Goal: Task Accomplishment & Management: Manage account settings

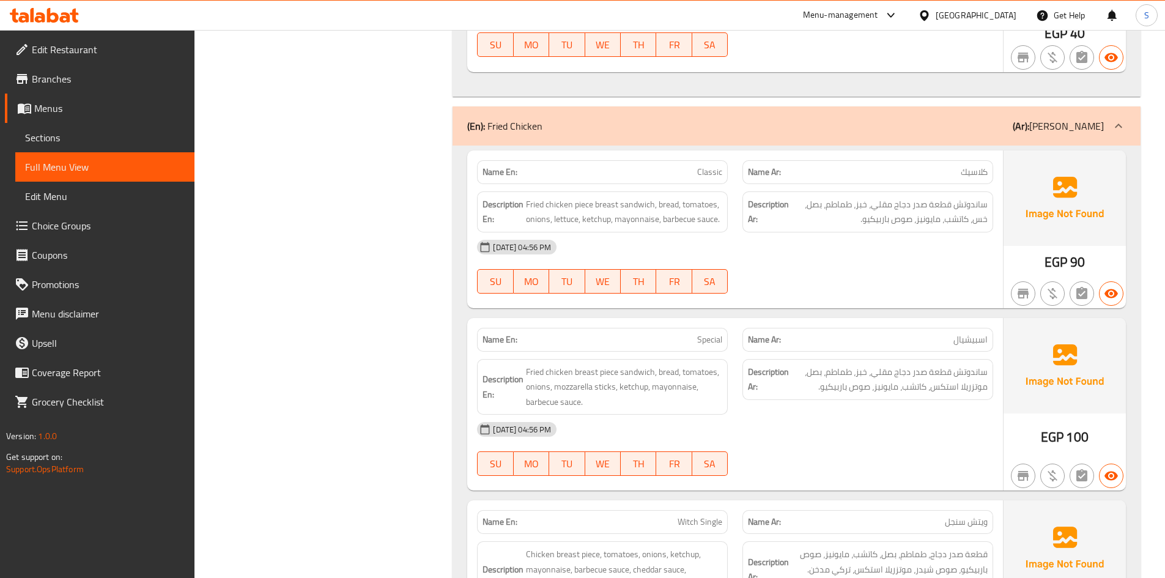
scroll to position [11755, 0]
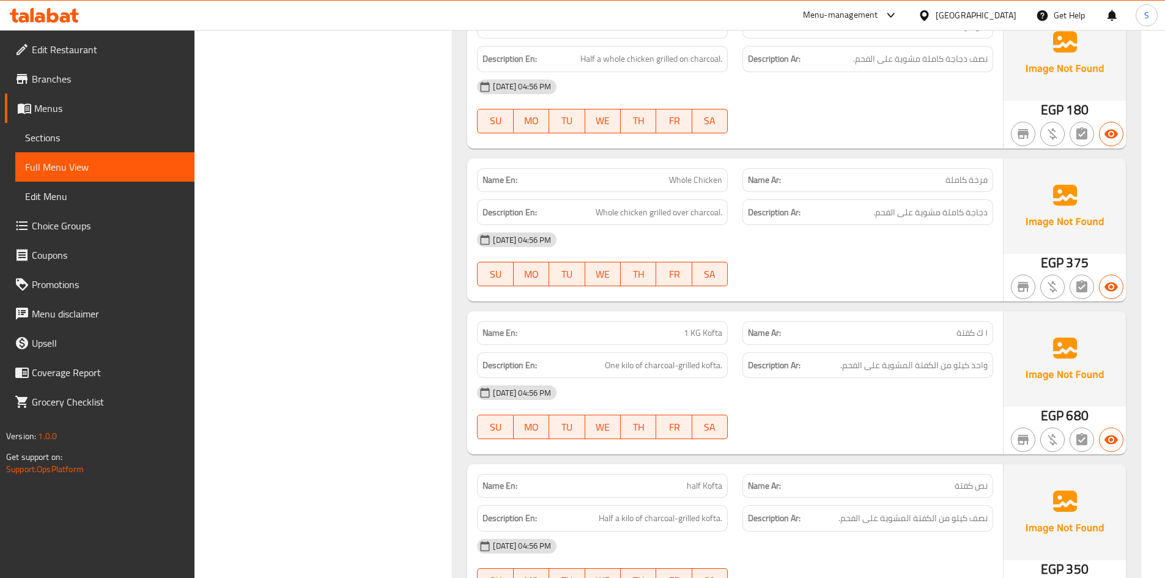
scroll to position [8820, 0]
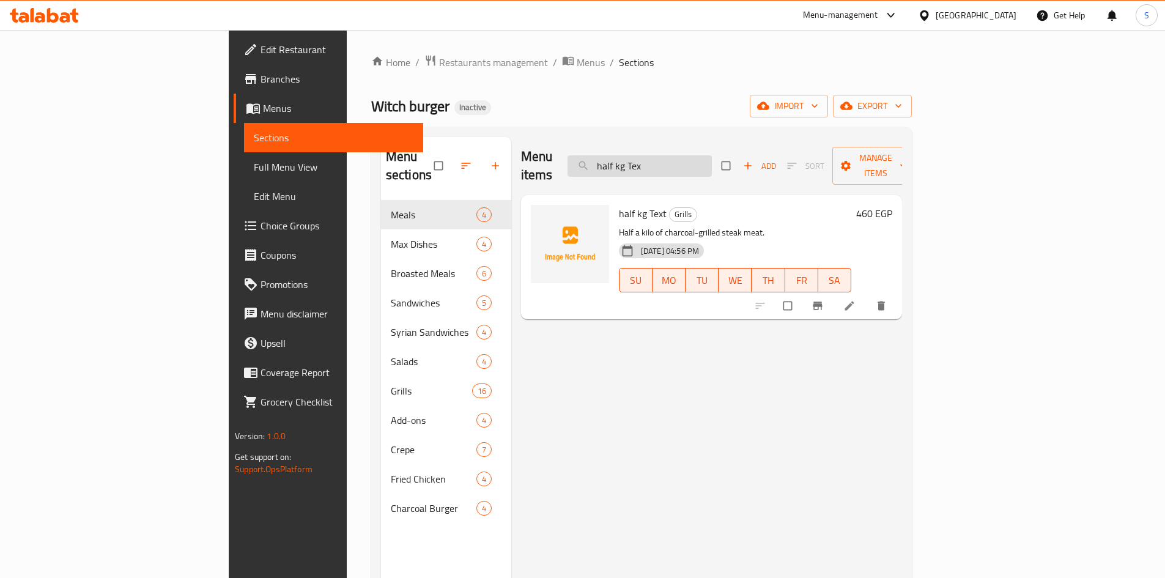
click at [712, 155] on input "half kg Tex" at bounding box center [639, 165] width 144 height 21
paste input "th garlic and spic"
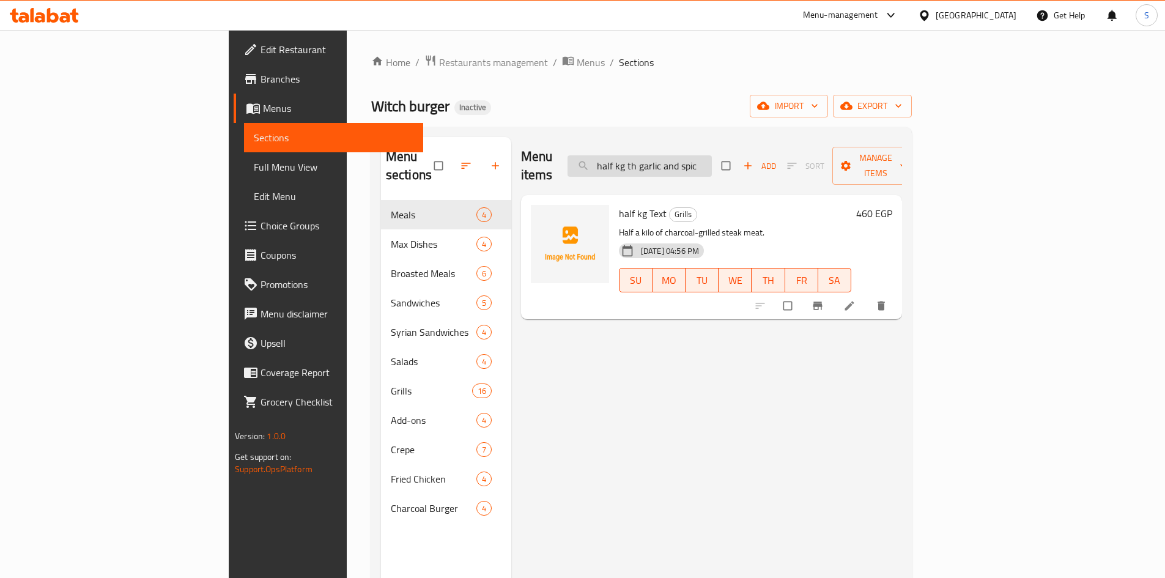
click at [712, 155] on input "half kg th garlic and spic" at bounding box center [639, 165] width 144 height 21
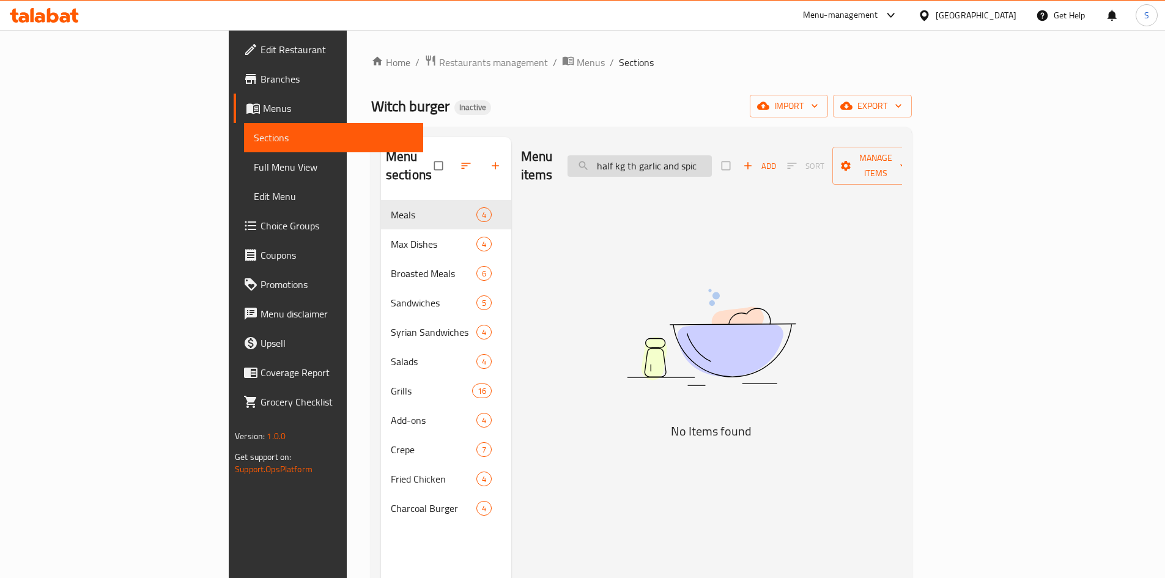
paste input "search"
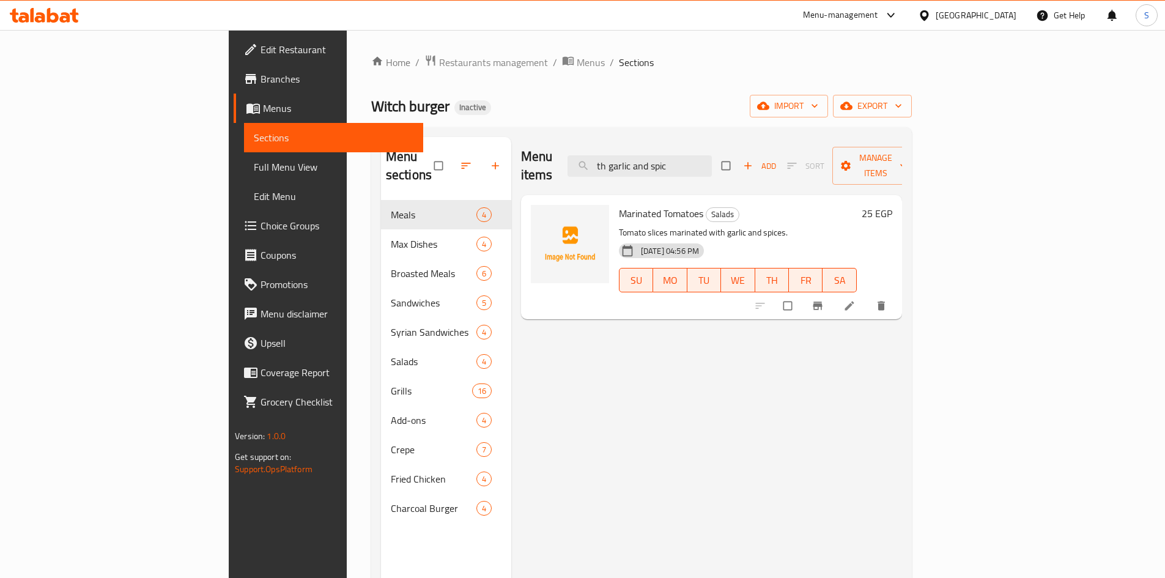
type input "th garlic and spic"
click at [935, 14] on div at bounding box center [927, 15] width 18 height 13
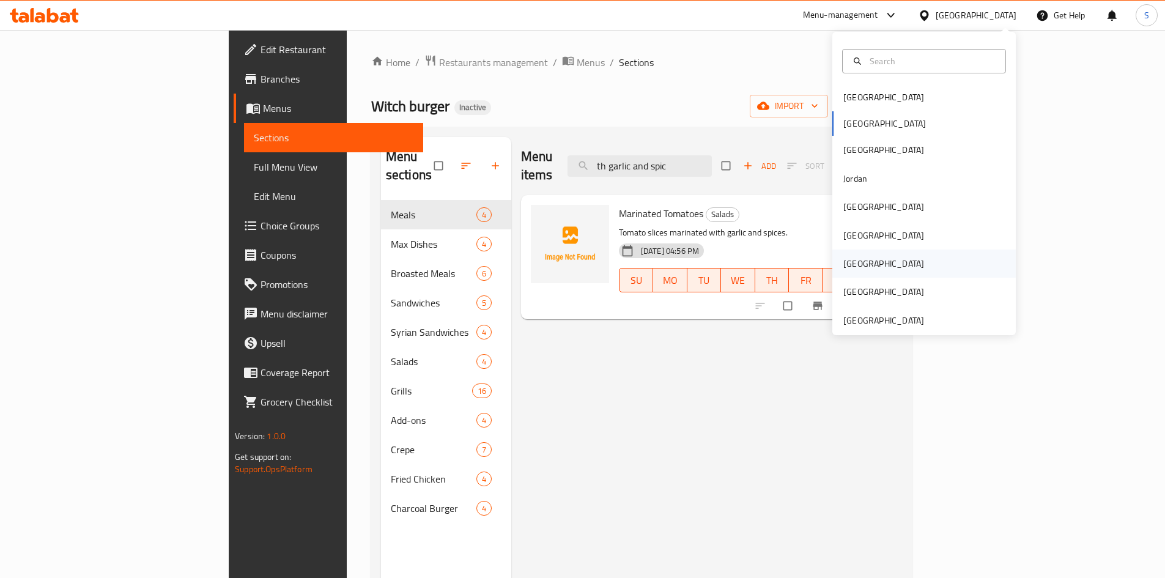
click at [850, 260] on div "Qatar" at bounding box center [883, 263] width 81 height 13
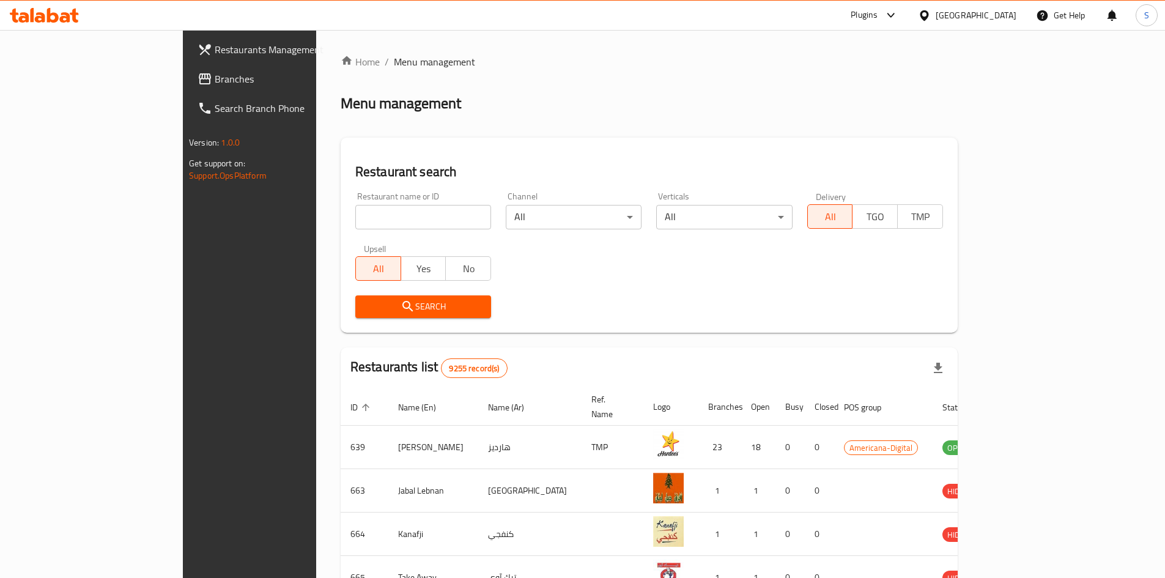
click at [215, 75] on span "Branches" at bounding box center [291, 79] width 153 height 15
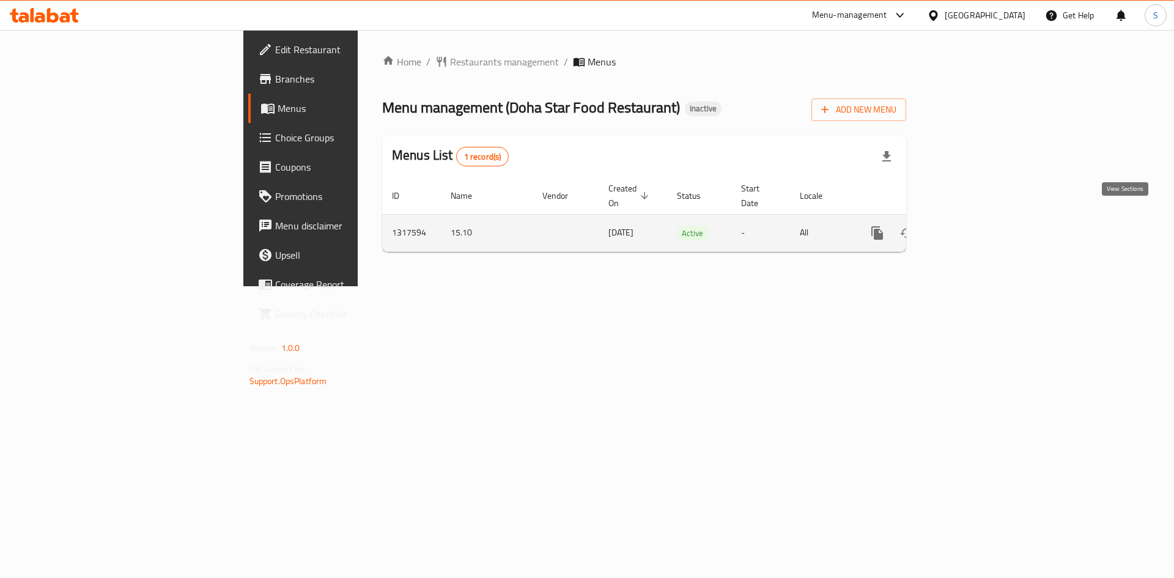
click at [971, 227] on icon "enhanced table" at bounding box center [965, 232] width 11 height 11
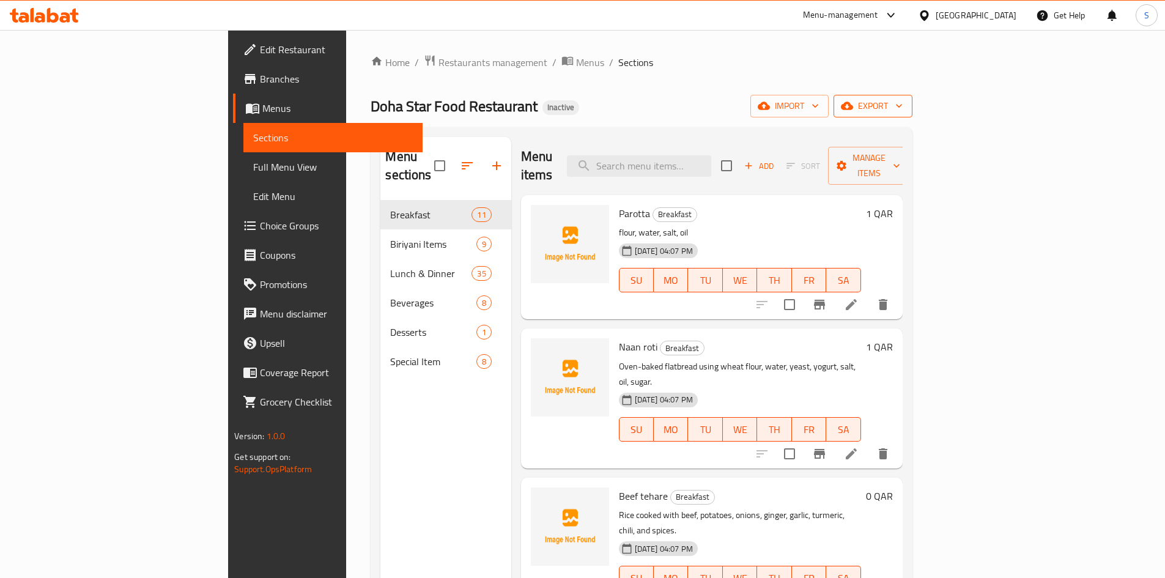
click at [902, 100] on span "export" at bounding box center [872, 105] width 59 height 15
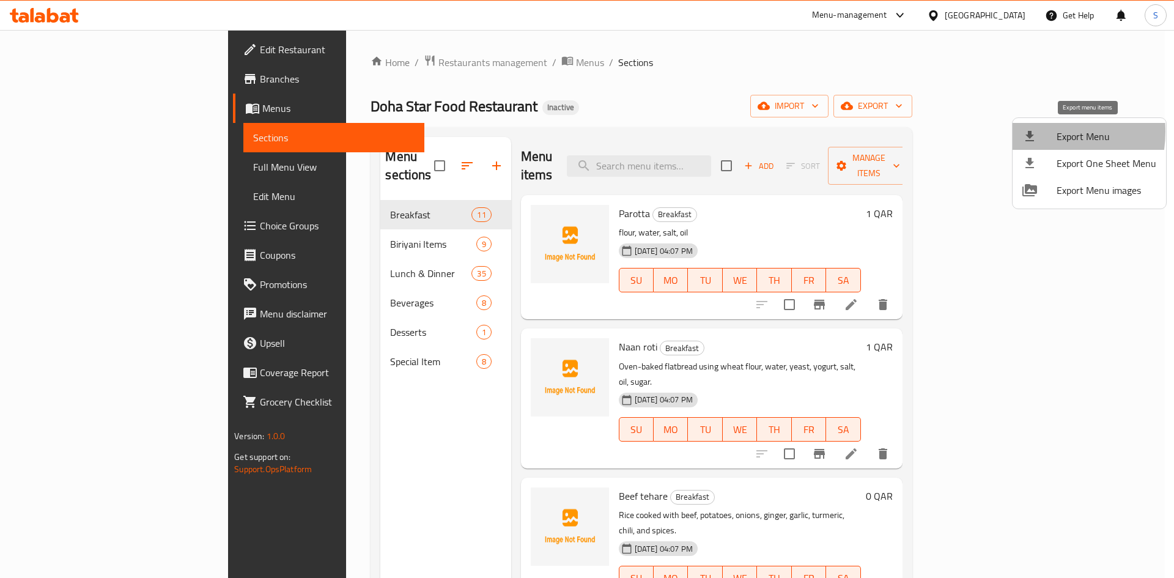
click at [1033, 131] on icon at bounding box center [1029, 136] width 15 height 15
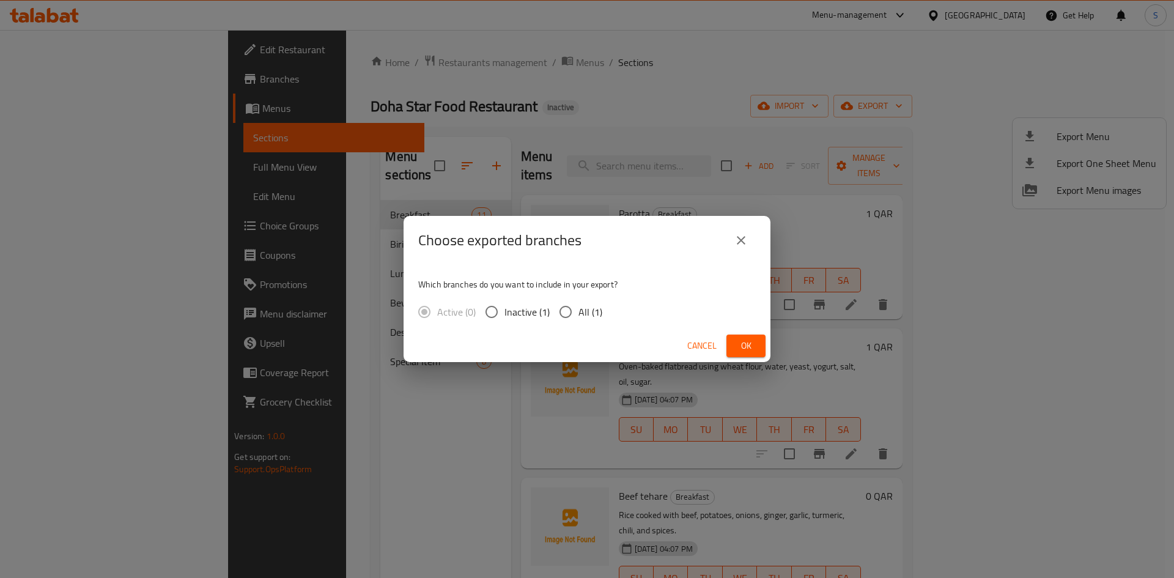
click at [578, 317] on span "All (1)" at bounding box center [590, 311] width 24 height 15
click at [578, 317] on input "All (1)" at bounding box center [566, 312] width 26 height 26
radio input "true"
click at [742, 340] on span "Ok" at bounding box center [746, 345] width 20 height 15
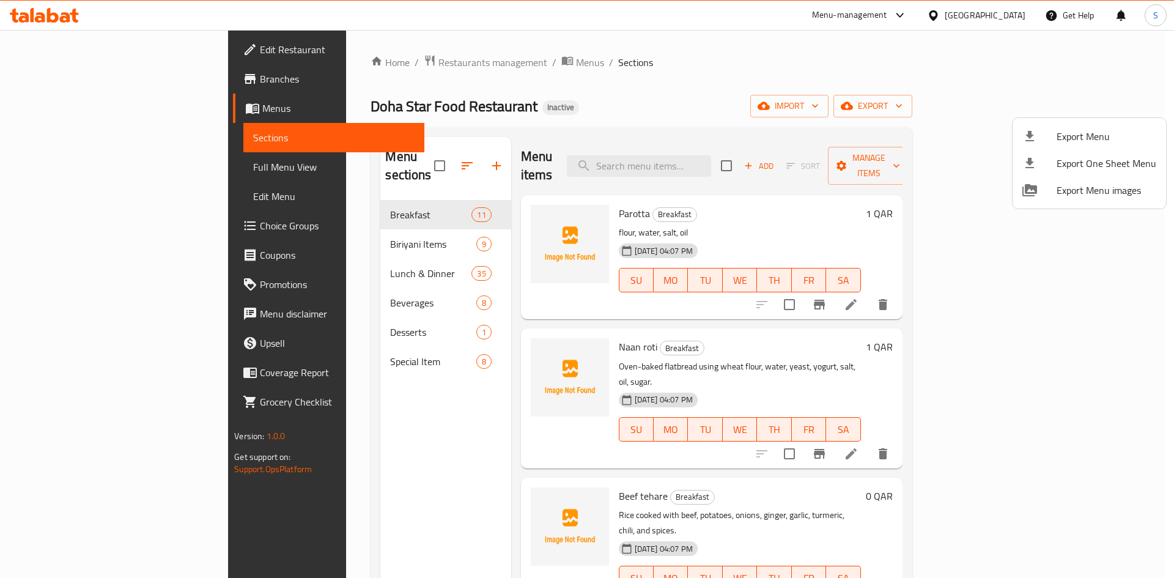
click at [83, 172] on div at bounding box center [587, 289] width 1174 height 578
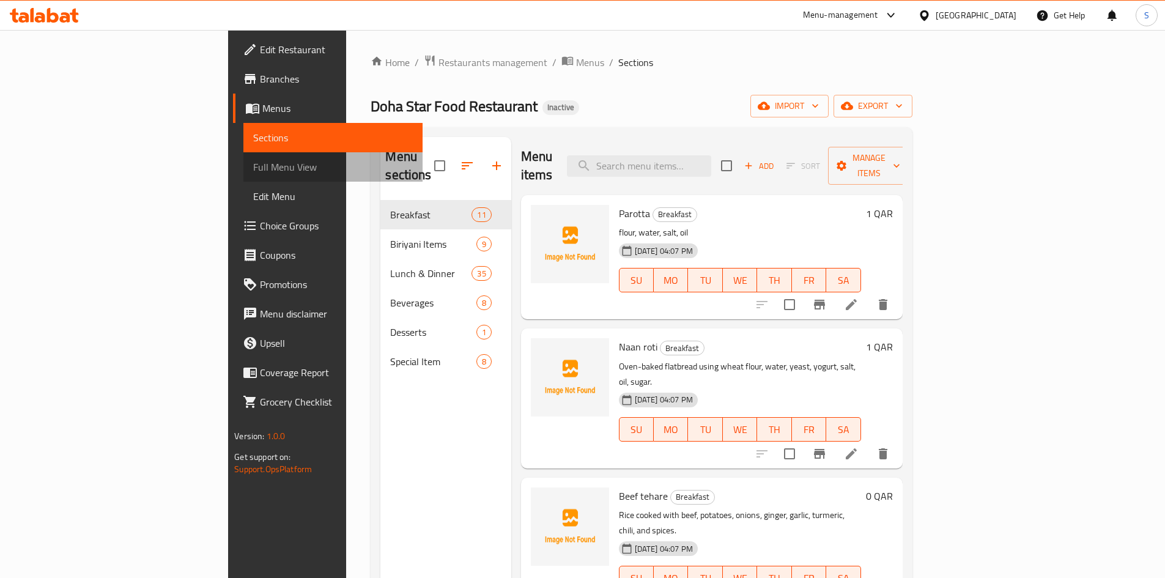
click at [253, 170] on span "Full Menu View" at bounding box center [333, 167] width 160 height 15
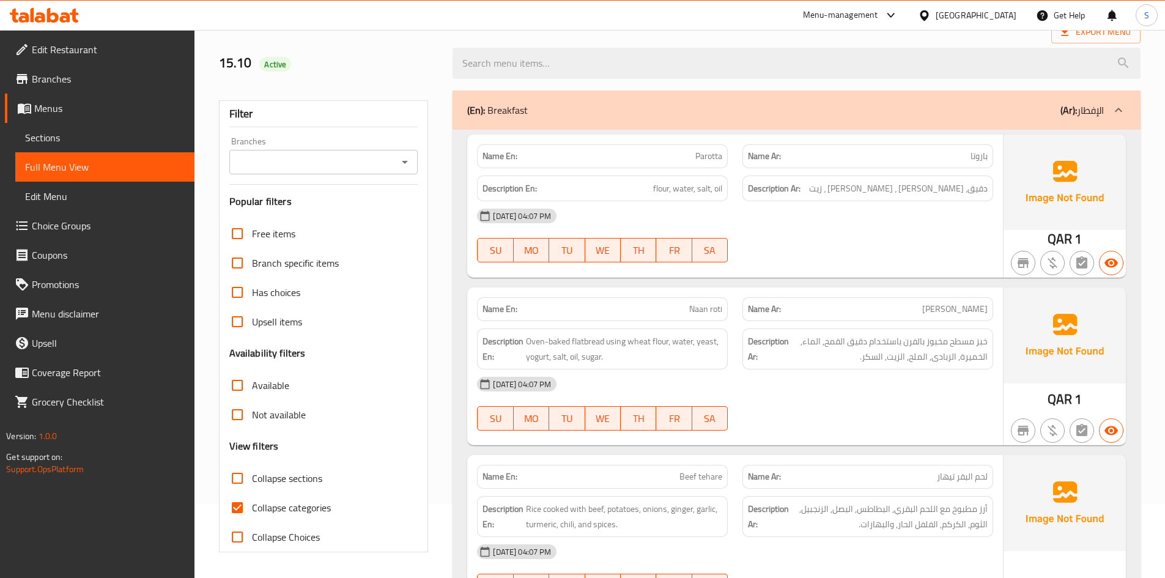
scroll to position [183, 0]
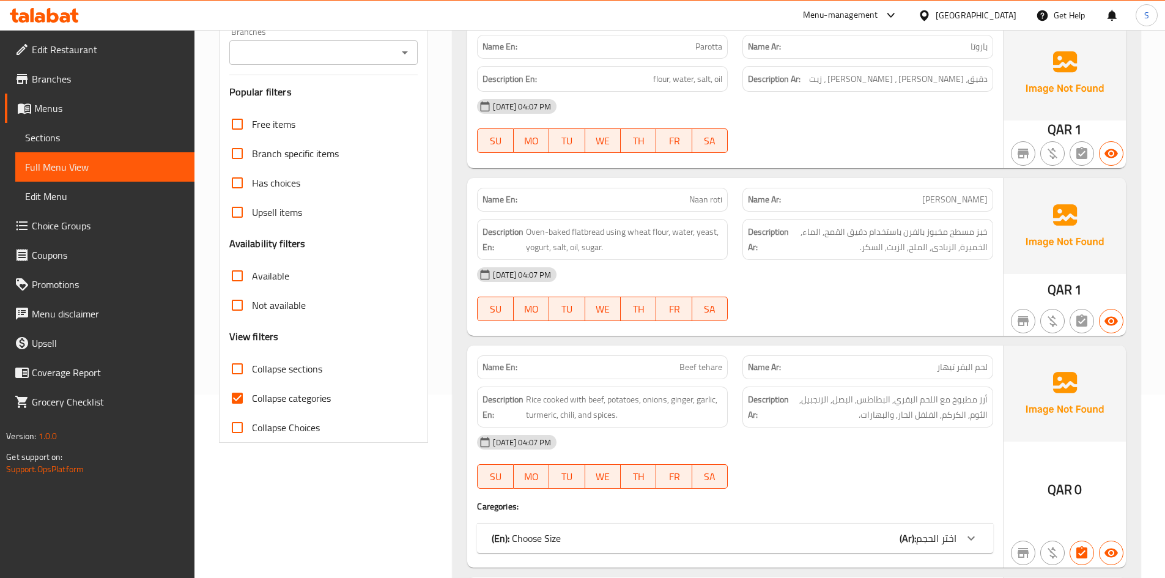
click at [259, 392] on span "Collapse categories" at bounding box center [291, 398] width 79 height 15
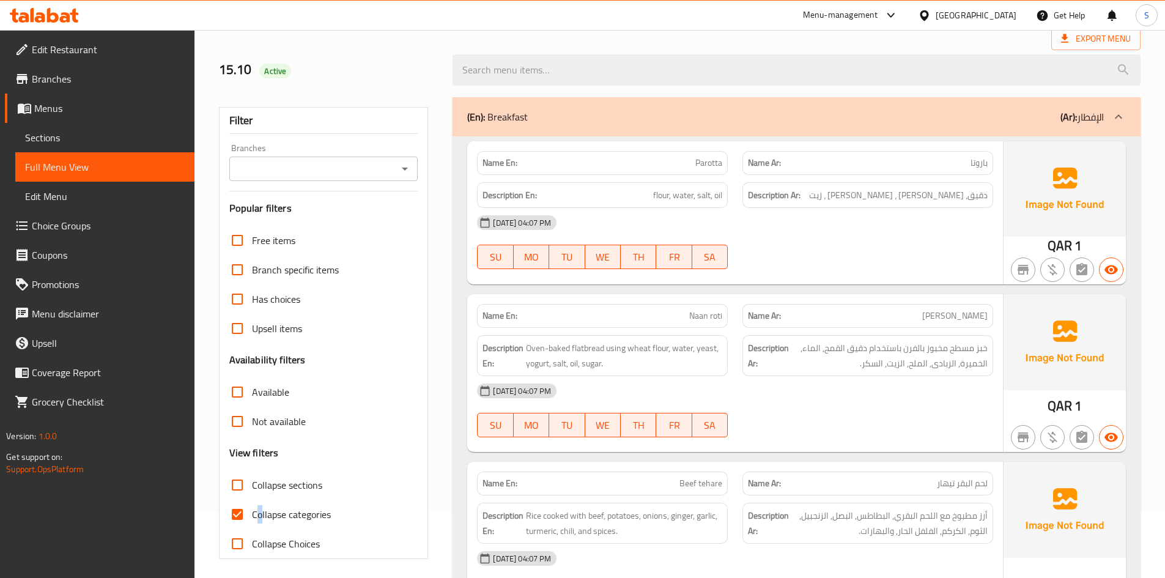
scroll to position [0, 0]
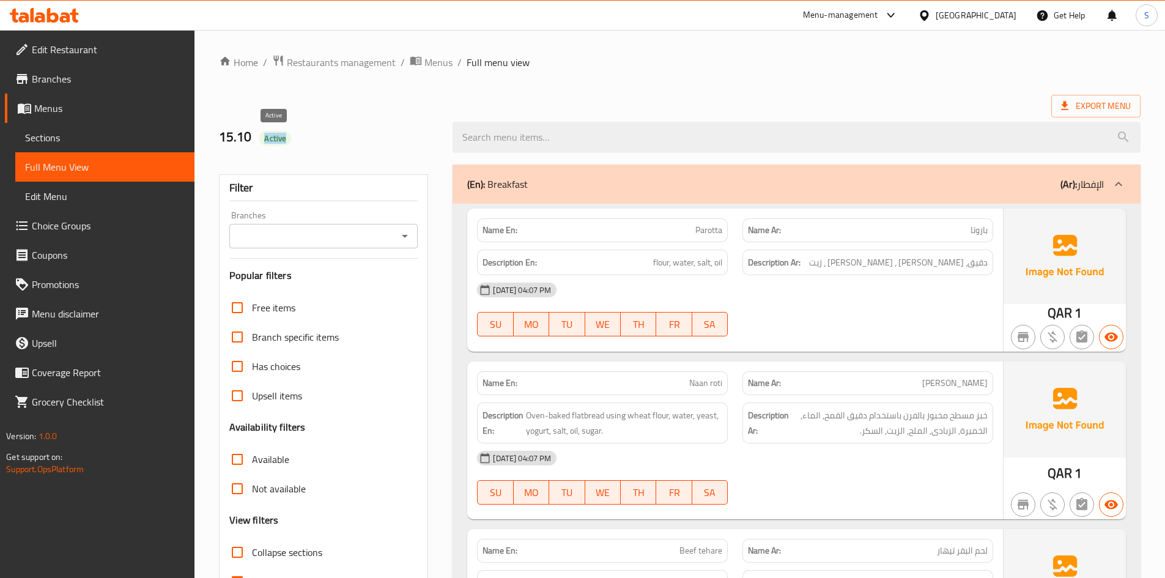
drag, startPoint x: 264, startPoint y: 136, endPoint x: 290, endPoint y: 141, distance: 26.0
click at [290, 141] on h2 "15.10 Active" at bounding box center [328, 137] width 219 height 18
copy span "Active"
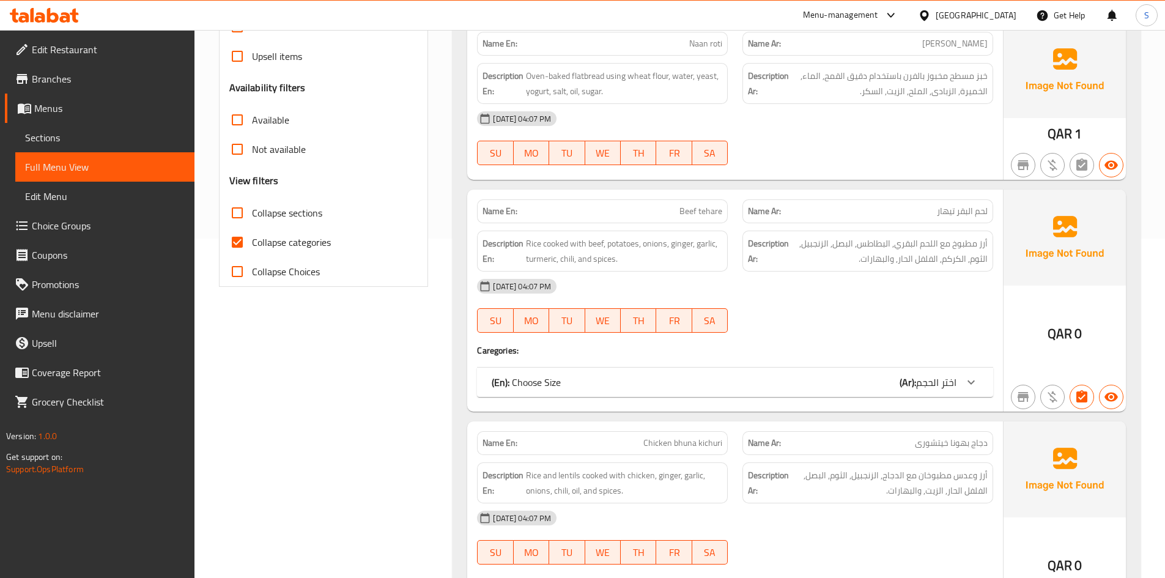
scroll to position [367, 0]
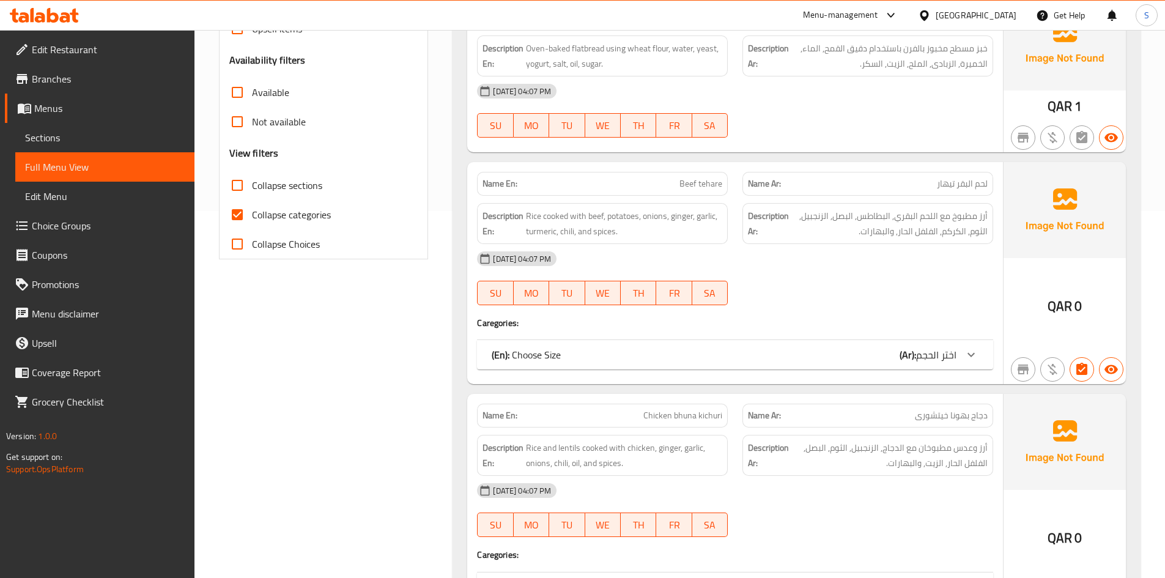
click at [290, 213] on span "Collapse categories" at bounding box center [291, 214] width 79 height 15
click at [252, 213] on input "Collapse categories" at bounding box center [237, 214] width 29 height 29
checkbox input "false"
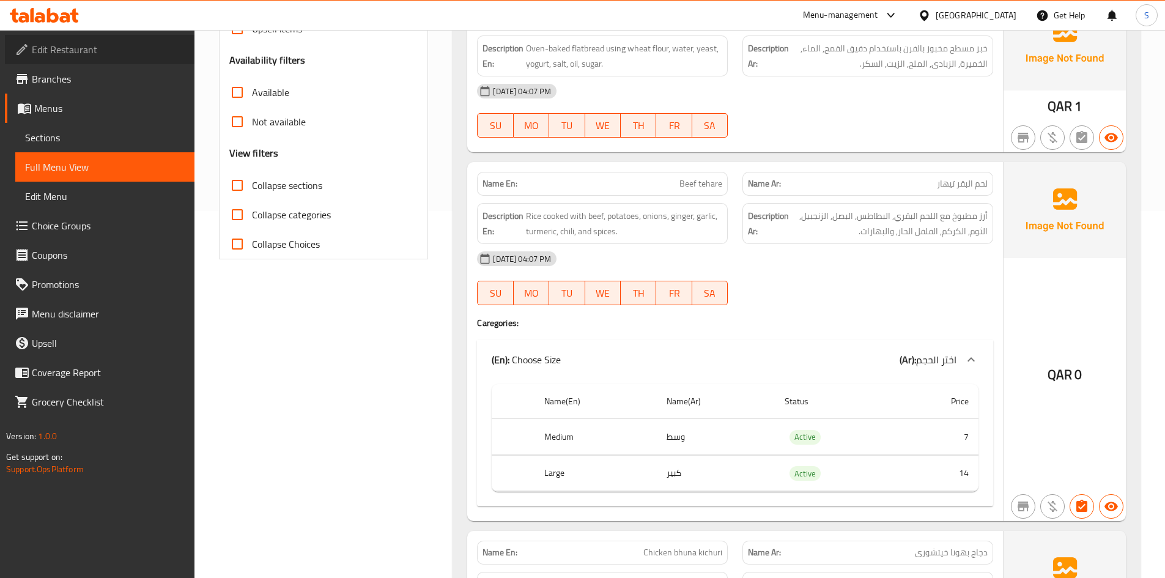
click at [84, 45] on span "Edit Restaurant" at bounding box center [108, 49] width 153 height 15
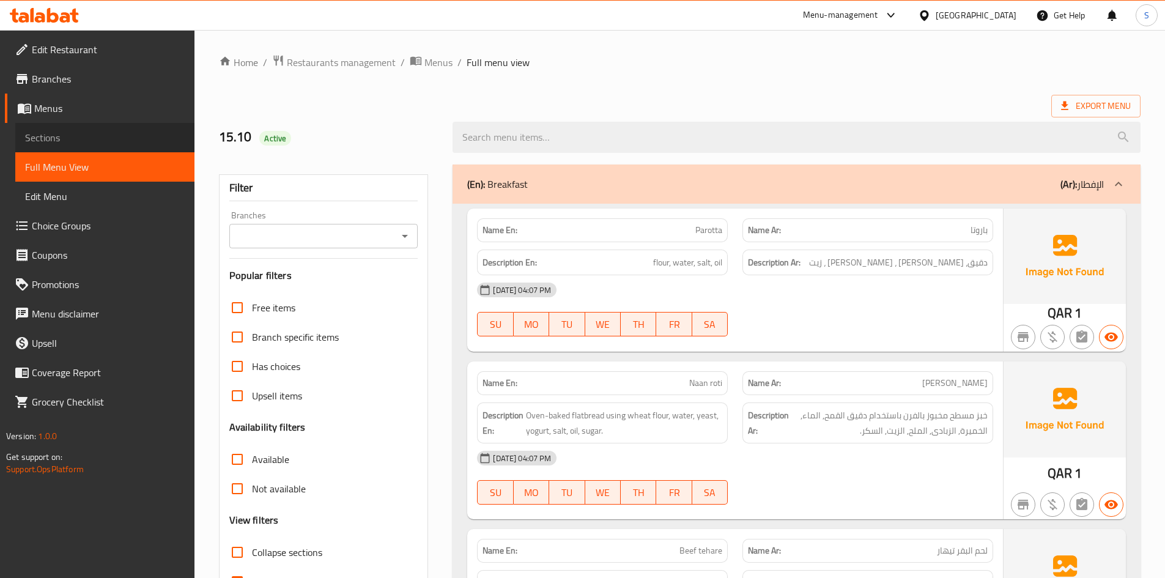
click at [51, 142] on span "Sections" at bounding box center [105, 137] width 160 height 15
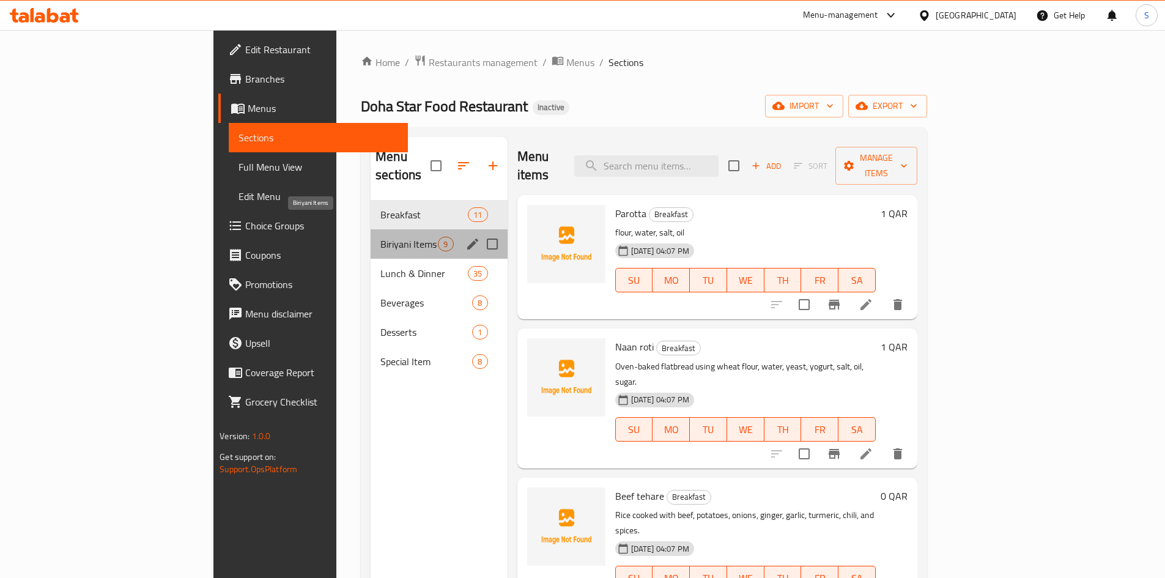
click at [380, 237] on span "Biriyani Items" at bounding box center [408, 244] width 57 height 15
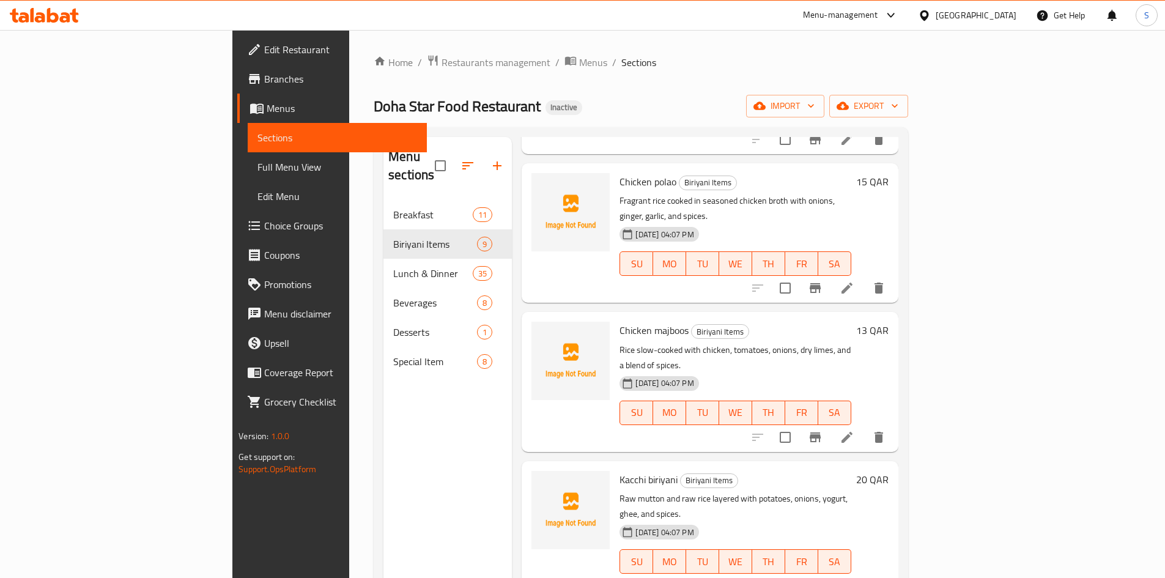
scroll to position [636, 0]
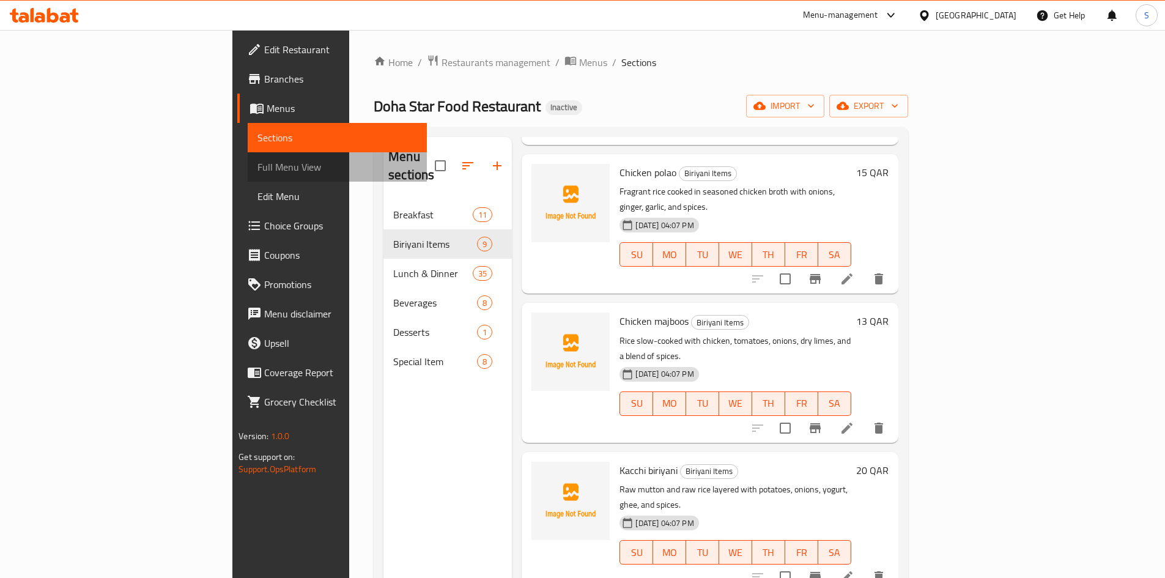
click at [257, 166] on span "Full Menu View" at bounding box center [337, 167] width 160 height 15
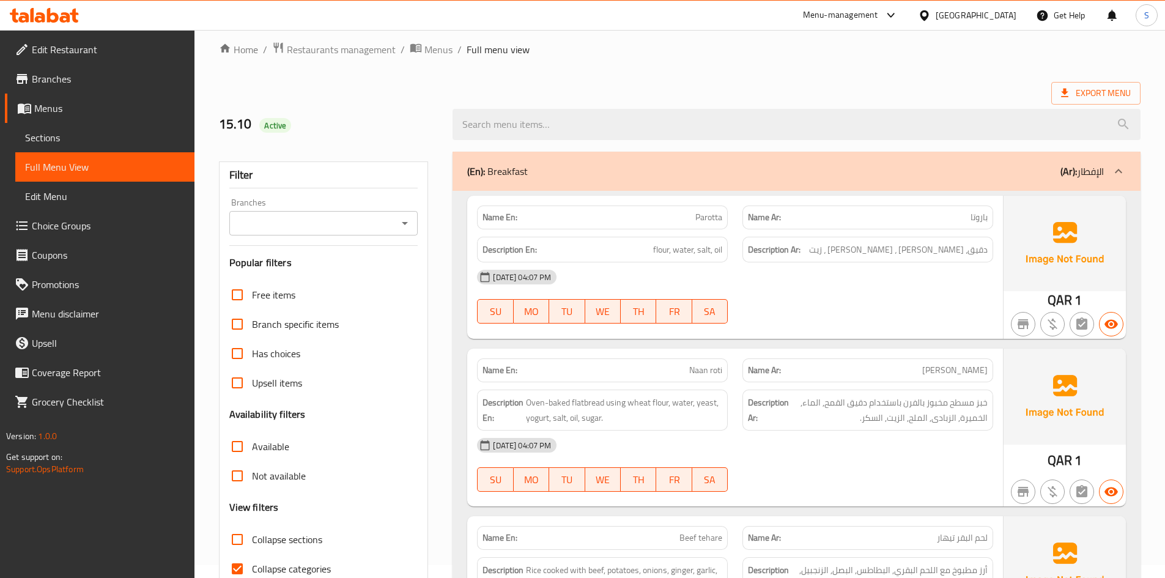
scroll to position [306, 0]
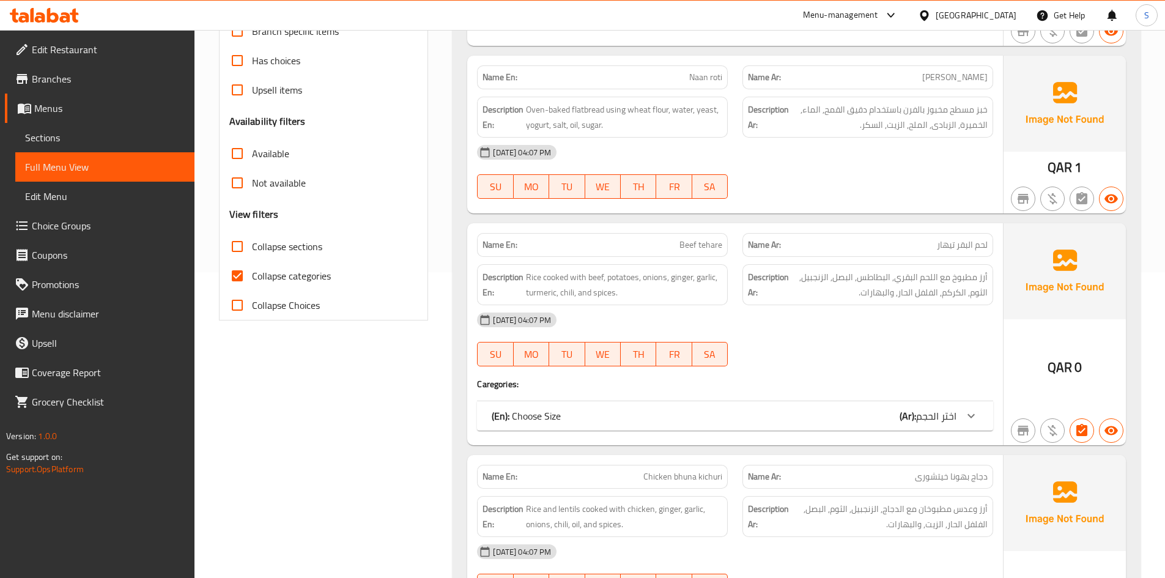
click at [47, 124] on link "Sections" at bounding box center [104, 137] width 179 height 29
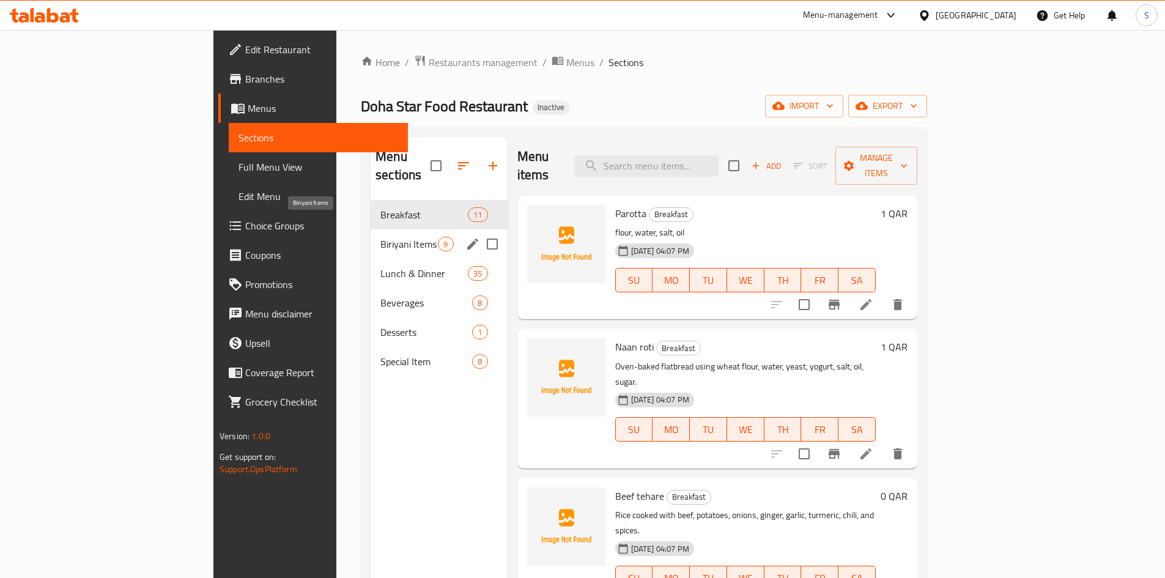
click at [380, 237] on span "Biriyani Items" at bounding box center [408, 244] width 57 height 15
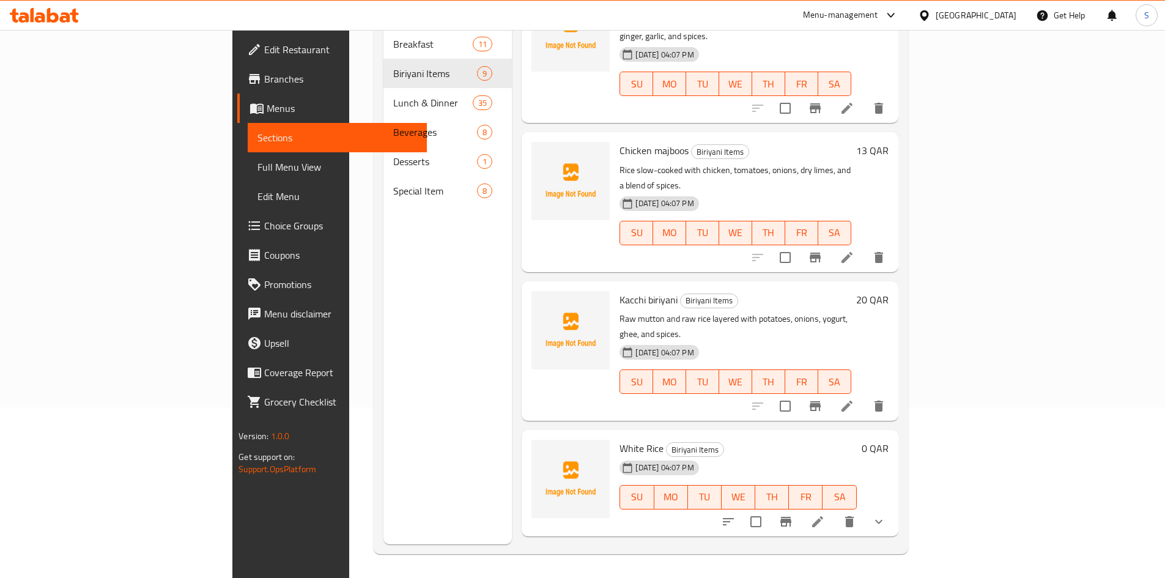
scroll to position [171, 0]
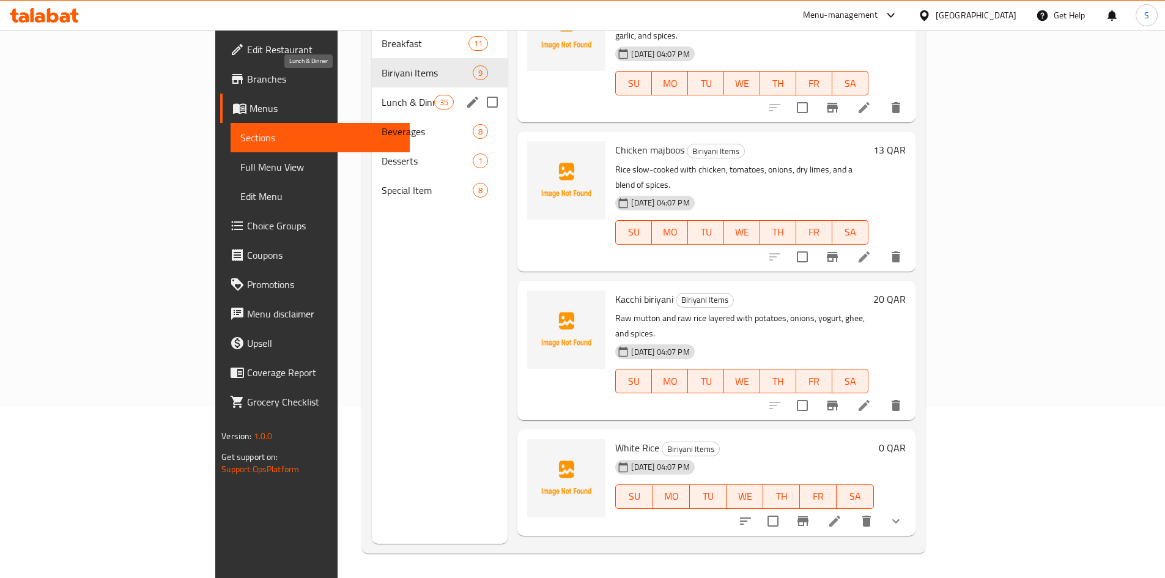
click at [381, 95] on span "Lunch & Dinner" at bounding box center [407, 102] width 53 height 15
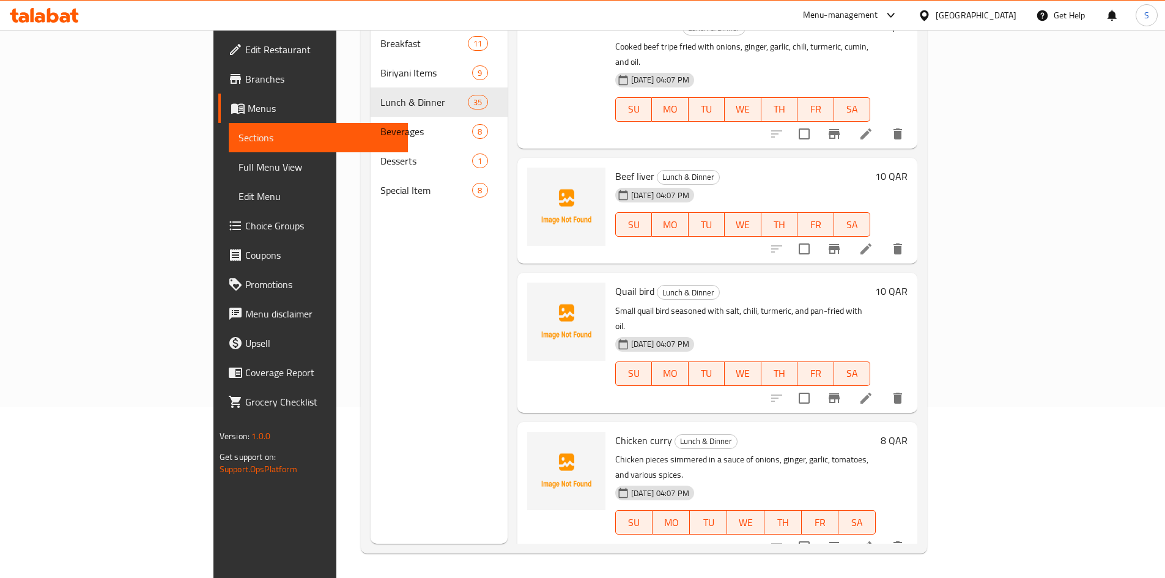
scroll to position [392, 0]
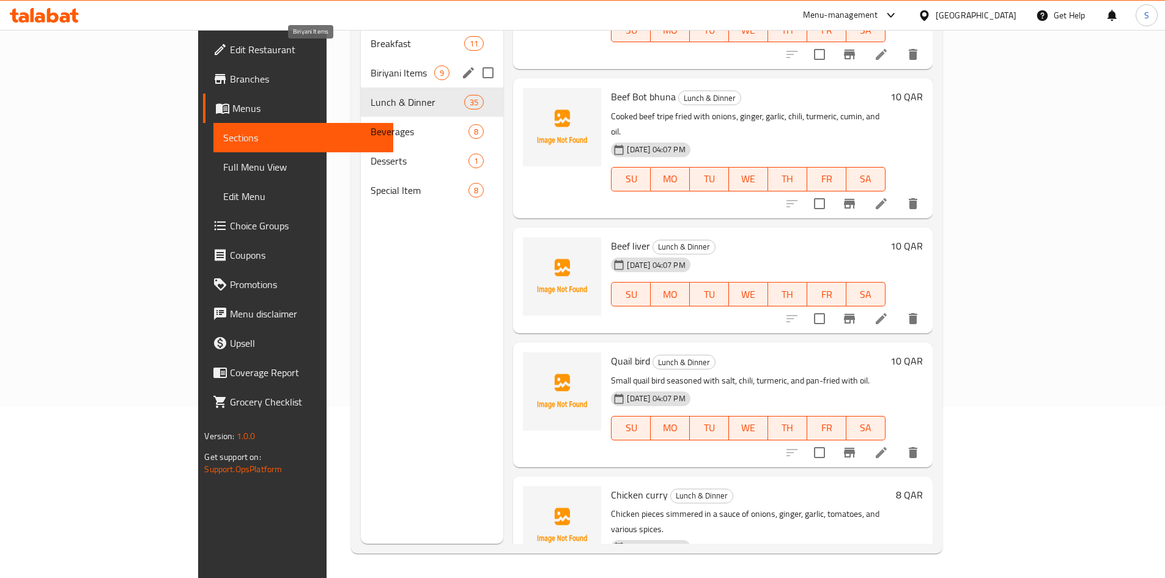
click at [370, 65] on span "Biriyani Items" at bounding box center [402, 72] width 64 height 15
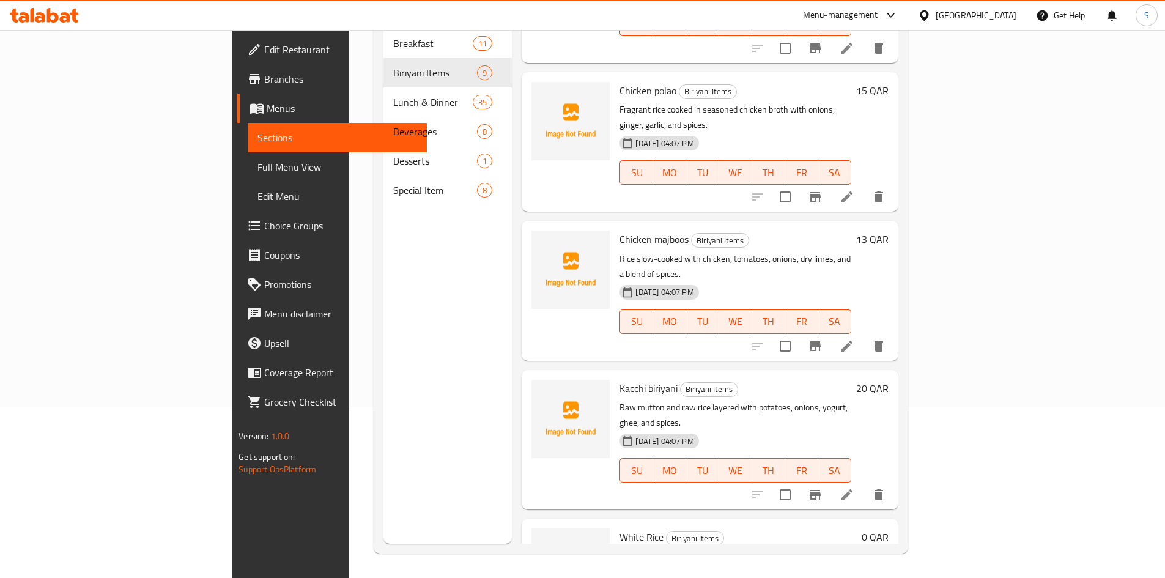
scroll to position [392, 0]
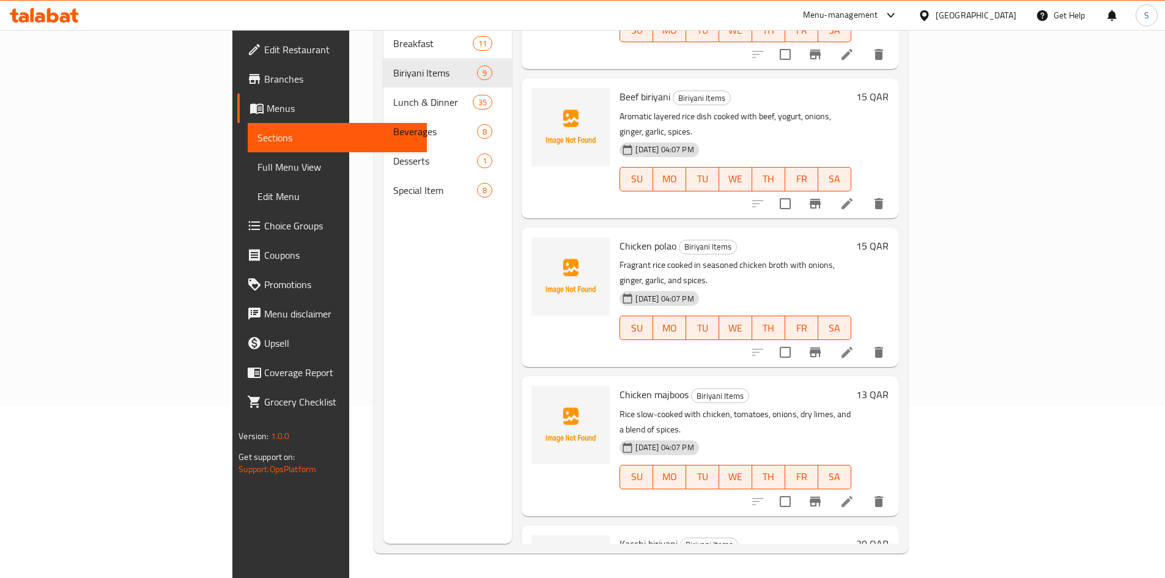
click at [257, 165] on span "Full Menu View" at bounding box center [337, 167] width 160 height 15
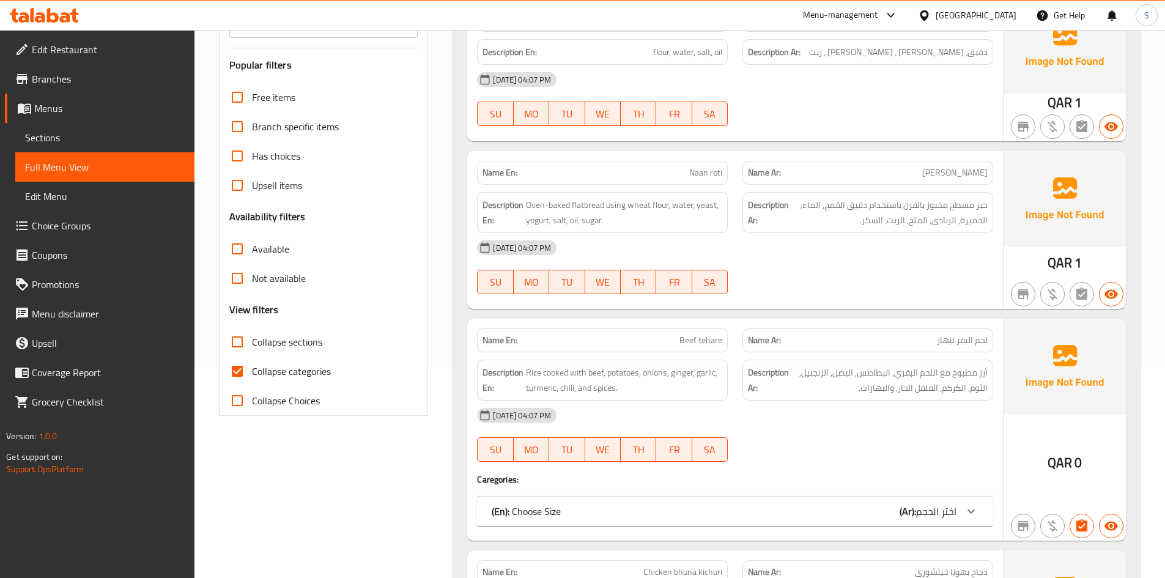
scroll to position [232, 0]
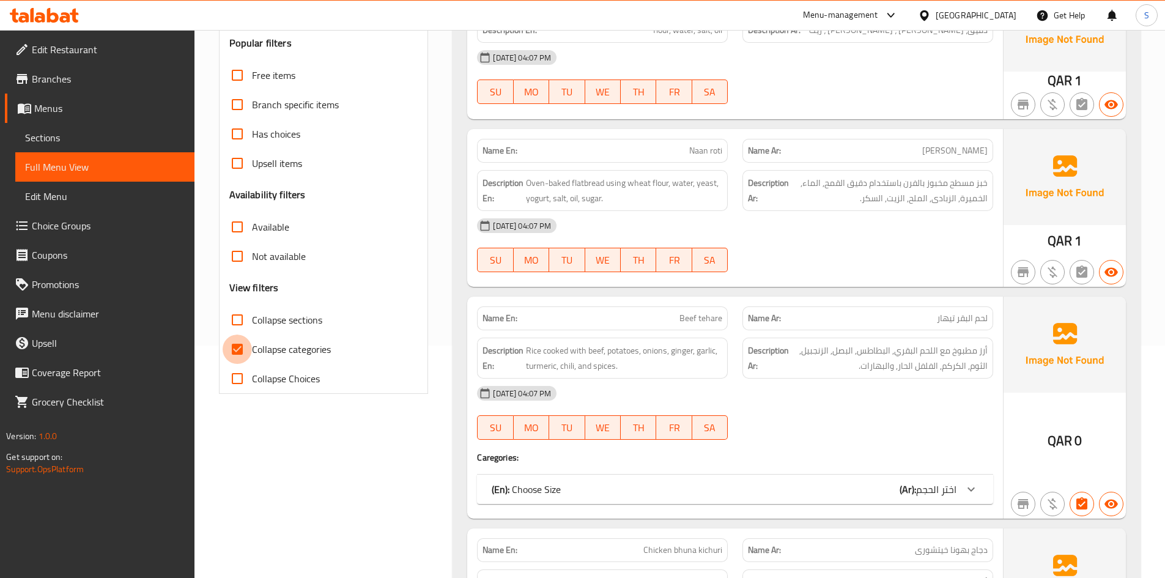
drag, startPoint x: 224, startPoint y: 349, endPoint x: 211, endPoint y: 367, distance: 22.7
click at [224, 349] on input "Collapse categories" at bounding box center [237, 348] width 29 height 29
checkbox input "false"
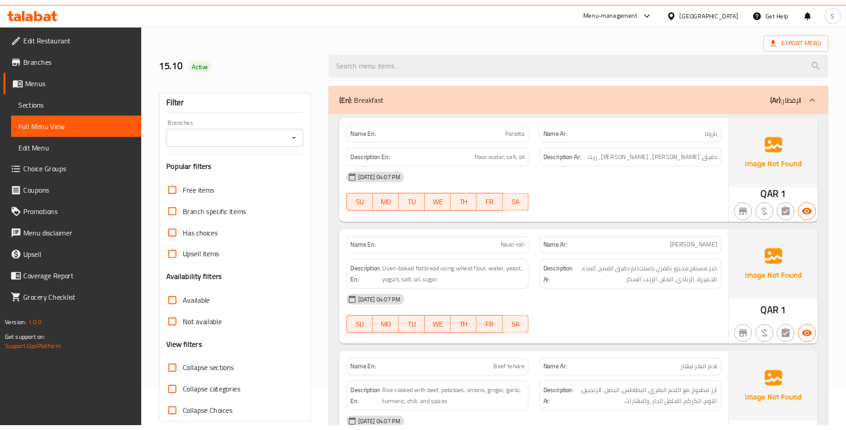
scroll to position [0, 0]
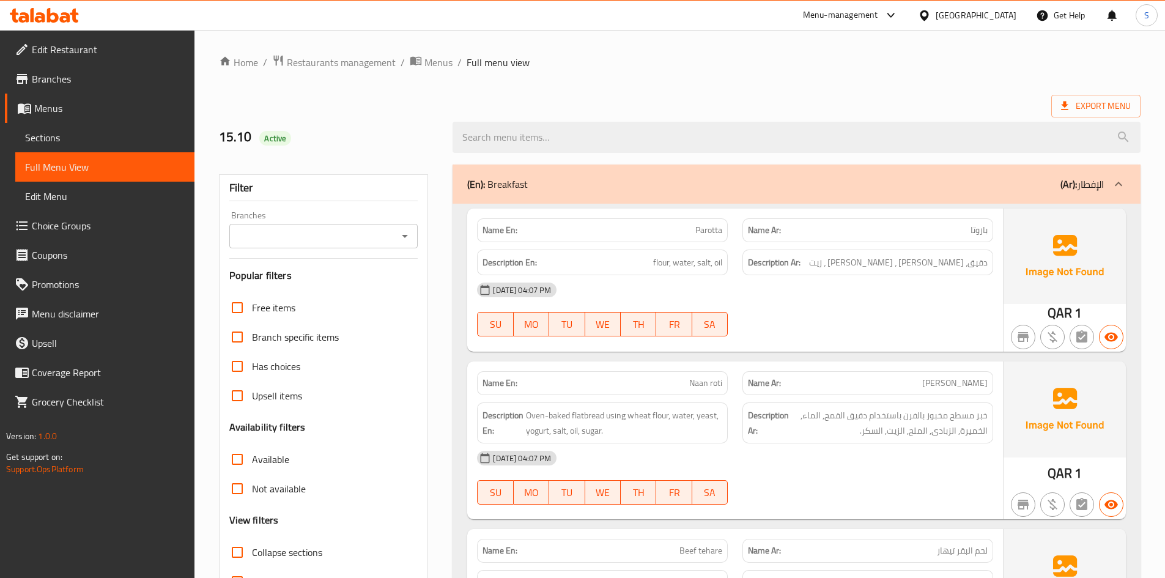
click at [845, 108] on div "Export Menu" at bounding box center [679, 106] width 921 height 23
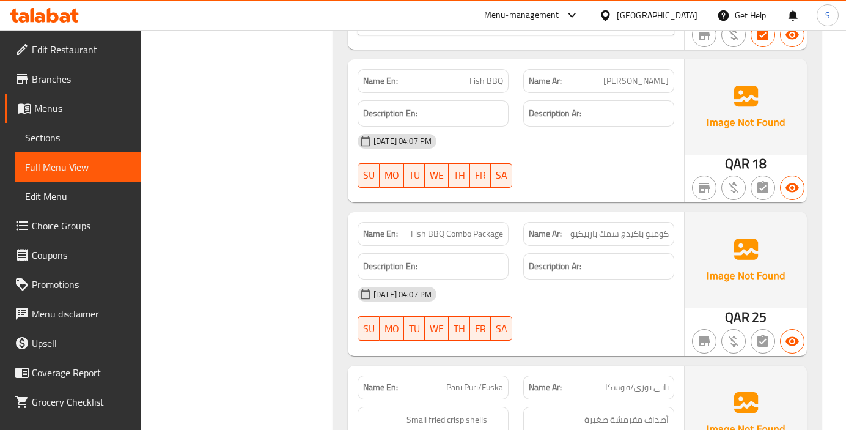
scroll to position [17283, 0]
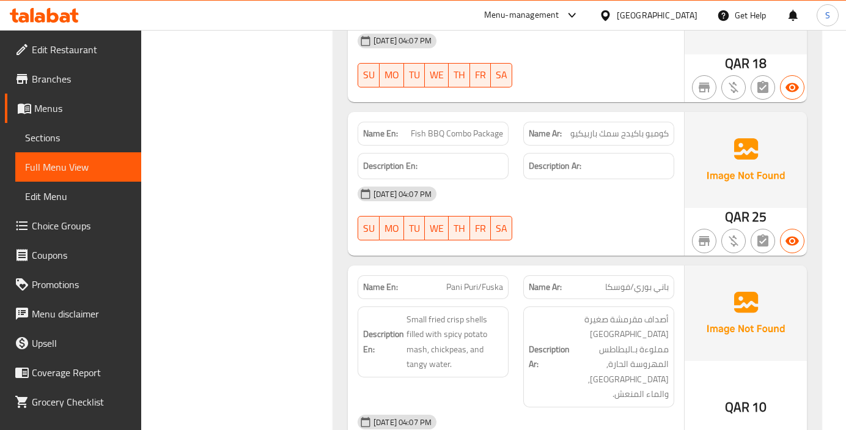
click at [465, 281] on span "Pani Puri/Fuska" at bounding box center [474, 287] width 57 height 13
copy span "Pani Puri/Fuska"
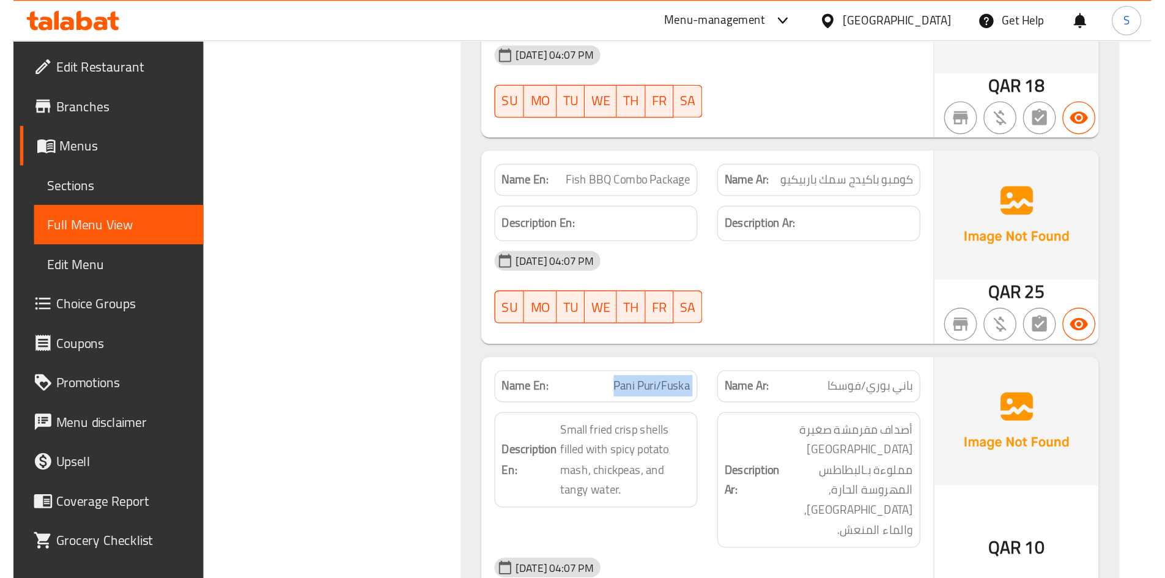
scroll to position [15506, 0]
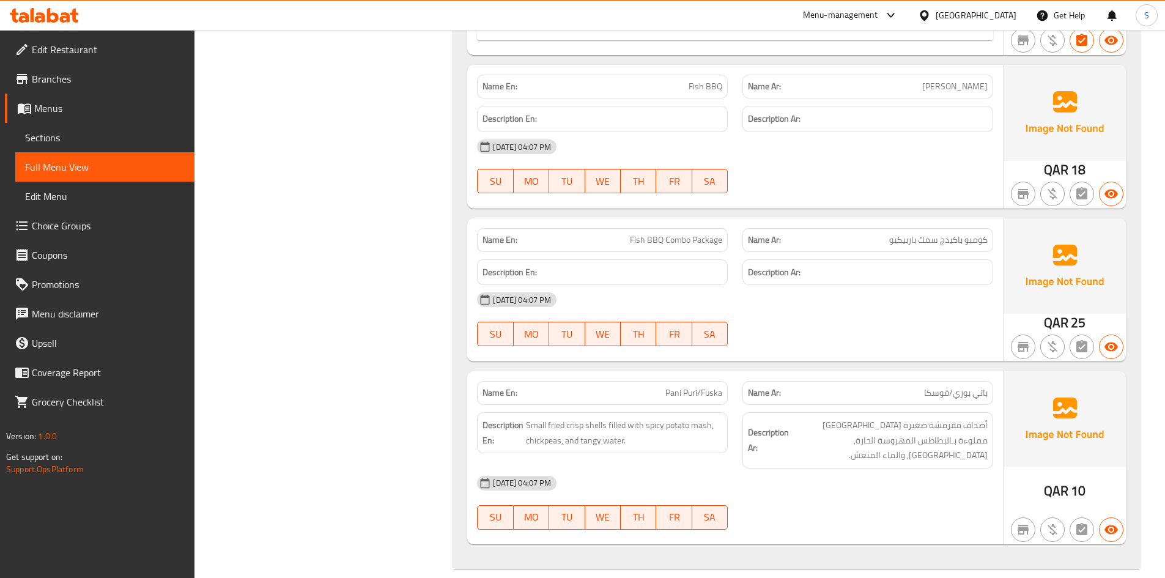
click at [760, 315] on div "15-10-2025 04:07 PM SU MO TU WE TH FR SA" at bounding box center [735, 319] width 531 height 68
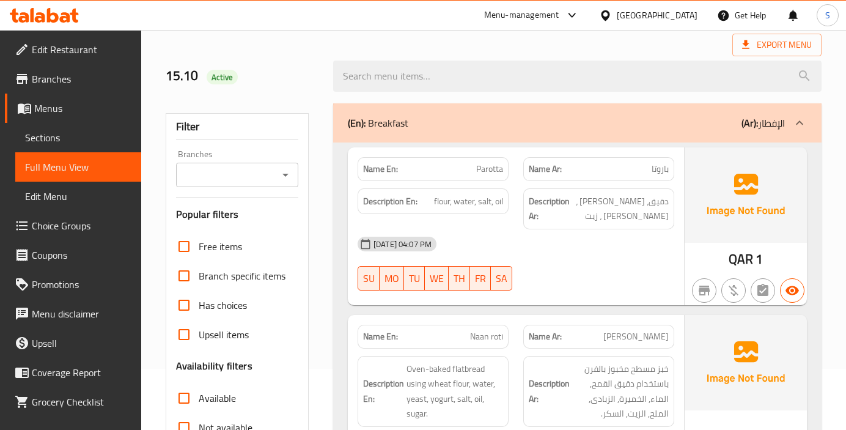
scroll to position [122, 0]
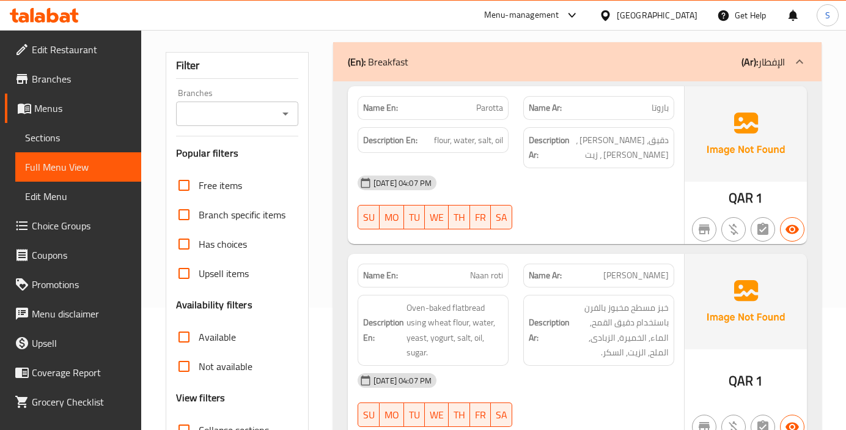
click at [657, 187] on div "15-10-2025 04:07 PM SU MO TU WE TH FR SA" at bounding box center [515, 202] width 331 height 68
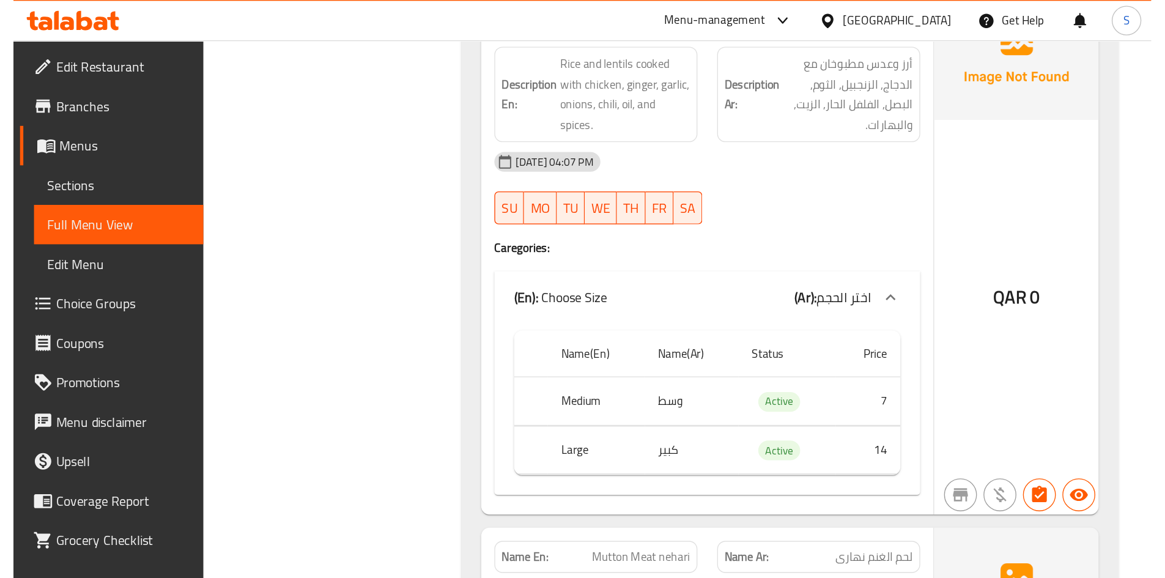
scroll to position [917, 0]
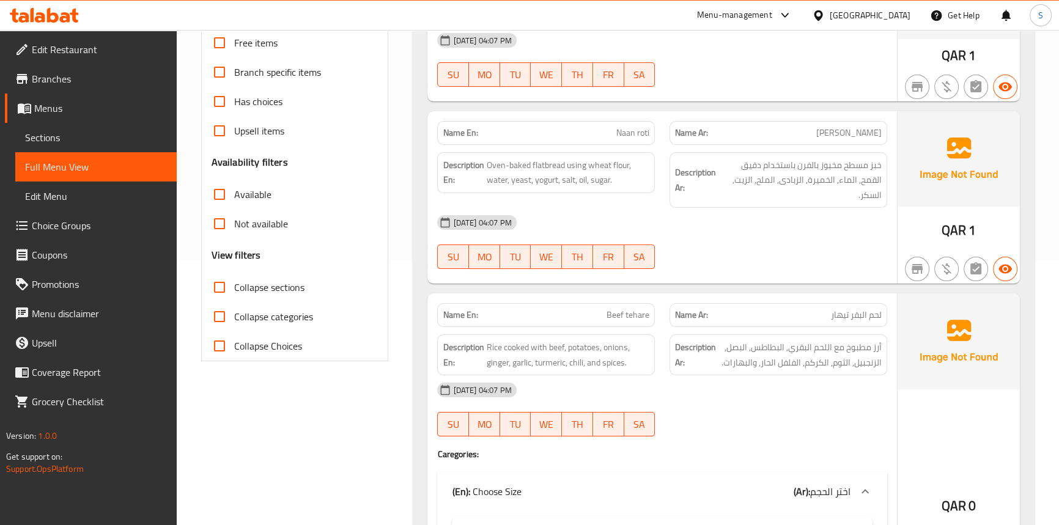
scroll to position [283, 0]
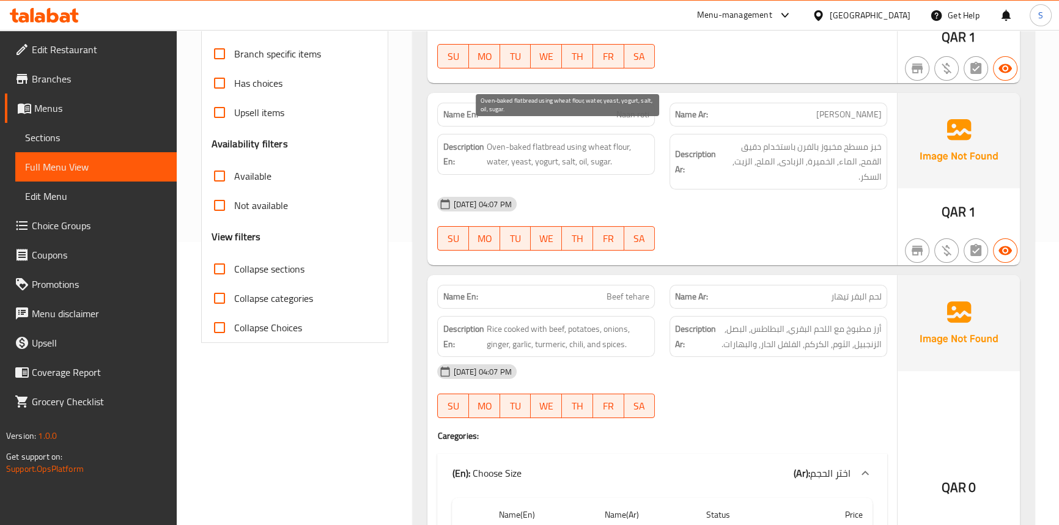
click at [618, 139] on span "Oven-baked flatbread using wheat flour, water, yeast, yogurt, salt, oil, sugar." at bounding box center [567, 154] width 163 height 30
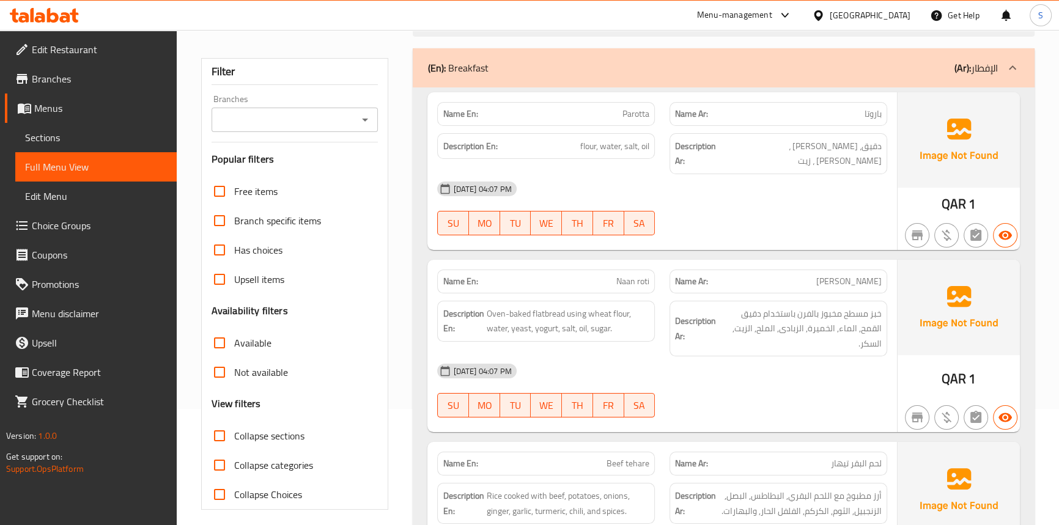
click at [427, 152] on div "Name En: Parotta Name Ar: باروتا Description En: flour, water, salt, oil Descri…" at bounding box center [661, 171] width 469 height 158
click at [742, 182] on div "15-10-2025 04:07 PM" at bounding box center [662, 188] width 464 height 29
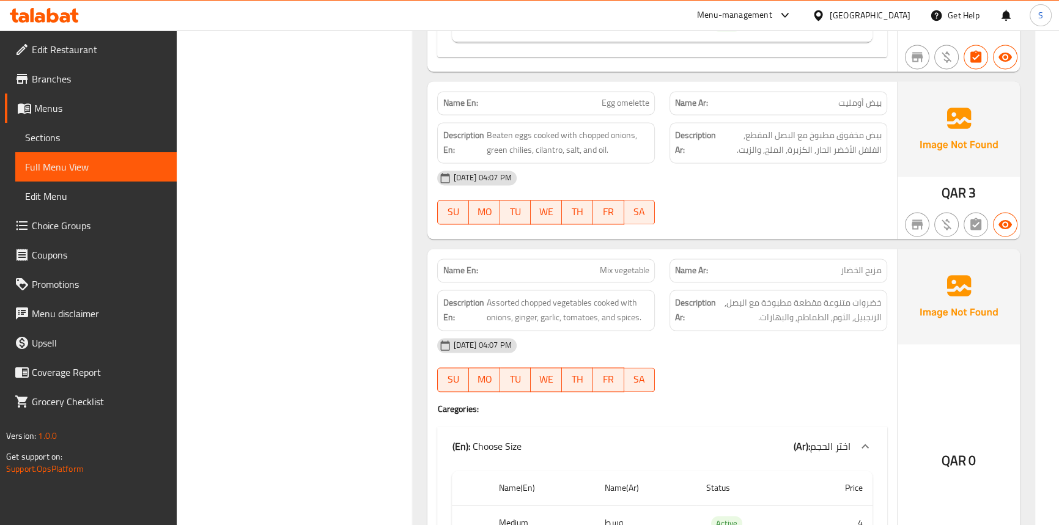
scroll to position [2334, 0]
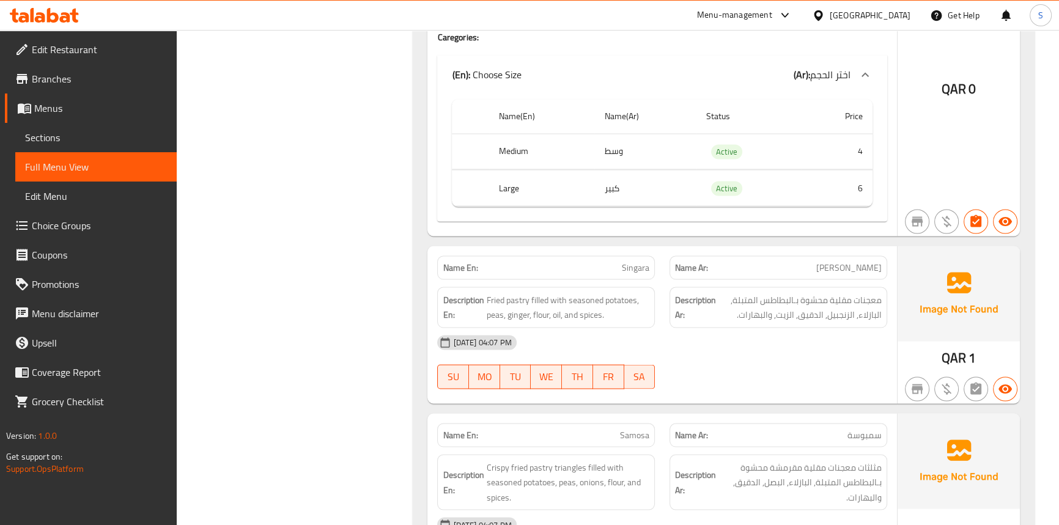
click at [808, 328] on div "15-10-2025 04:07 PM" at bounding box center [662, 342] width 464 height 29
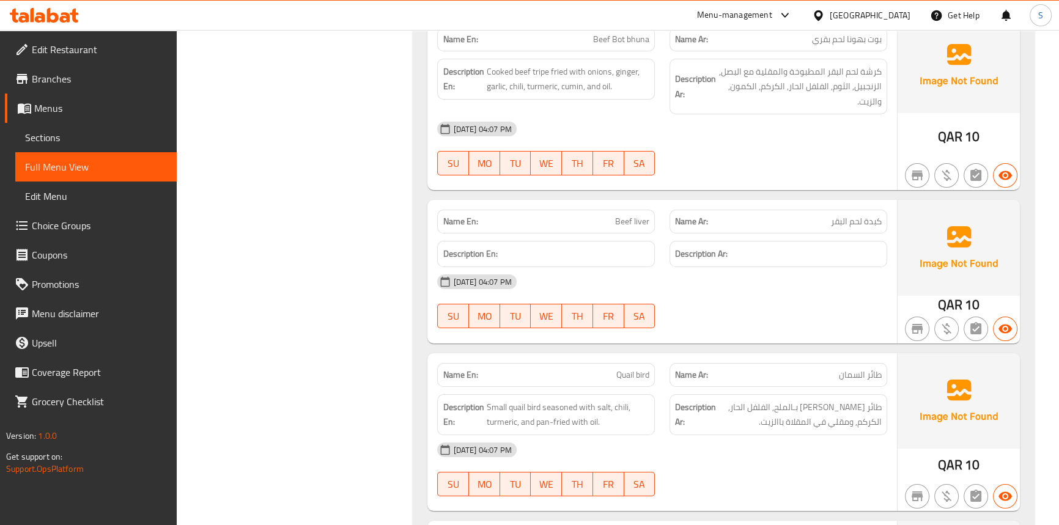
scroll to position [5669, 0]
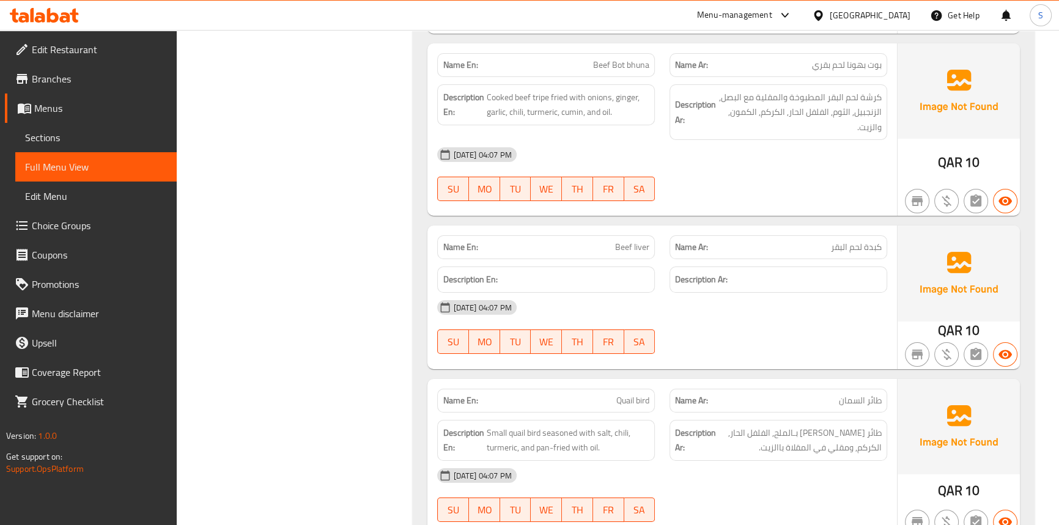
click at [642, 241] on span "Beef liver" at bounding box center [632, 247] width 34 height 13
copy span "Beef liver"
click at [613, 241] on p "Name En: Beef liver" at bounding box center [546, 247] width 207 height 13
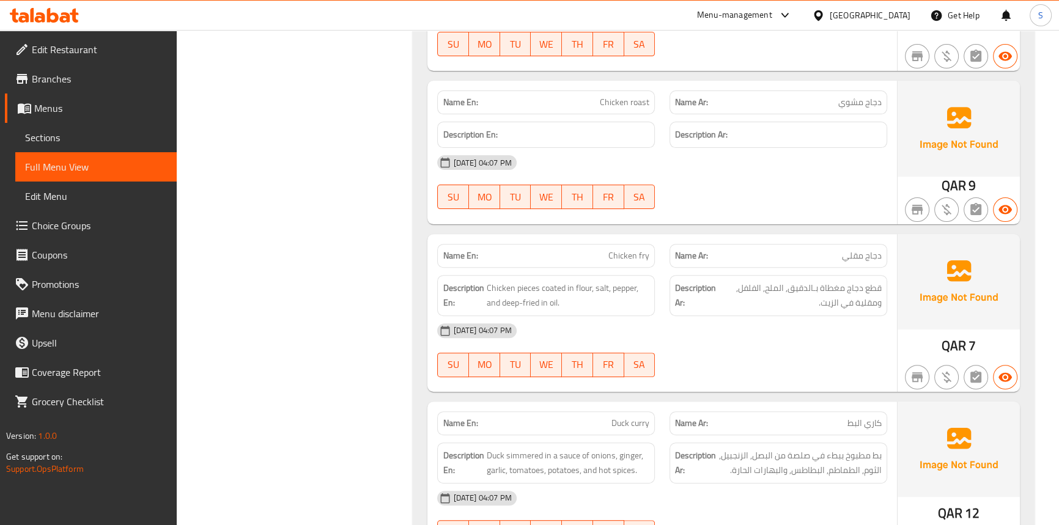
scroll to position [6336, 0]
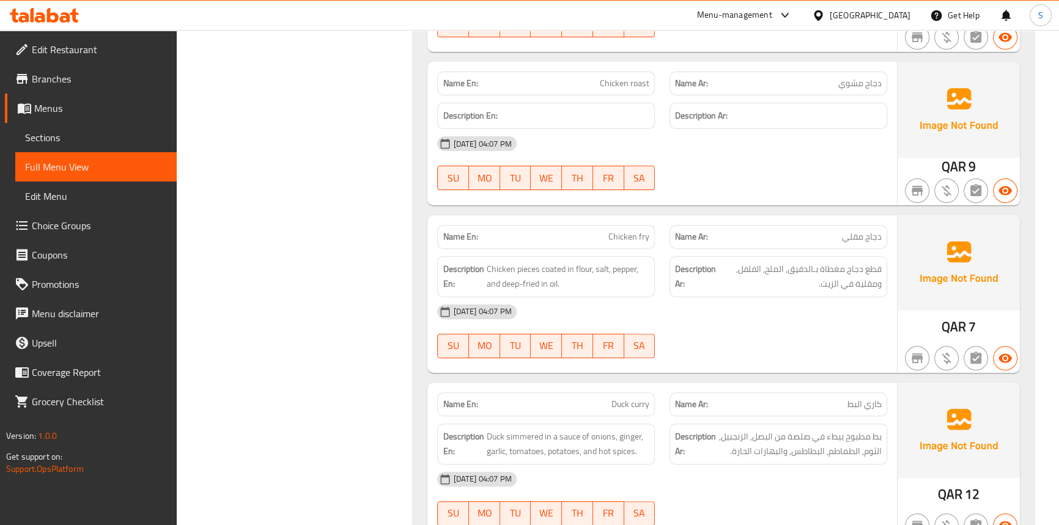
click at [628, 77] on span "Chicken roast" at bounding box center [625, 83] width 50 height 13
copy span "Chicken roast"
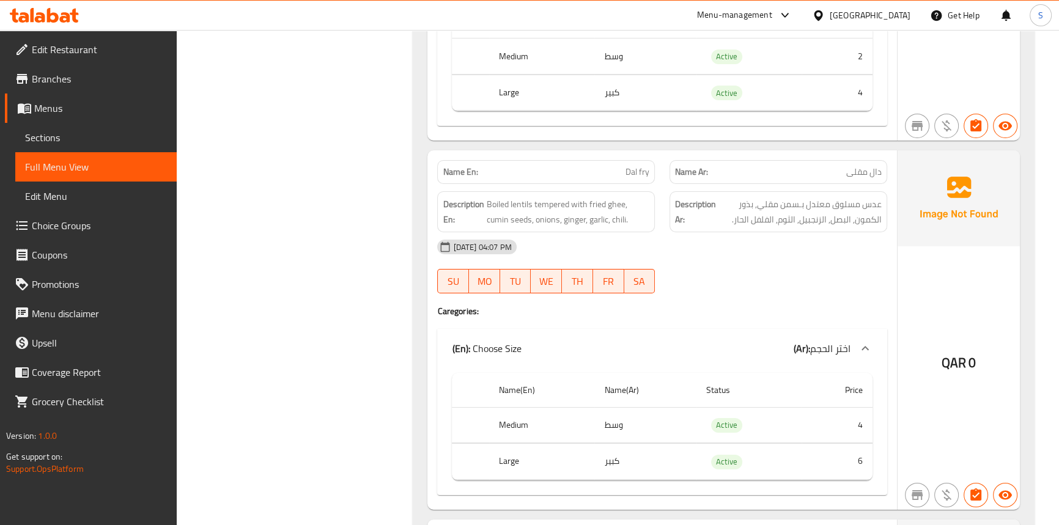
scroll to position [11282, 0]
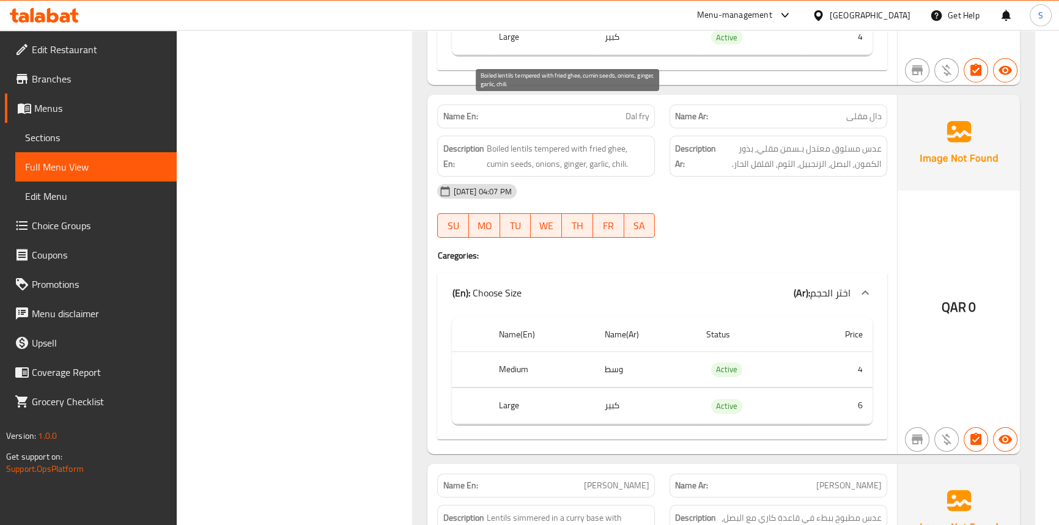
click at [589, 141] on span "Boiled lentils tempered with fried ghee, cumin seeds, onions, ginger, garlic, c…" at bounding box center [567, 156] width 163 height 30
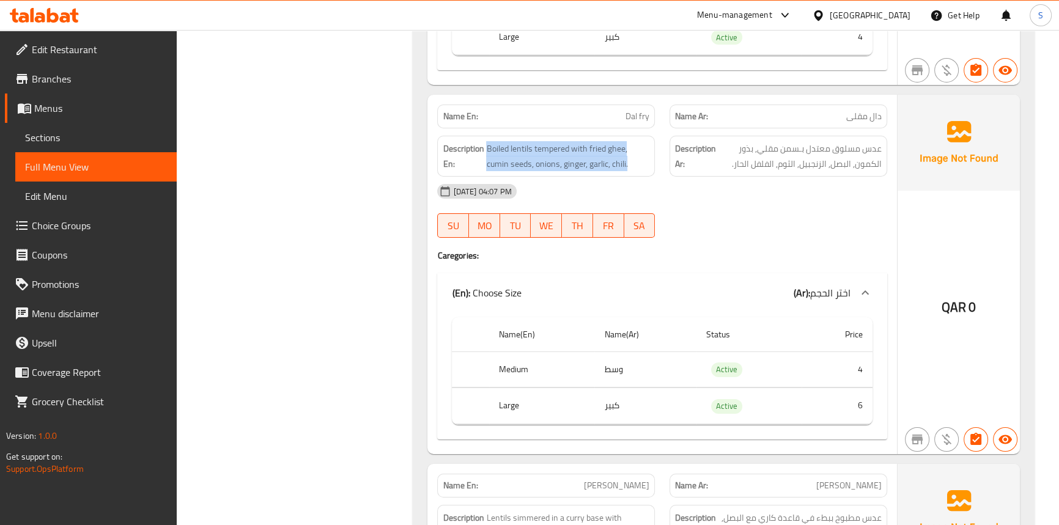
copy span "Boiled lentils tempered with fried ghee, cumin seeds, onions, ginger, garlic, c…"
click at [551, 141] on span "Boiled lentils tempered with fried ghee, cumin seeds, onions, ginger, garlic, c…" at bounding box center [567, 156] width 163 height 30
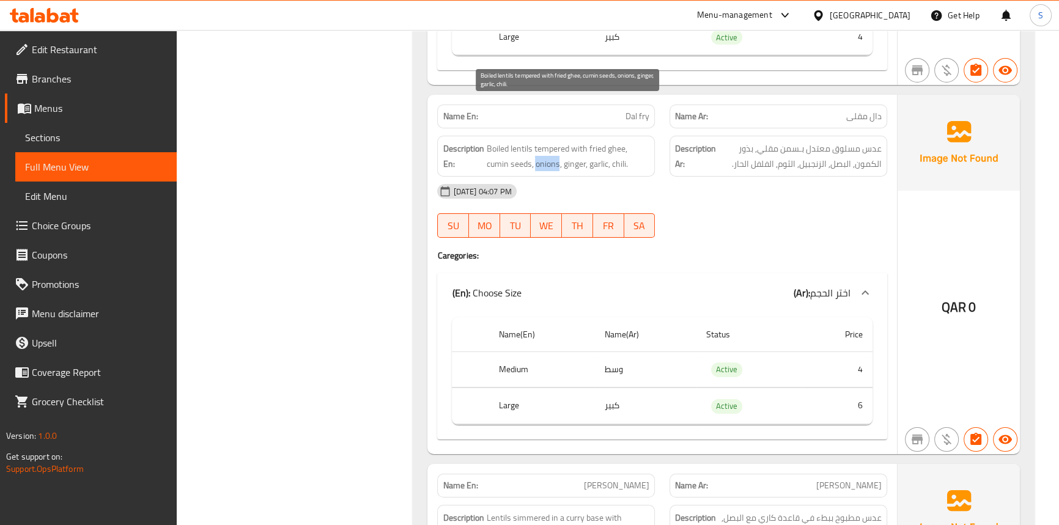
click at [551, 141] on span "Boiled lentils tempered with fried ghee, cumin seeds, onions, ginger, garlic, c…" at bounding box center [567, 156] width 163 height 30
click at [624, 110] on p "Name En: Dal fry" at bounding box center [546, 116] width 207 height 13
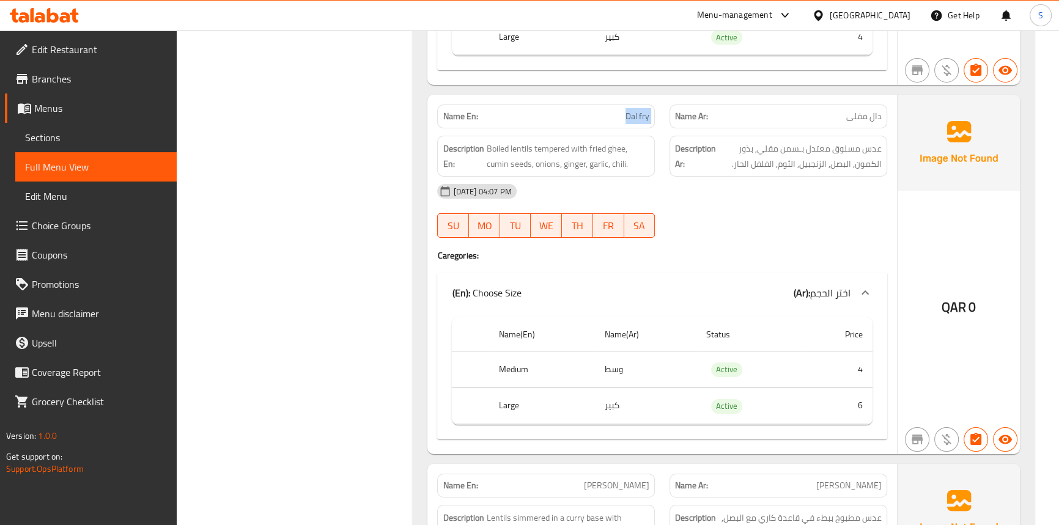
copy span "Dal fry"
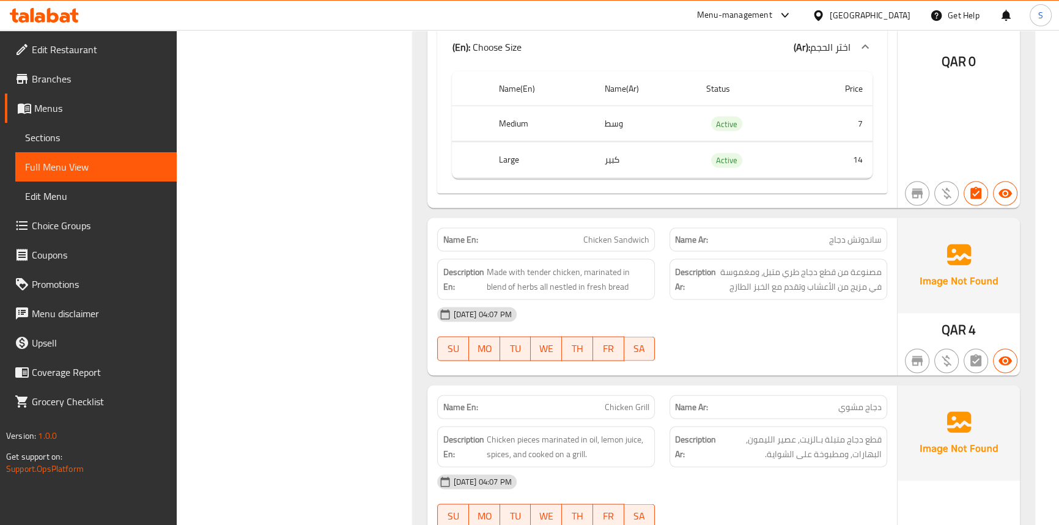
scroll to position [14506, 0]
click at [779, 264] on span "مصنوعة من قطع دجاج طري متبل، ومغموسة في مزيج من الأعشاب وتقدم مع الخبز الطازج" at bounding box center [799, 279] width 163 height 30
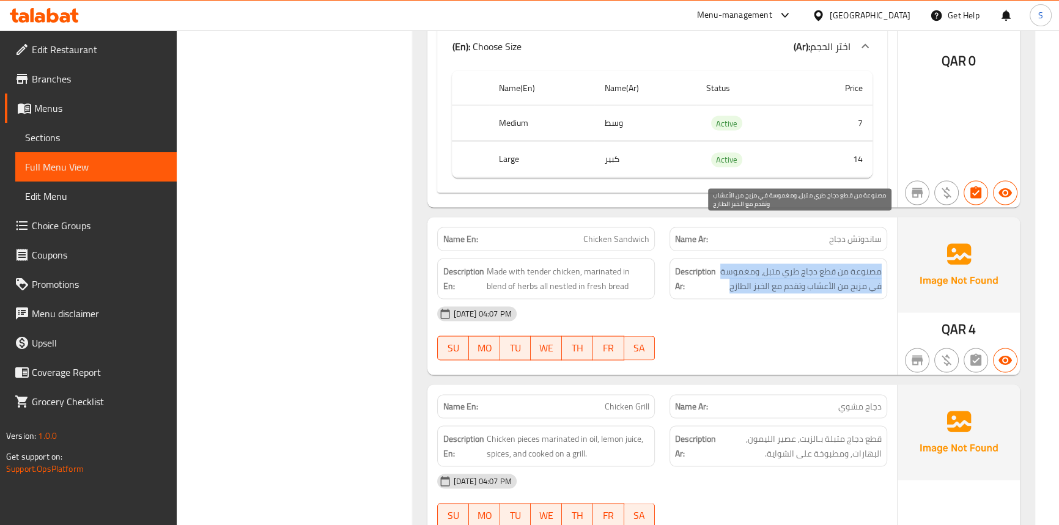
click at [779, 264] on span "مصنوعة من قطع دجاج طري متبل، ومغموسة في مزيج من الأعشاب وتقدم مع الخبز الطازج" at bounding box center [799, 279] width 163 height 30
copy div "مصنوعة من قطع دجاج طري متبل، ومغموسة في مزيج من الأعشاب وتقدم مع الخبز الطازج"
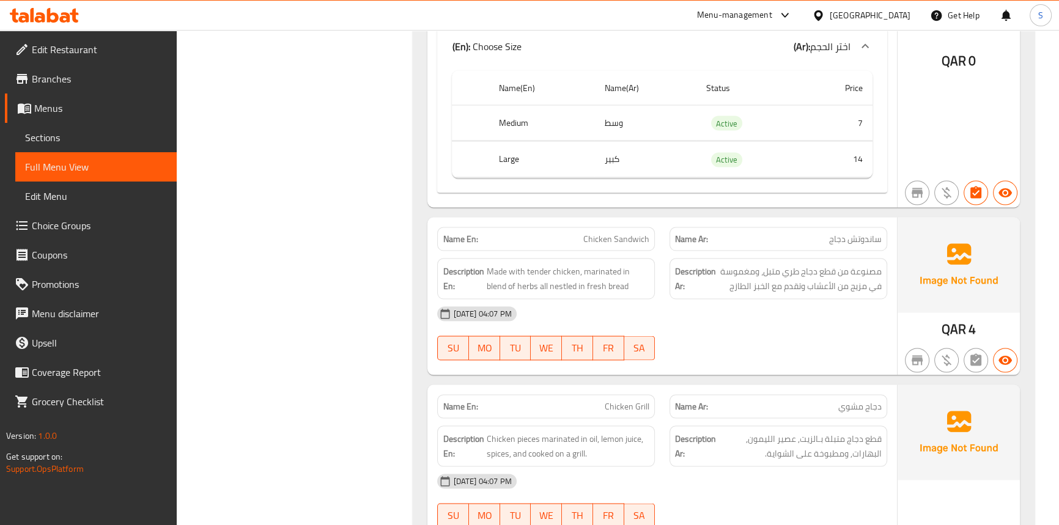
drag, startPoint x: 344, startPoint y: 310, endPoint x: 417, endPoint y: 272, distance: 82.6
click at [595, 264] on span "Made with tender chicken, marinated in blend of herbs all nestled in fresh bread" at bounding box center [567, 279] width 163 height 30
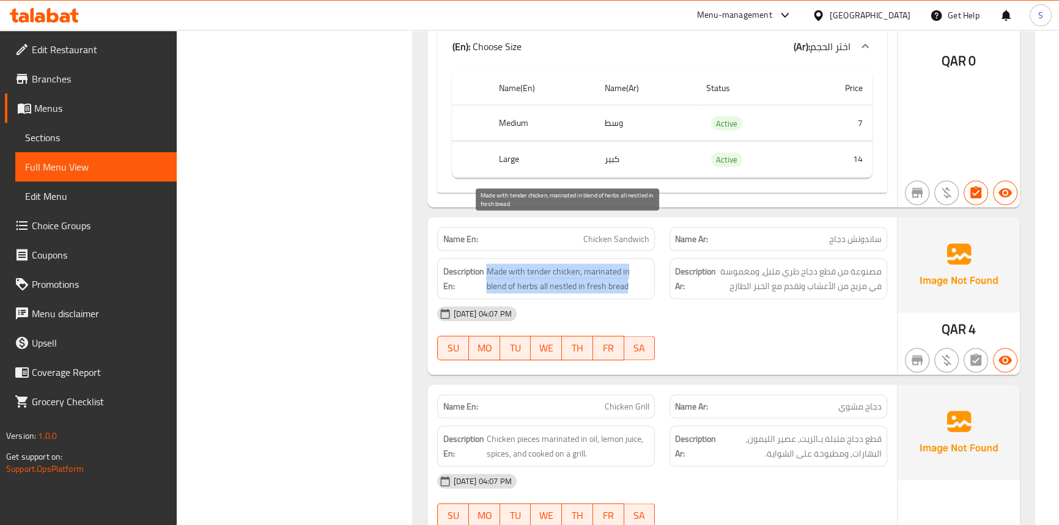
click at [595, 264] on span "Made with tender chicken, marinated in blend of herbs all nestled in fresh bread" at bounding box center [567, 279] width 163 height 30
copy span "Made with tender chicken, marinated in blend of herbs all nestled in fresh bread"
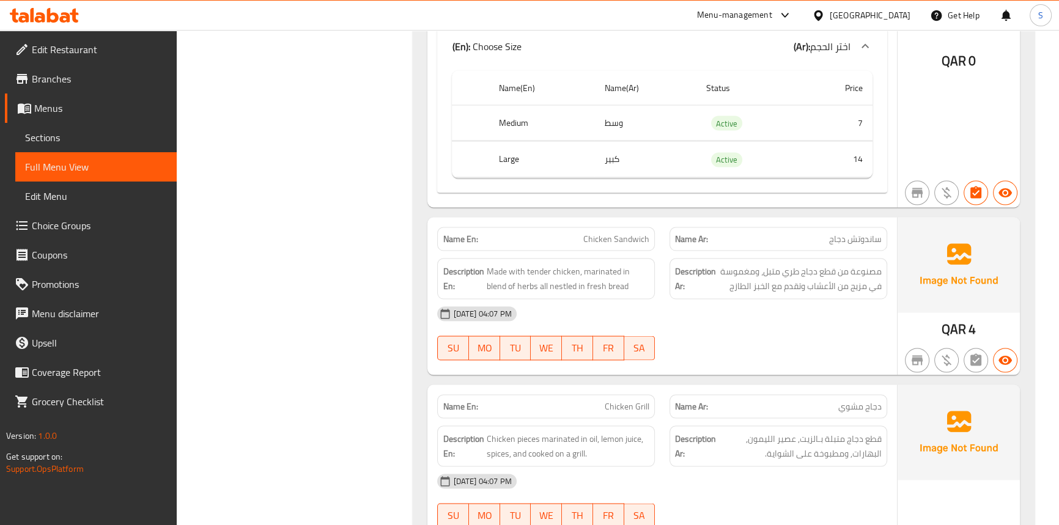
drag, startPoint x: 259, startPoint y: 283, endPoint x: 267, endPoint y: 282, distance: 8.0
click at [619, 232] on span "Chicken Sandwich" at bounding box center [616, 238] width 66 height 13
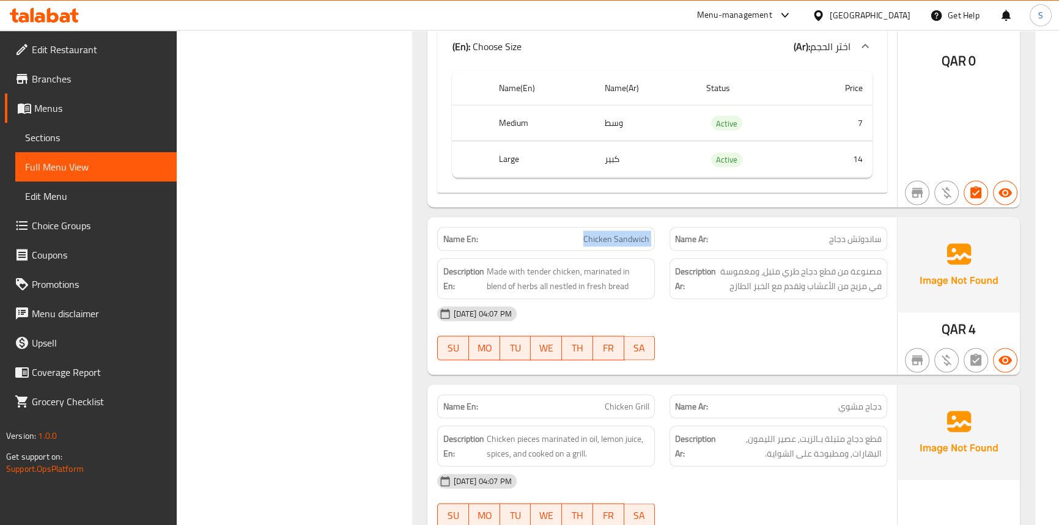
copy span "Chicken Sandwich"
click at [673, 258] on div "Description Ar: مصنوعة من قطع دجاج طري متبل، ومغموسة في مزيج من الأعشاب وتقدم م…" at bounding box center [778, 278] width 218 height 41
click at [684, 299] on div "[DATE] 04:07 PM" at bounding box center [662, 313] width 464 height 29
click at [827, 264] on span "مصنوعة من قطع دجاج طري متبل، ومغموسة في مزيج من الأعشاب وتقدم مع الخبز الطازج" at bounding box center [799, 279] width 163 height 30
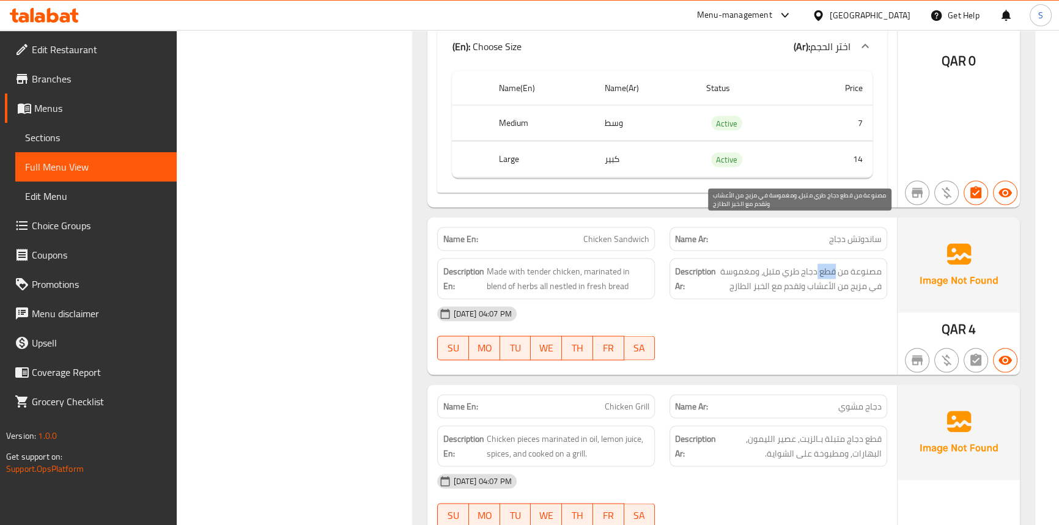
copy span "قطع"
click at [663, 251] on div "Description Ar: مصنوعة من قطع دجاج طري متبل، ومغموسة في مزيج من الأعشاب وتقدم م…" at bounding box center [778, 279] width 232 height 56
drag, startPoint x: 754, startPoint y: 226, endPoint x: 723, endPoint y: 232, distance: 32.4
click at [723, 264] on span "مصنوعة من قطع دجاج طري متبل، ومغموسة في مزيج من الأعشاب وتقدم مع الخبز الطازج" at bounding box center [799, 279] width 163 height 30
copy span "مغموسة"
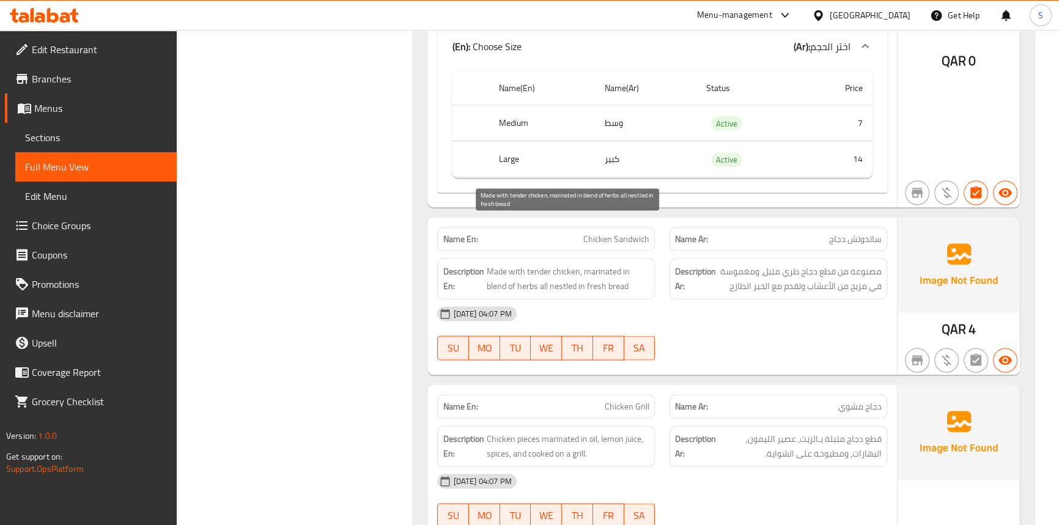
click at [551, 264] on span "Made with tender chicken, marinated in blend of herbs all nestled in fresh bread" at bounding box center [567, 279] width 163 height 30
click at [611, 227] on div "Name En: Chicken Sandwich" at bounding box center [546, 239] width 218 height 24
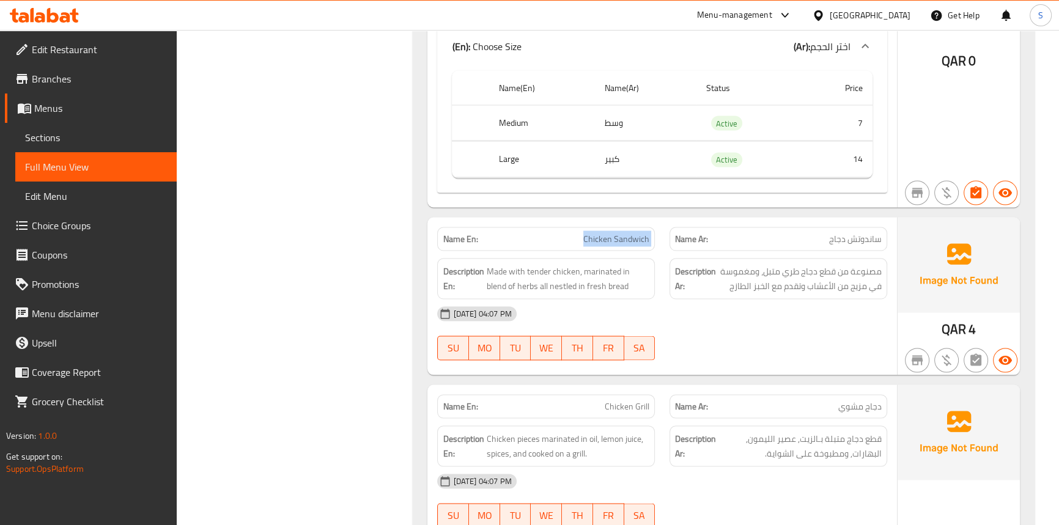
click at [611, 227] on div "Name En: Chicken Sandwich" at bounding box center [546, 239] width 218 height 24
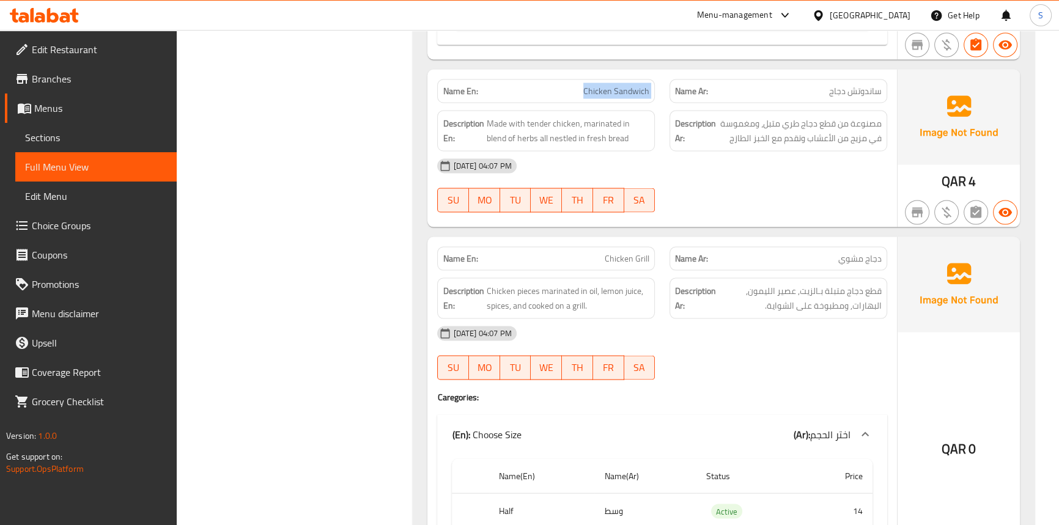
scroll to position [14673, 0]
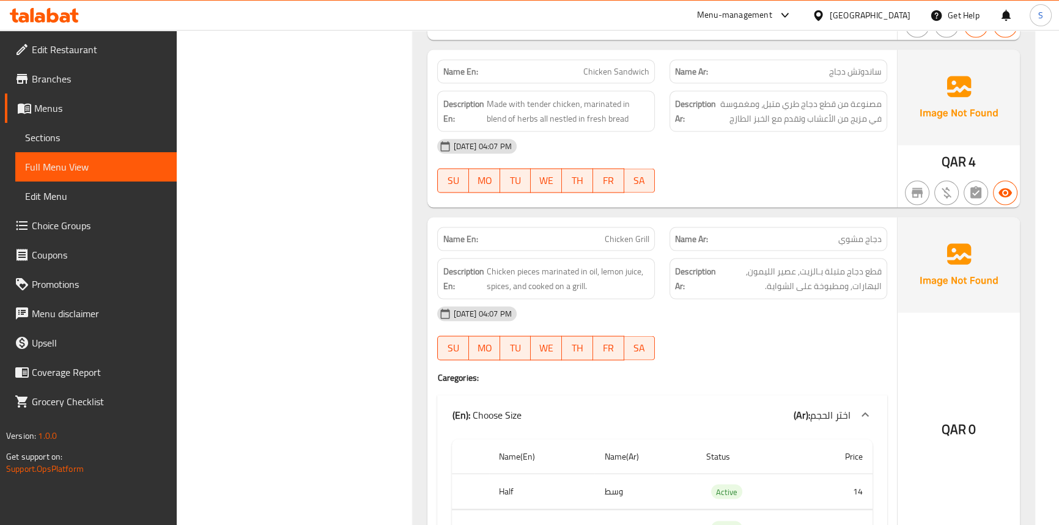
click at [673, 259] on div "Description Ar: قطع دجاج متبلة بـالزيت, عصير الليمون, البهارات, ومطبوخة على الش…" at bounding box center [778, 279] width 218 height 41
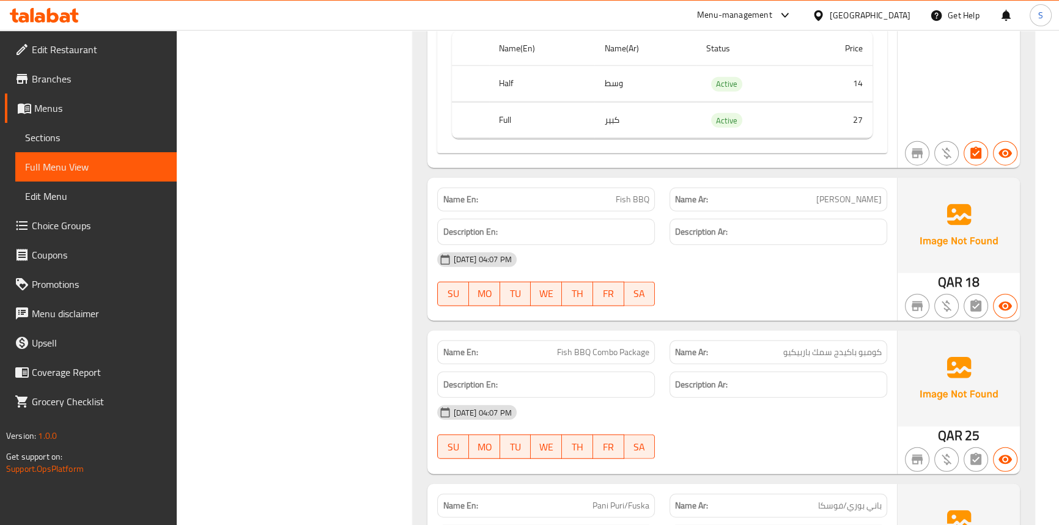
scroll to position [15752, 0]
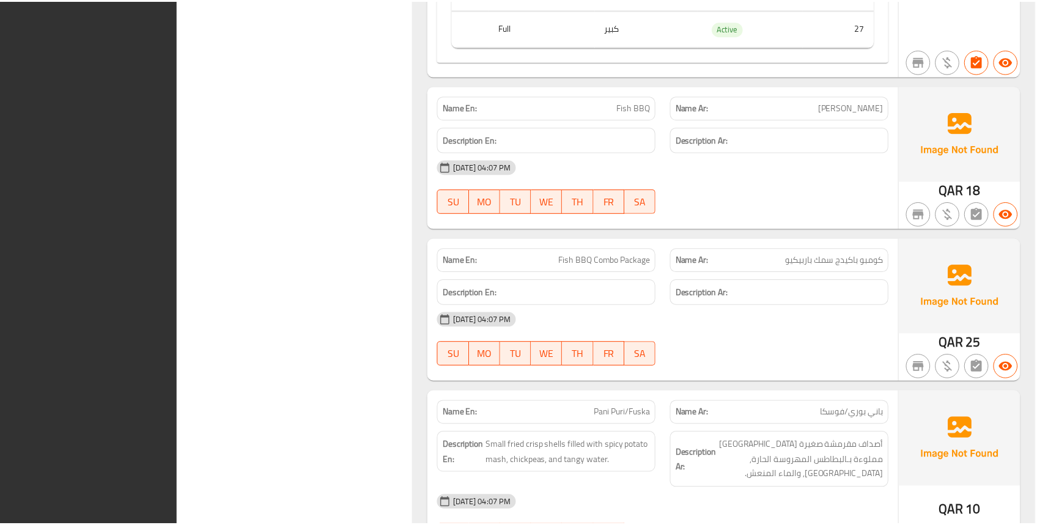
scroll to position [15677, 0]
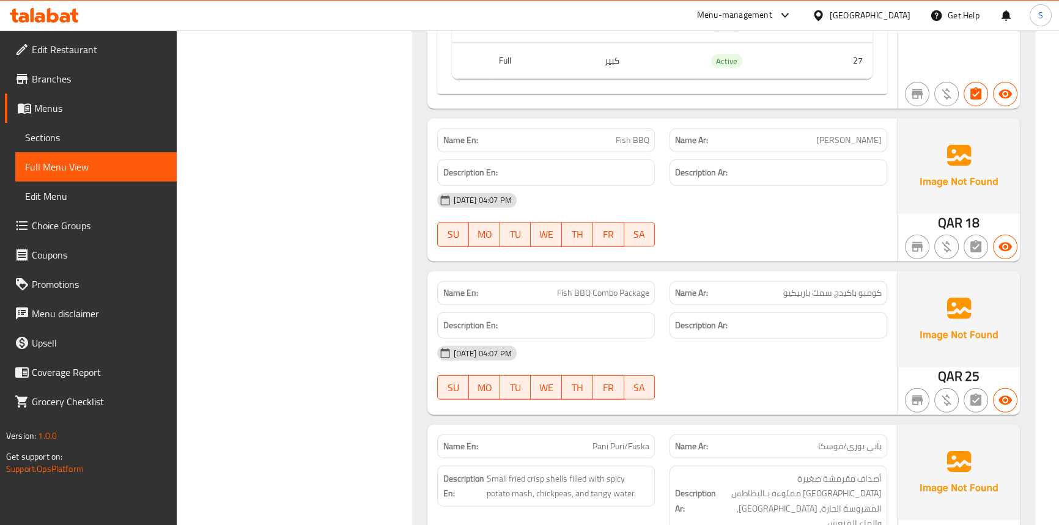
click at [69, 133] on span "Sections" at bounding box center [96, 137] width 142 height 15
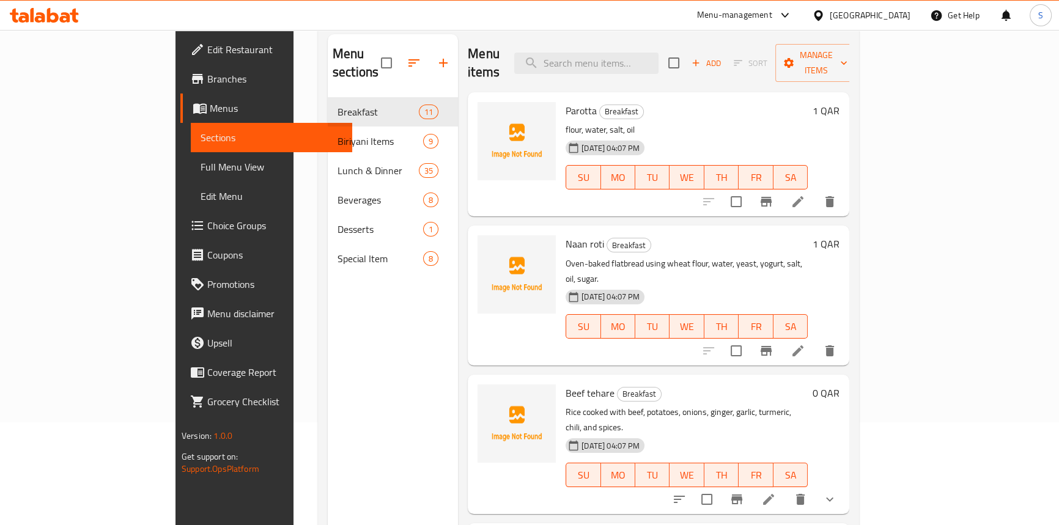
scroll to position [5, 0]
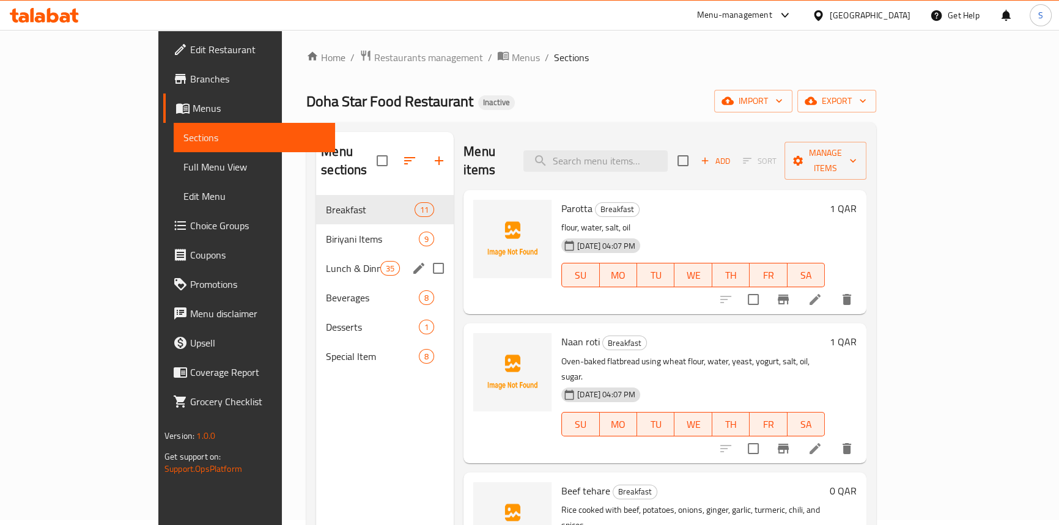
click at [326, 261] on span "Lunch & Dinner" at bounding box center [353, 268] width 54 height 15
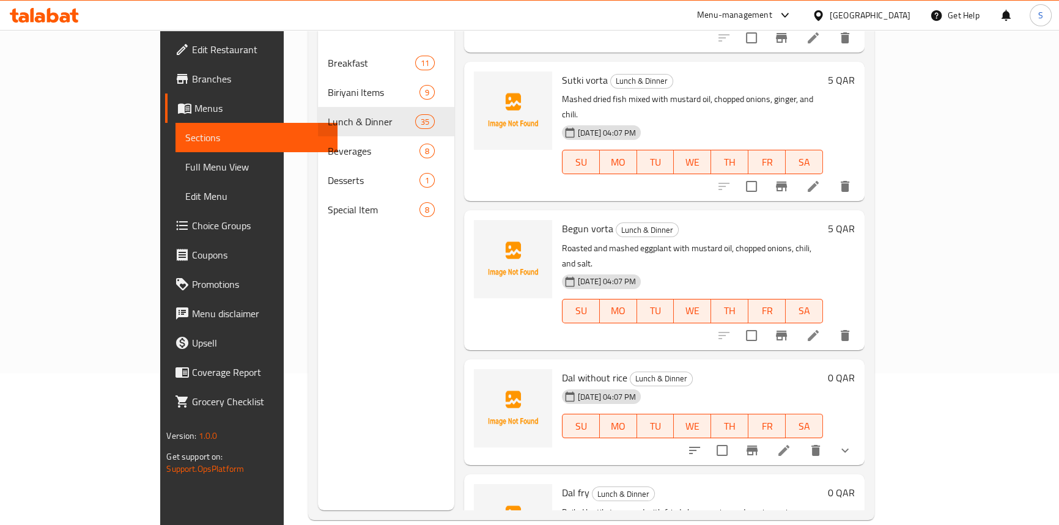
scroll to position [171, 0]
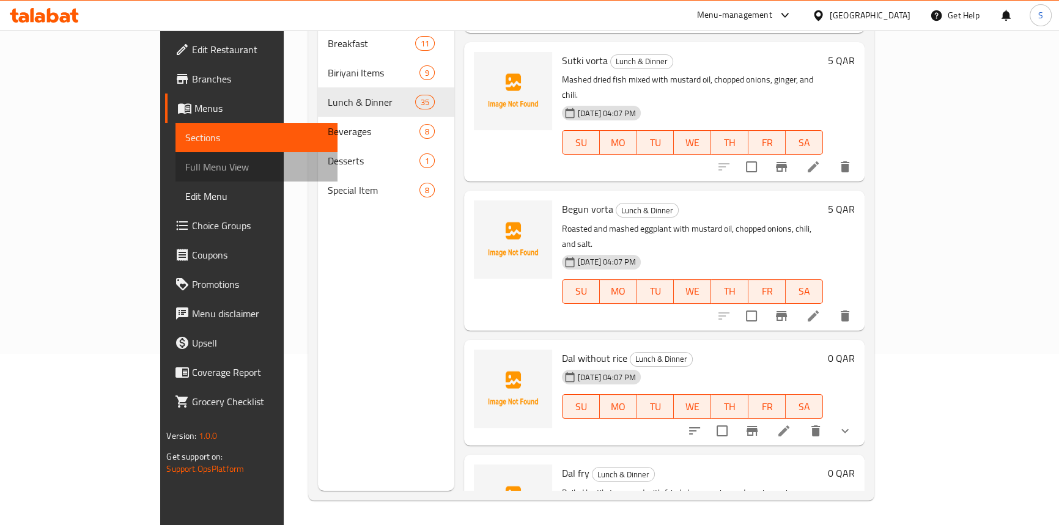
click at [185, 167] on span "Full Menu View" at bounding box center [256, 167] width 142 height 15
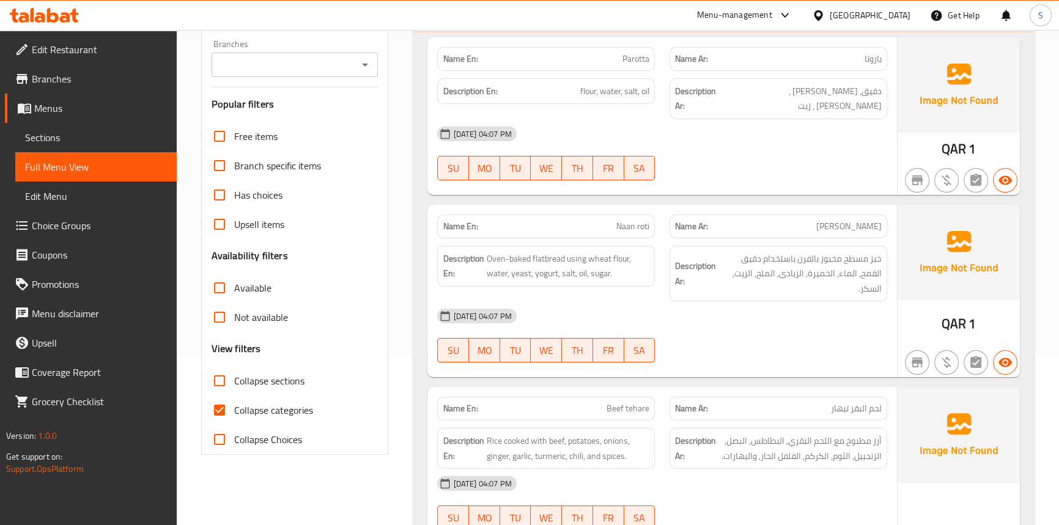
click at [247, 417] on span "Collapse categories" at bounding box center [273, 410] width 79 height 15
click at [234, 417] on input "Collapse categories" at bounding box center [219, 410] width 29 height 29
checkbox input "false"
click at [244, 377] on span "Collapse sections" at bounding box center [269, 381] width 70 height 15
click at [234, 377] on input "Collapse sections" at bounding box center [219, 380] width 29 height 29
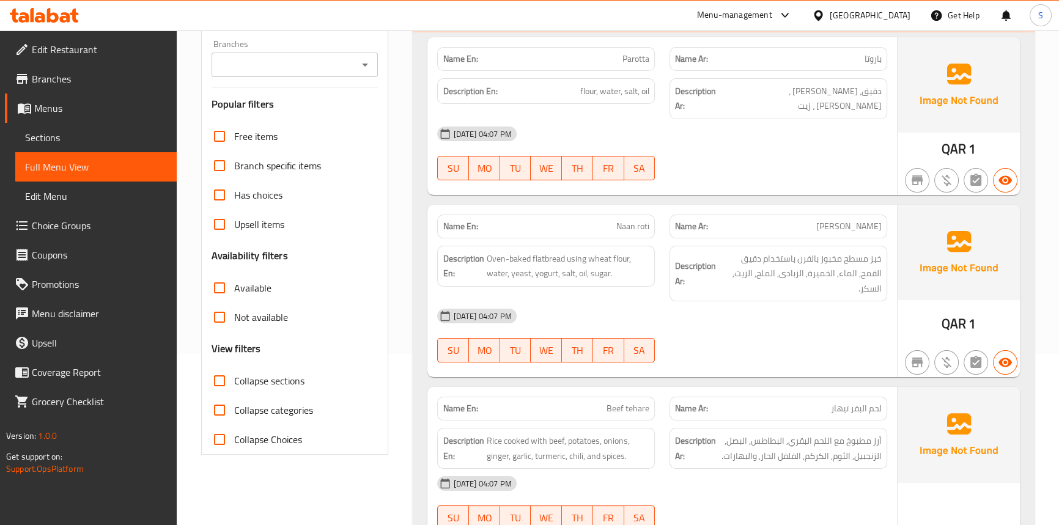
checkbox input "true"
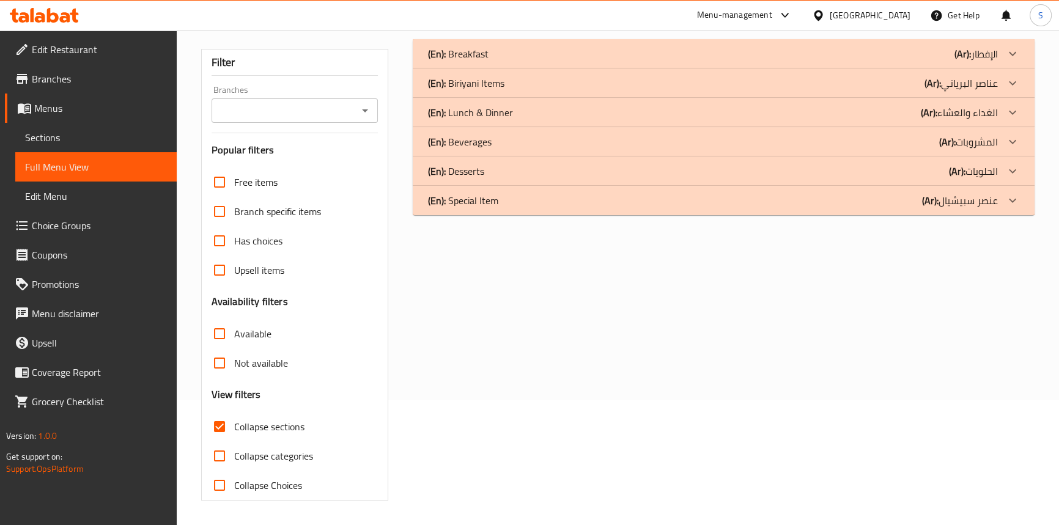
scroll to position [125, 0]
click at [964, 112] on p "(Ar): الغداء والعشاء" at bounding box center [959, 113] width 77 height 15
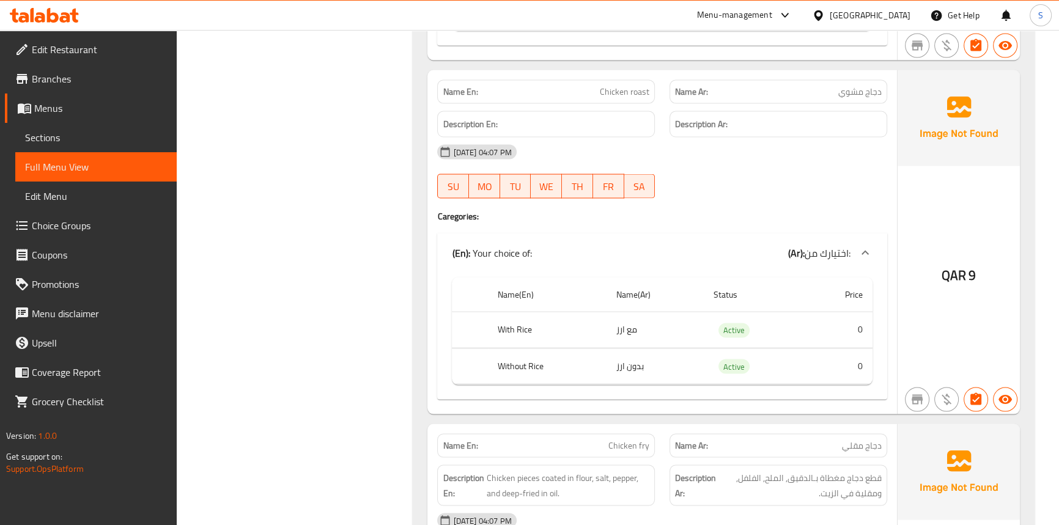
scroll to position [3070, 0]
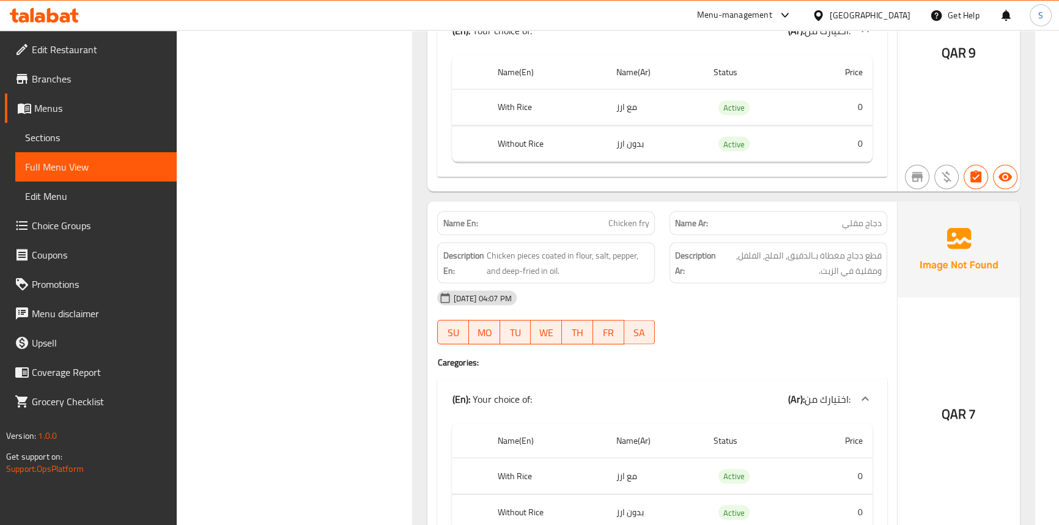
drag, startPoint x: 492, startPoint y: 101, endPoint x: 540, endPoint y: 106, distance: 48.6
click at [540, 106] on th "With Rice" at bounding box center [547, 108] width 119 height 36
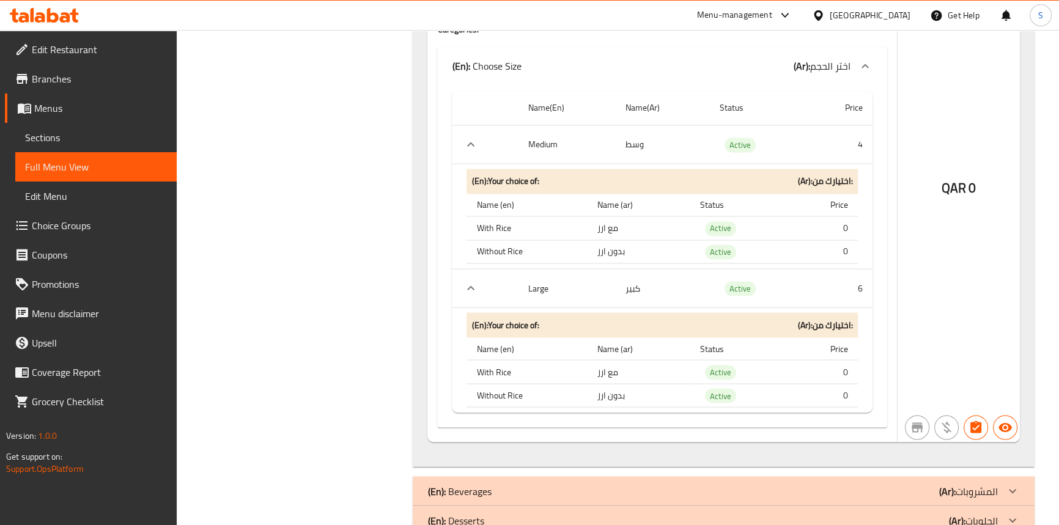
scroll to position [14320, 0]
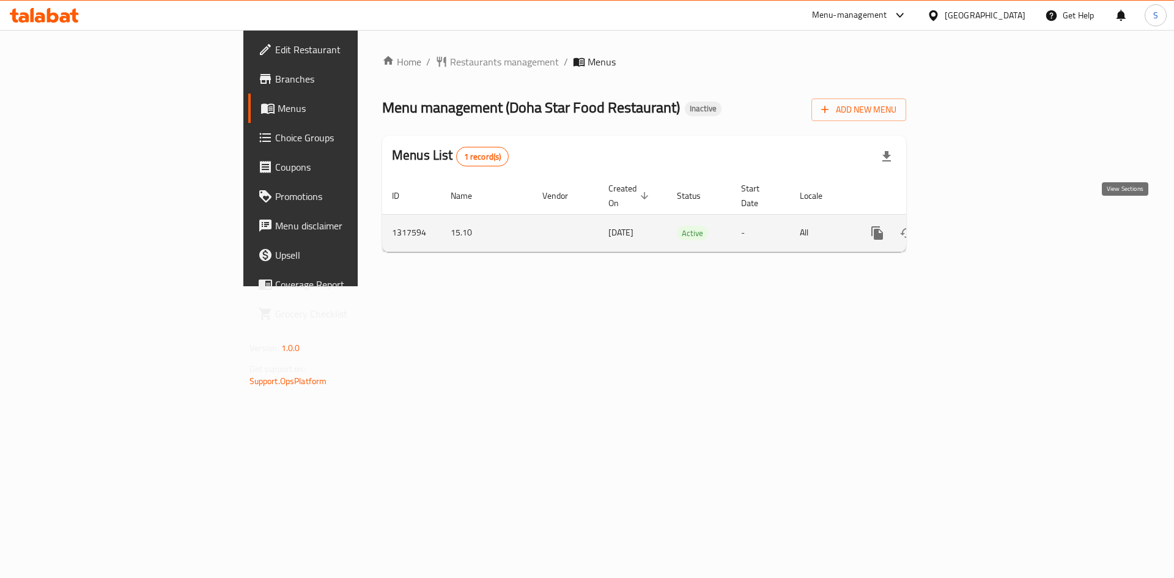
click at [973, 226] on icon "enhanced table" at bounding box center [965, 233] width 15 height 15
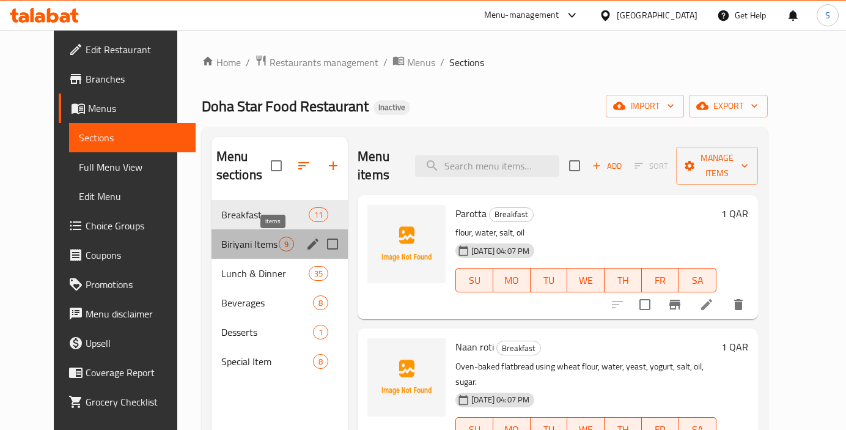
click at [279, 242] on span "9" at bounding box center [286, 244] width 14 height 12
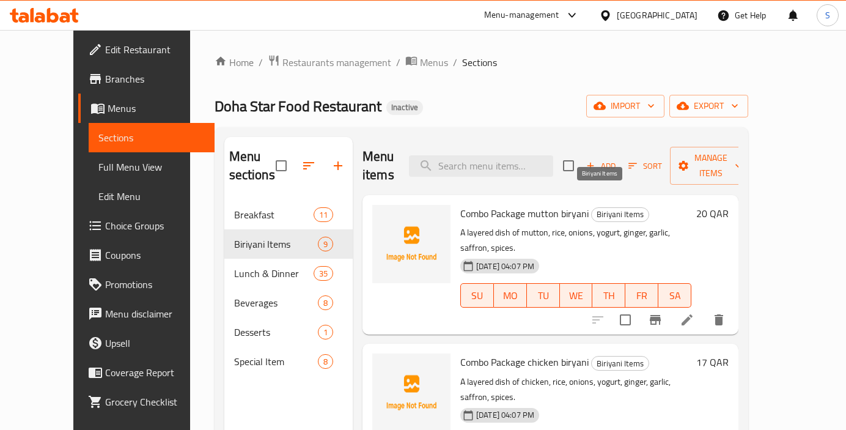
click at [604, 207] on span "Biriyani Items" at bounding box center [620, 214] width 57 height 14
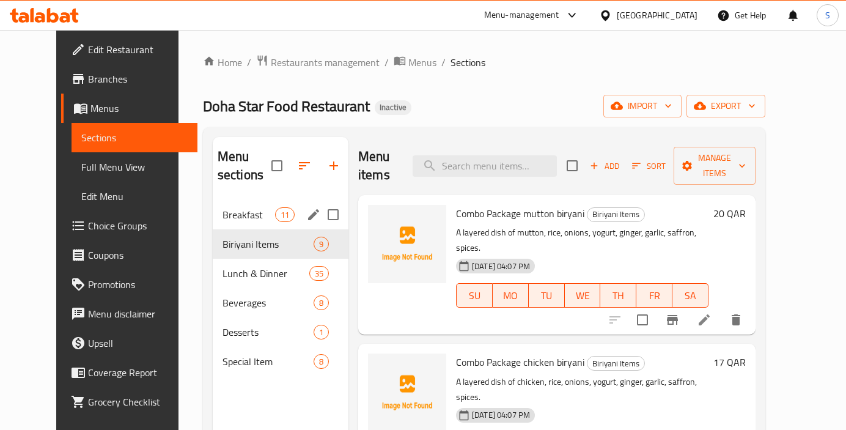
click at [279, 222] on div "Breakfast 11" at bounding box center [281, 214] width 136 height 29
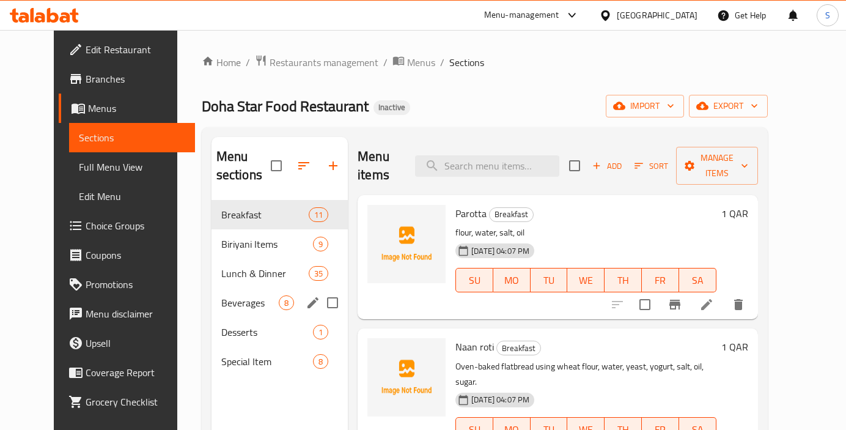
click at [270, 290] on div "Beverages 8" at bounding box center [280, 302] width 136 height 29
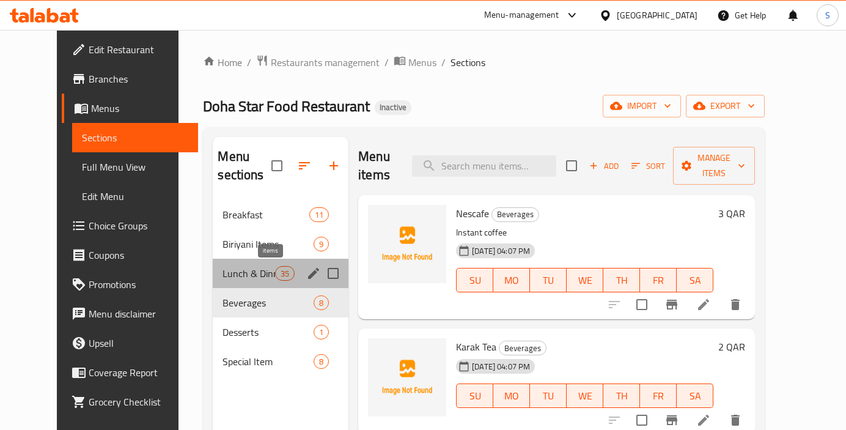
click at [276, 273] on span "35" at bounding box center [285, 274] width 18 height 12
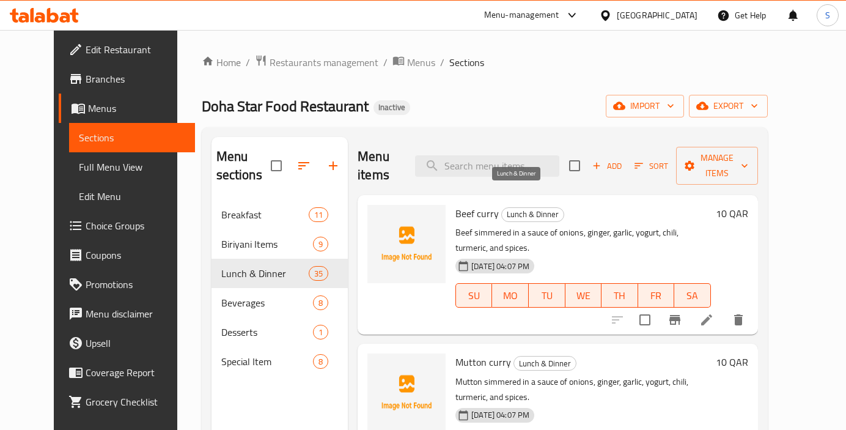
click at [506, 207] on span "Lunch & Dinner" at bounding box center [533, 214] width 62 height 14
copy span "Lunch & Dinner"
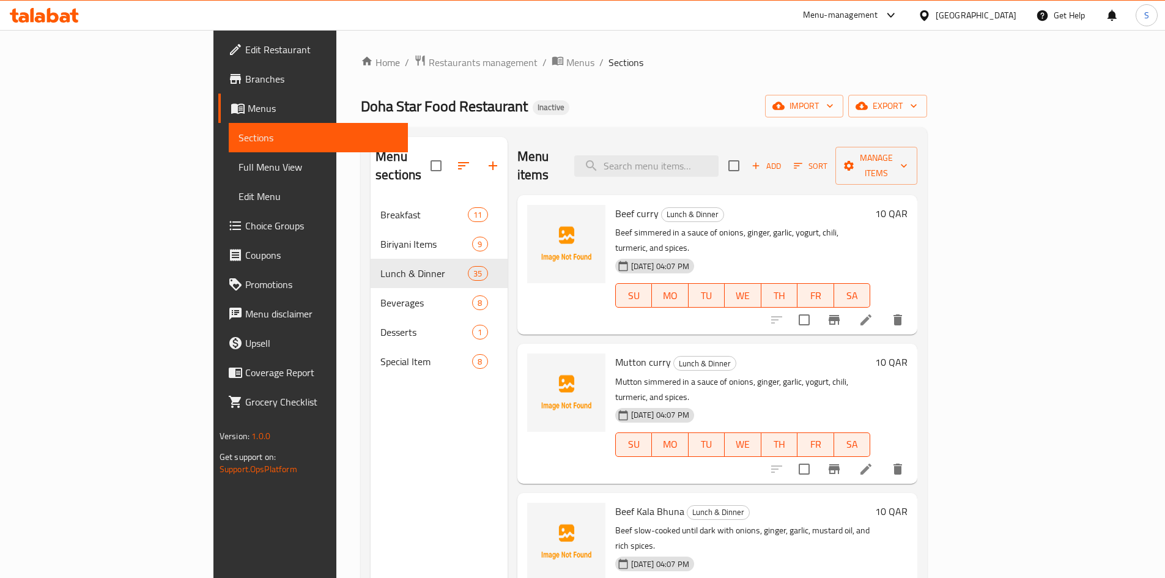
drag, startPoint x: 374, startPoint y: 470, endPoint x: 377, endPoint y: 416, distance: 53.3
click at [374, 459] on div "Menu sections Breakfast 11 Biriyani Items 9 Lunch & Dinner 35 Beverages 8 Desse…" at bounding box center [438, 426] width 137 height 578
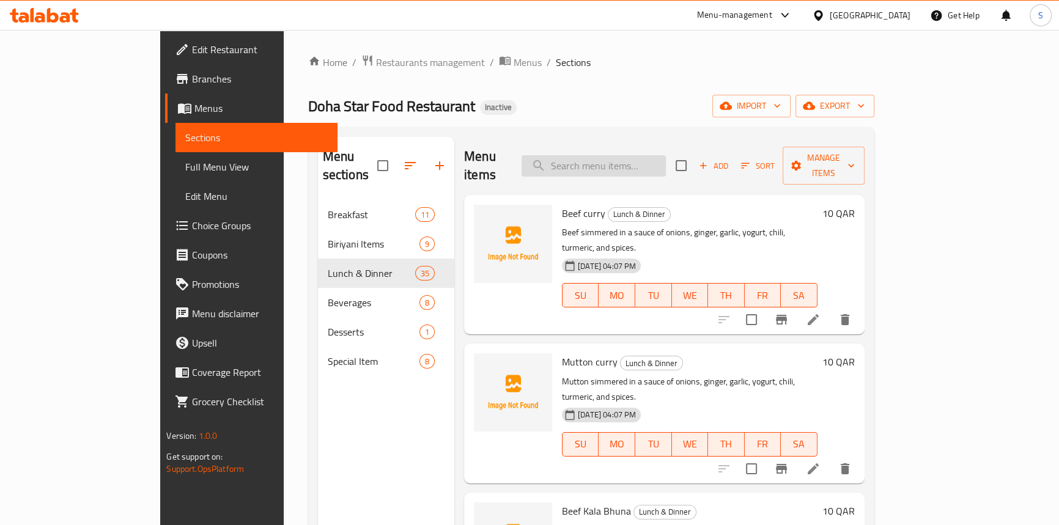
click at [644, 165] on input "search" at bounding box center [593, 165] width 144 height 21
paste input "Dal fry"
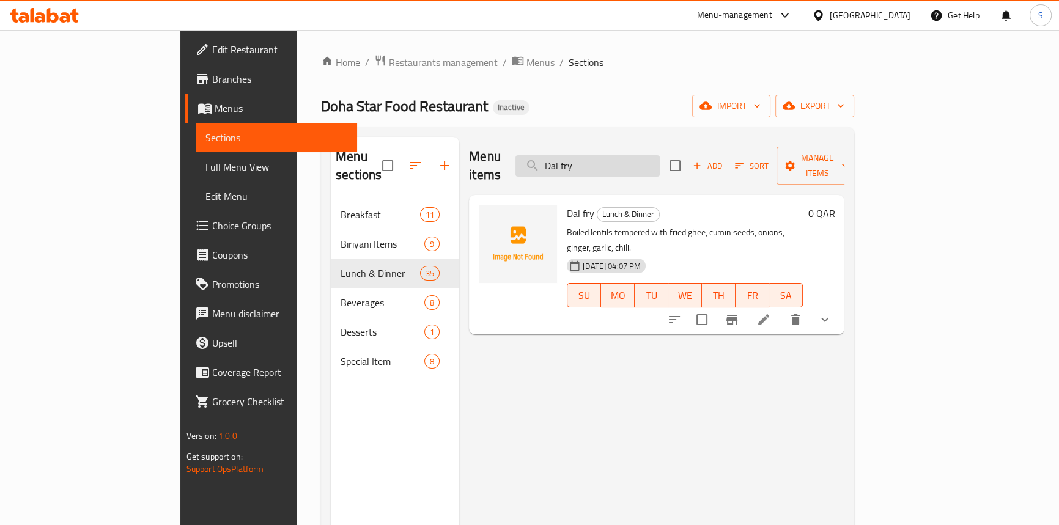
click at [660, 155] on input "Dal fry" at bounding box center [587, 165] width 144 height 21
paste input "Chicken Sandwich"
type input "Chicken Sandwich"
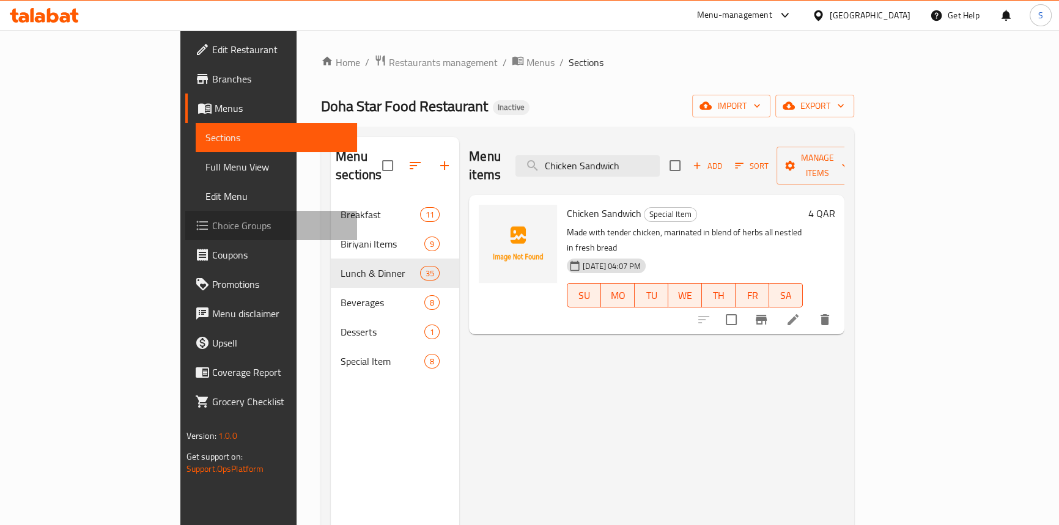
click at [212, 223] on span "Choice Groups" at bounding box center [279, 225] width 135 height 15
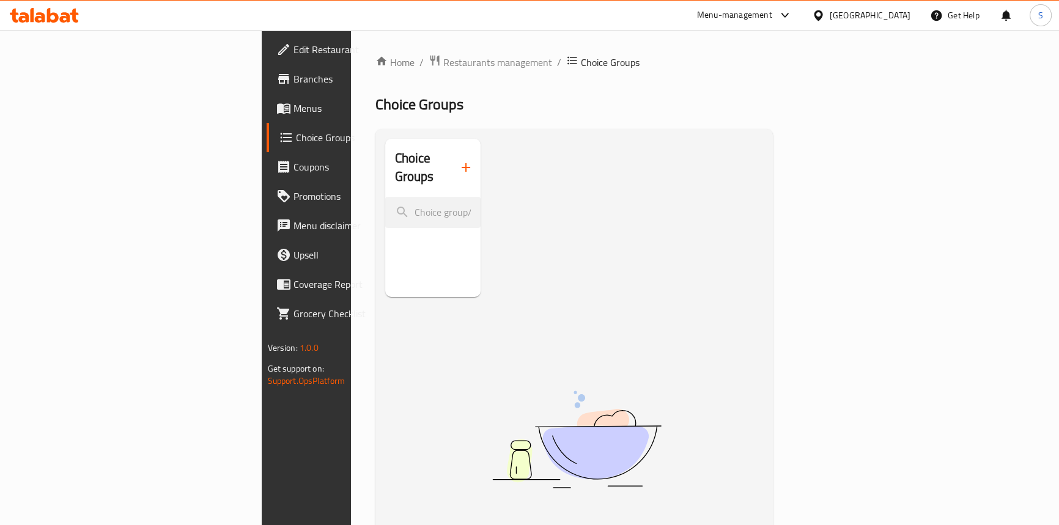
click at [459, 160] on icon "button" at bounding box center [466, 167] width 15 height 15
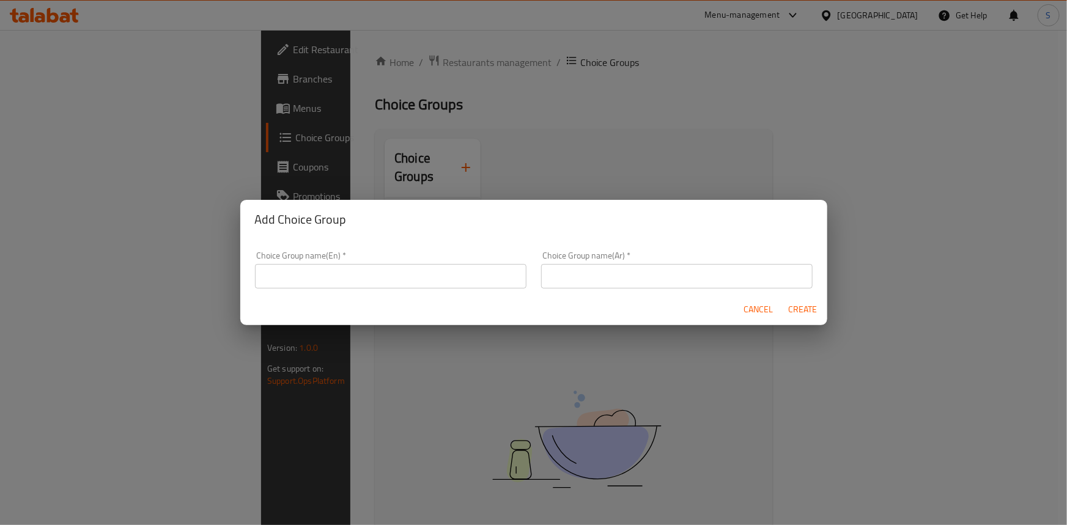
click at [393, 277] on input "text" at bounding box center [390, 276] width 271 height 24
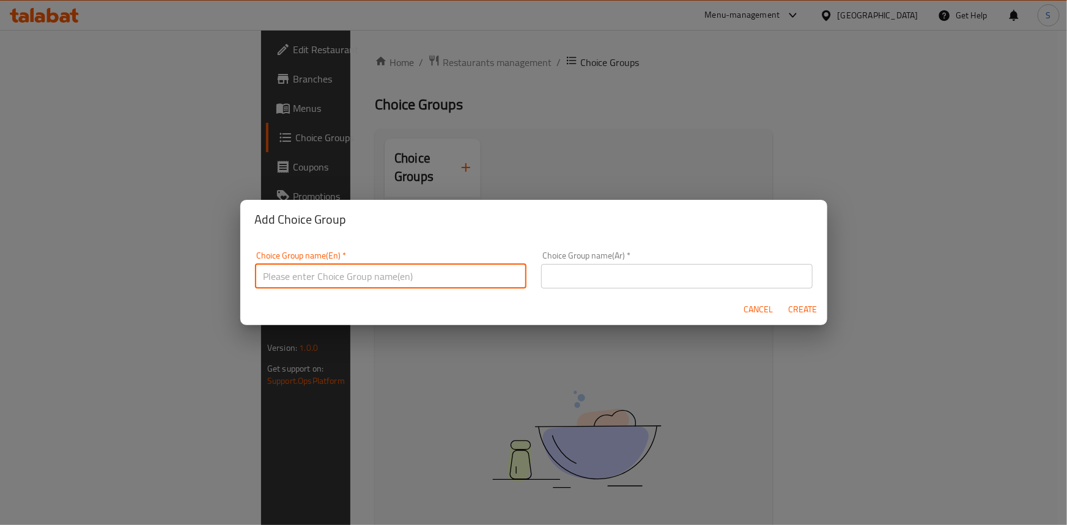
type input "Your choice of:"
click at [592, 268] on input "text" at bounding box center [676, 276] width 271 height 24
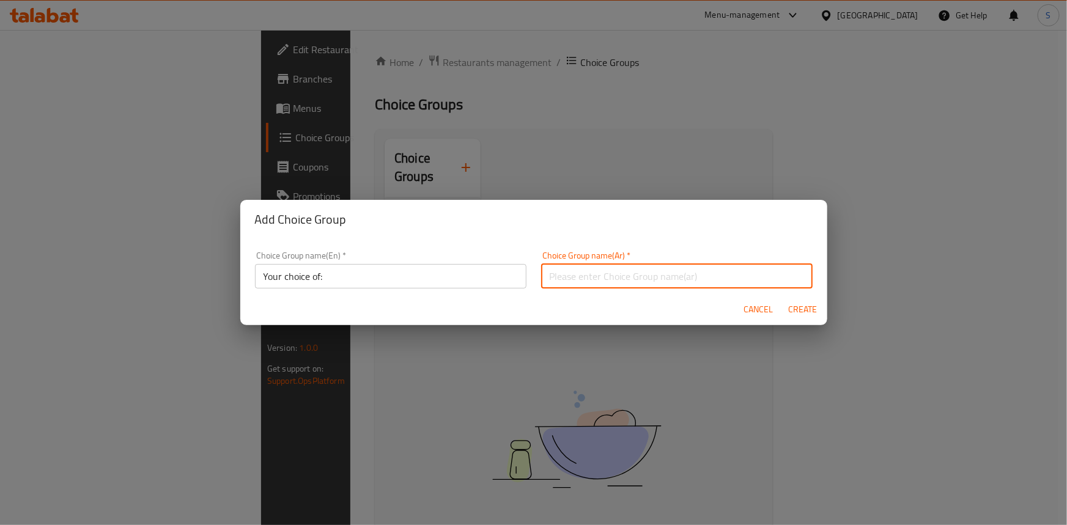
type input "اختيارك من:"
click at [791, 303] on span "Create" at bounding box center [802, 309] width 29 height 15
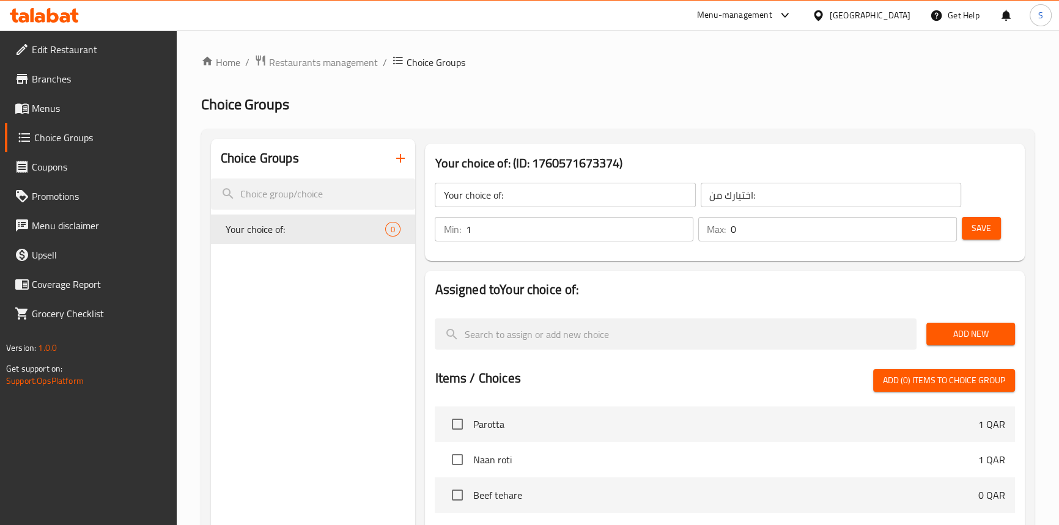
type input "1"
click at [681, 224] on input "1" at bounding box center [579, 229] width 228 height 24
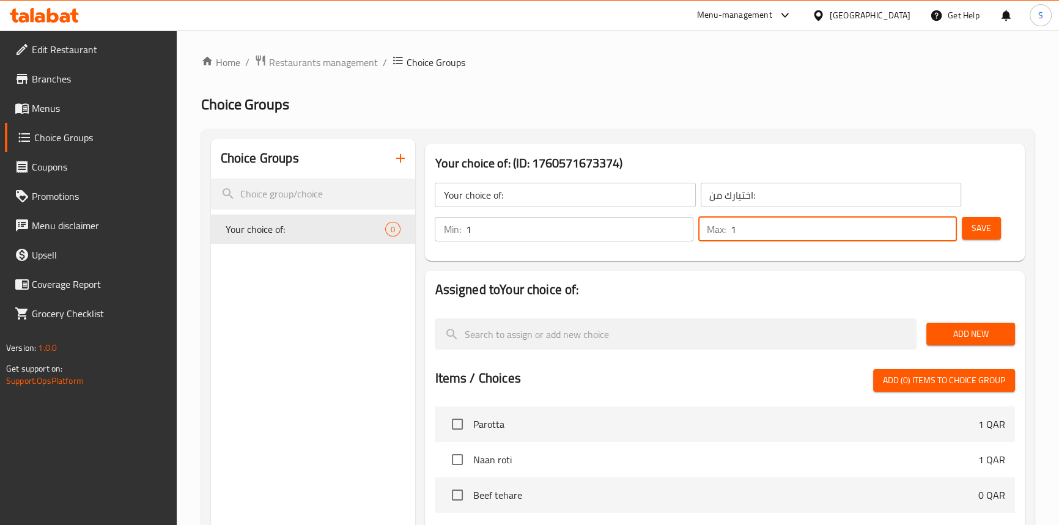
type input "1"
click at [943, 223] on input "1" at bounding box center [844, 229] width 226 height 24
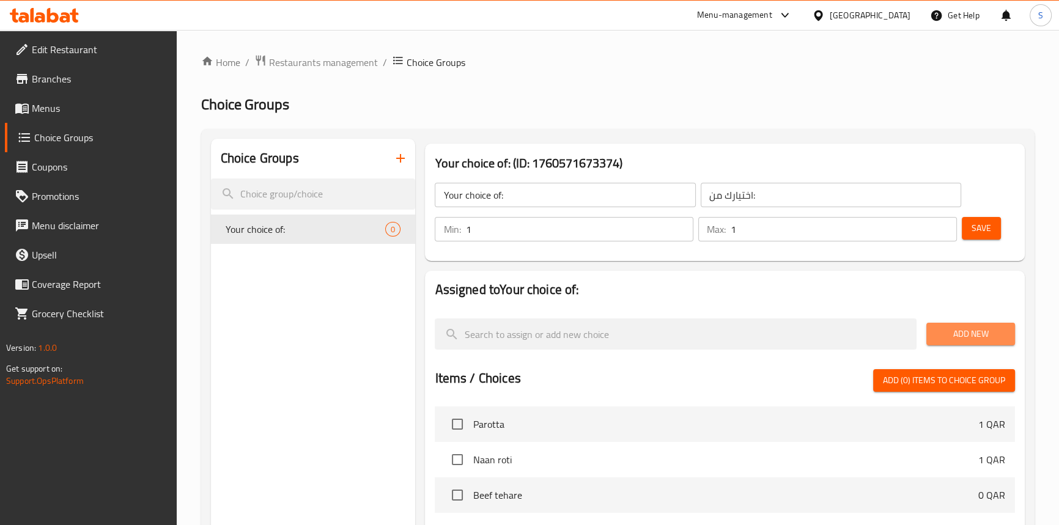
click at [964, 340] on span "Add New" at bounding box center [970, 333] width 69 height 15
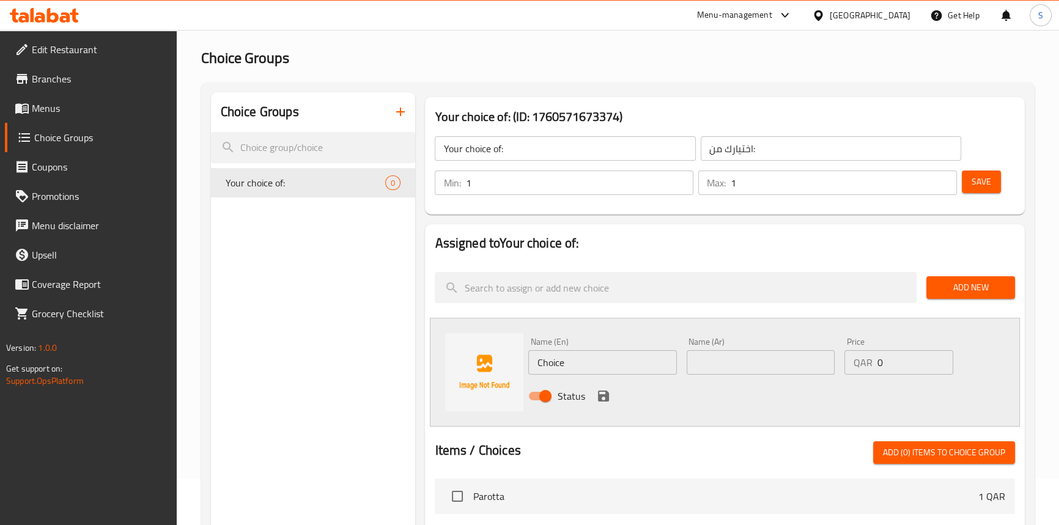
scroll to position [111, 0]
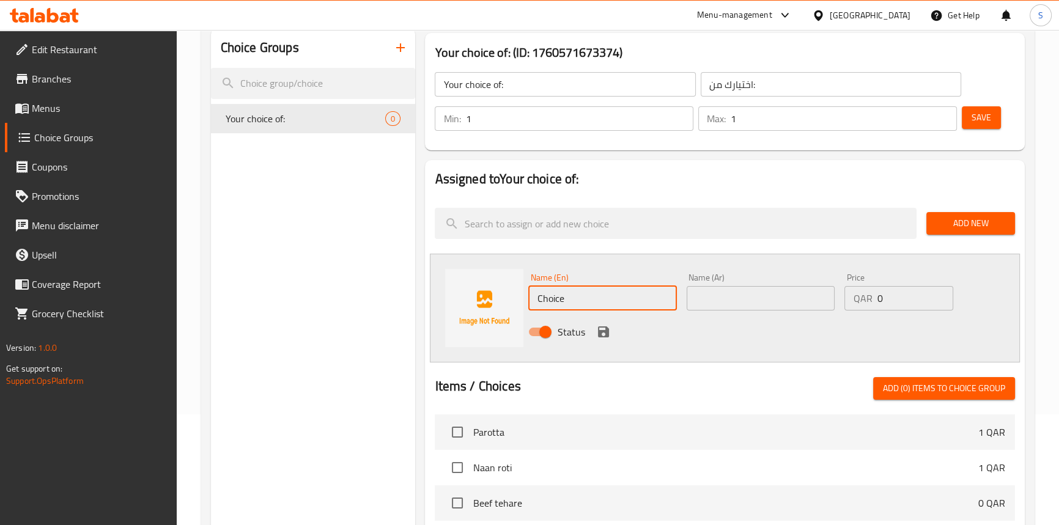
click at [544, 301] on input "Choice" at bounding box center [602, 298] width 148 height 24
click at [557, 296] on input "Choice" at bounding box center [602, 298] width 148 height 24
paste input "With & Wihout R"
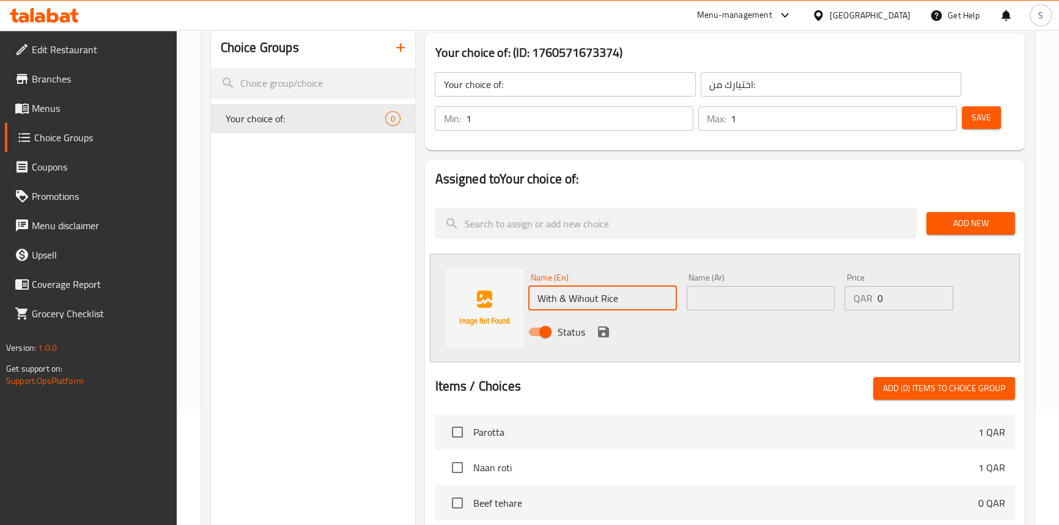
click at [574, 302] on input "With & Wihout Rice" at bounding box center [602, 298] width 148 height 24
type input "With Rice"
click at [683, 304] on div "Name (Ar) Name (Ar)" at bounding box center [761, 291] width 158 height 47
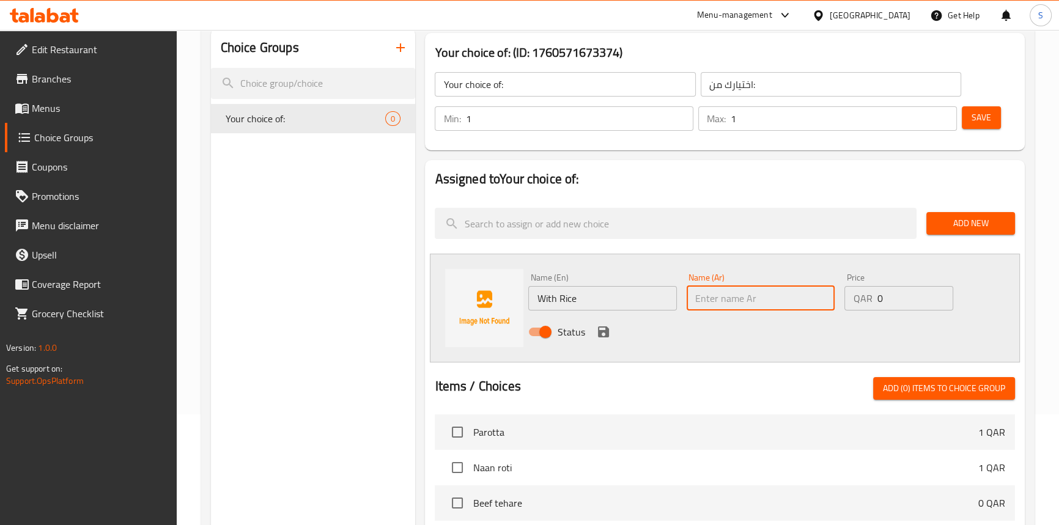
click at [731, 303] on input "text" at bounding box center [761, 298] width 148 height 24
type input "مع ارز"
click at [602, 335] on icon "save" at bounding box center [603, 332] width 15 height 15
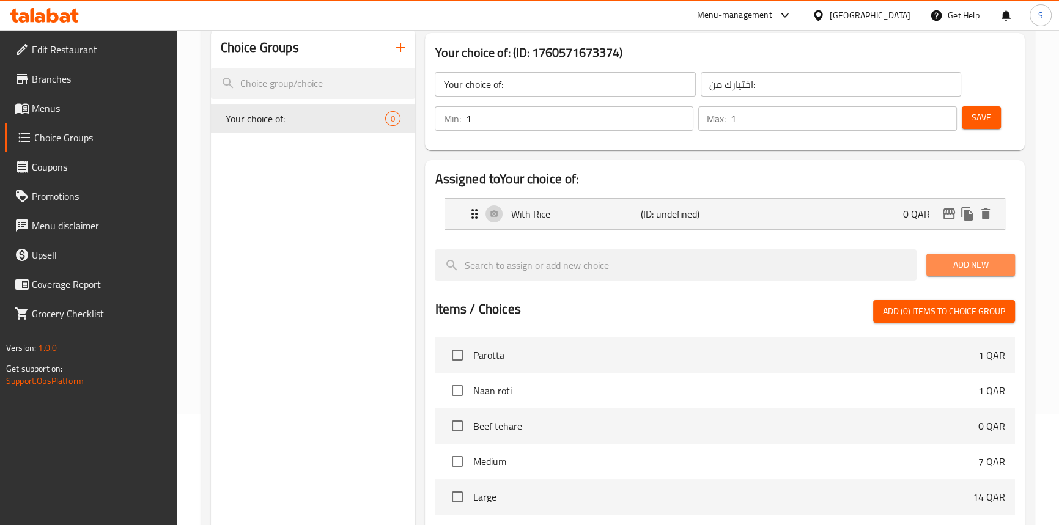
click at [965, 265] on span "Add New" at bounding box center [970, 264] width 69 height 15
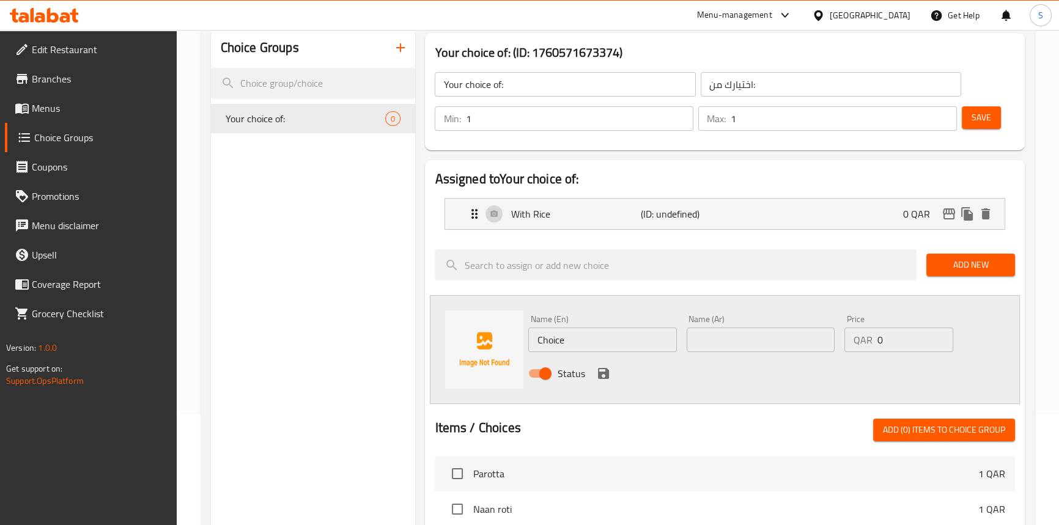
click at [567, 357] on div "Status" at bounding box center [760, 373] width 474 height 33
click at [567, 344] on input "Choice" at bounding box center [602, 340] width 148 height 24
paste input "With & Wihout R"
drag, startPoint x: 568, startPoint y: 337, endPoint x: 469, endPoint y: 337, distance: 99.0
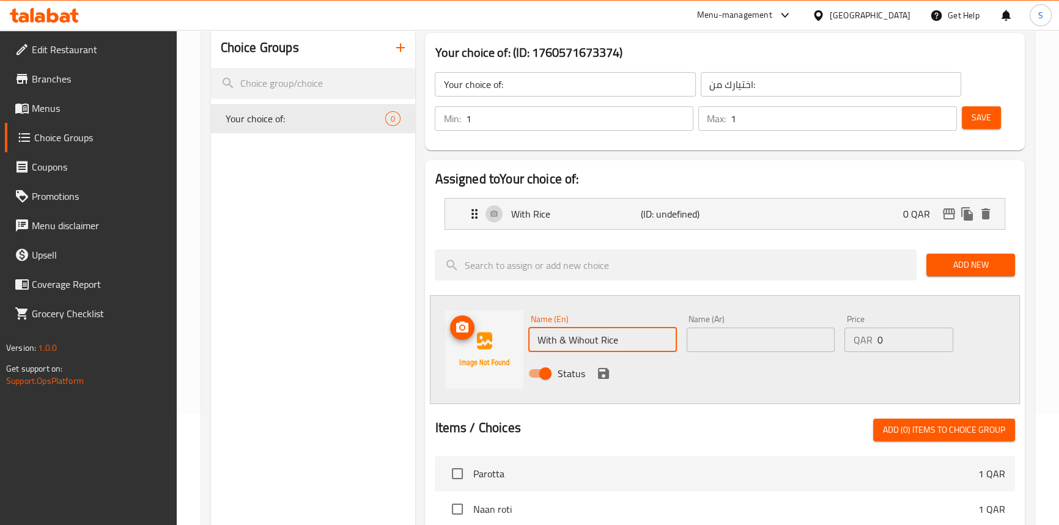
click at [469, 337] on div "Name (En) With & Wihout Rice Name (En) Name (Ar) Name (Ar) Price QAR 0 Price St…" at bounding box center [724, 349] width 589 height 109
click at [542, 336] on input "Without Rice" at bounding box center [602, 340] width 148 height 24
type input "Without Rice"
click at [706, 337] on input "text" at bounding box center [761, 340] width 148 height 24
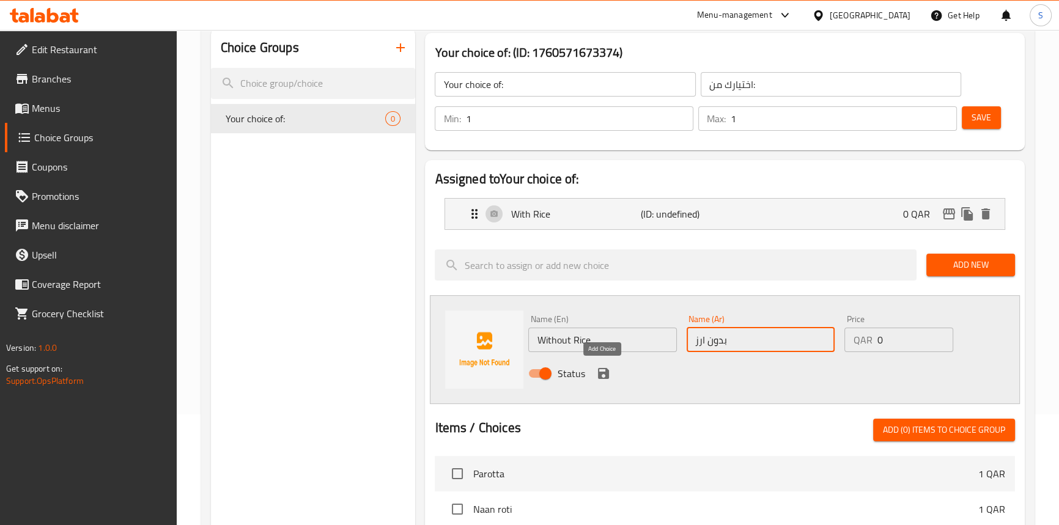
type input "بدون ارز"
click at [607, 368] on icon "save" at bounding box center [603, 373] width 15 height 15
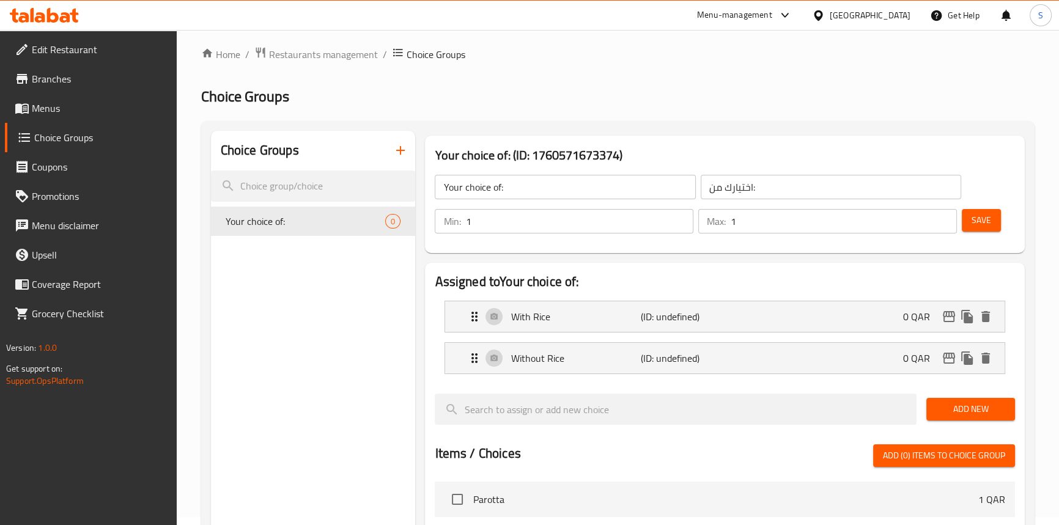
scroll to position [0, 0]
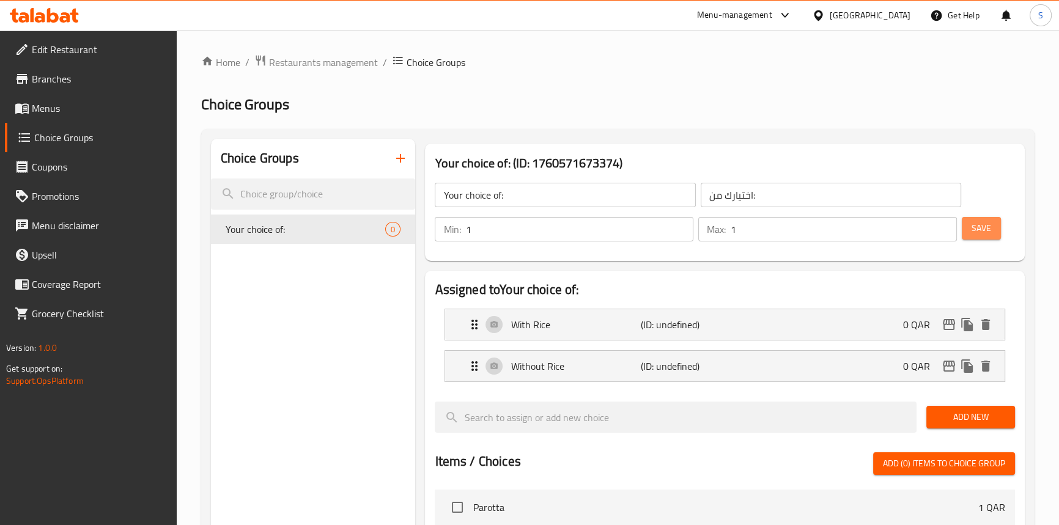
click at [991, 224] on button "Save" at bounding box center [981, 228] width 39 height 23
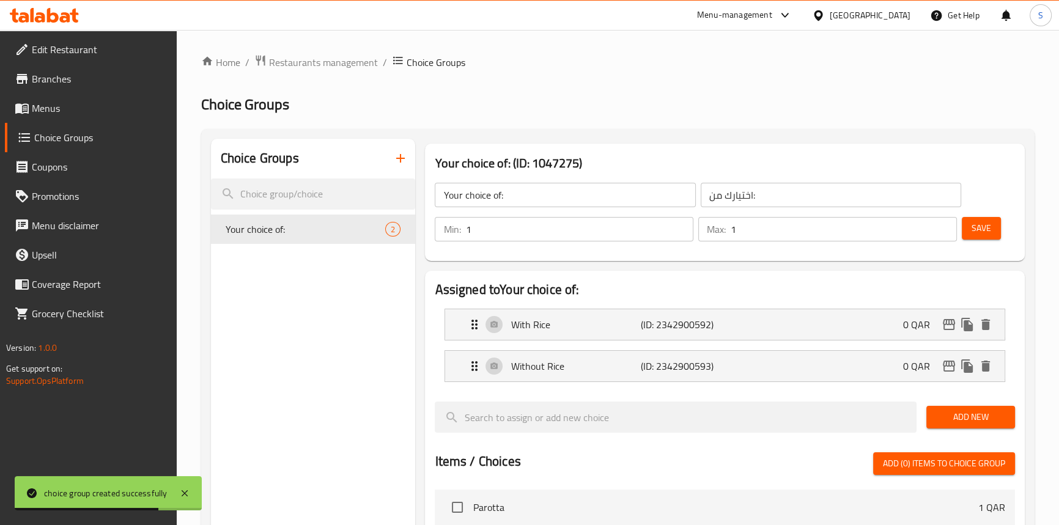
click at [49, 113] on span "Menus" at bounding box center [99, 108] width 135 height 15
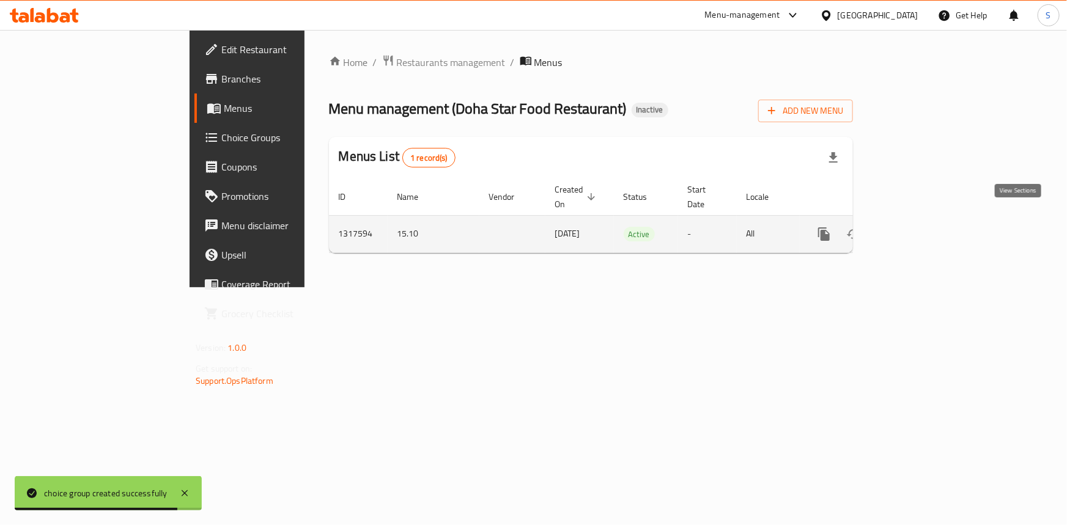
click at [920, 227] on icon "enhanced table" at bounding box center [912, 234] width 15 height 15
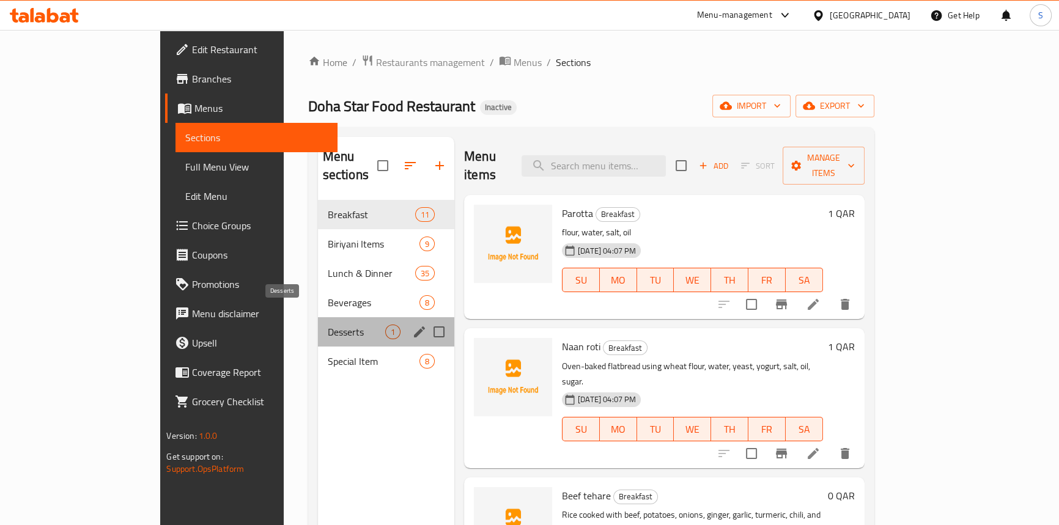
click at [328, 325] on span "Desserts" at bounding box center [356, 332] width 57 height 15
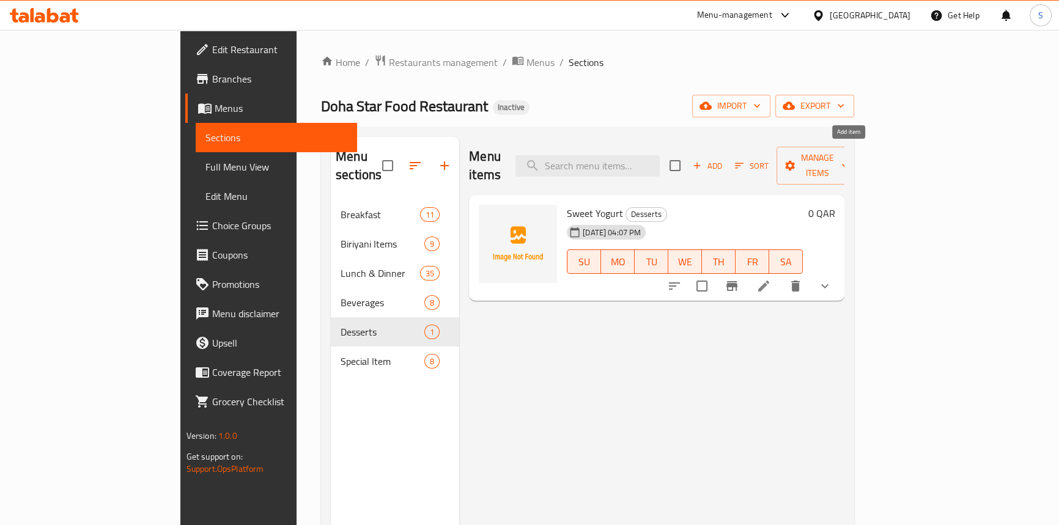
click at [724, 159] on span "Add" at bounding box center [707, 166] width 33 height 14
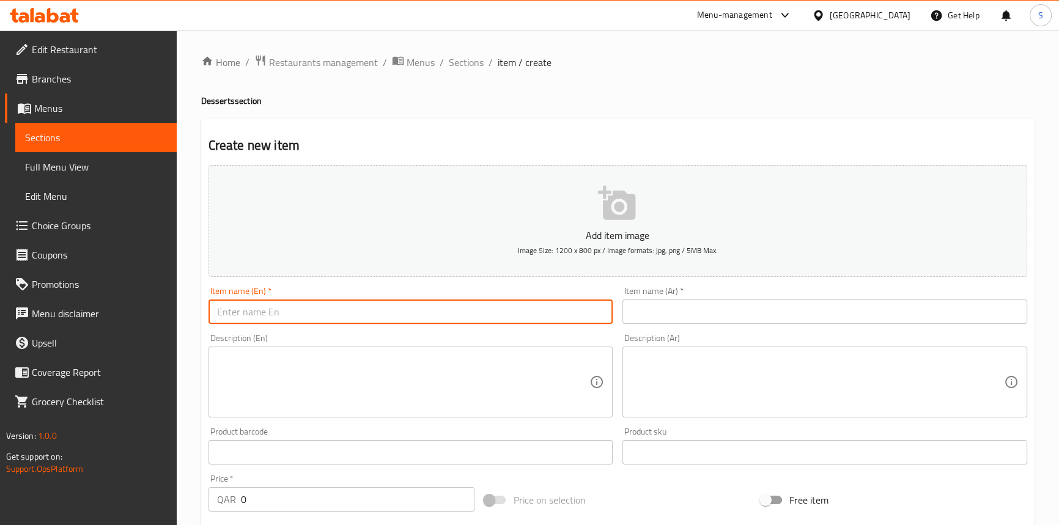
click at [269, 318] on input "text" at bounding box center [410, 312] width 405 height 24
paste input "Sweet"
type input "Sweet"
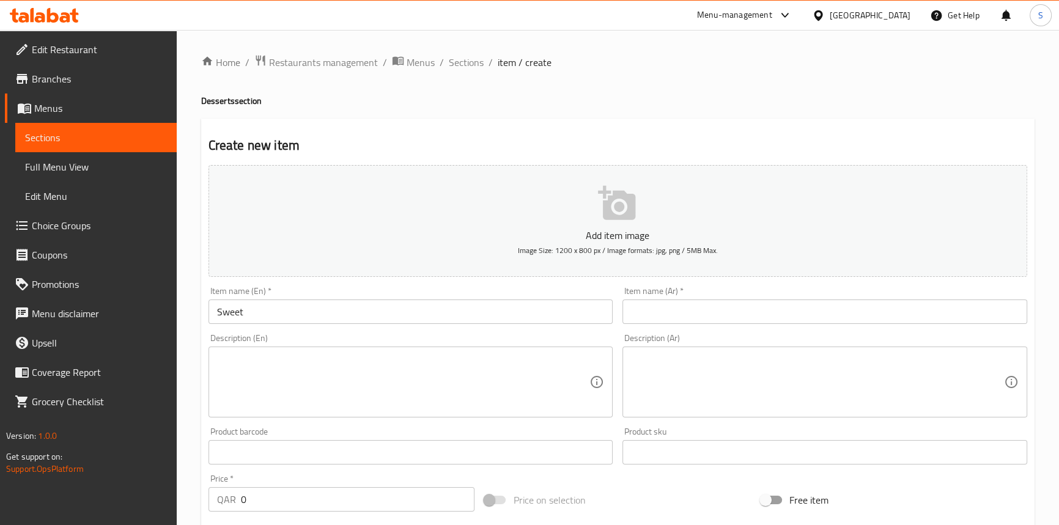
click at [254, 494] on input "0" at bounding box center [358, 499] width 234 height 24
type input "03"
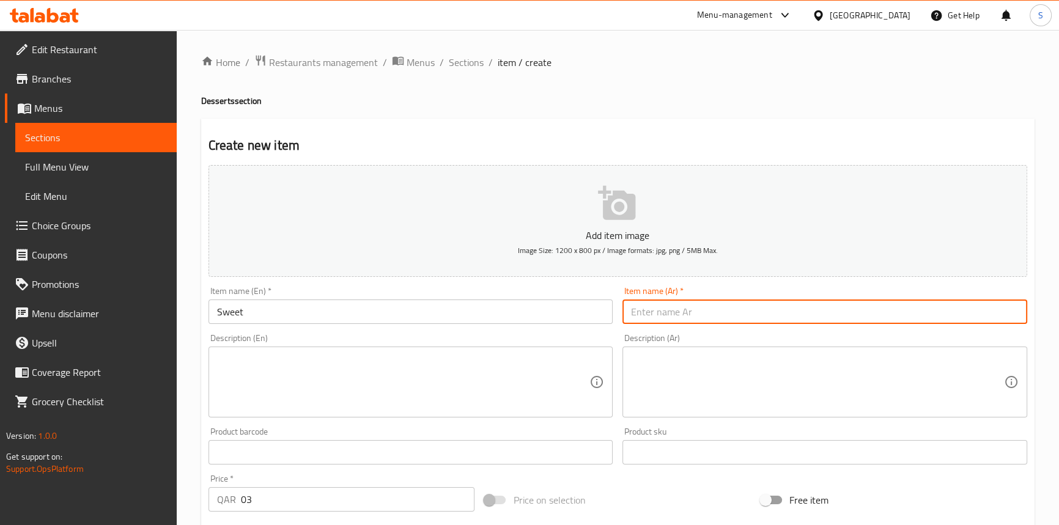
click at [673, 316] on input "text" at bounding box center [824, 312] width 405 height 24
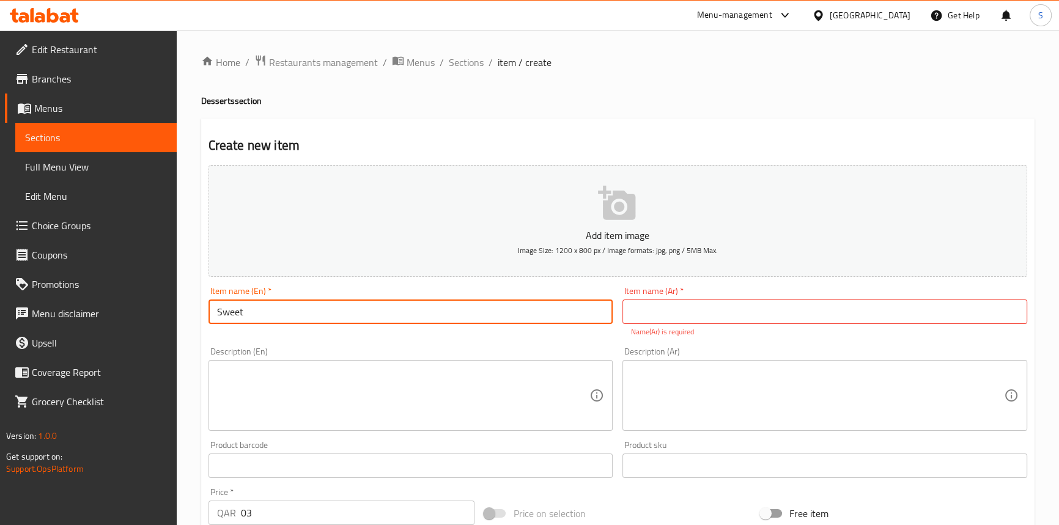
click at [453, 306] on input "Sweet" at bounding box center [410, 312] width 405 height 24
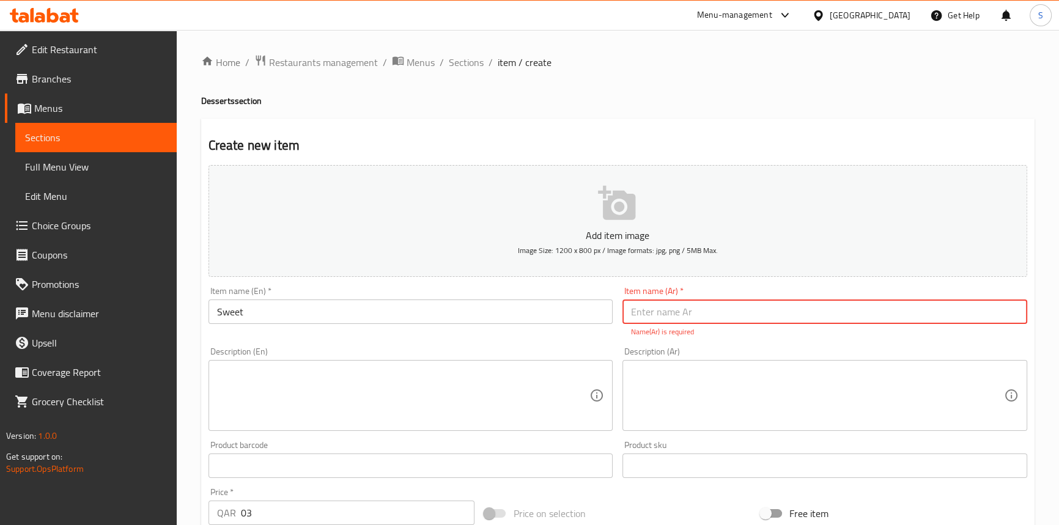
click at [750, 313] on input "text" at bounding box center [824, 312] width 405 height 24
type input "حلو"
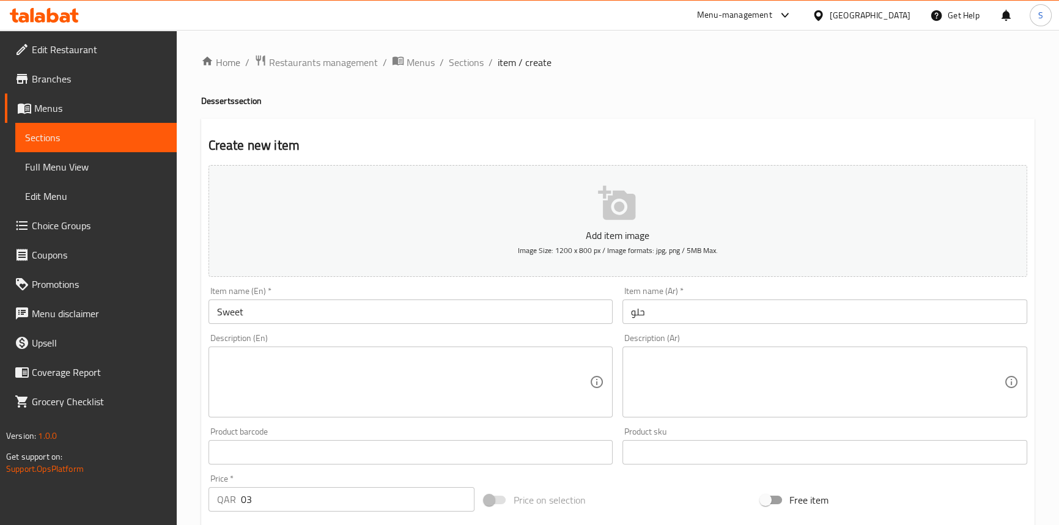
click at [342, 366] on textarea at bounding box center [403, 382] width 373 height 58
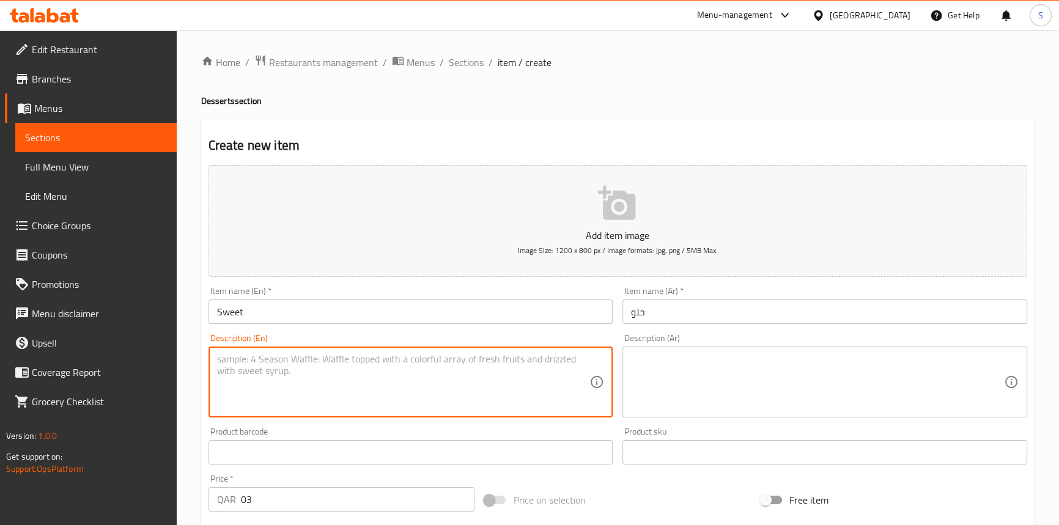
click at [303, 308] on input "Sweet" at bounding box center [410, 312] width 405 height 24
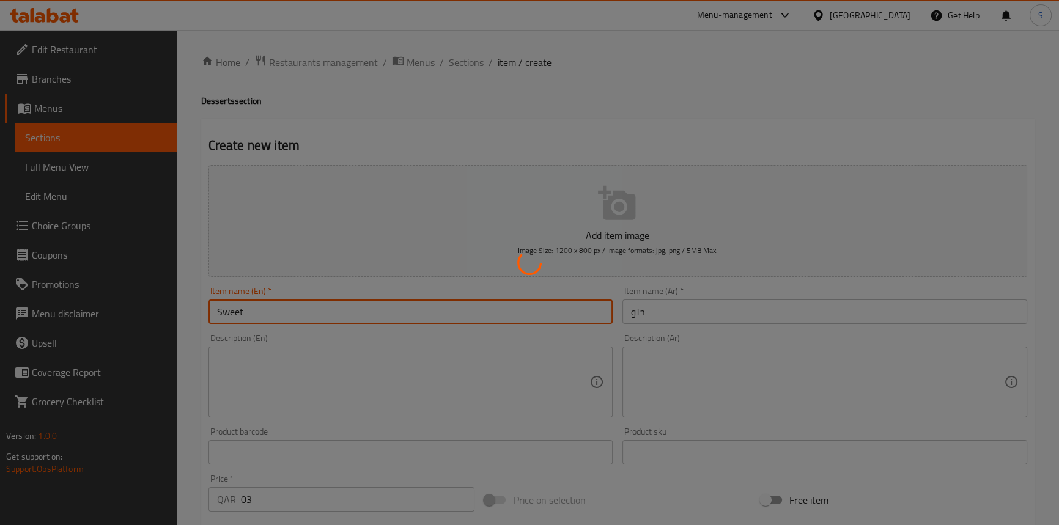
type input "0"
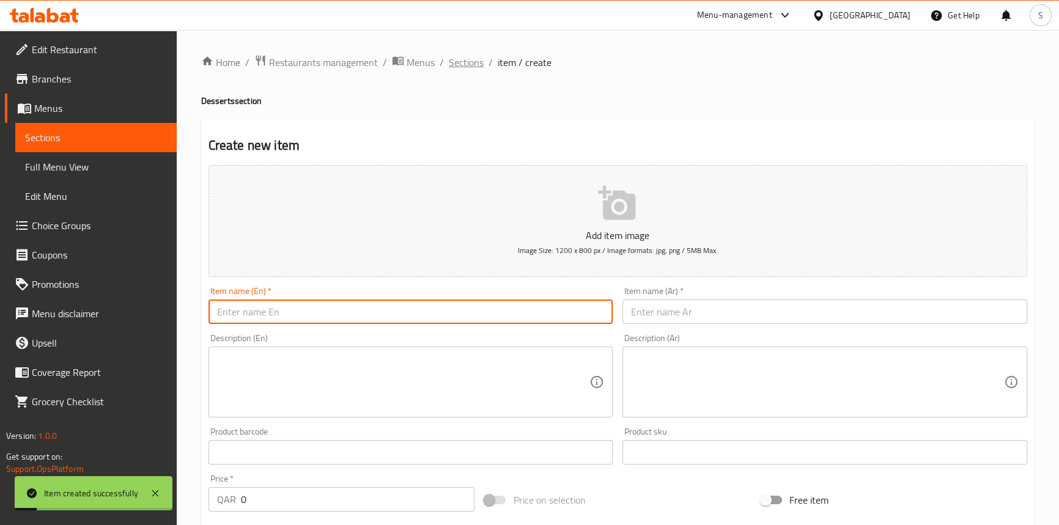
click at [471, 61] on span "Sections" at bounding box center [466, 62] width 35 height 15
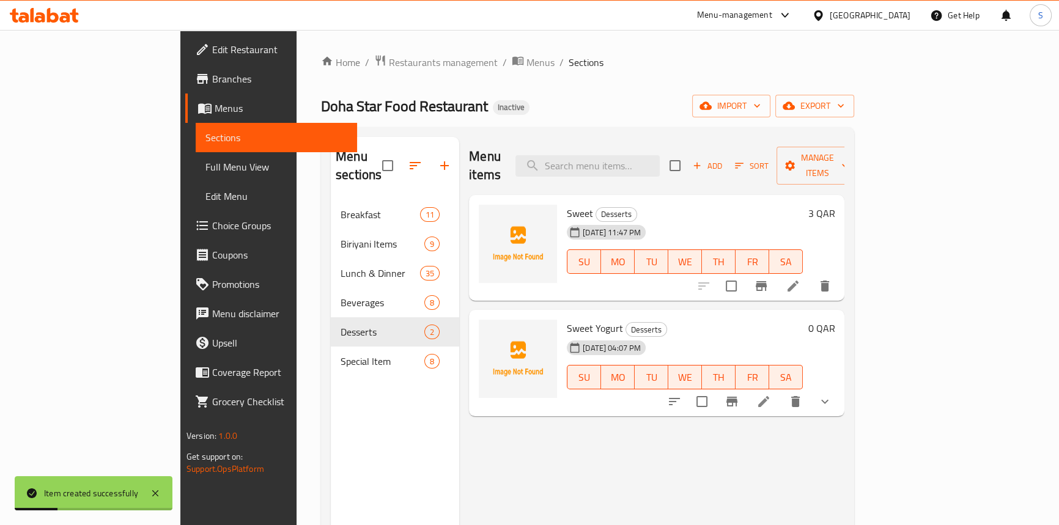
click at [619, 168] on div "Menu items Add Sort Manage items" at bounding box center [656, 166] width 375 height 58
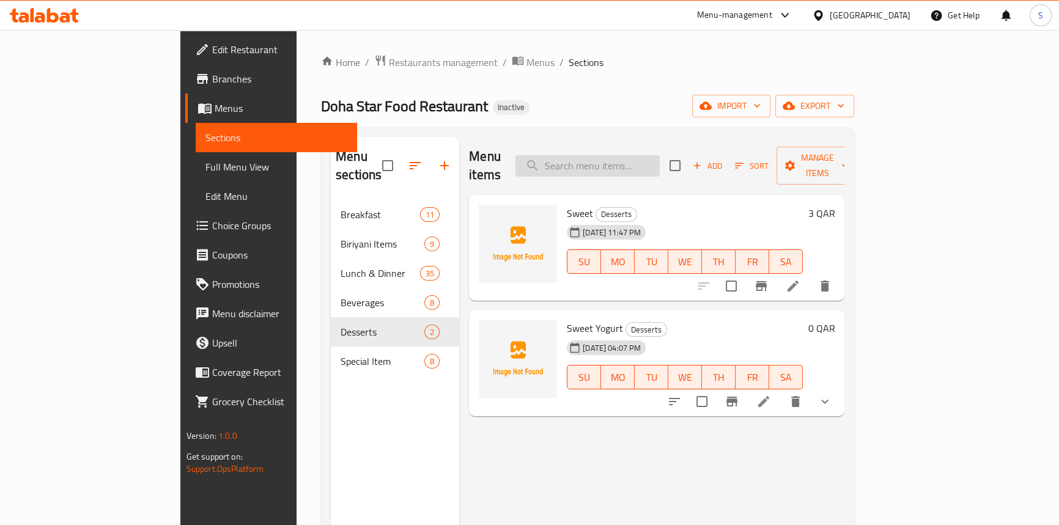
click at [635, 155] on input "search" at bounding box center [587, 165] width 144 height 21
paste input "White Rice"
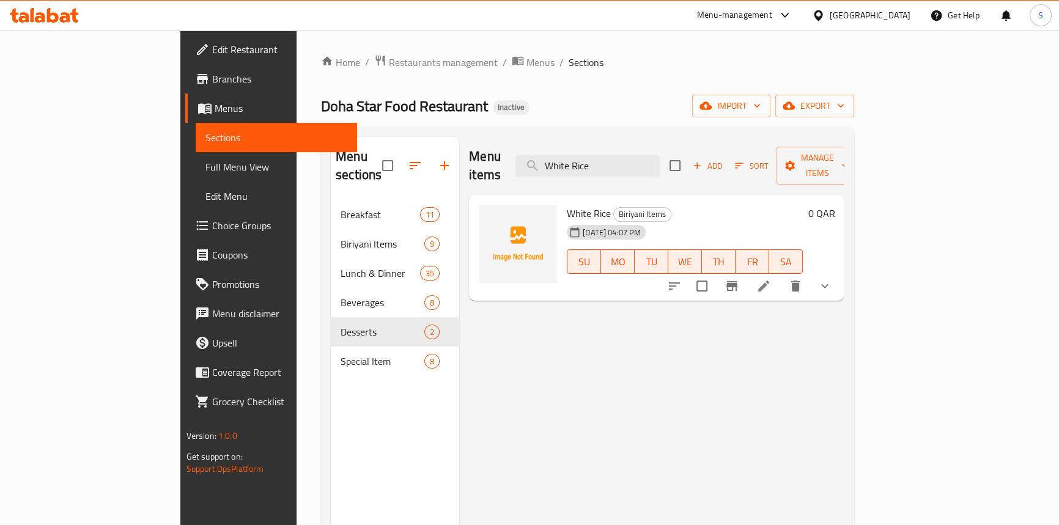
click at [645, 141] on div "Menu items White Rice Add Sort Manage items" at bounding box center [656, 166] width 375 height 58
click at [637, 155] on input "White Rice" at bounding box center [587, 165] width 144 height 21
paste input "Beef liver"
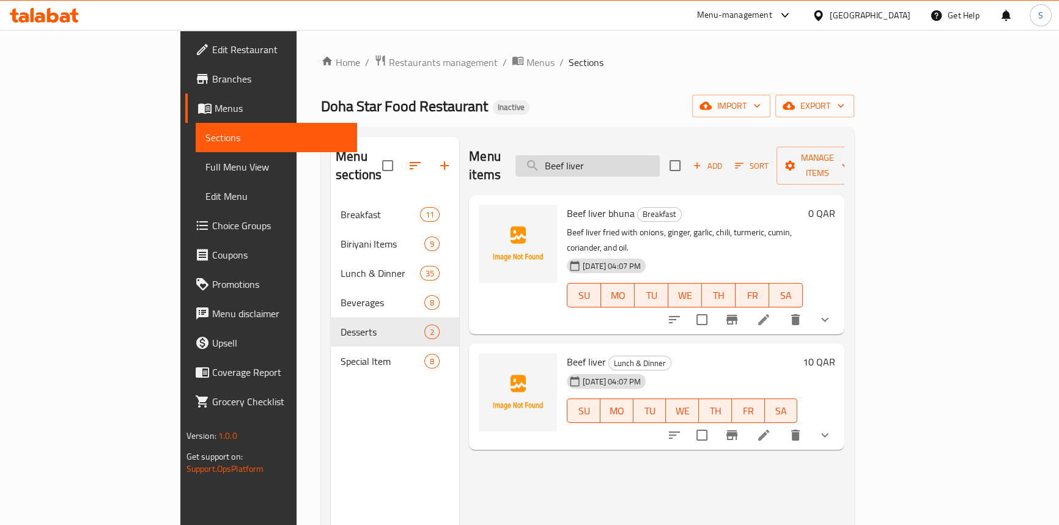
click at [660, 155] on input "Beef liver" at bounding box center [587, 165] width 144 height 21
paste input "Chicken roast"
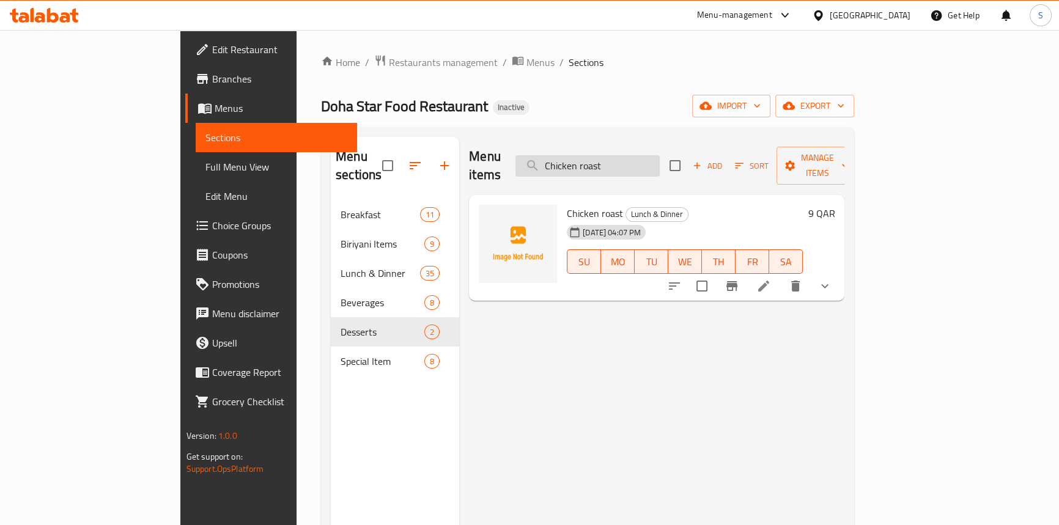
click at [635, 155] on input "Chicken roast" at bounding box center [587, 165] width 144 height 21
paste input "Tilapia fish"
click at [620, 164] on input "Tilapia fish" at bounding box center [587, 165] width 144 height 21
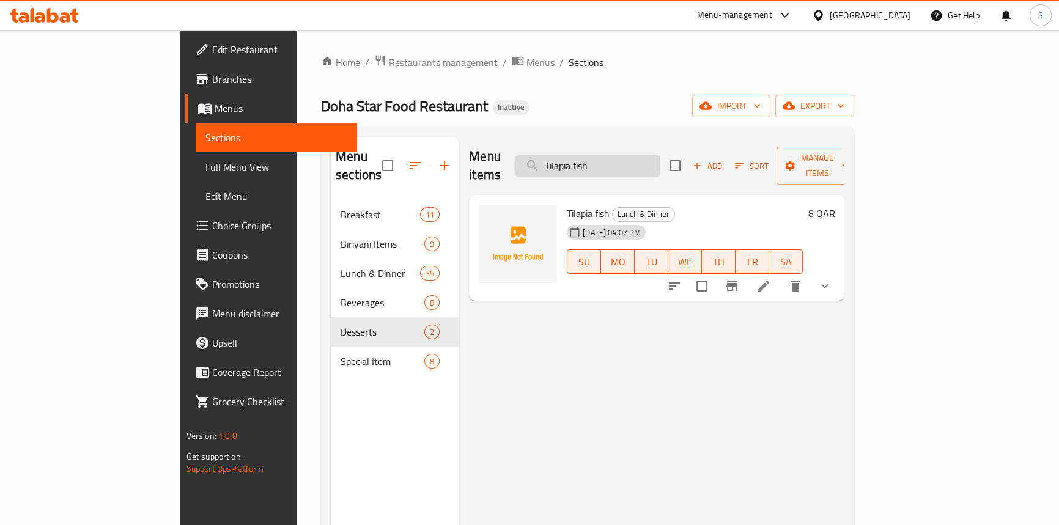
click at [620, 164] on input "Tilapia fish" at bounding box center [587, 165] width 144 height 21
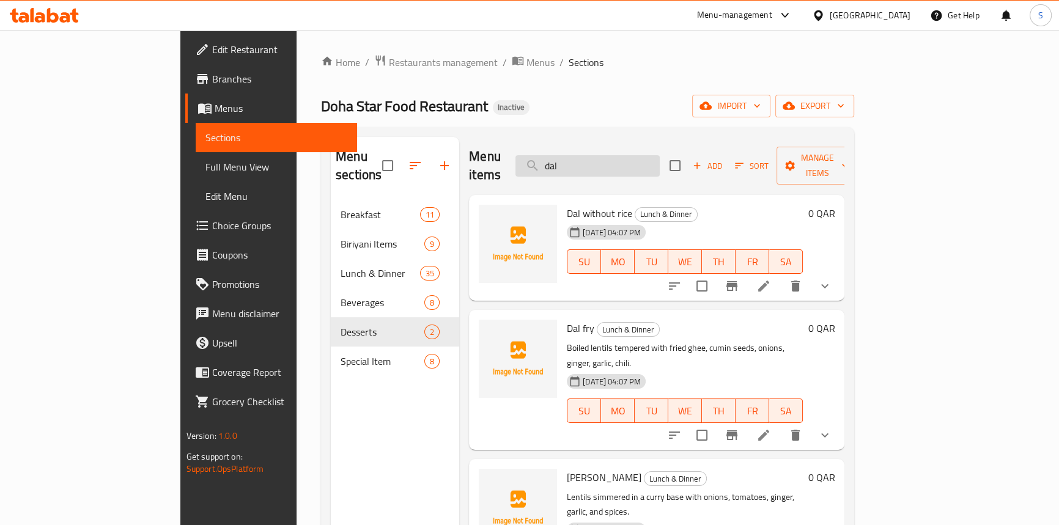
click at [642, 155] on input "dal" at bounding box center [587, 165] width 144 height 21
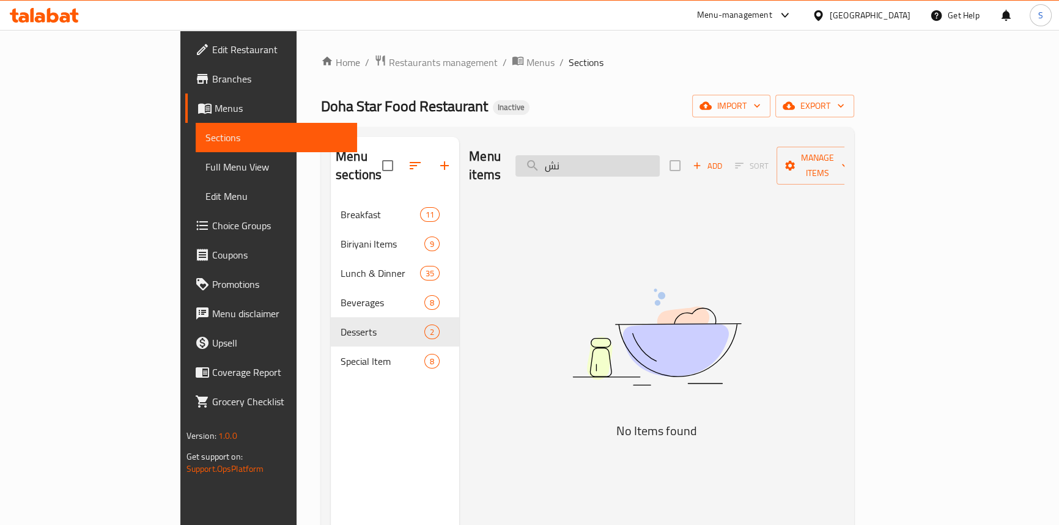
type input "ن"
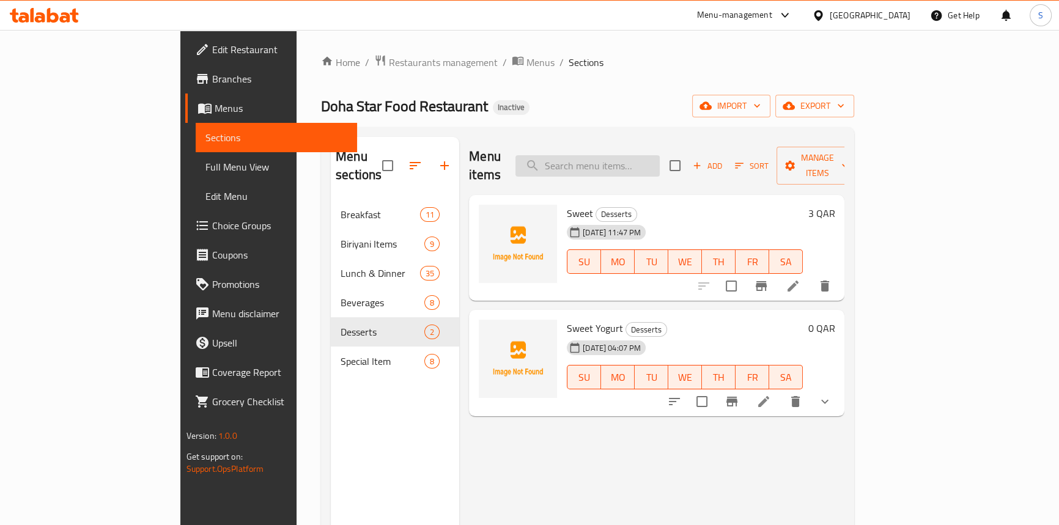
type input "l"
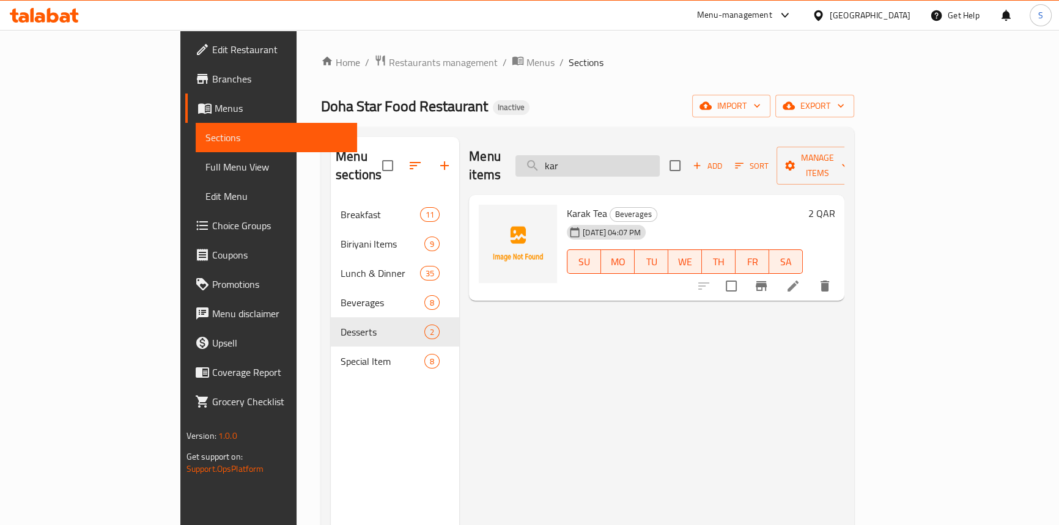
click at [643, 160] on input "kar" at bounding box center [587, 165] width 144 height 21
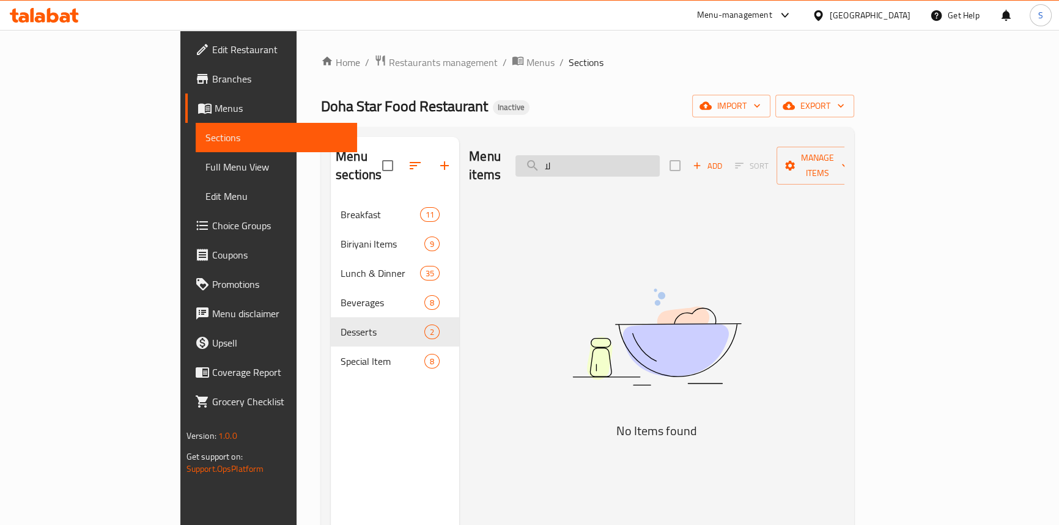
type input "ل"
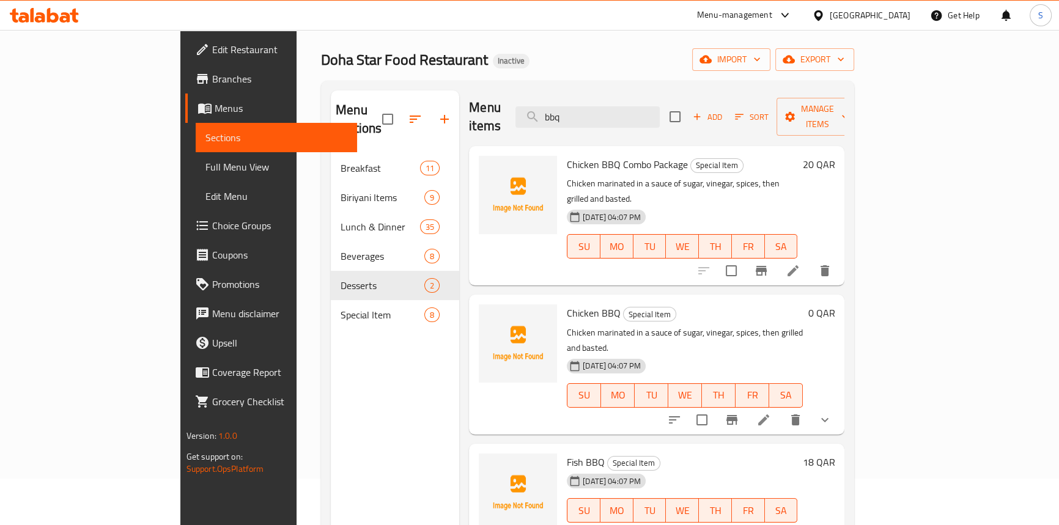
scroll to position [111, 0]
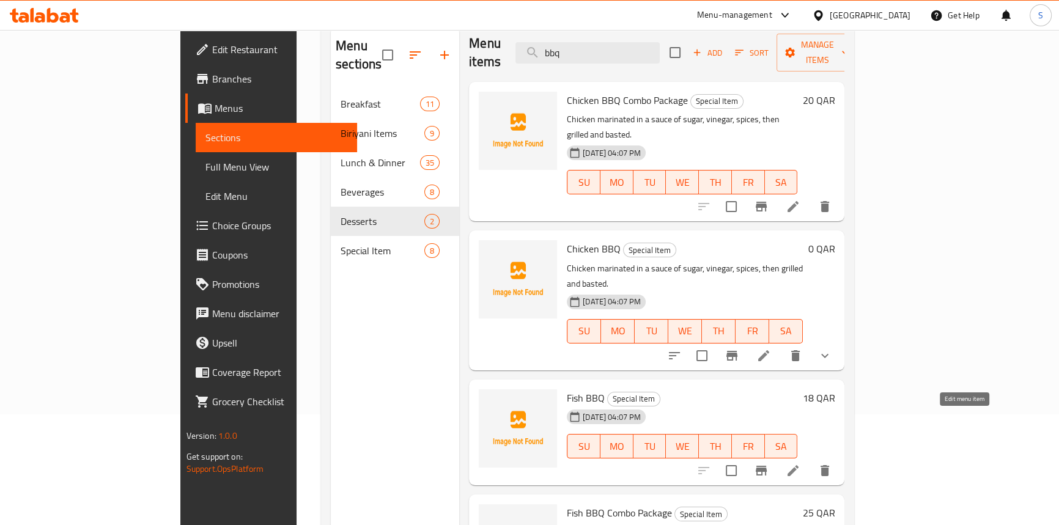
type input "bbq"
click at [205, 160] on span "Full Menu View" at bounding box center [276, 167] width 142 height 15
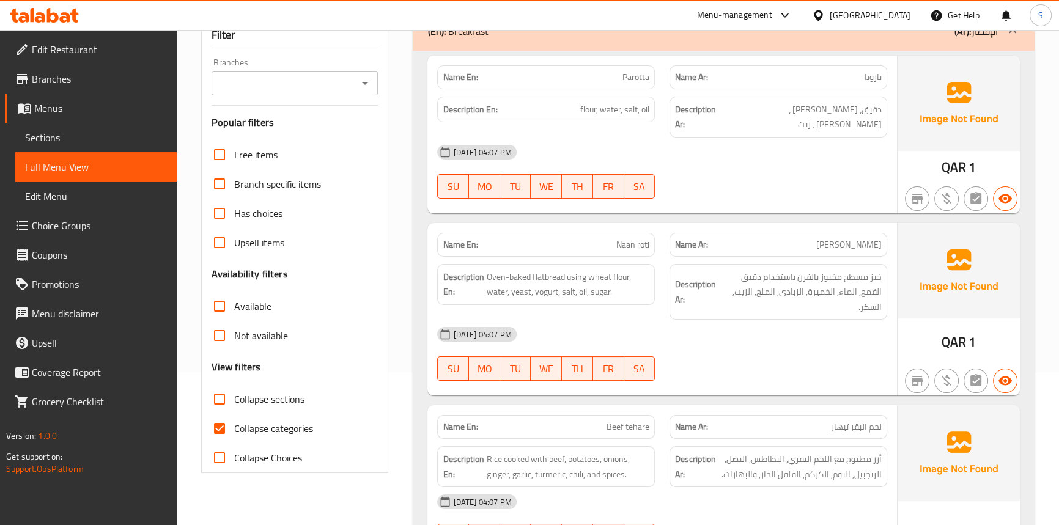
scroll to position [222, 0]
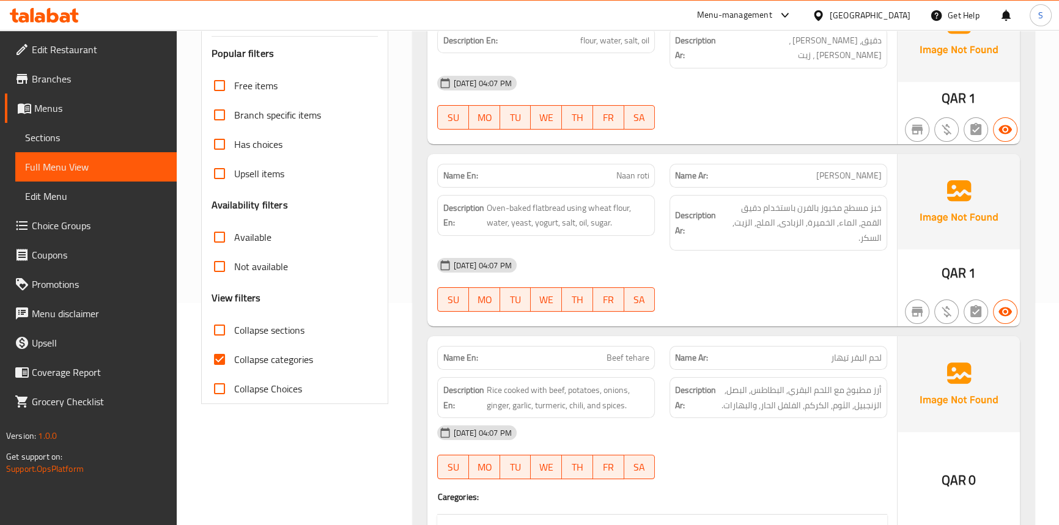
click at [275, 363] on span "Collapse categories" at bounding box center [273, 359] width 79 height 15
click at [234, 363] on input "Collapse categories" at bounding box center [219, 359] width 29 height 29
checkbox input "false"
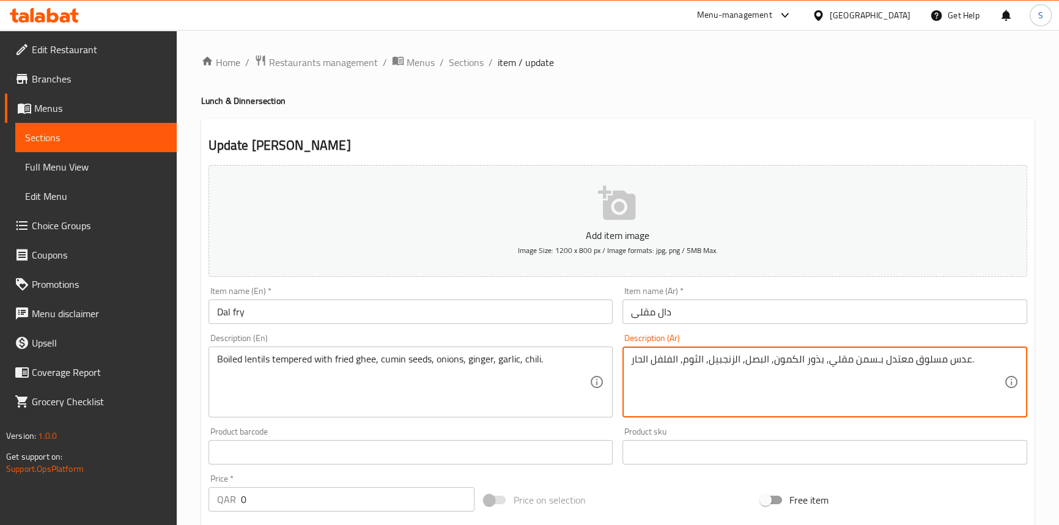
click at [901, 361] on textarea "عدس مسلوق معتدل بـسمن مقلي, بذور الكمون, البصل, الزنجبيل, الثوم, الفلفل الحار." at bounding box center [817, 382] width 373 height 58
paste textarea "بل"
type textarea "عدس مسلوق متبل بـسمن مقلي, بذور الكمون, البصل, الزنجبيل, الثوم, الفلفل الحار."
click at [842, 316] on input "دال مقلى" at bounding box center [824, 312] width 405 height 24
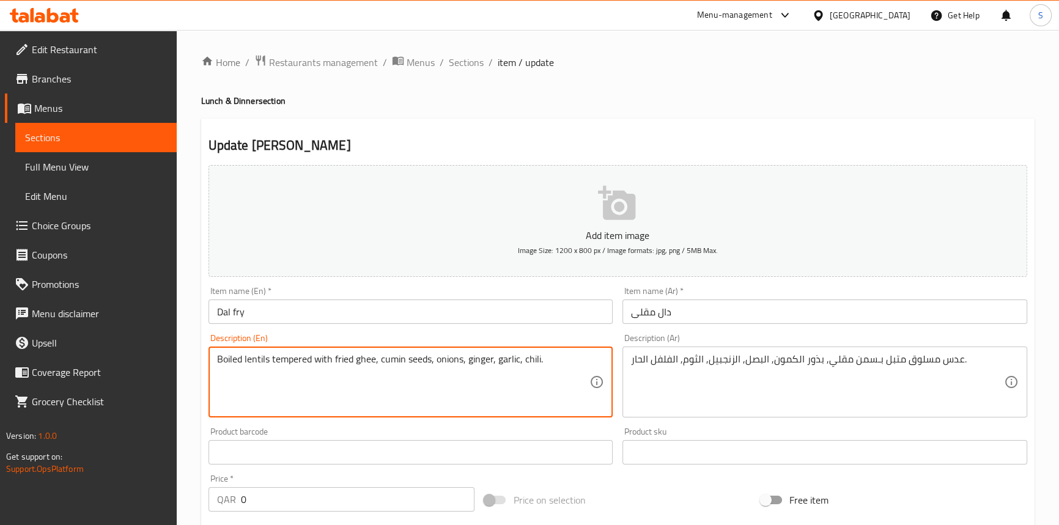
click at [430, 358] on textarea "Boiled lentils tempered with fried ghee, cumin seeds, onions, ginger, garlic, c…" at bounding box center [403, 382] width 373 height 58
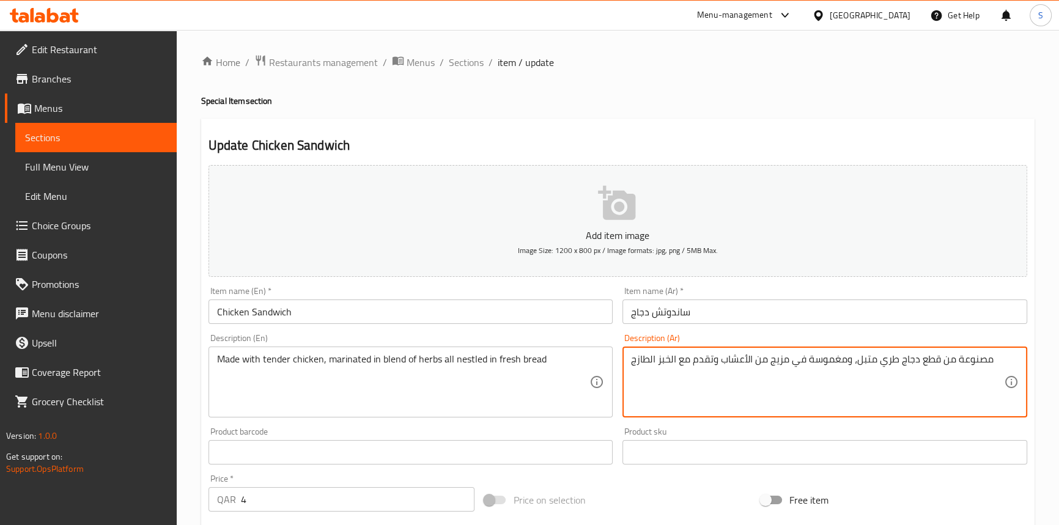
click at [682, 361] on textarea "مصنوعة من قطع دجاج طري متبل، ومغموسة في مزيج من الأعشاب وتقدم مع الخبز الطازج" at bounding box center [817, 382] width 373 height 58
paste textarea "من دجاج طري، متبل بمزيج من الأعشاب، وكل ذلك في خبز"
type textarea "مصنوع من دجاج طري، متبل بمزيج من الأعشاب، وكل ذلك في خبز طازج"
click at [426, 316] on input "Chicken Sandwich" at bounding box center [410, 312] width 405 height 24
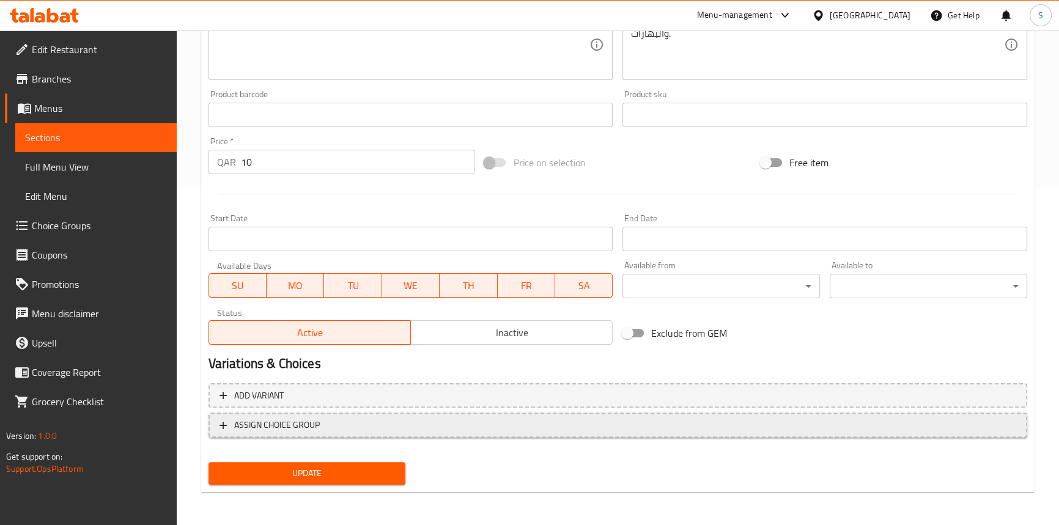
click at [274, 427] on span "ASSIGN CHOICE GROUP" at bounding box center [277, 425] width 86 height 15
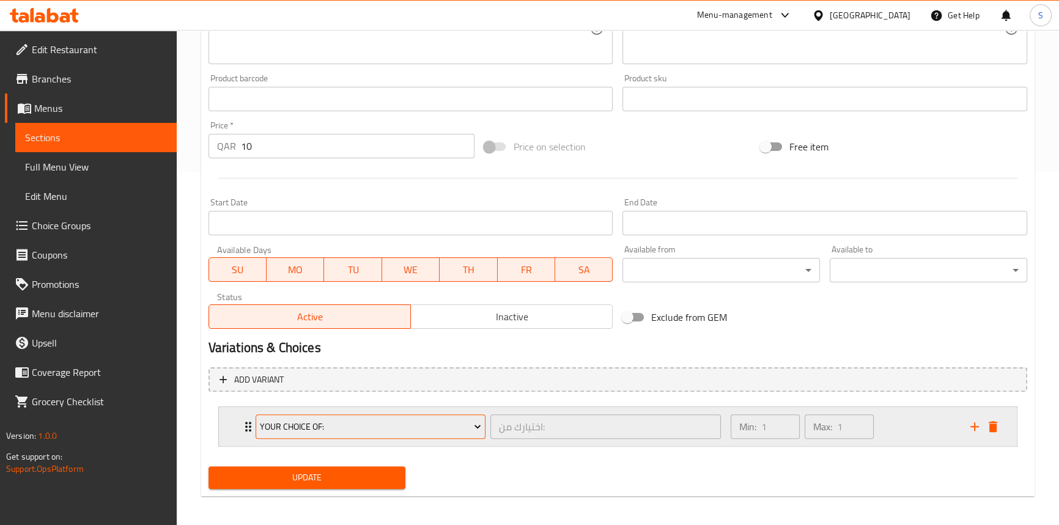
scroll to position [358, 0]
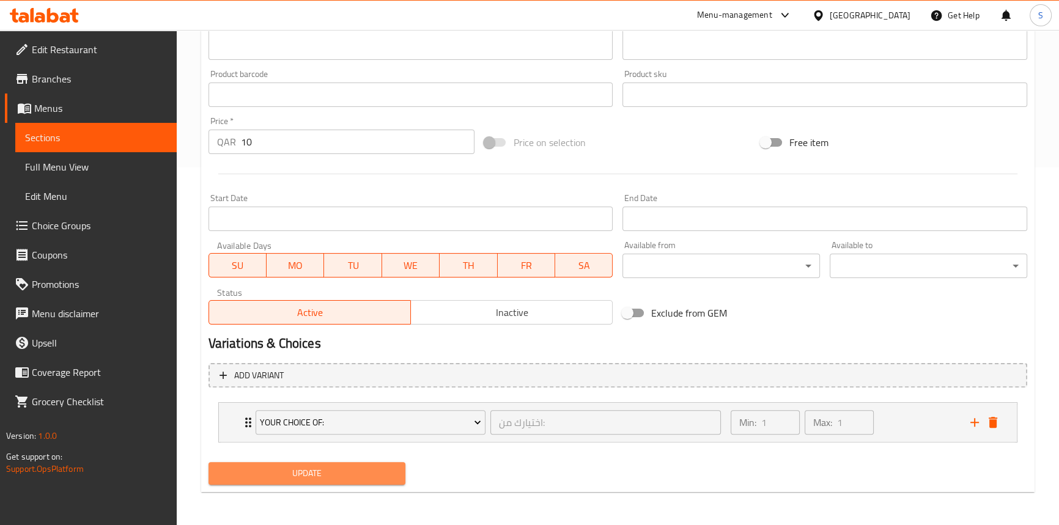
click at [298, 474] on span "Update" at bounding box center [307, 473] width 178 height 15
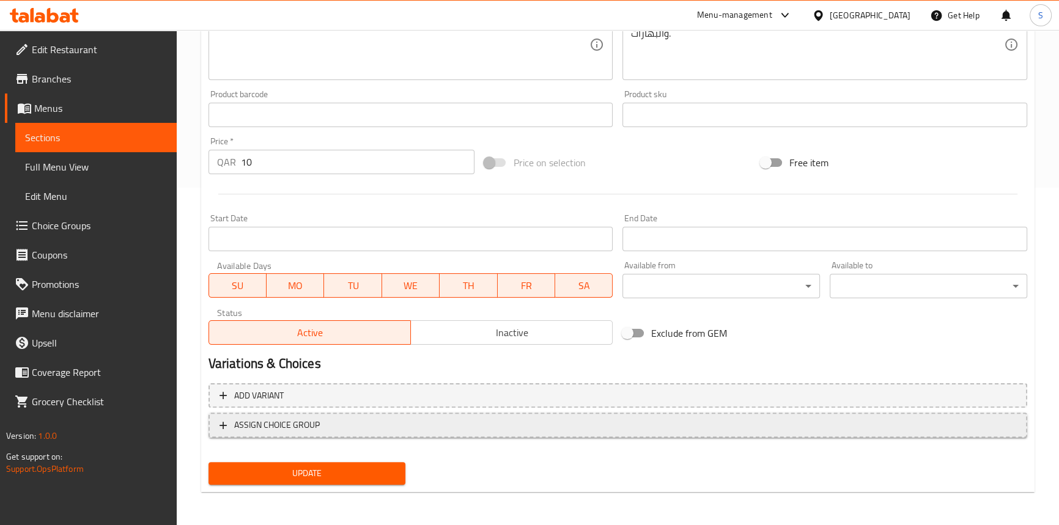
click at [301, 425] on span "ASSIGN CHOICE GROUP" at bounding box center [277, 425] width 86 height 15
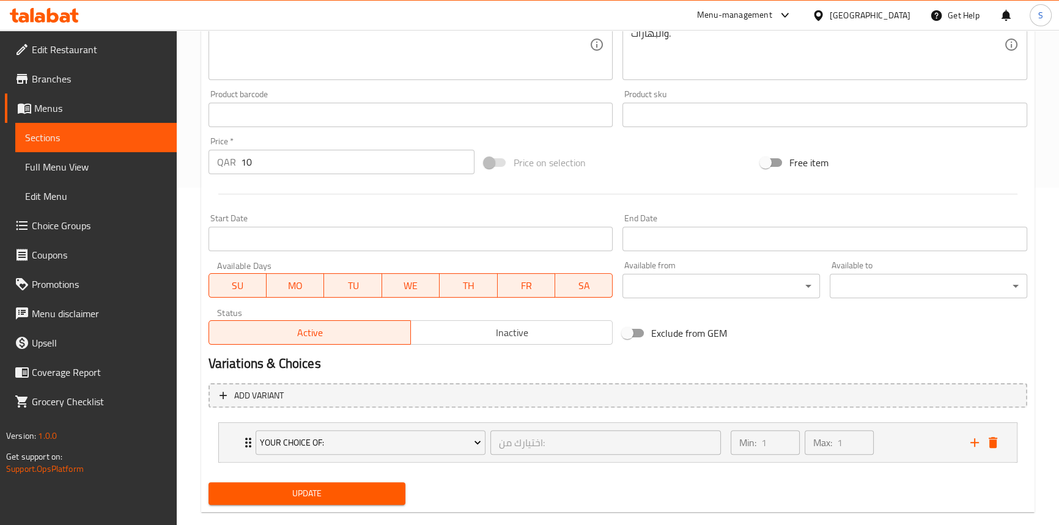
scroll to position [358, 0]
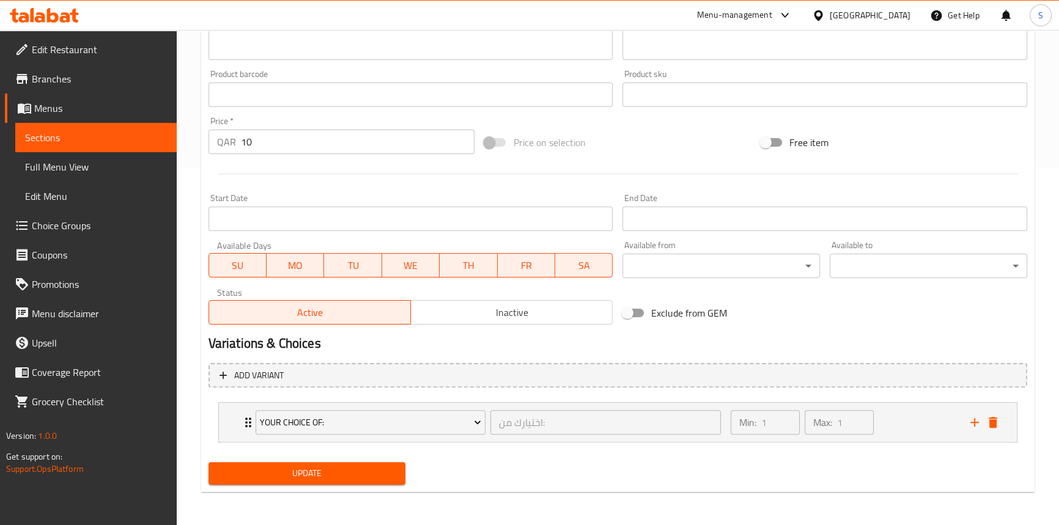
drag, startPoint x: 287, startPoint y: 471, endPoint x: 287, endPoint y: 447, distance: 24.5
click at [287, 473] on span "Update" at bounding box center [307, 473] width 178 height 15
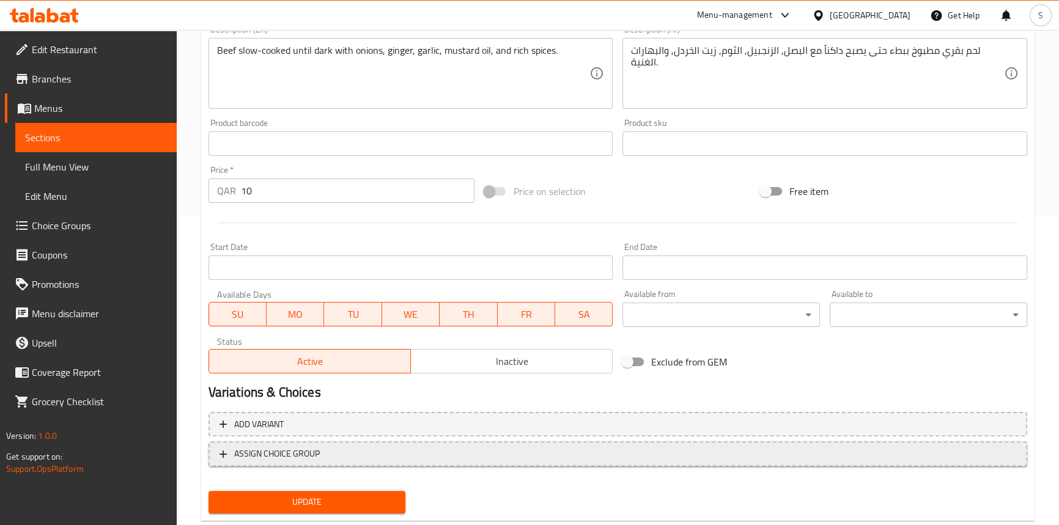
scroll to position [337, 0]
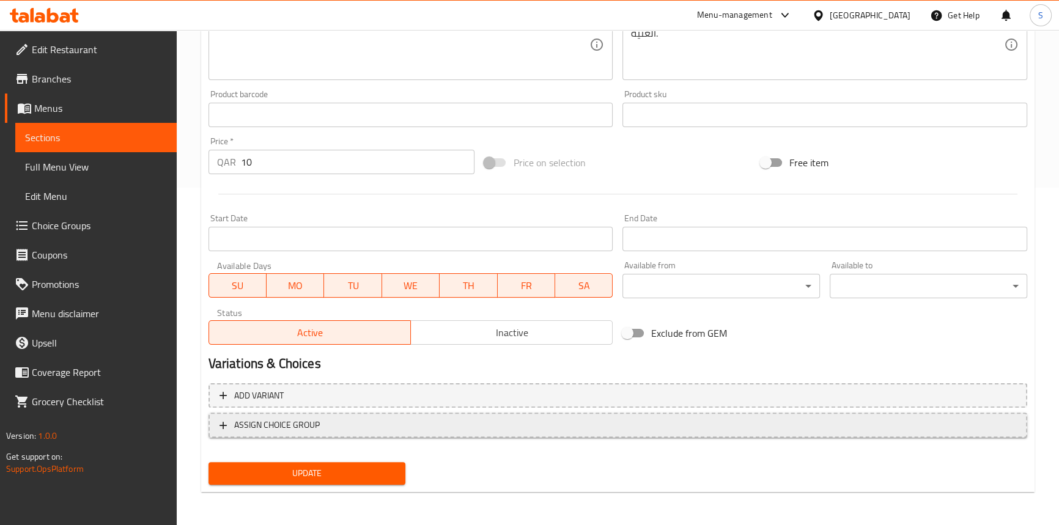
click at [312, 429] on span "ASSIGN CHOICE GROUP" at bounding box center [277, 425] width 86 height 15
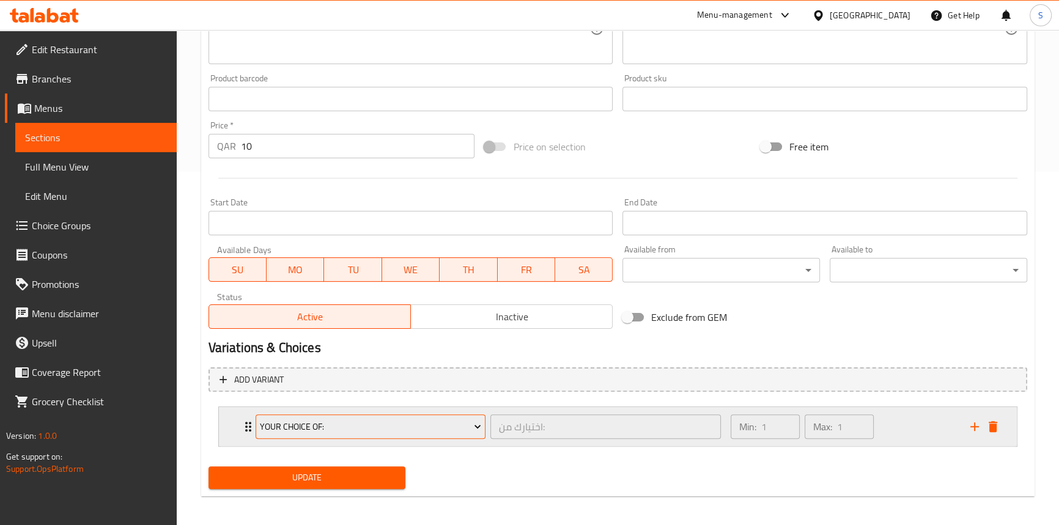
scroll to position [358, 0]
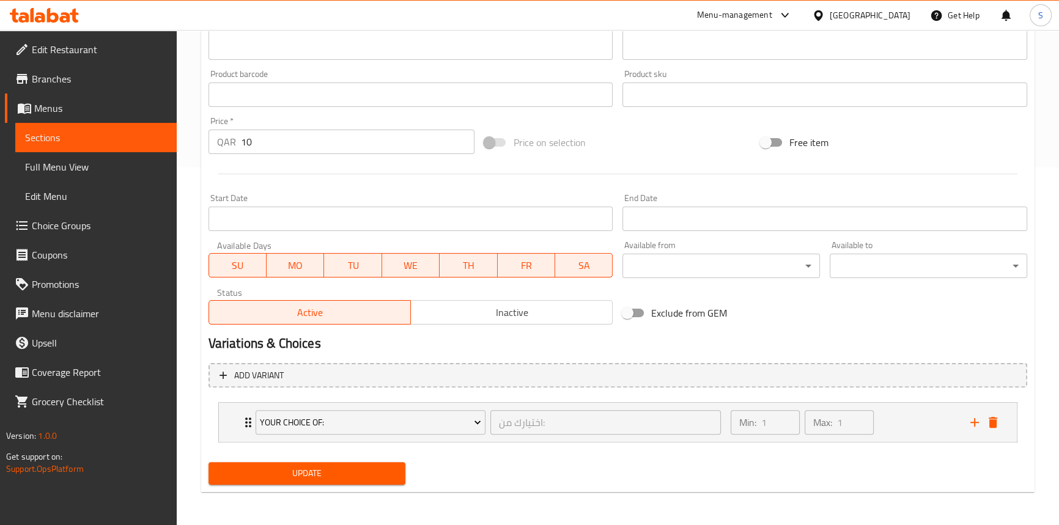
click at [301, 474] on span "Update" at bounding box center [307, 473] width 178 height 15
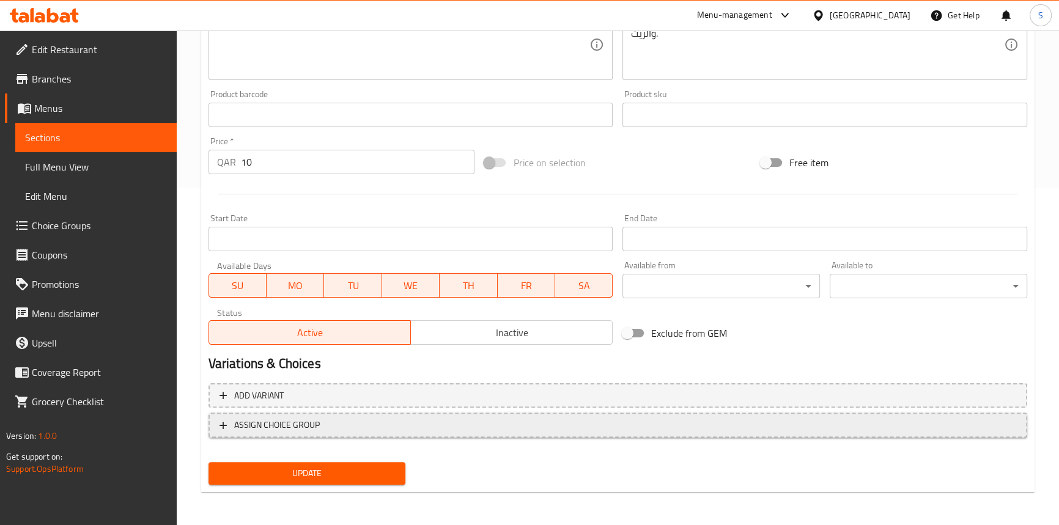
click at [280, 418] on span "ASSIGN CHOICE GROUP" at bounding box center [277, 425] width 86 height 15
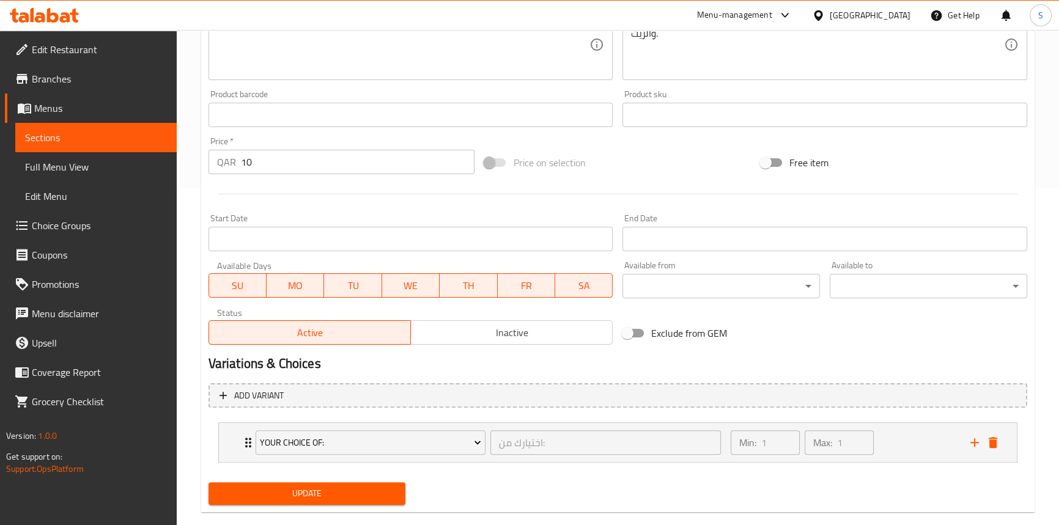
scroll to position [358, 0]
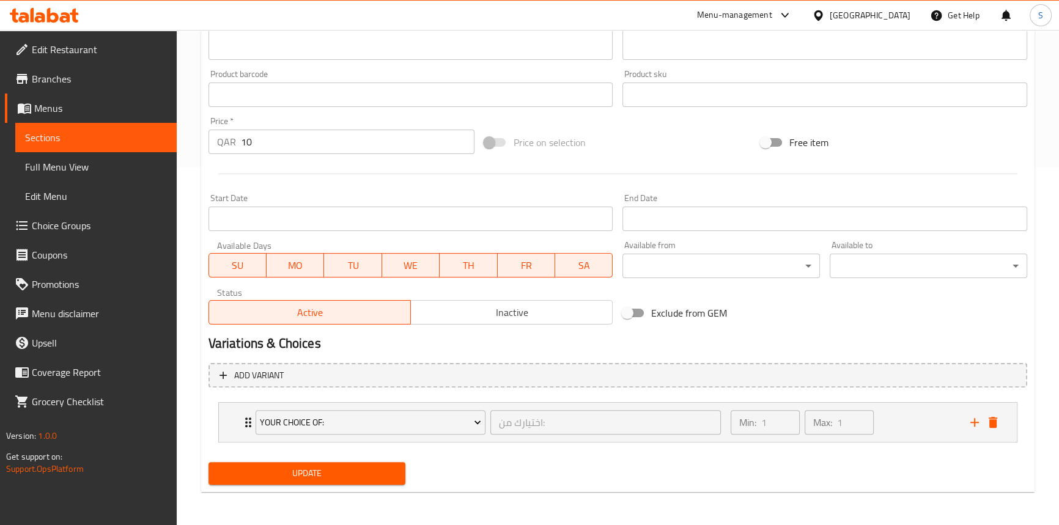
click at [275, 474] on span "Update" at bounding box center [307, 473] width 178 height 15
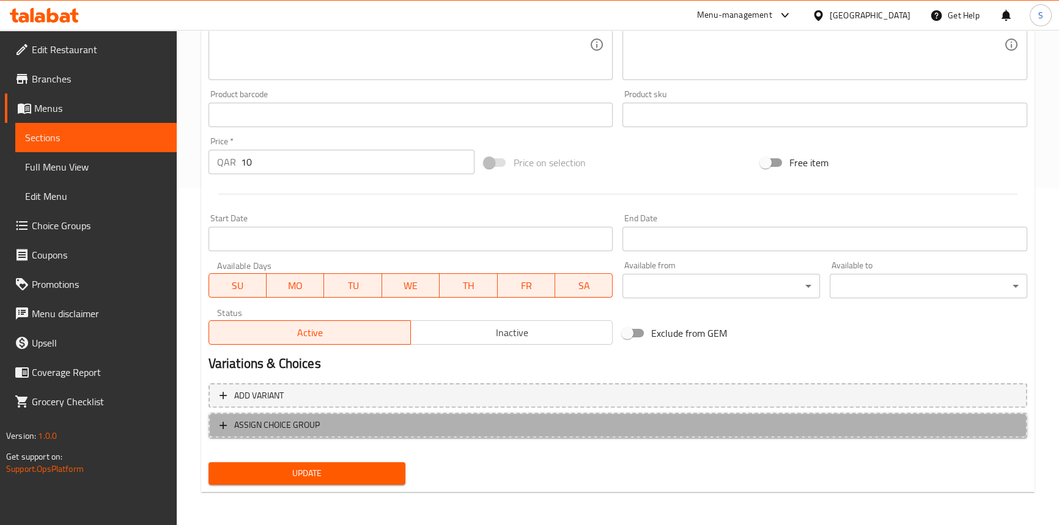
click at [276, 433] on button "ASSIGN CHOICE GROUP" at bounding box center [617, 425] width 819 height 25
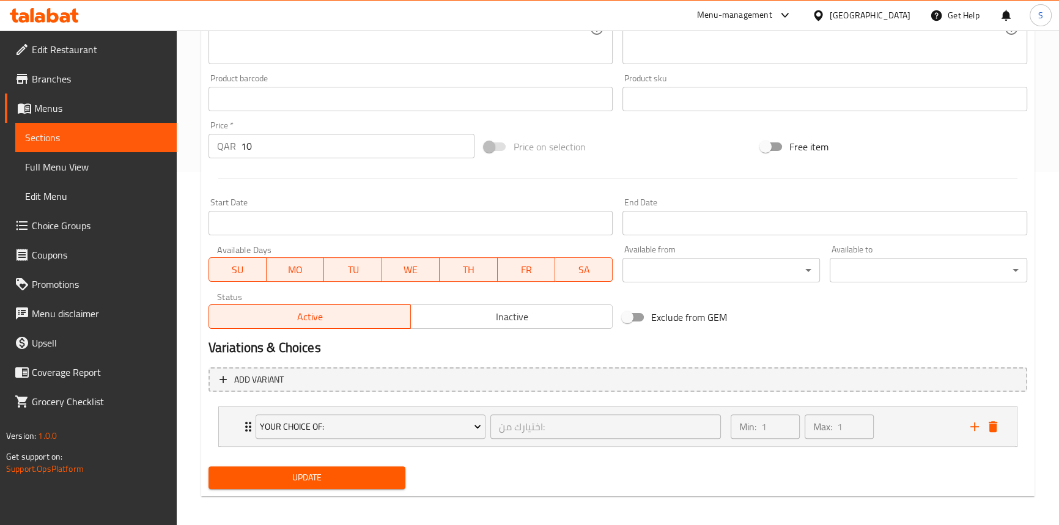
scroll to position [358, 0]
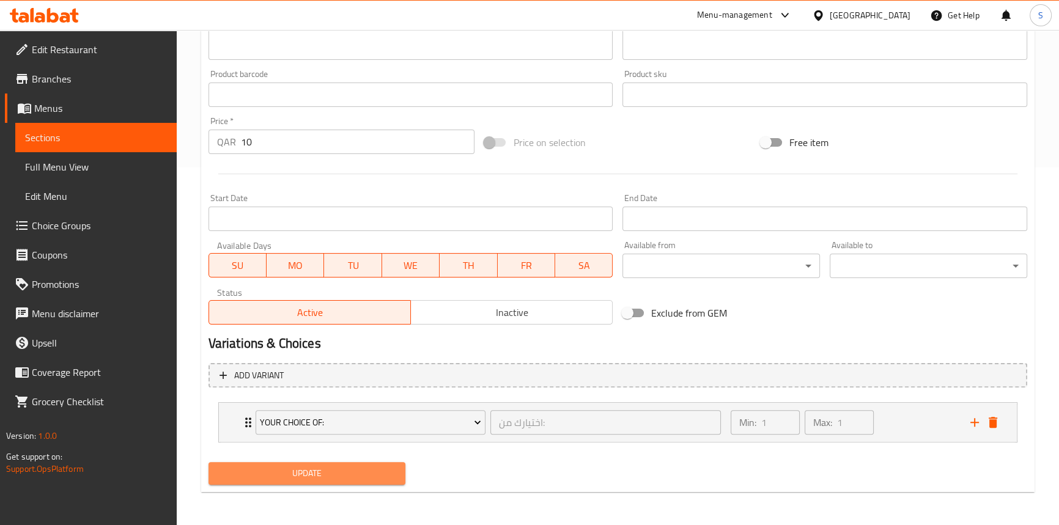
click at [279, 468] on span "Update" at bounding box center [307, 473] width 178 height 15
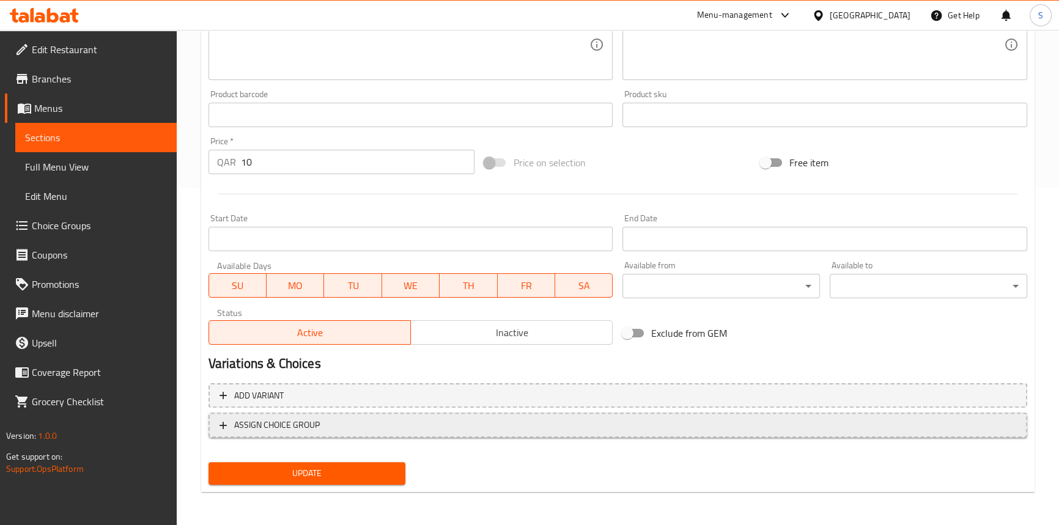
click at [258, 431] on span "ASSIGN CHOICE GROUP" at bounding box center [277, 425] width 86 height 15
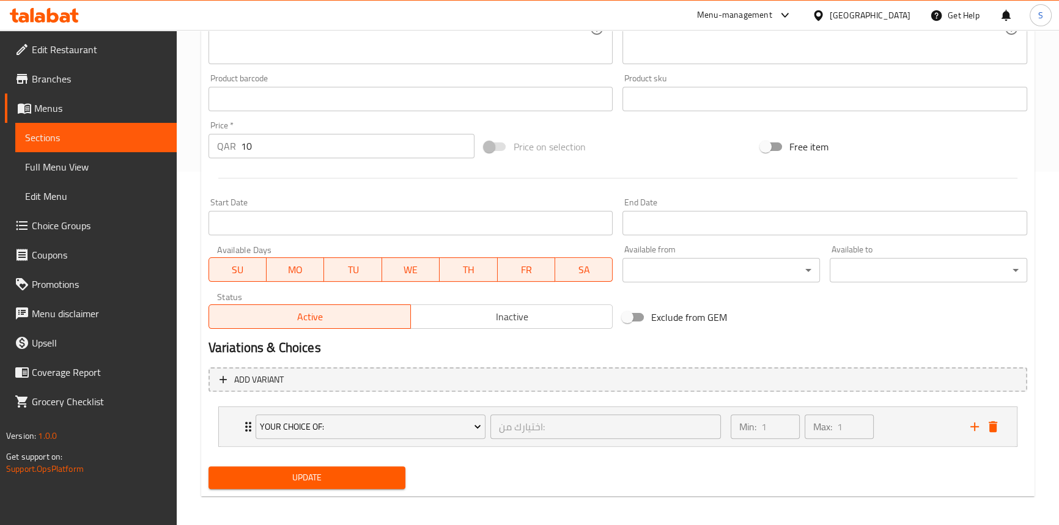
scroll to position [358, 0]
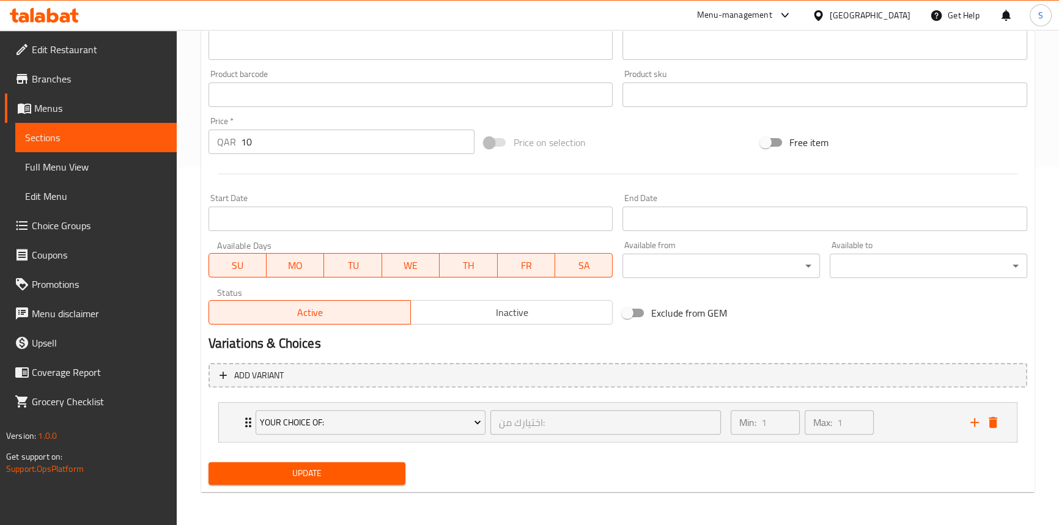
click at [268, 477] on span "Update" at bounding box center [307, 473] width 178 height 15
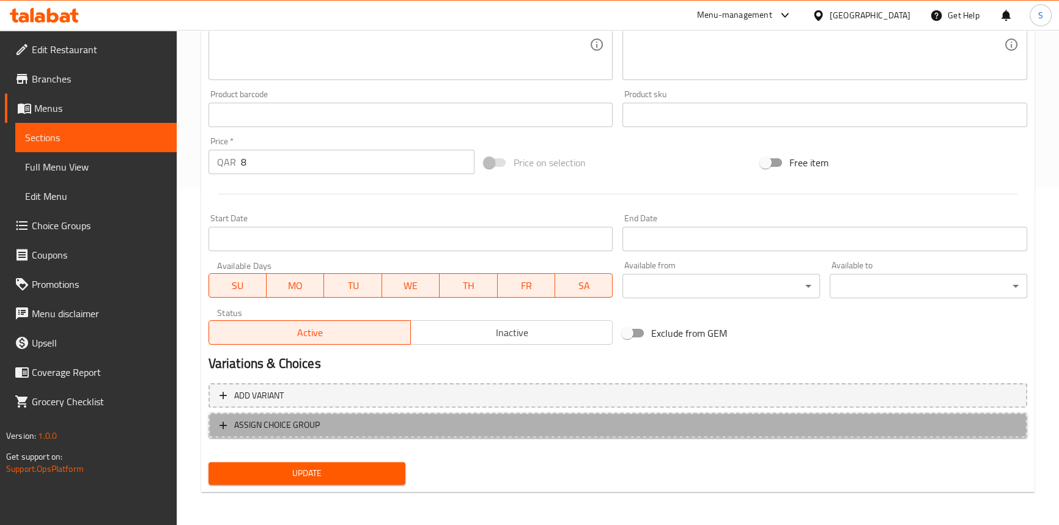
click at [264, 426] on span "ASSIGN CHOICE GROUP" at bounding box center [277, 425] width 86 height 15
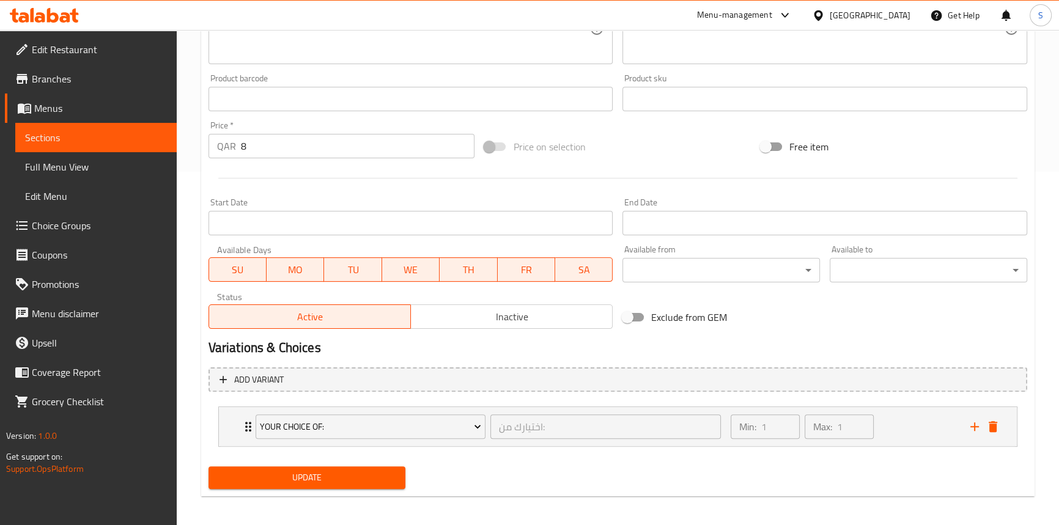
scroll to position [358, 0]
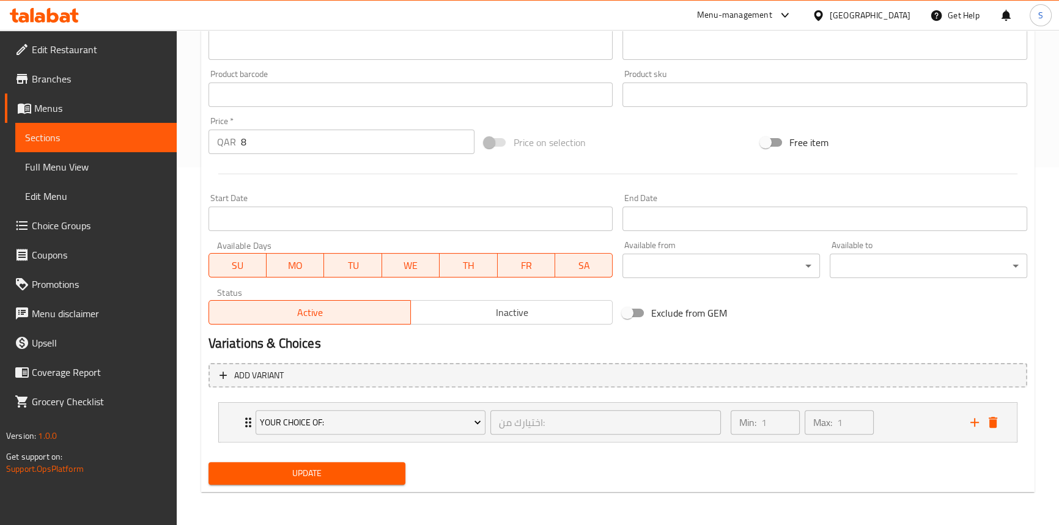
click at [267, 482] on button "Update" at bounding box center [306, 473] width 197 height 23
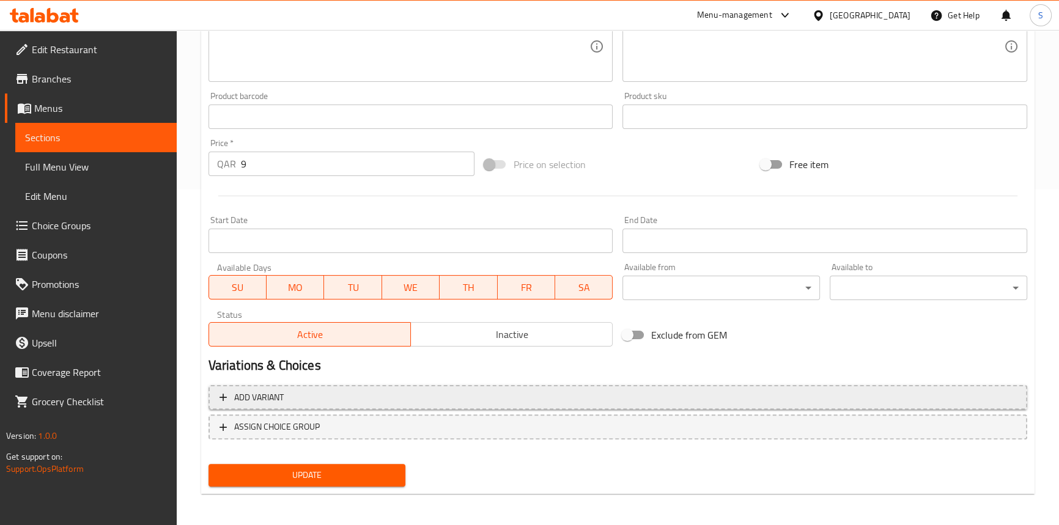
scroll to position [337, 0]
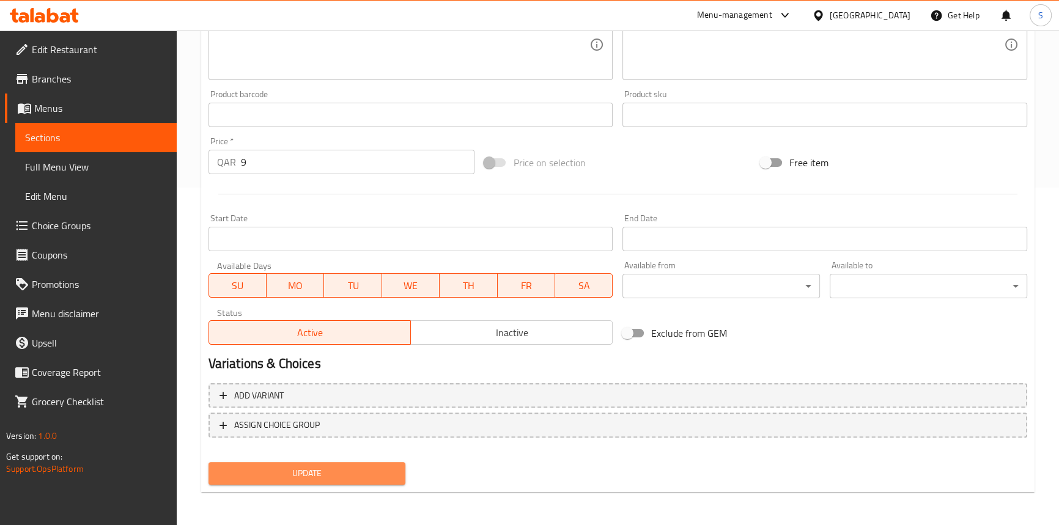
click at [274, 475] on span "Update" at bounding box center [307, 473] width 178 height 15
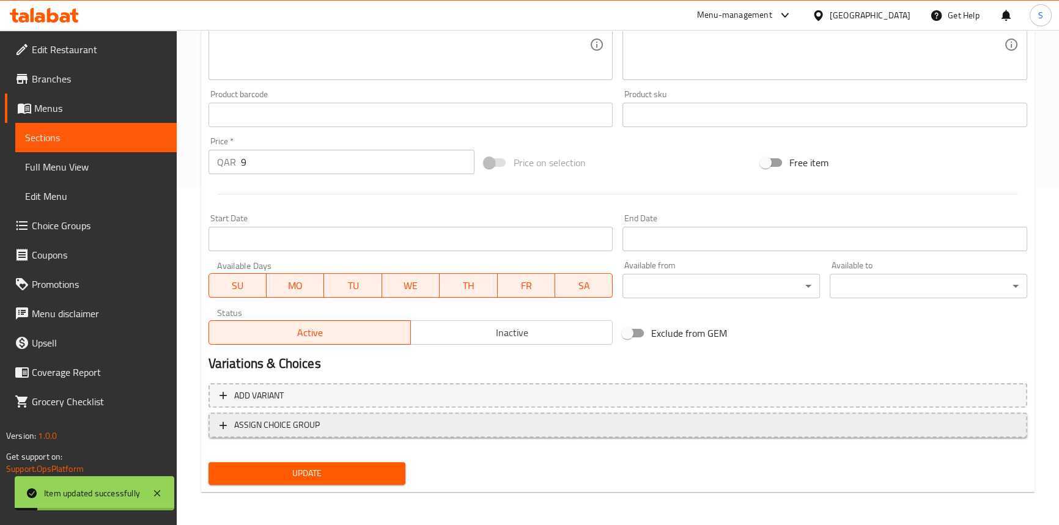
click at [238, 419] on span "ASSIGN CHOICE GROUP" at bounding box center [277, 425] width 86 height 15
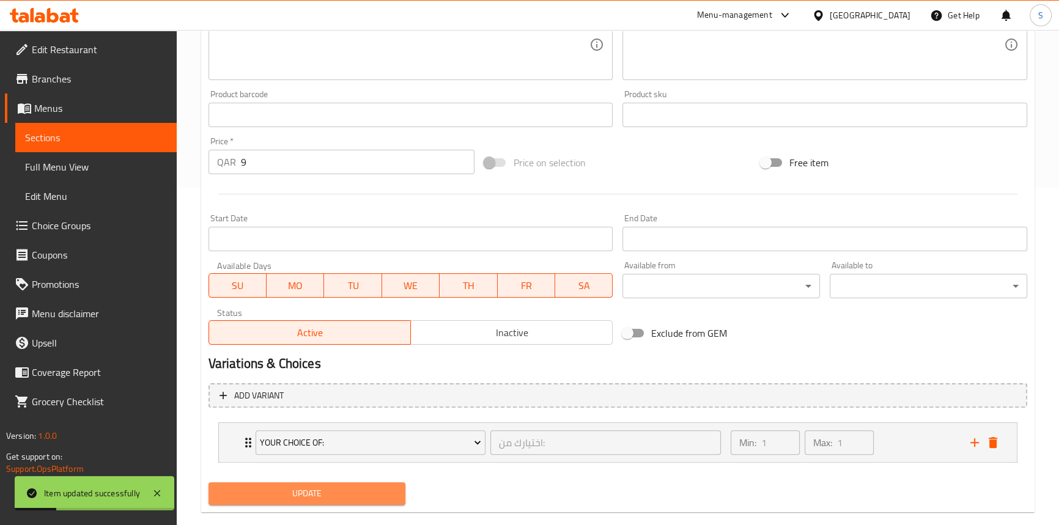
click at [279, 490] on span "Update" at bounding box center [307, 493] width 178 height 15
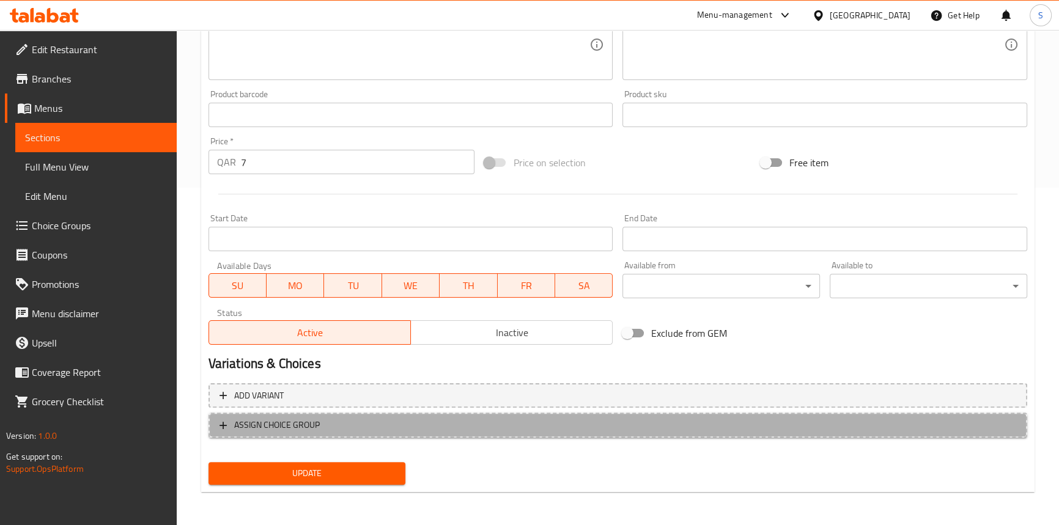
click at [267, 428] on span "ASSIGN CHOICE GROUP" at bounding box center [277, 425] width 86 height 15
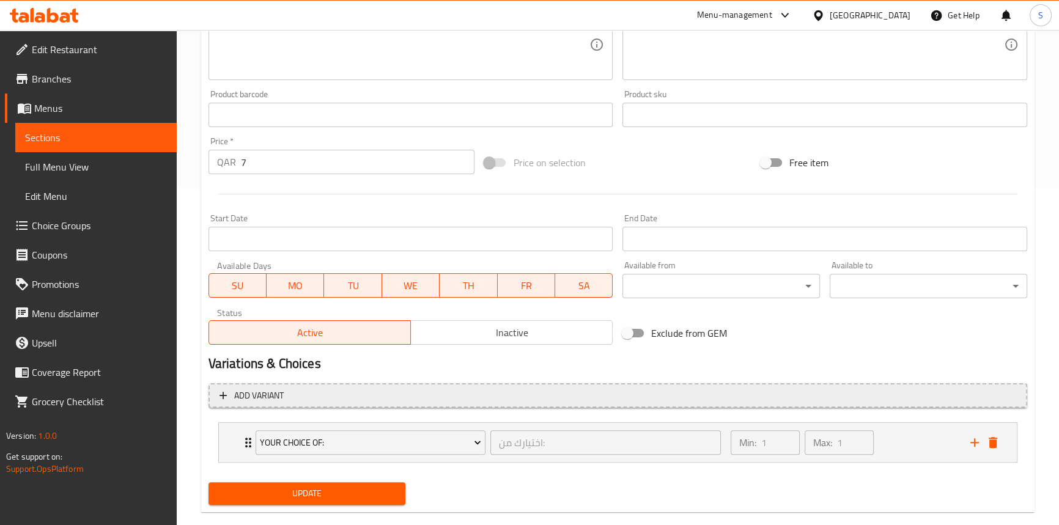
scroll to position [358, 0]
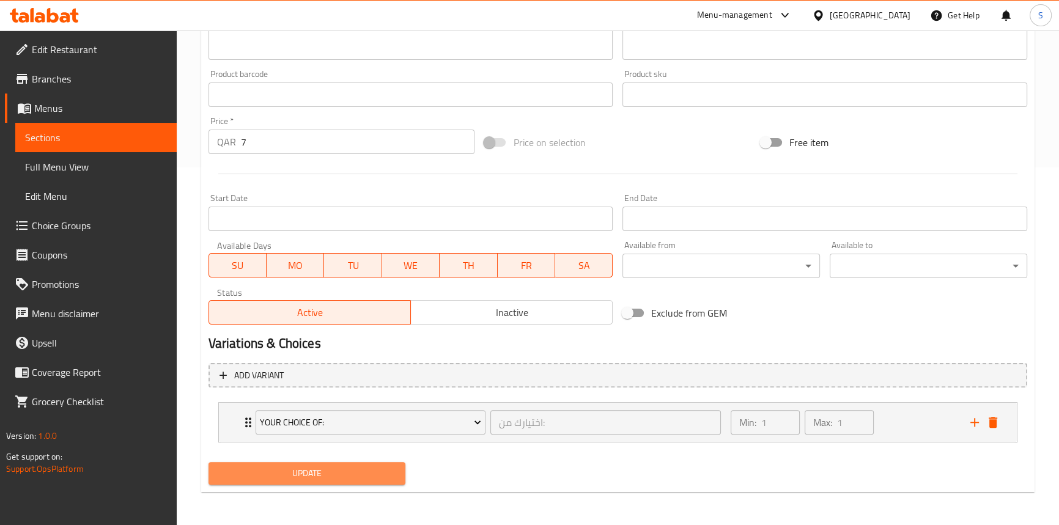
click at [281, 469] on span "Update" at bounding box center [307, 473] width 178 height 15
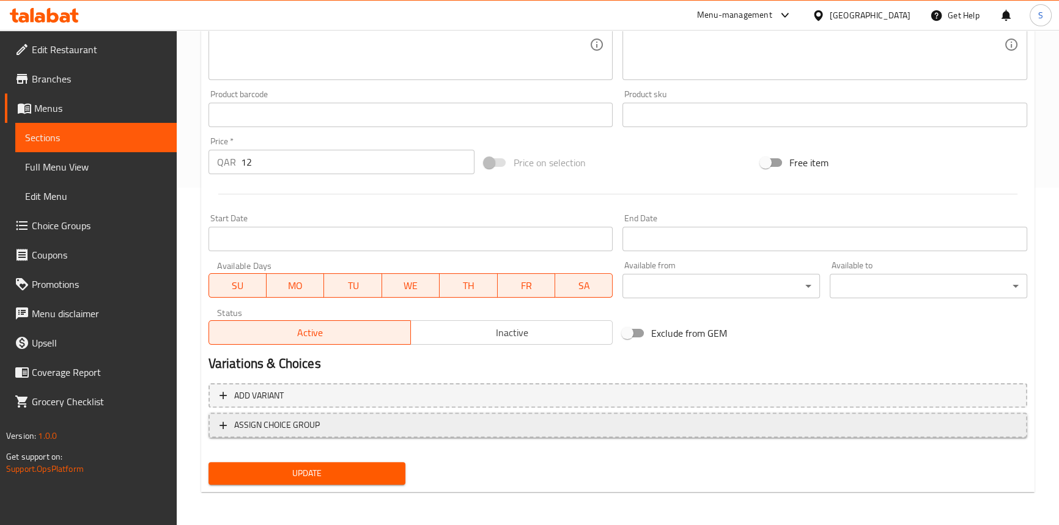
click at [278, 428] on span "ASSIGN CHOICE GROUP" at bounding box center [277, 425] width 86 height 15
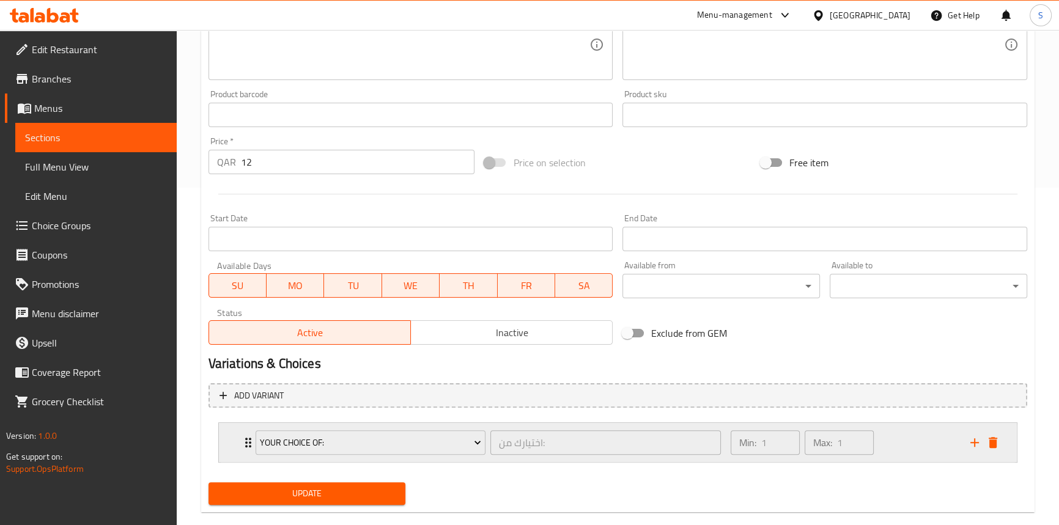
scroll to position [358, 0]
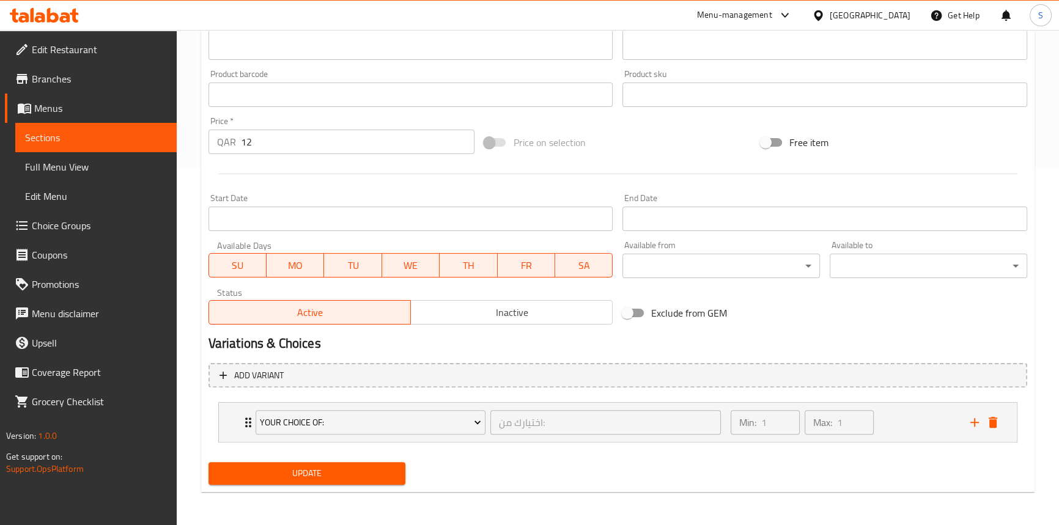
click at [270, 469] on span "Update" at bounding box center [307, 473] width 178 height 15
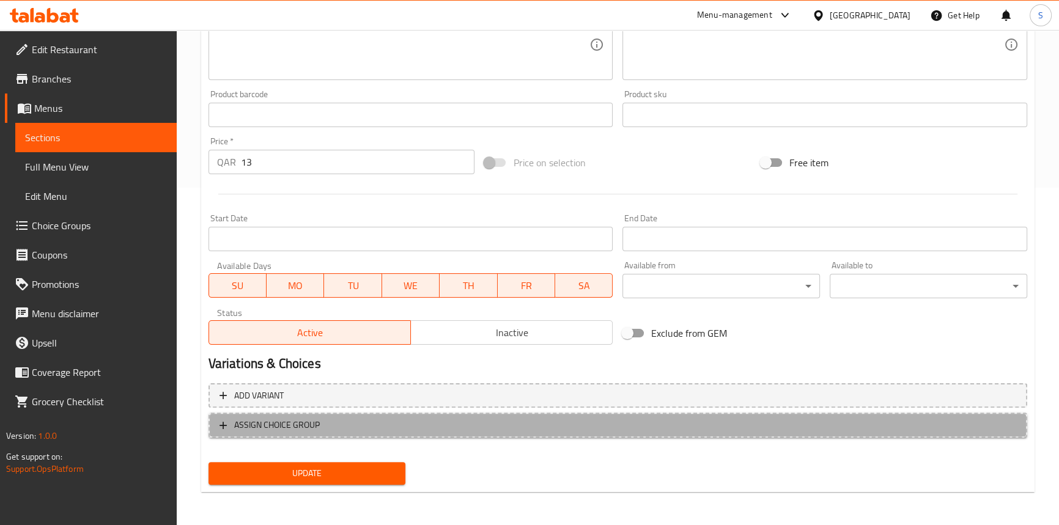
click at [256, 435] on button "ASSIGN CHOICE GROUP" at bounding box center [617, 425] width 819 height 25
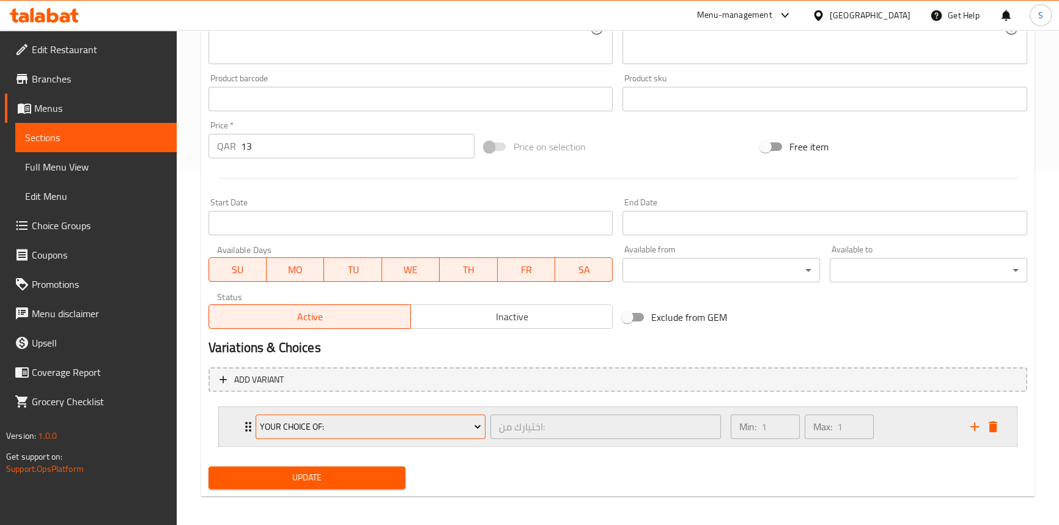
scroll to position [358, 0]
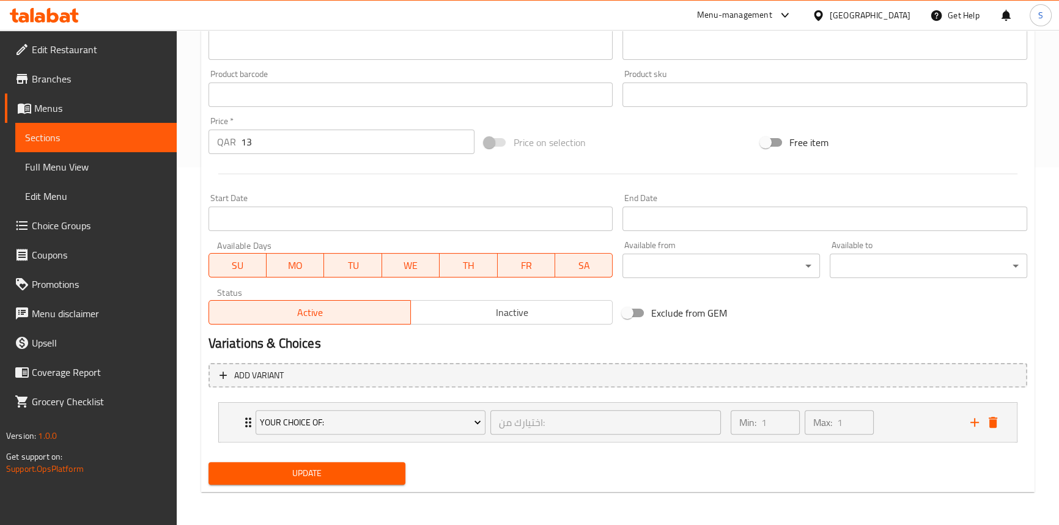
click at [290, 476] on span "Update" at bounding box center [307, 473] width 178 height 15
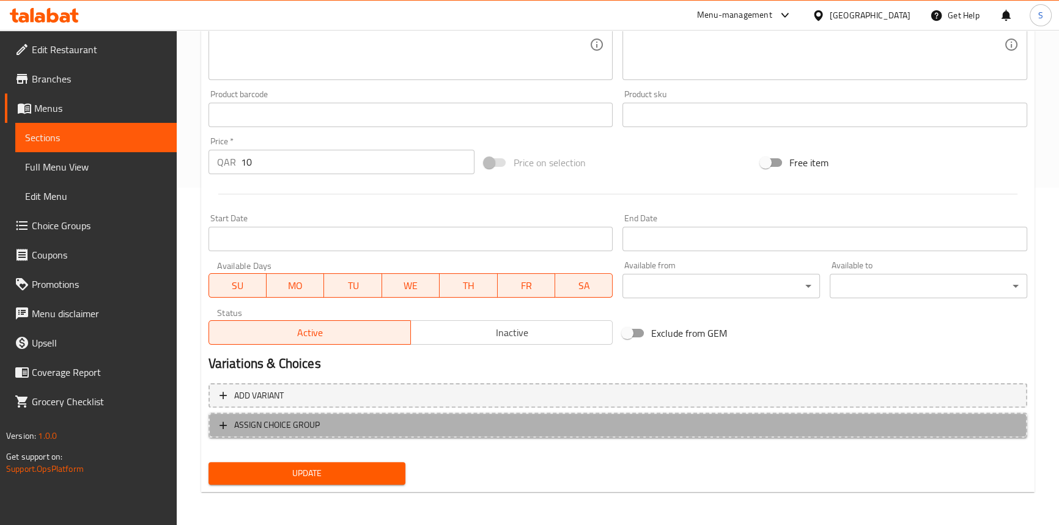
click at [243, 424] on span "ASSIGN CHOICE GROUP" at bounding box center [277, 425] width 86 height 15
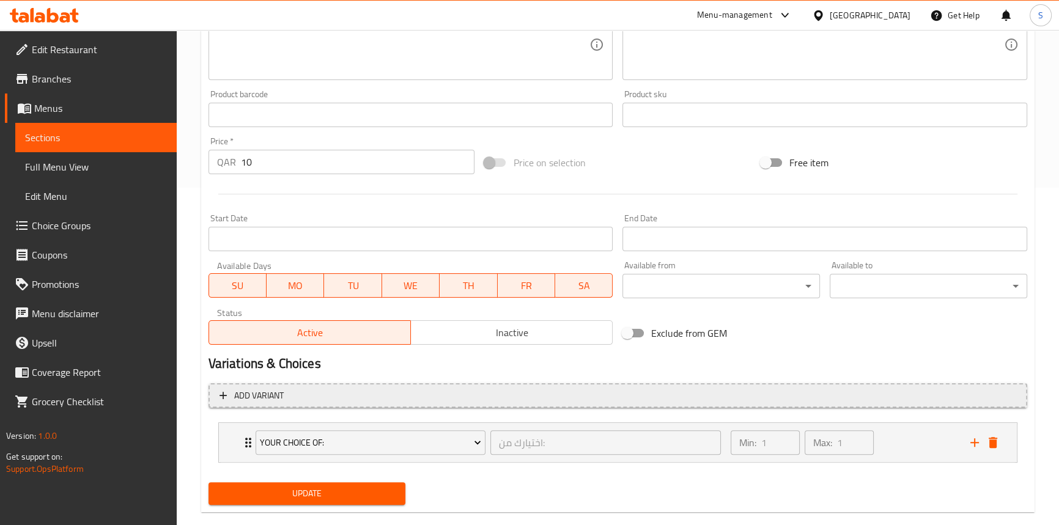
scroll to position [358, 0]
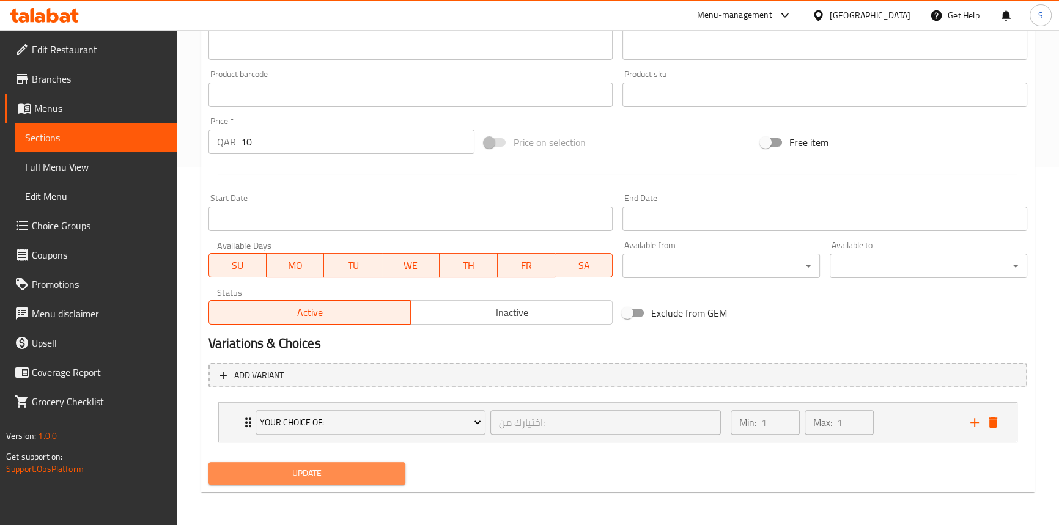
click at [267, 471] on span "Update" at bounding box center [307, 473] width 178 height 15
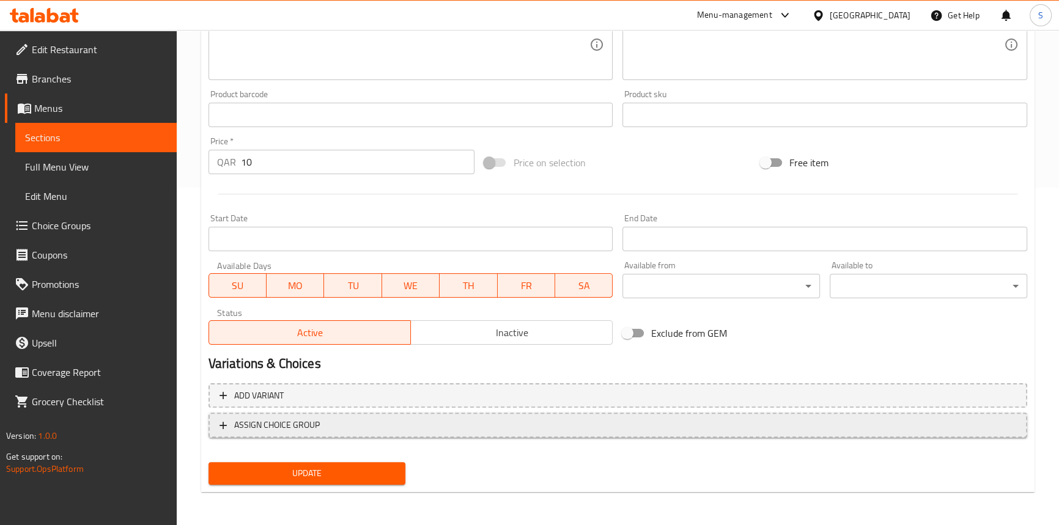
click at [248, 423] on span "ASSIGN CHOICE GROUP" at bounding box center [277, 425] width 86 height 15
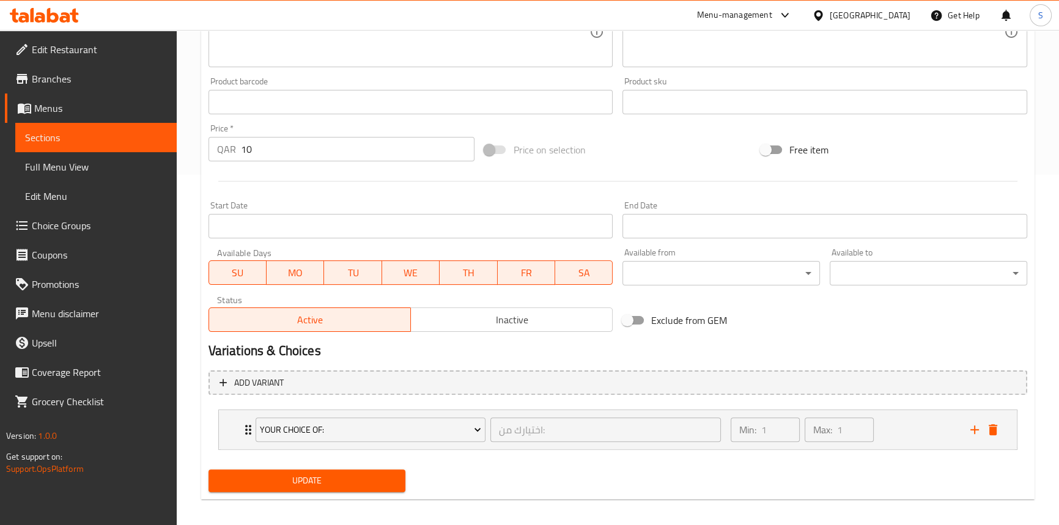
scroll to position [358, 0]
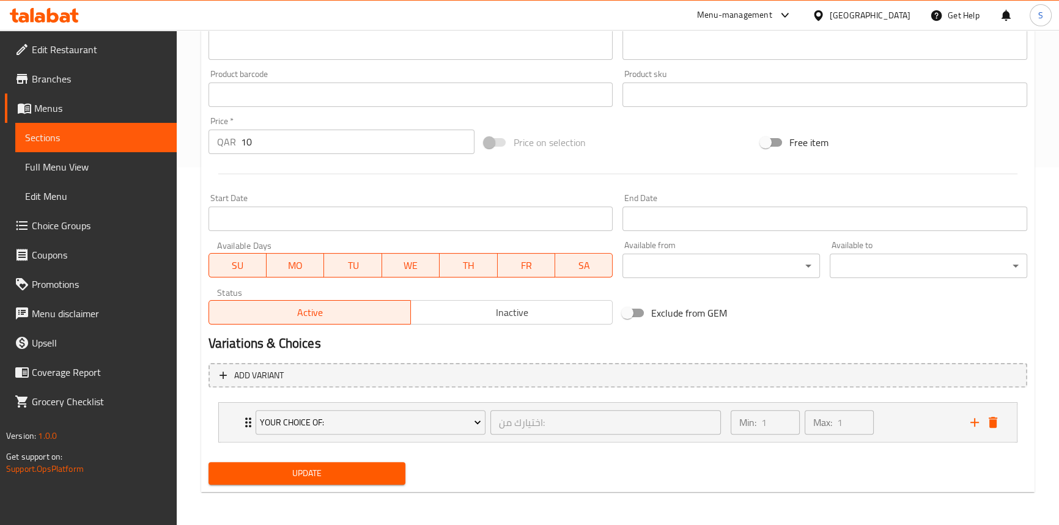
click at [249, 466] on span "Update" at bounding box center [307, 473] width 178 height 15
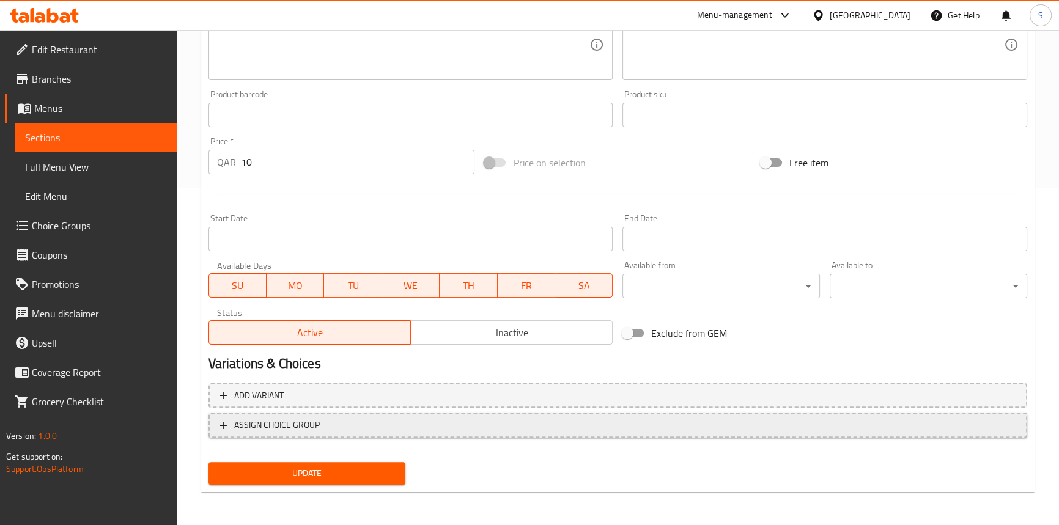
click at [275, 427] on span "ASSIGN CHOICE GROUP" at bounding box center [277, 425] width 86 height 15
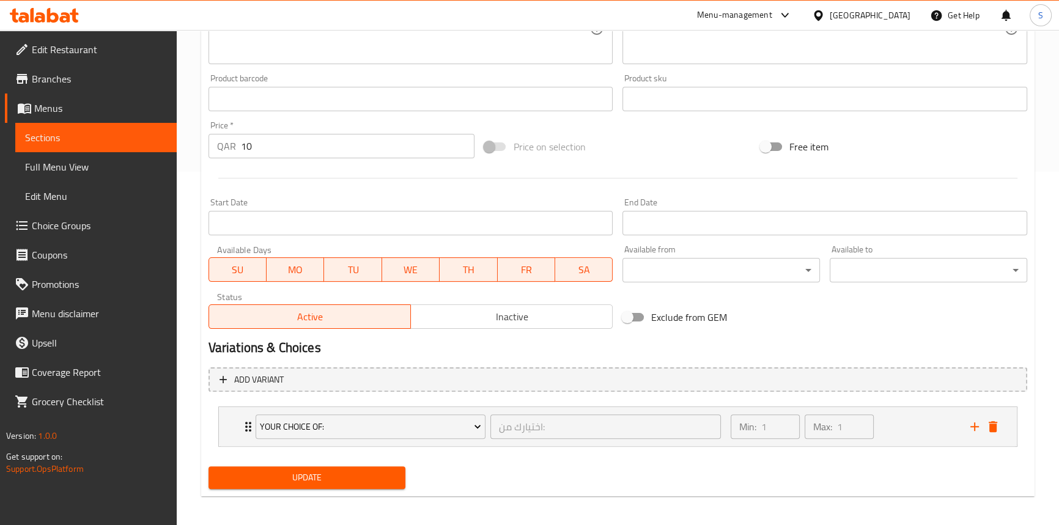
scroll to position [358, 0]
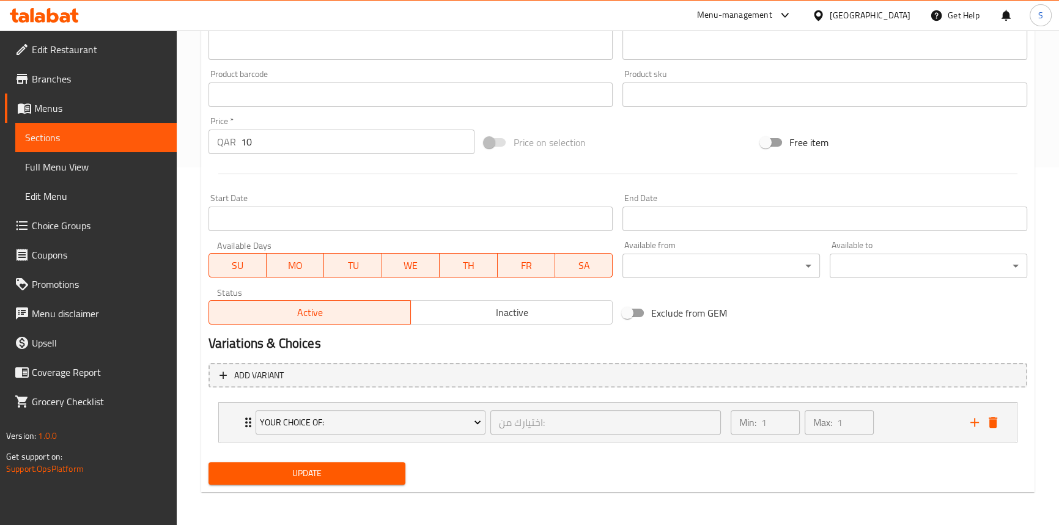
click at [264, 483] on button "Update" at bounding box center [306, 473] width 197 height 23
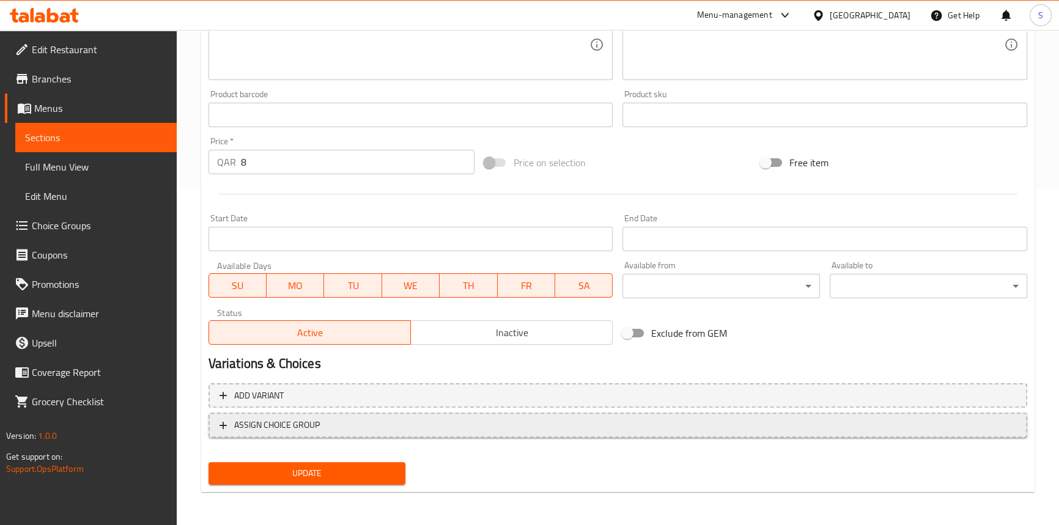
click at [278, 429] on span "ASSIGN CHOICE GROUP" at bounding box center [277, 425] width 86 height 15
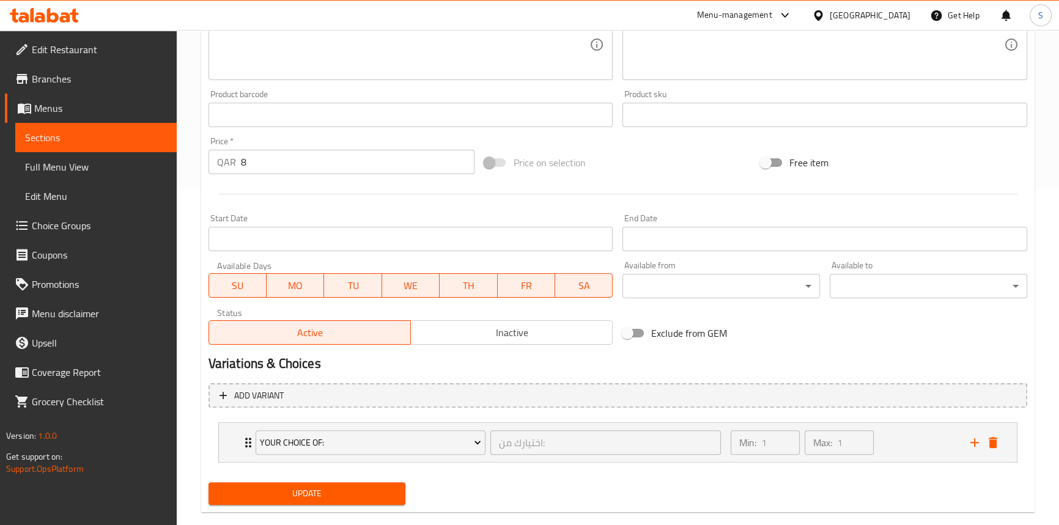
scroll to position [358, 0]
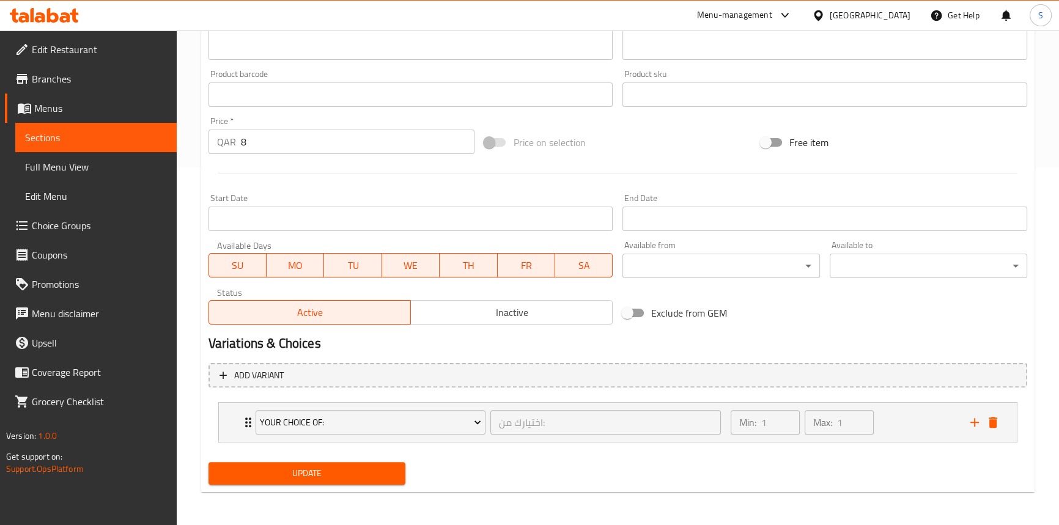
click at [279, 470] on span "Update" at bounding box center [307, 473] width 178 height 15
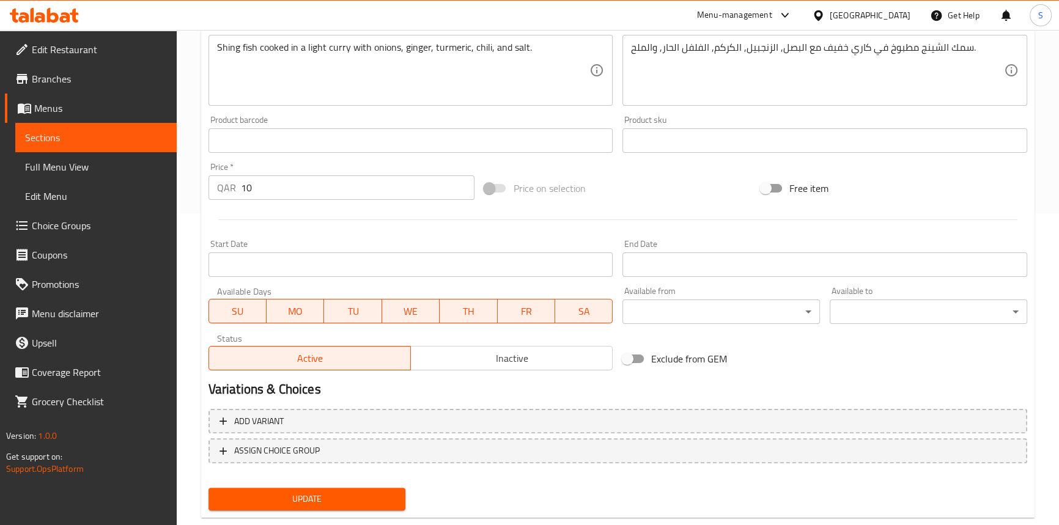
scroll to position [337, 0]
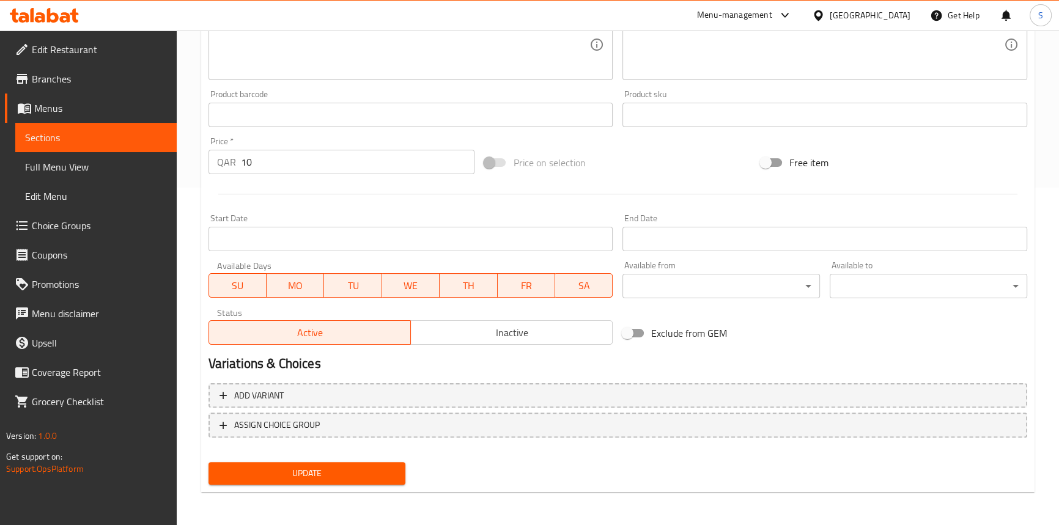
click at [262, 470] on span "Update" at bounding box center [307, 473] width 178 height 15
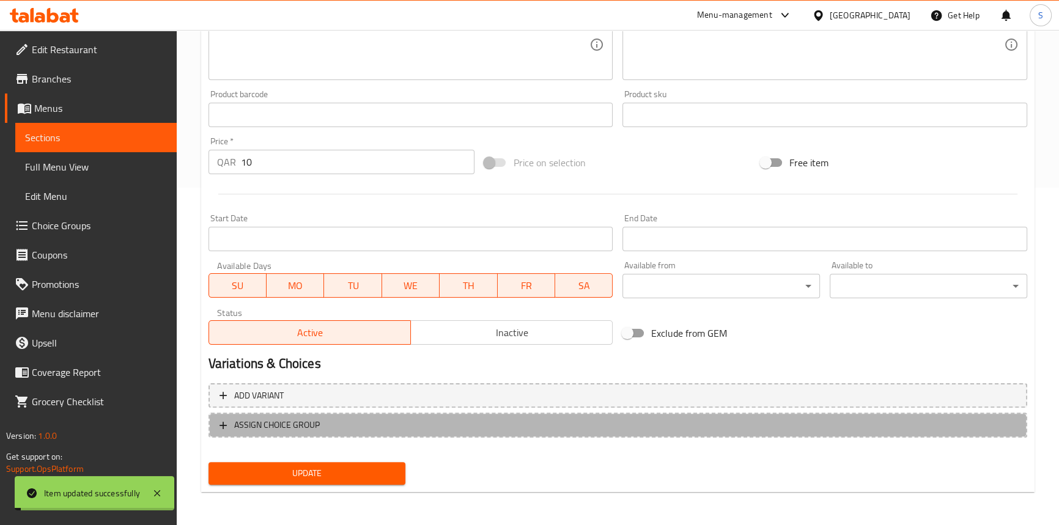
click at [270, 422] on span "ASSIGN CHOICE GROUP" at bounding box center [277, 425] width 86 height 15
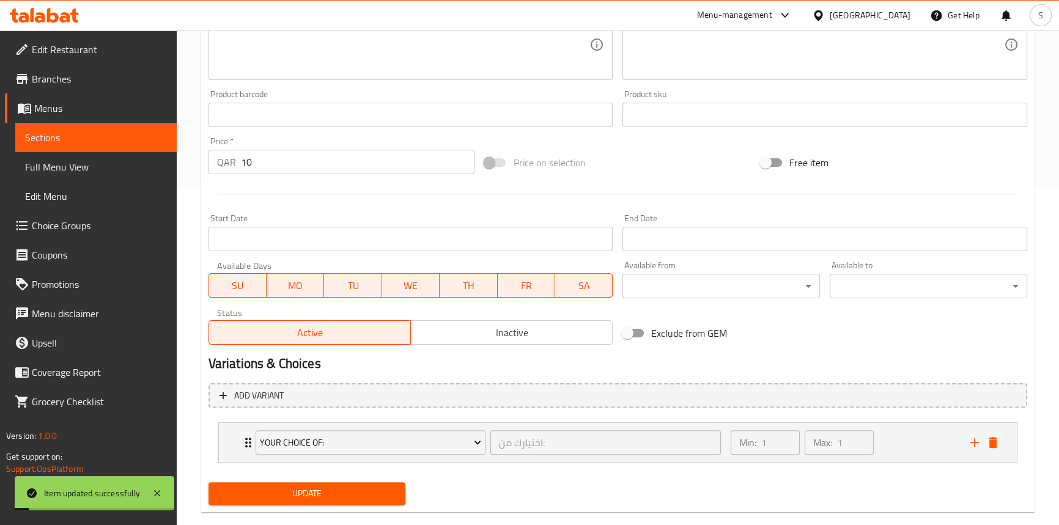
click at [254, 492] on span "Update" at bounding box center [307, 493] width 178 height 15
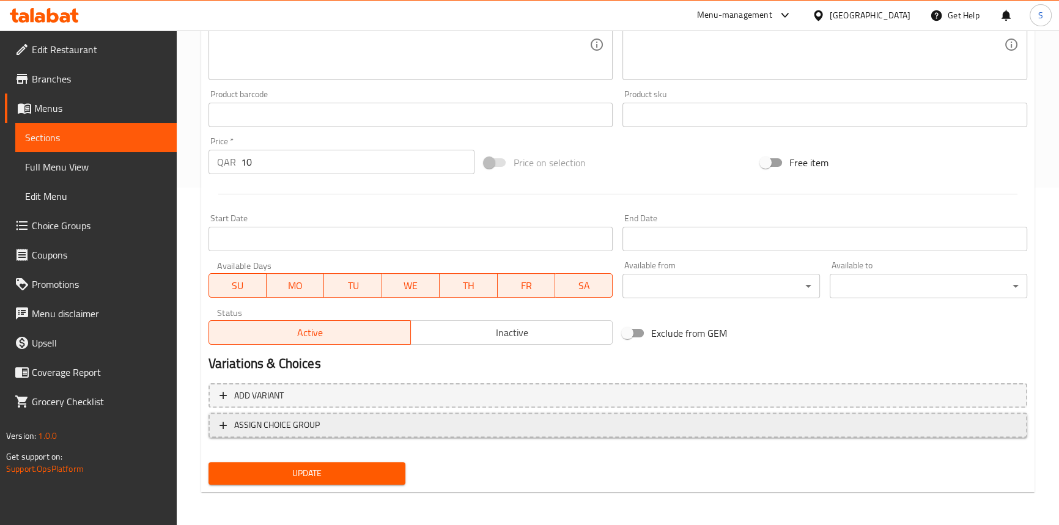
click at [299, 424] on span "ASSIGN CHOICE GROUP" at bounding box center [277, 425] width 86 height 15
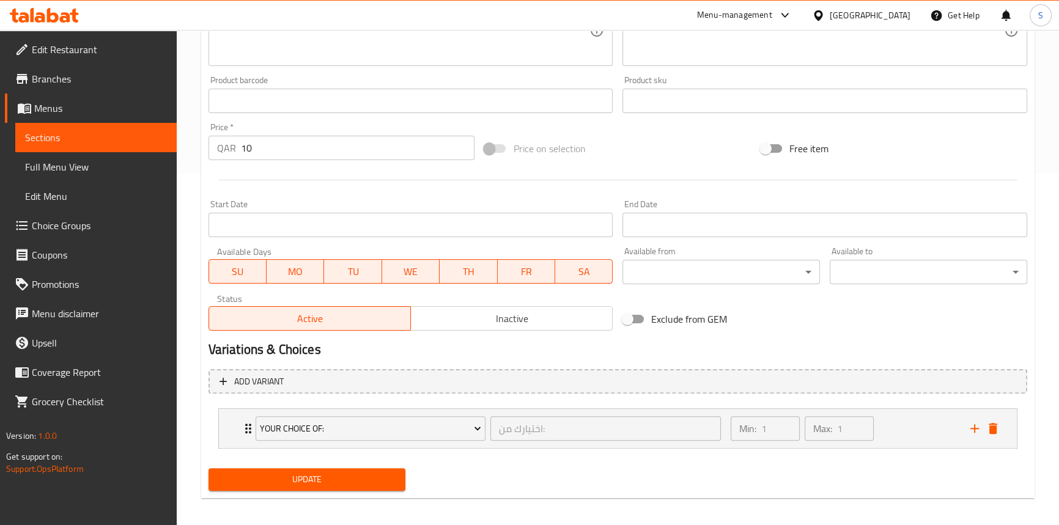
scroll to position [358, 0]
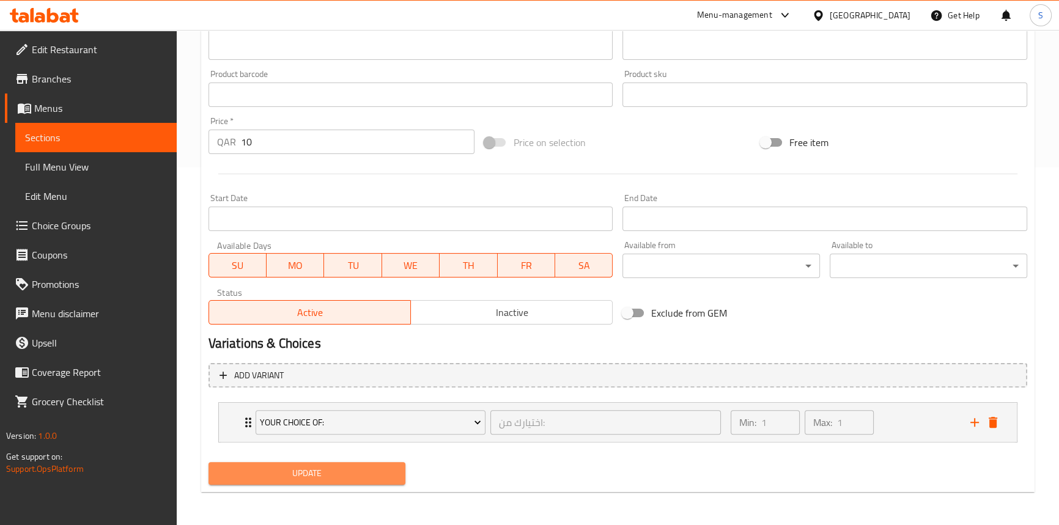
click at [290, 471] on span "Update" at bounding box center [307, 473] width 178 height 15
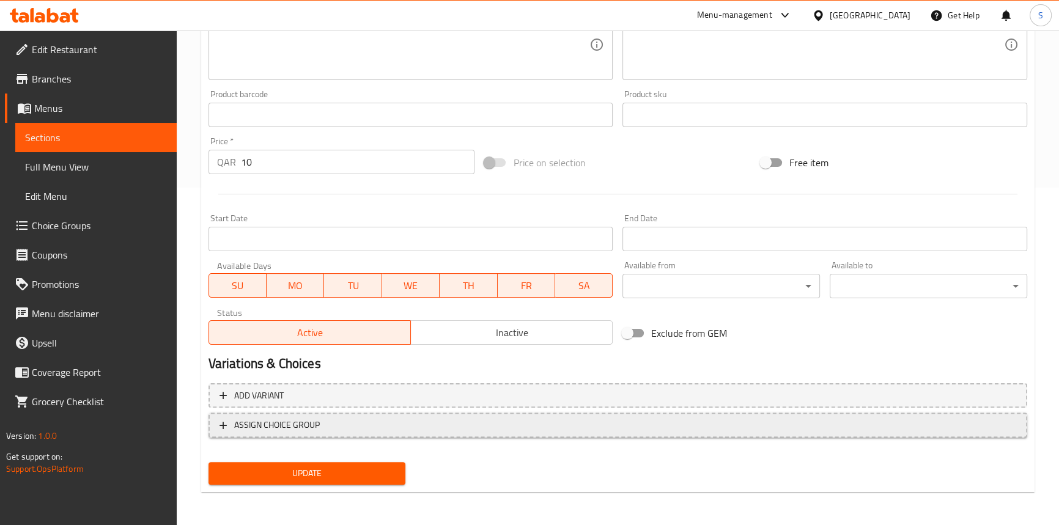
click at [278, 419] on span "ASSIGN CHOICE GROUP" at bounding box center [277, 425] width 86 height 15
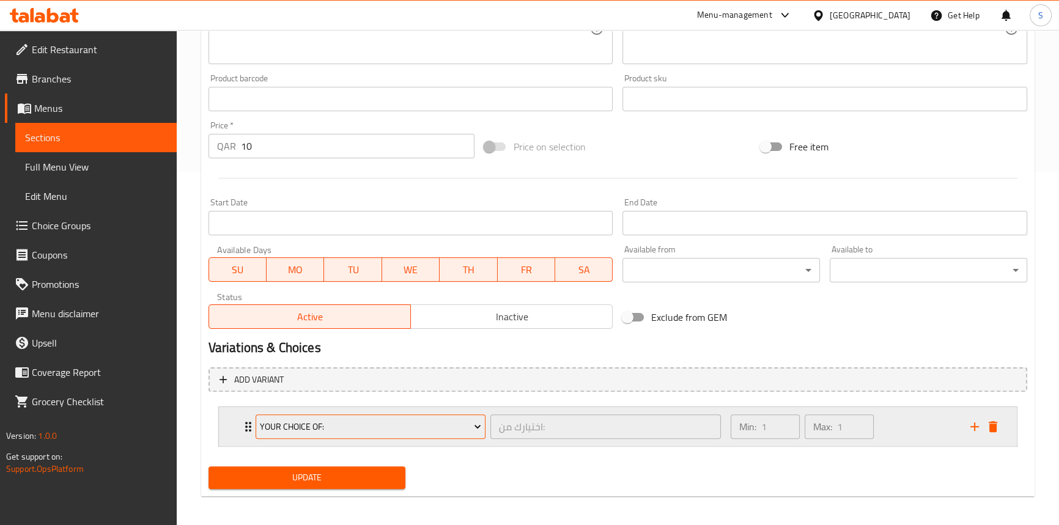
scroll to position [358, 0]
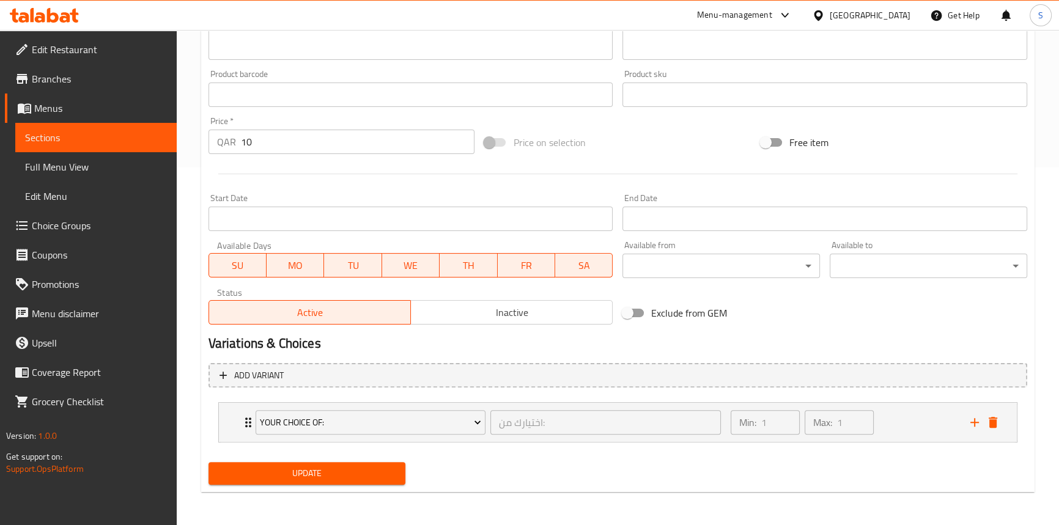
click at [279, 477] on span "Update" at bounding box center [307, 473] width 178 height 15
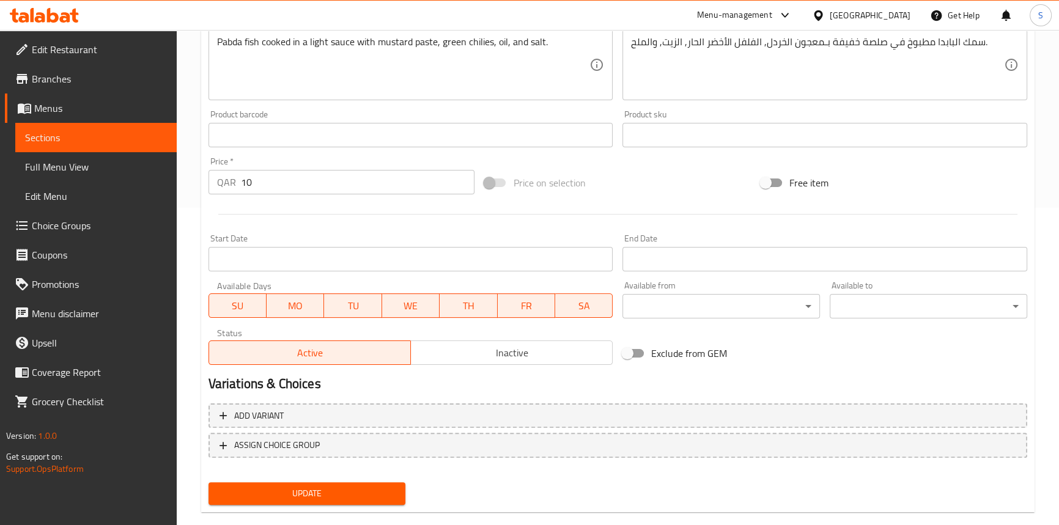
scroll to position [337, 0]
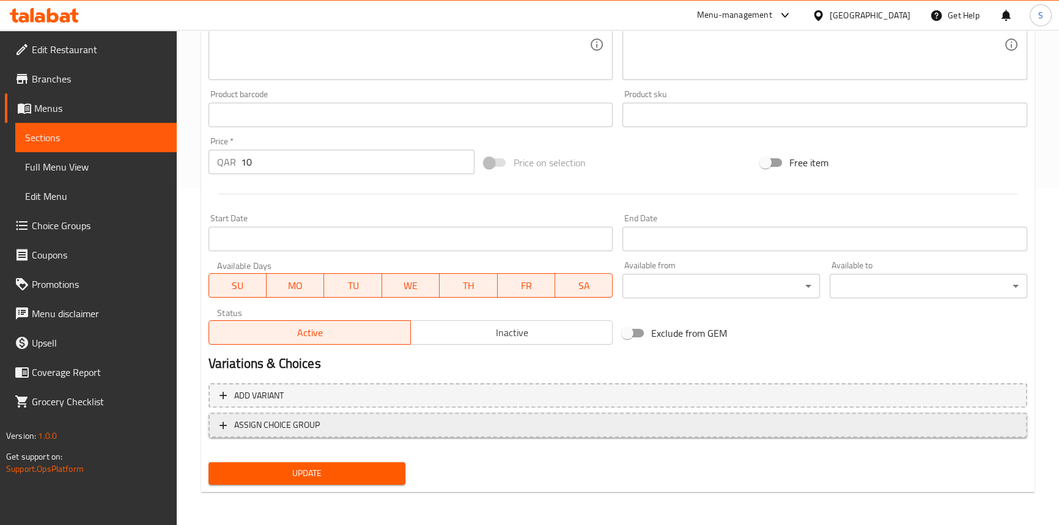
click at [298, 423] on span "ASSIGN CHOICE GROUP" at bounding box center [277, 425] width 86 height 15
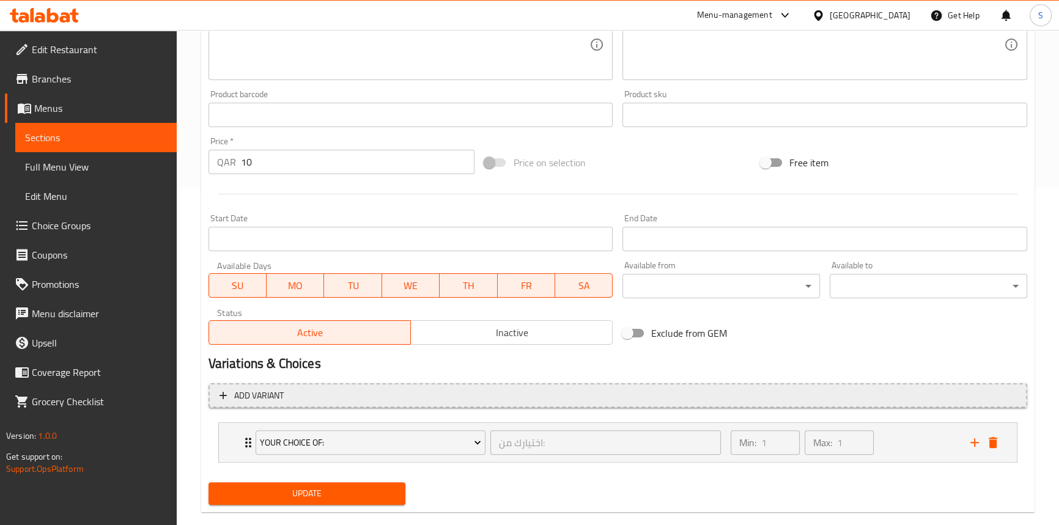
scroll to position [358, 0]
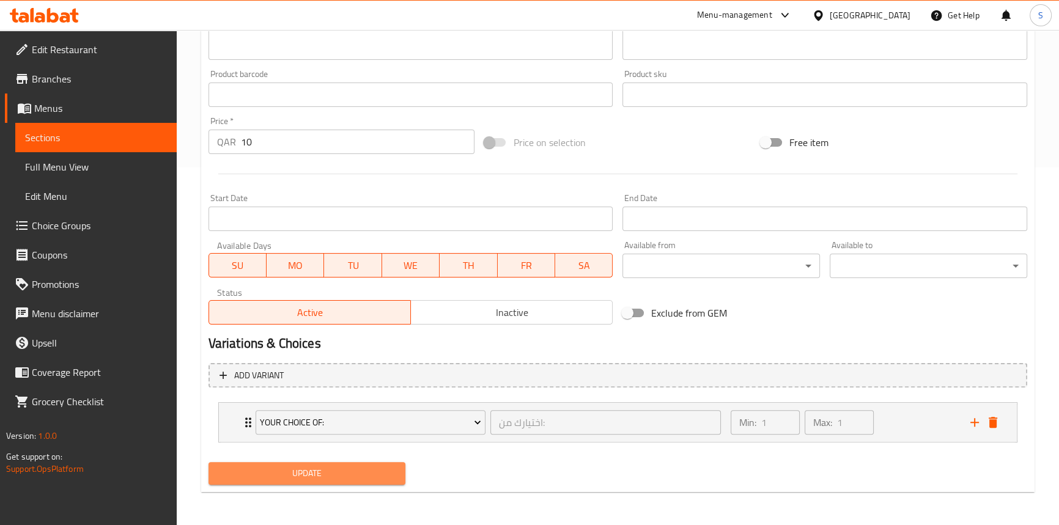
click at [288, 473] on span "Update" at bounding box center [307, 473] width 178 height 15
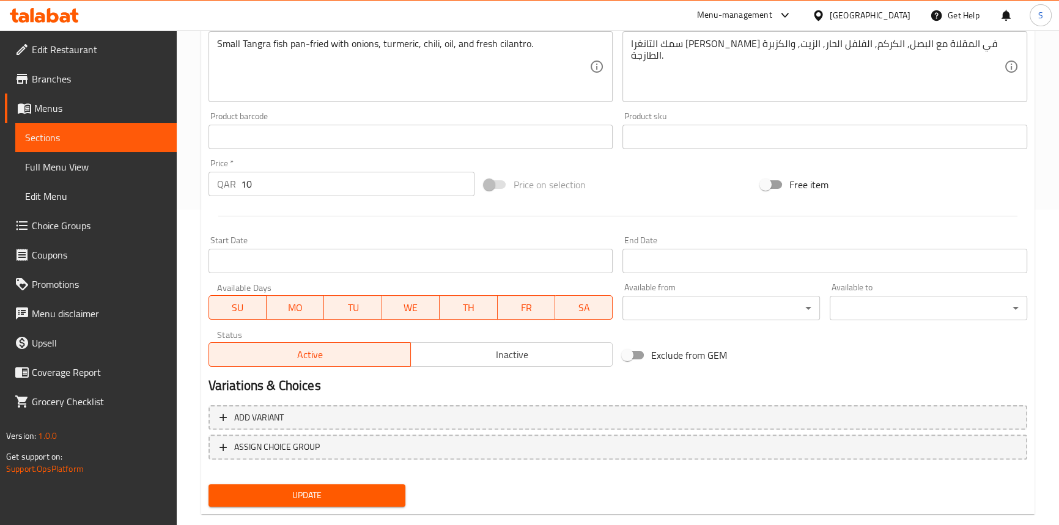
scroll to position [337, 0]
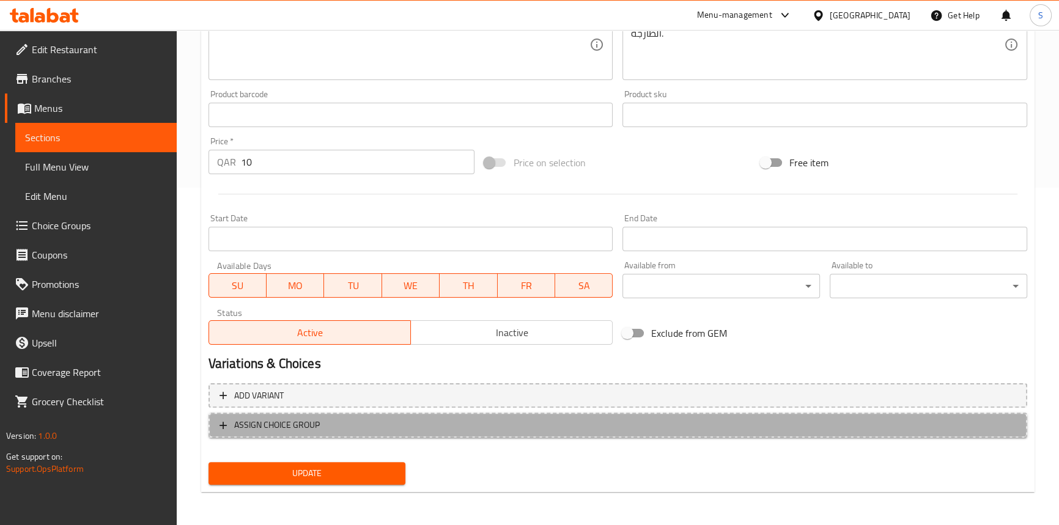
click at [283, 428] on span "ASSIGN CHOICE GROUP" at bounding box center [277, 425] width 86 height 15
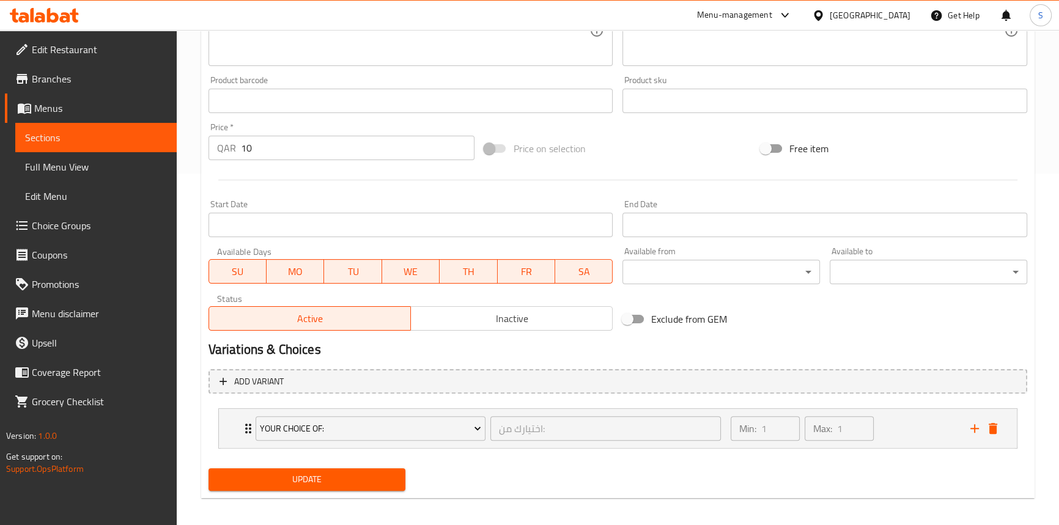
scroll to position [358, 0]
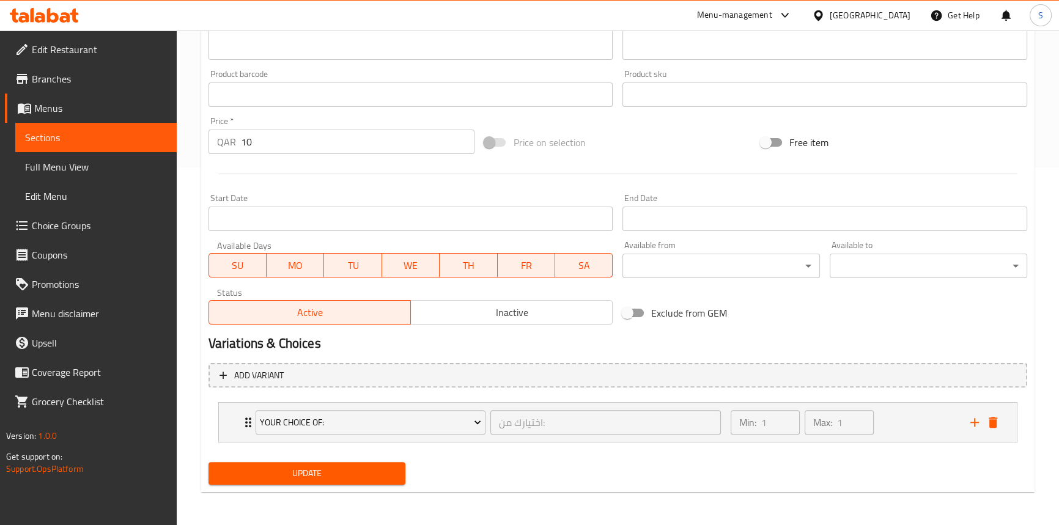
click at [285, 470] on span "Update" at bounding box center [307, 473] width 178 height 15
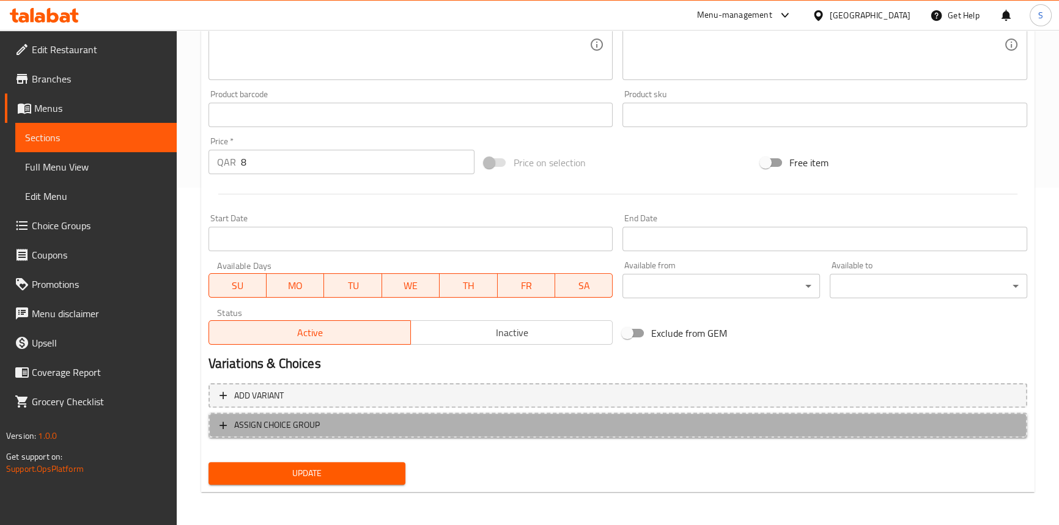
click at [287, 435] on button "ASSIGN CHOICE GROUP" at bounding box center [617, 425] width 819 height 25
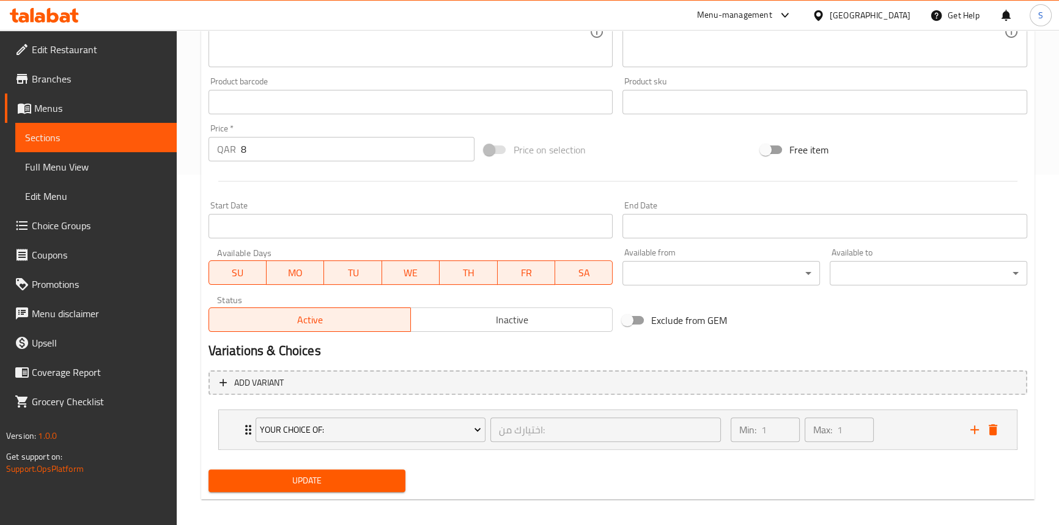
scroll to position [358, 0]
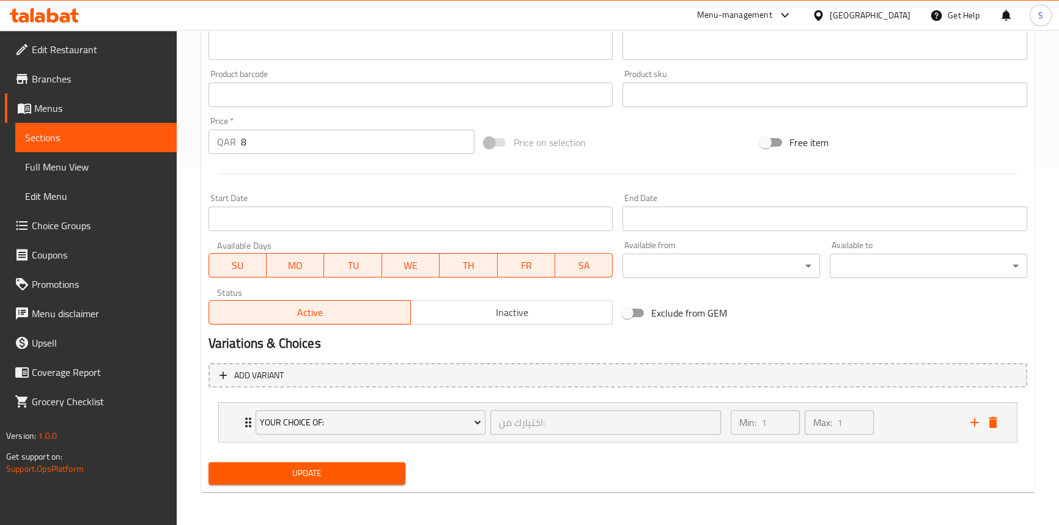
click at [282, 471] on span "Update" at bounding box center [307, 473] width 178 height 15
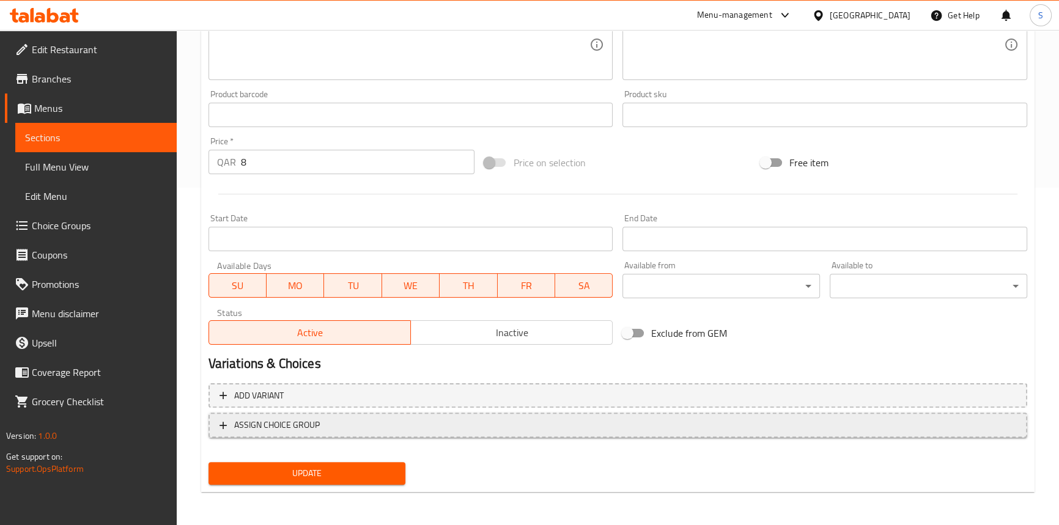
click at [258, 428] on span "ASSIGN CHOICE GROUP" at bounding box center [277, 425] width 86 height 15
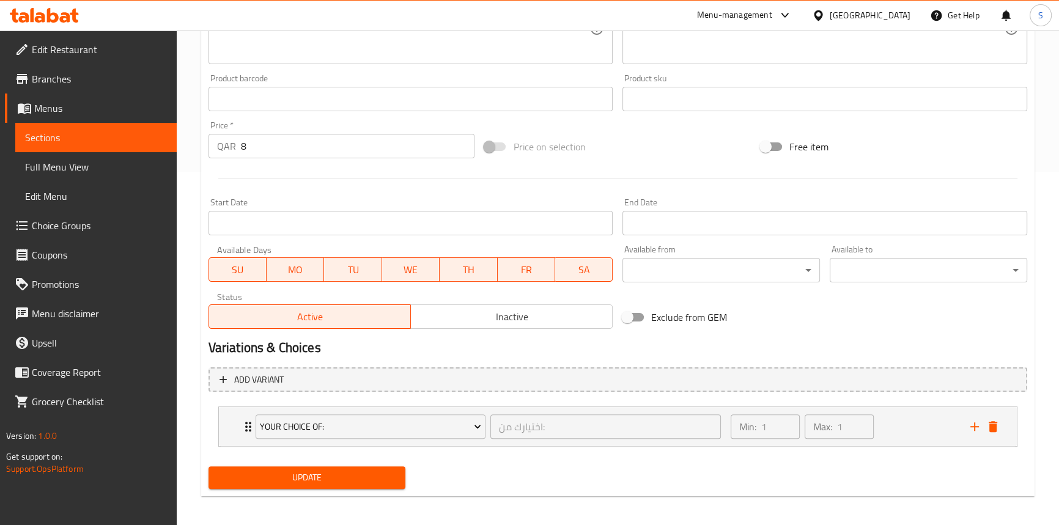
scroll to position [358, 0]
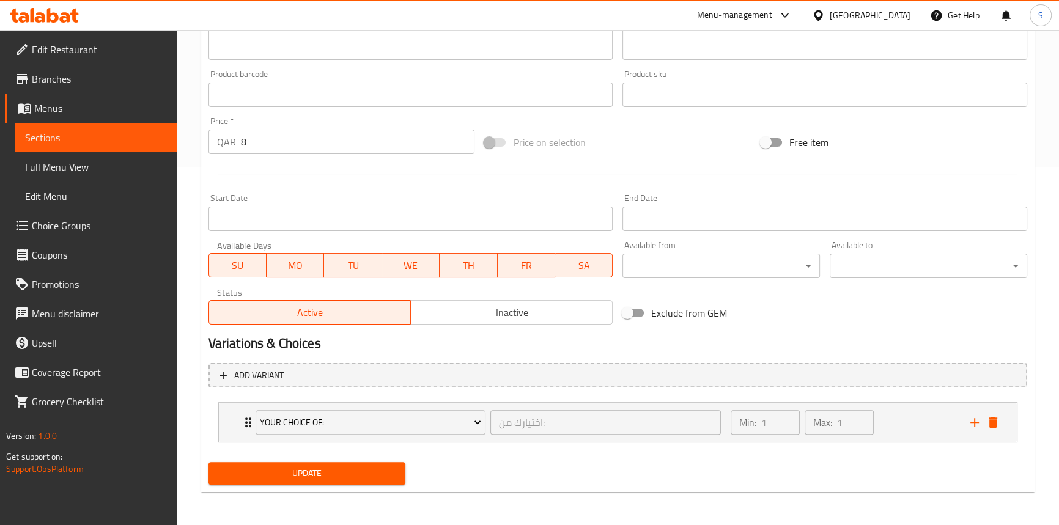
click at [260, 479] on span "Update" at bounding box center [307, 473] width 178 height 15
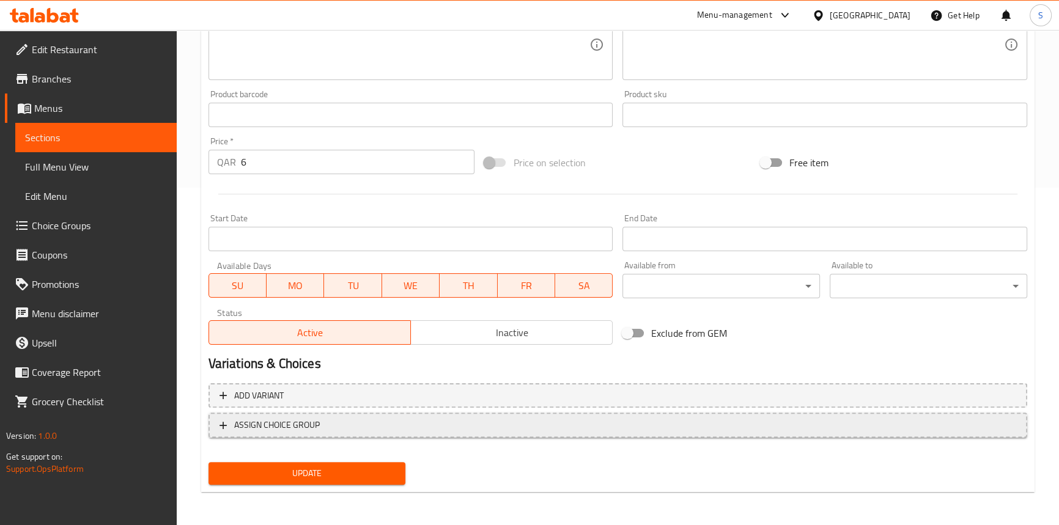
click at [258, 423] on span "ASSIGN CHOICE GROUP" at bounding box center [277, 425] width 86 height 15
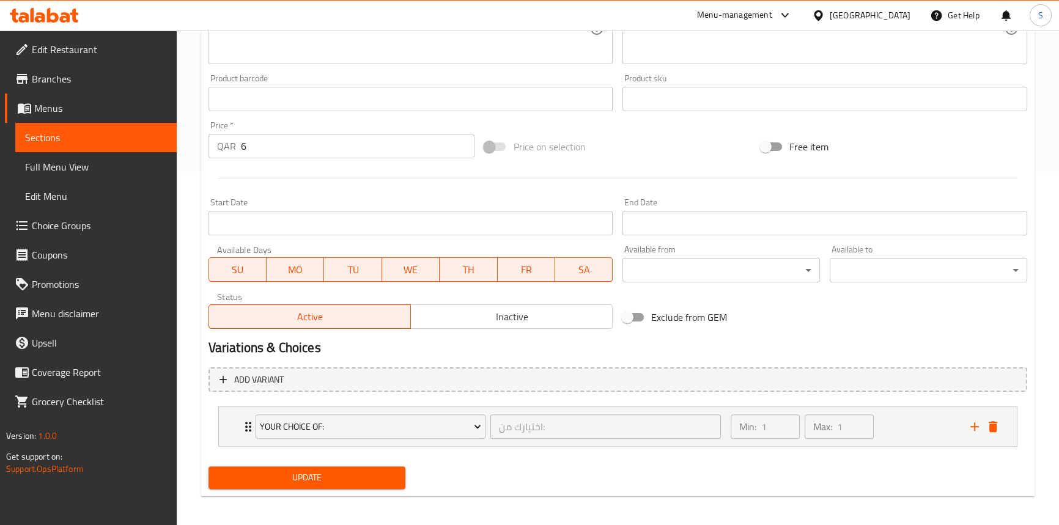
scroll to position [358, 0]
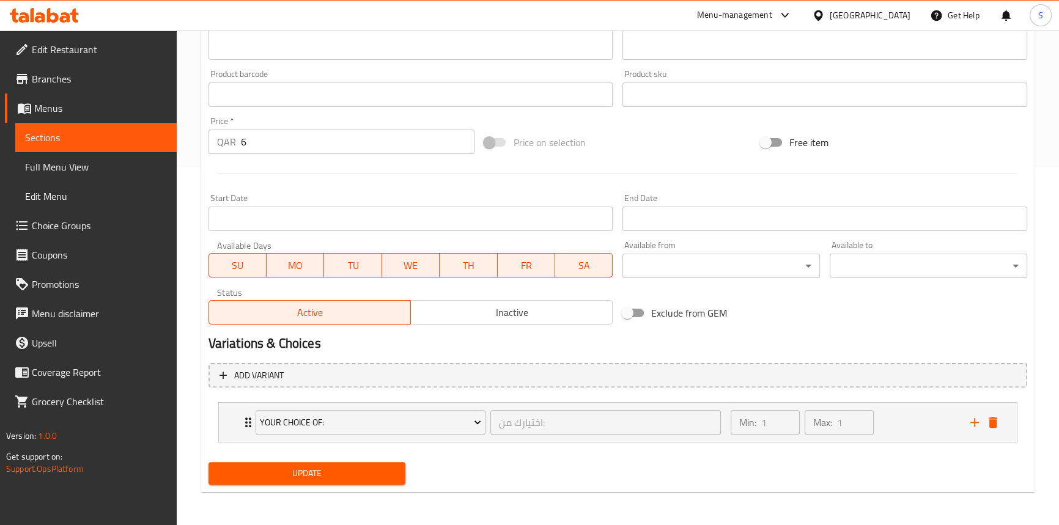
drag, startPoint x: 250, startPoint y: 474, endPoint x: 260, endPoint y: 449, distance: 26.3
click at [250, 474] on span "Update" at bounding box center [307, 473] width 178 height 15
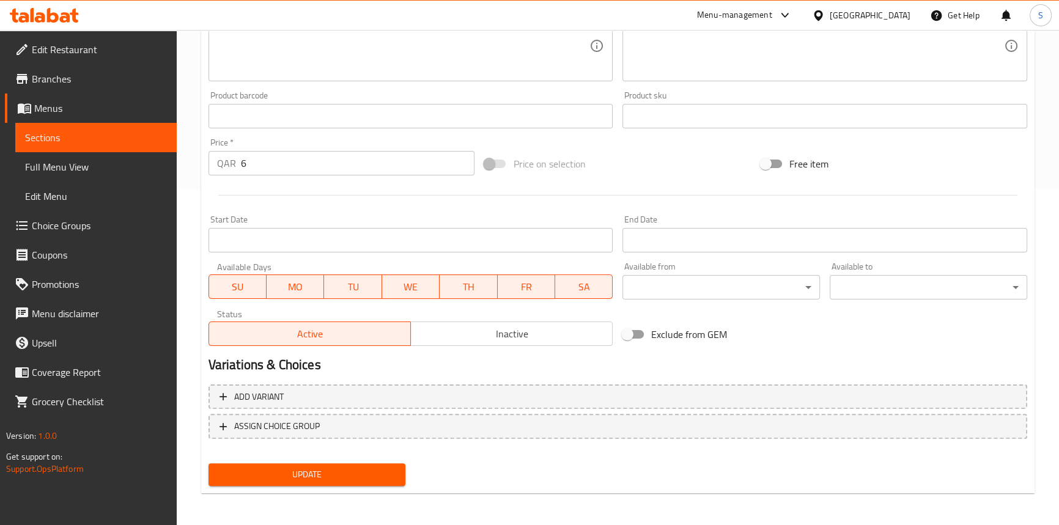
scroll to position [337, 0]
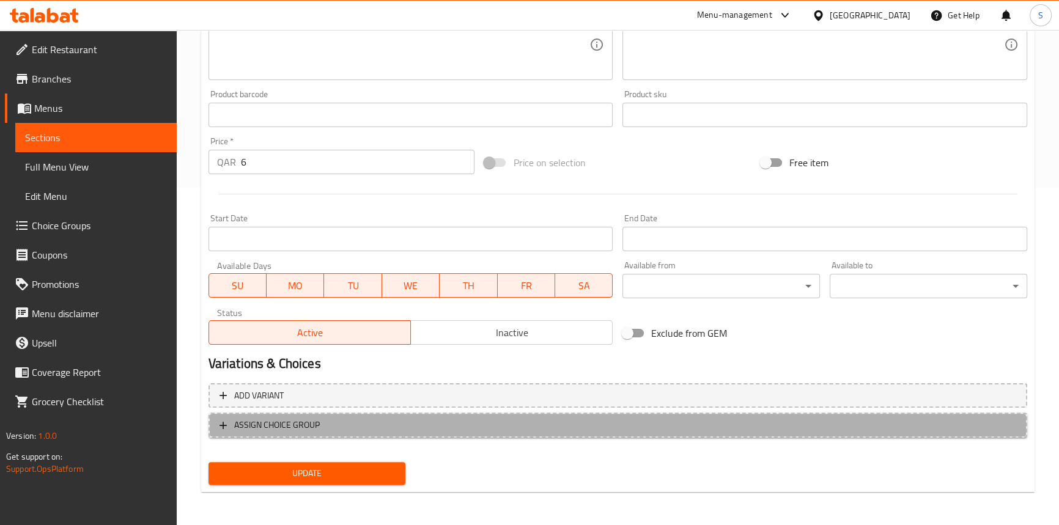
click at [262, 423] on span "ASSIGN CHOICE GROUP" at bounding box center [277, 425] width 86 height 15
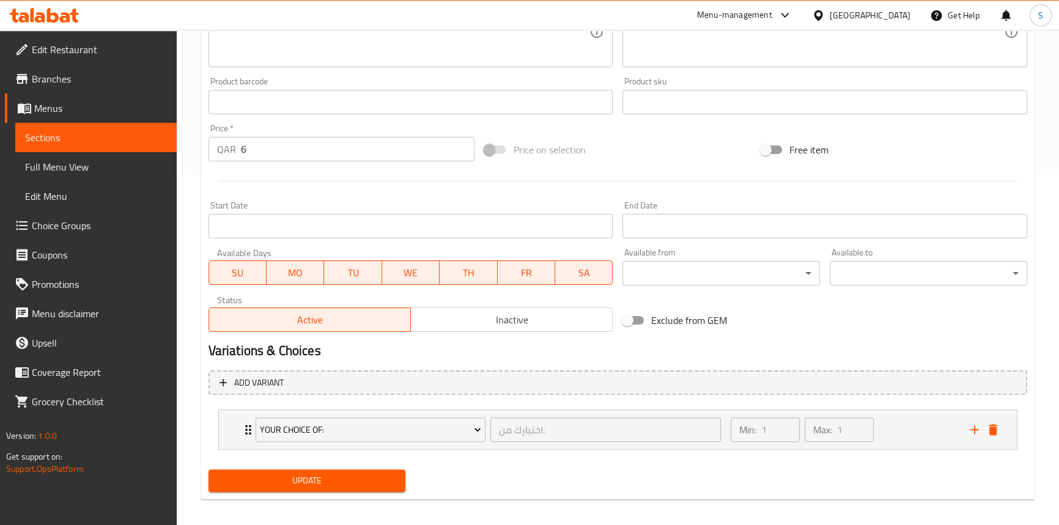
scroll to position [358, 0]
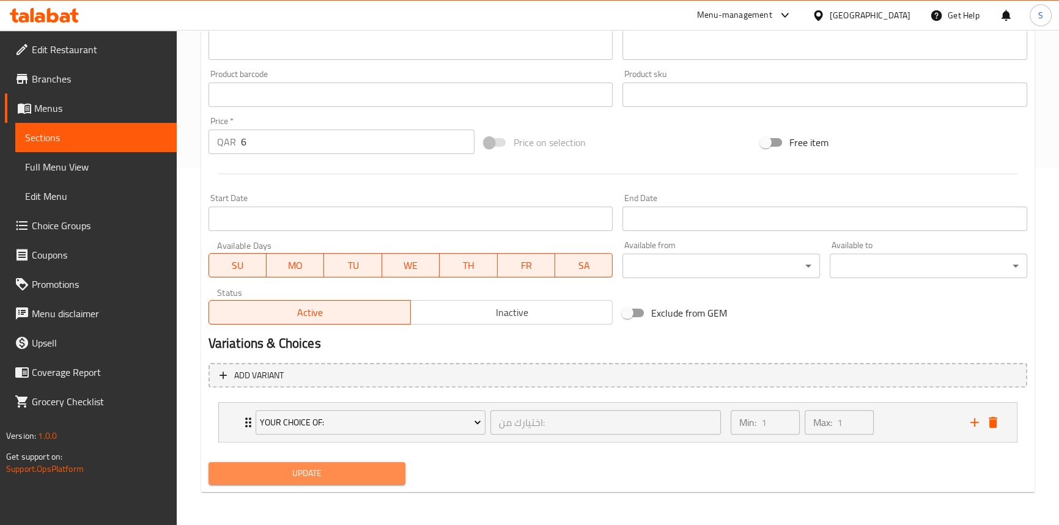
click at [245, 477] on span "Update" at bounding box center [307, 473] width 178 height 15
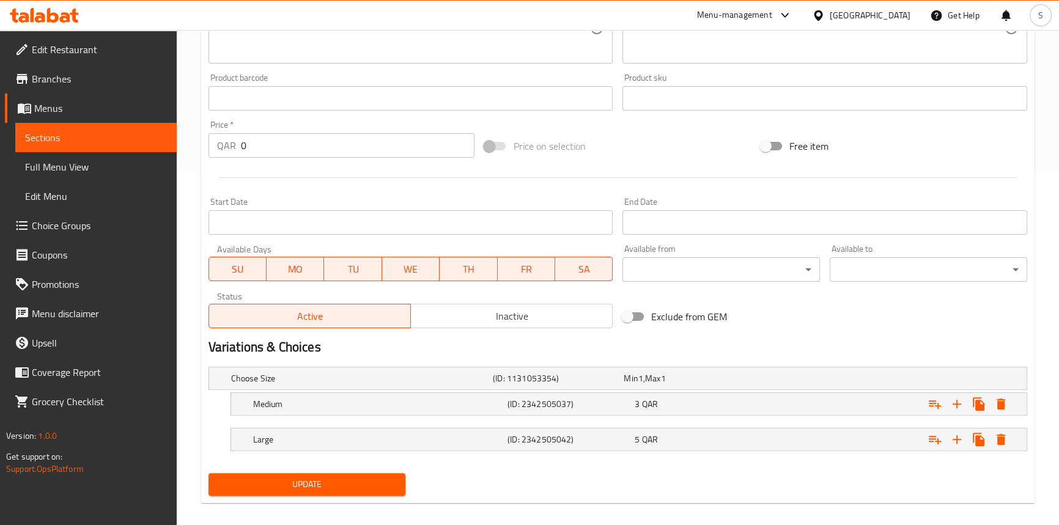
scroll to position [365, 0]
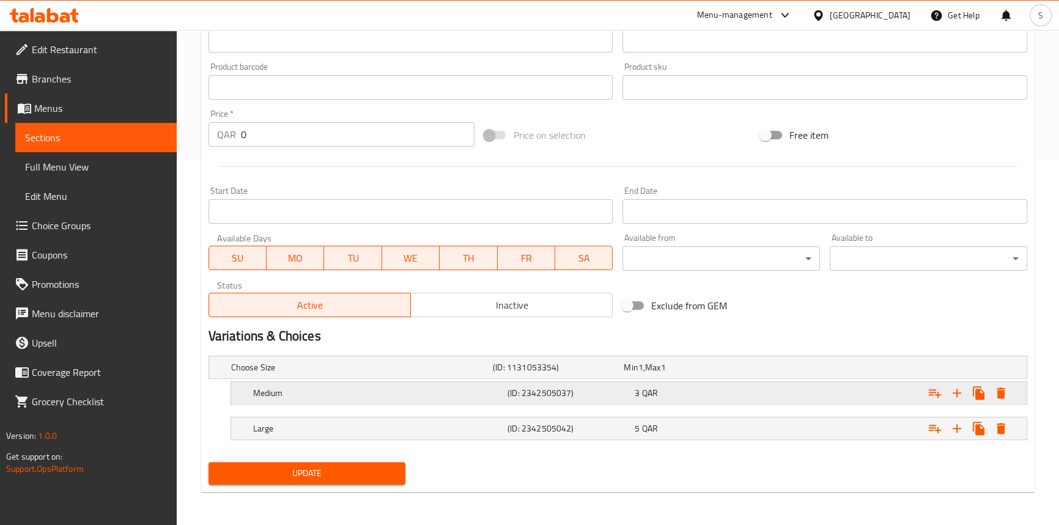
click at [525, 381] on div "Medium (ID: 2342505037) 3 QAR" at bounding box center [633, 393] width 764 height 27
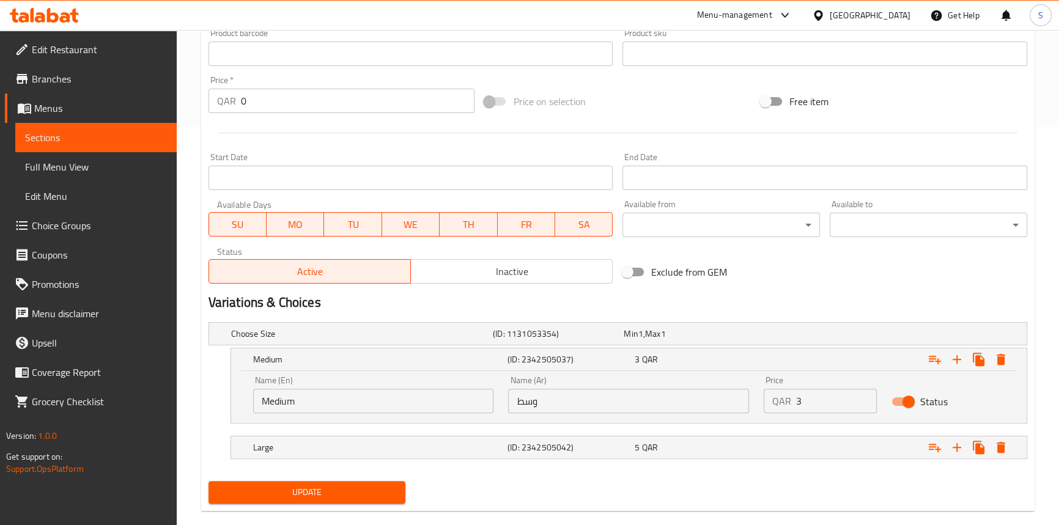
scroll to position [417, 0]
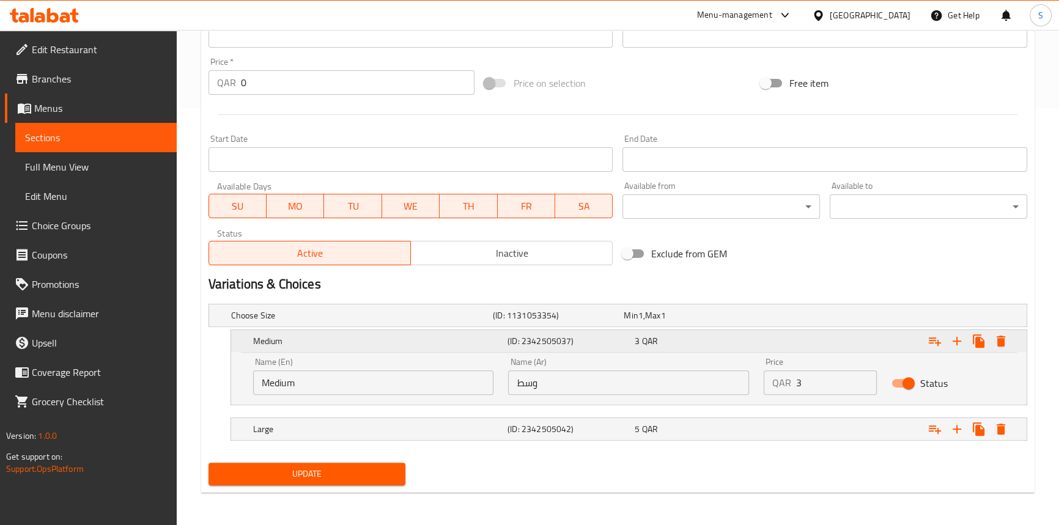
click at [935, 342] on icon "Expand" at bounding box center [934, 341] width 15 height 15
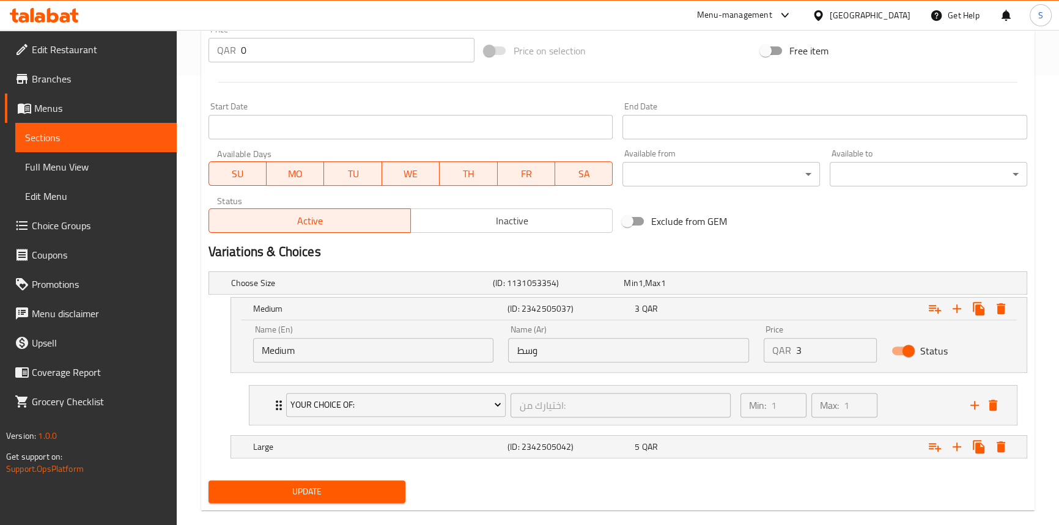
scroll to position [467, 0]
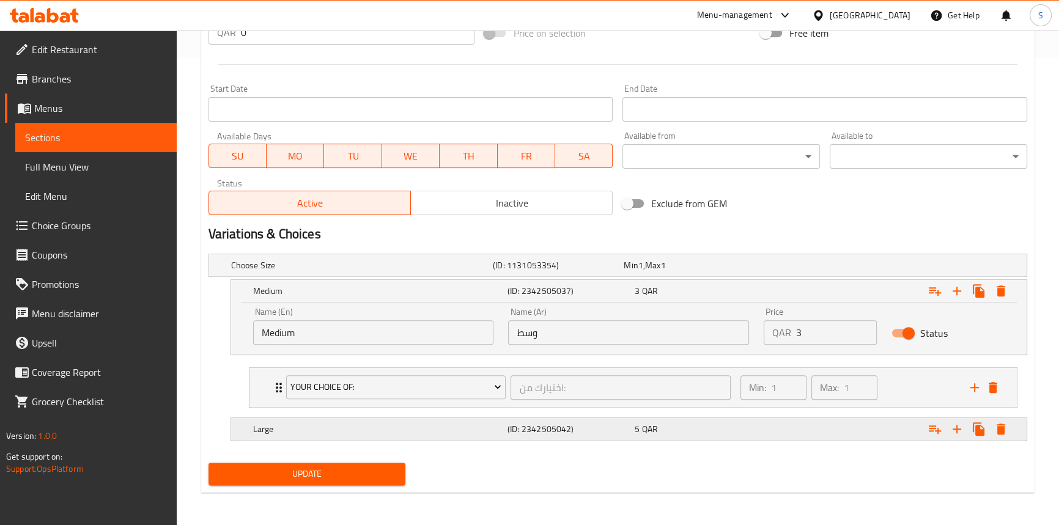
click at [927, 422] on icon "Expand" at bounding box center [934, 429] width 15 height 15
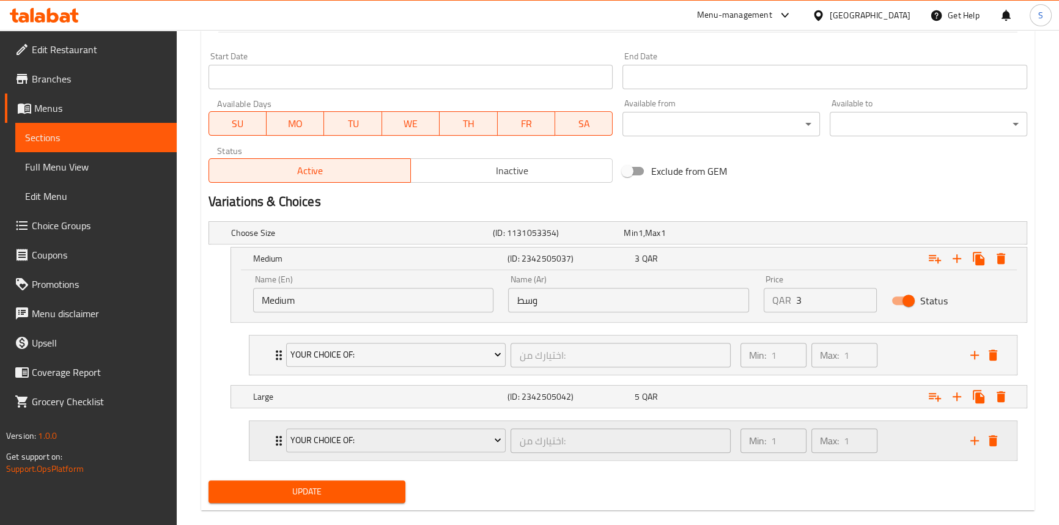
scroll to position [517, 0]
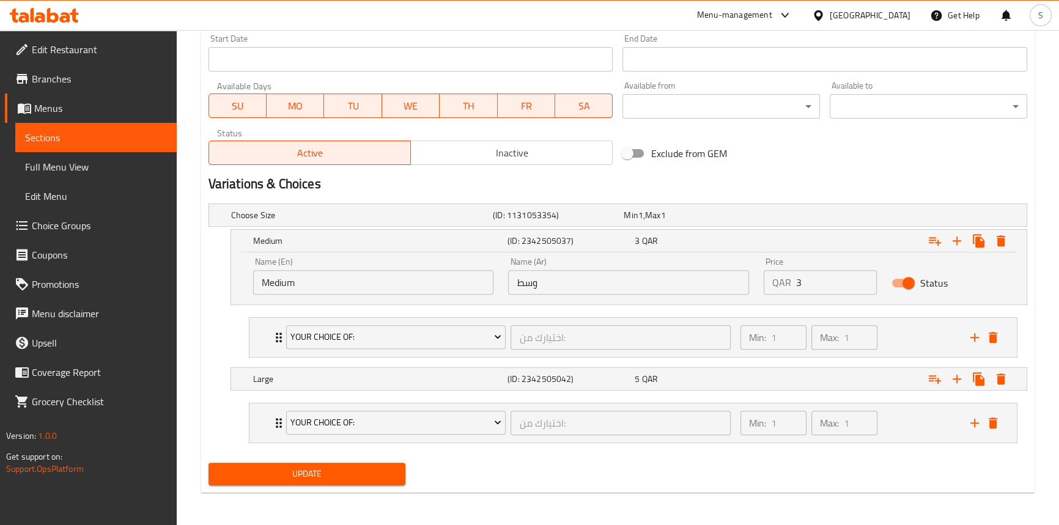
click at [312, 472] on span "Update" at bounding box center [307, 473] width 178 height 15
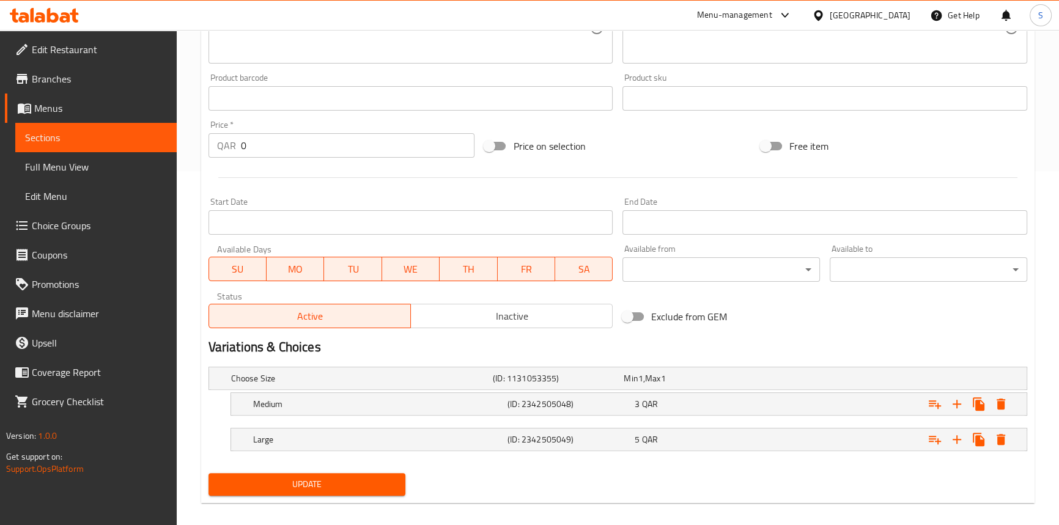
scroll to position [365, 0]
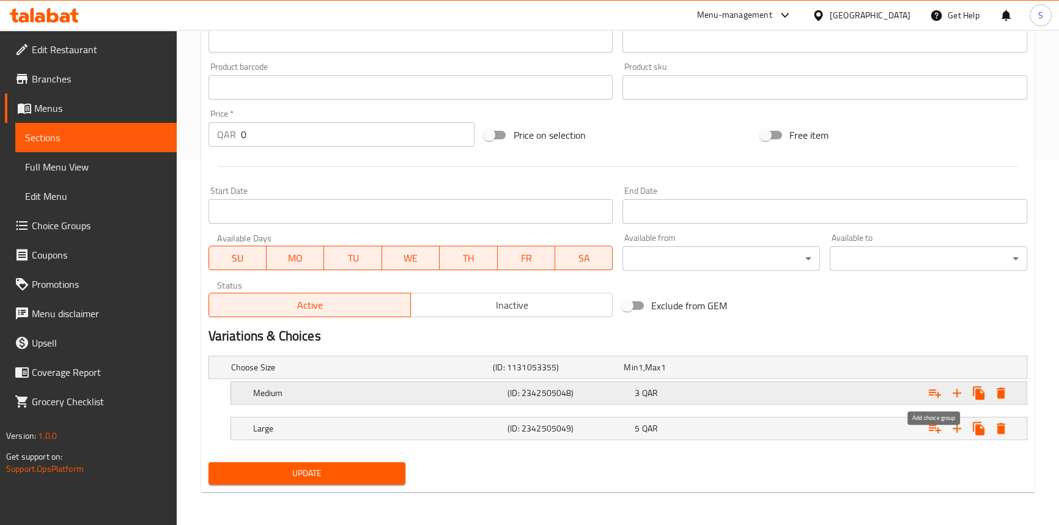
click at [940, 389] on icon "Expand" at bounding box center [934, 393] width 15 height 15
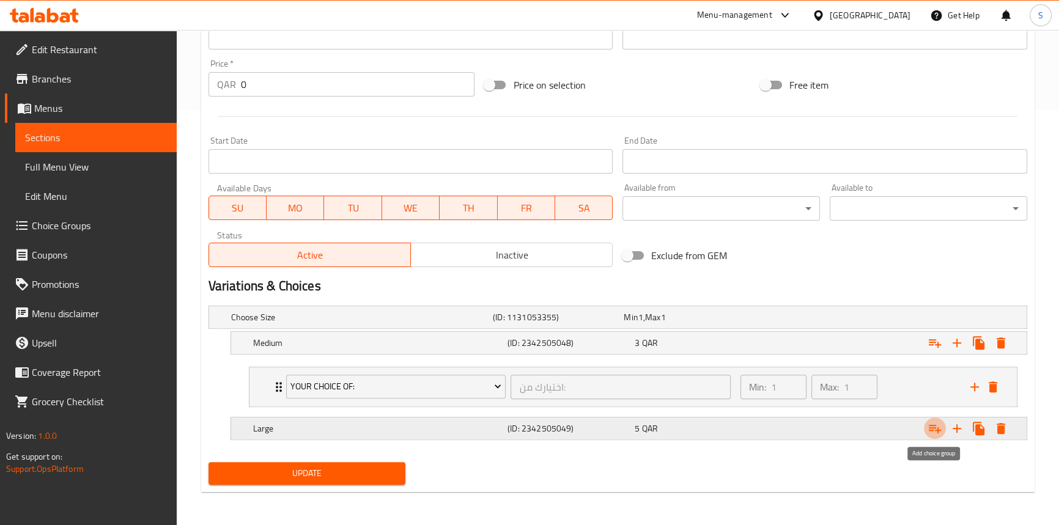
click at [938, 426] on icon "Expand" at bounding box center [934, 428] width 15 height 15
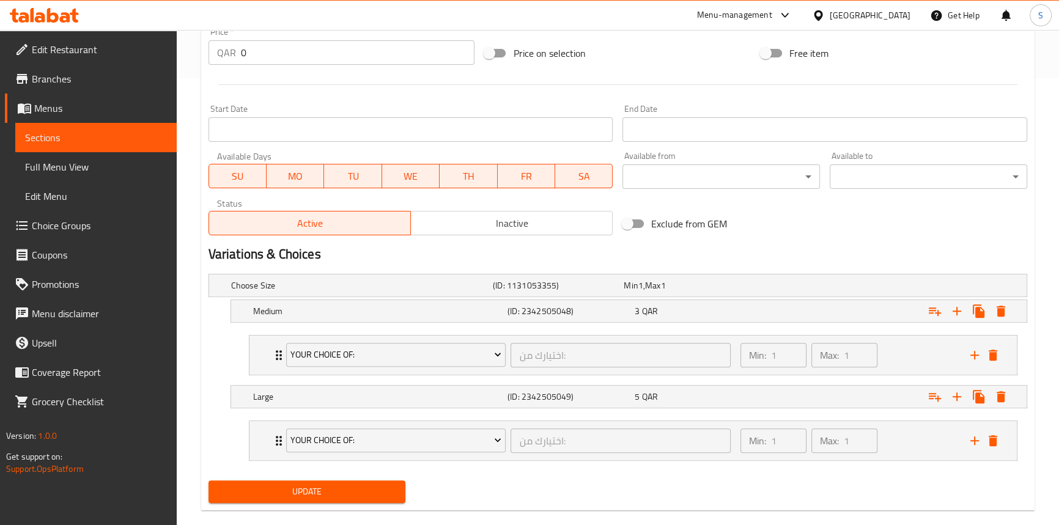
scroll to position [465, 0]
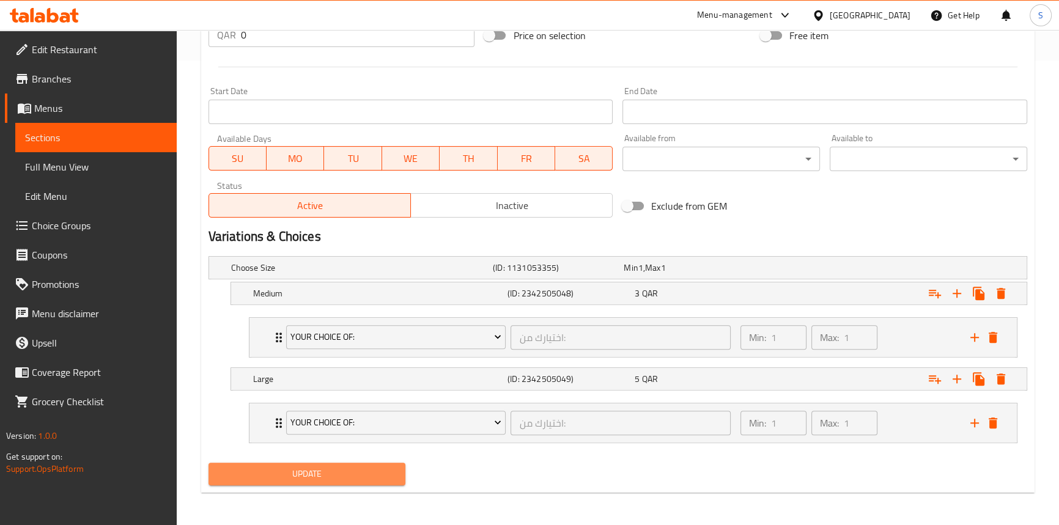
click at [328, 473] on span "Update" at bounding box center [307, 473] width 178 height 15
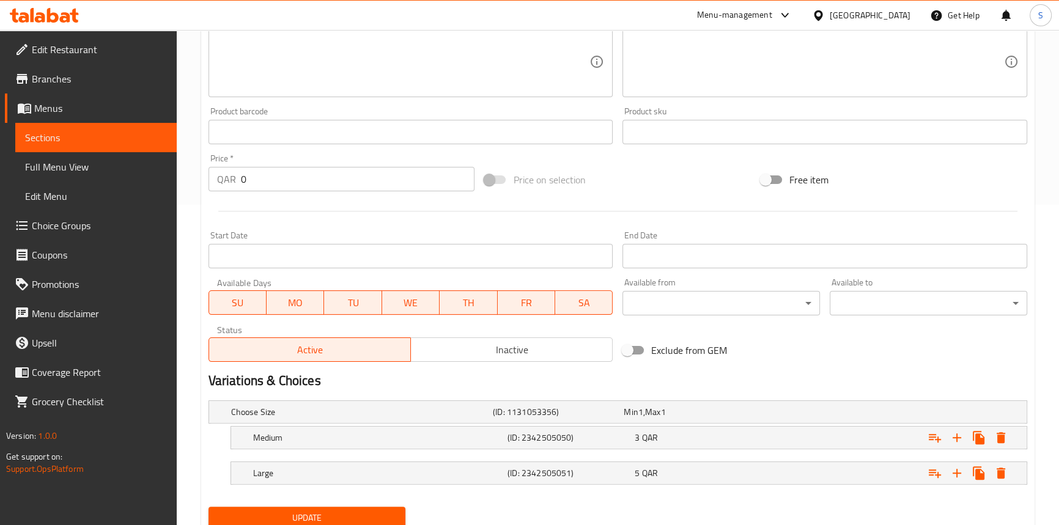
scroll to position [365, 0]
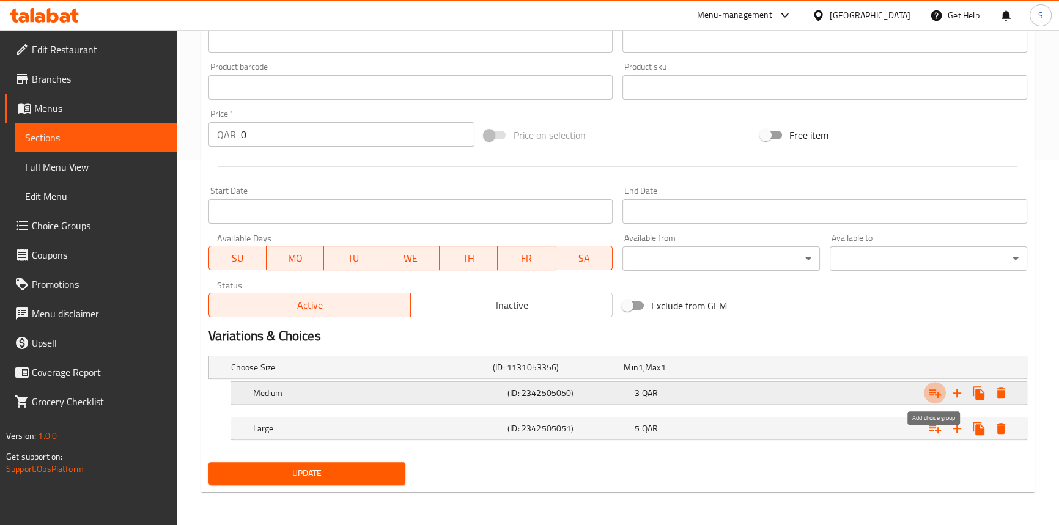
click at [929, 386] on icon "Expand" at bounding box center [934, 393] width 15 height 15
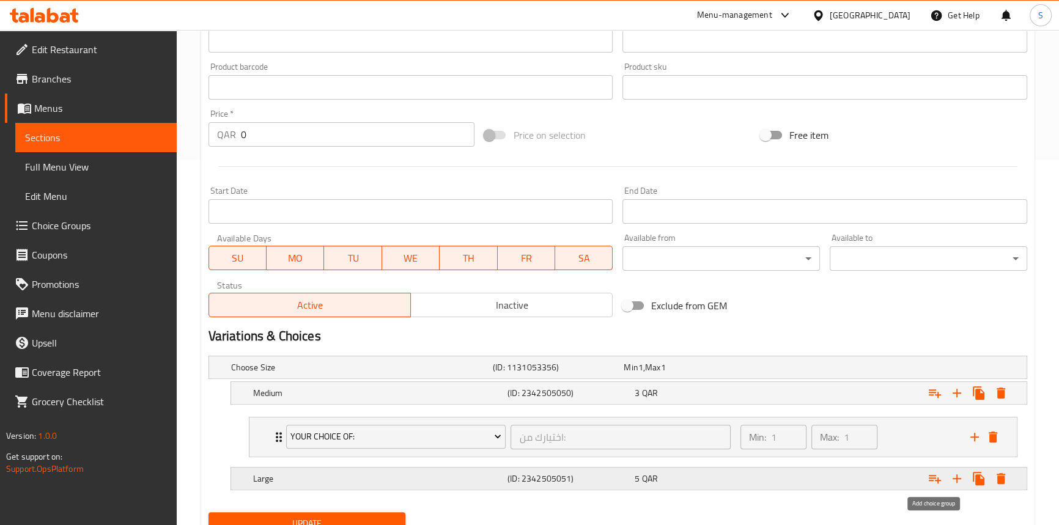
click at [936, 481] on icon "Expand" at bounding box center [934, 478] width 15 height 15
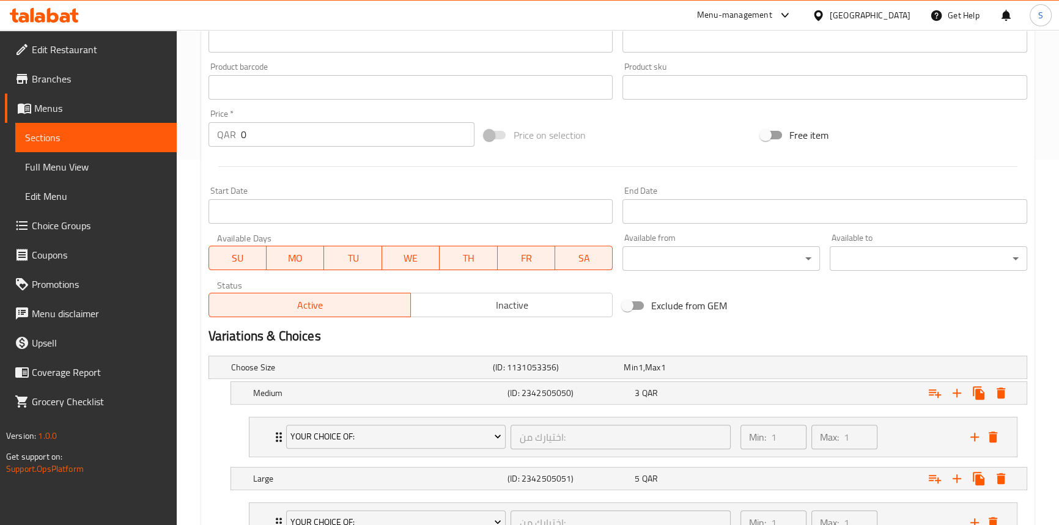
scroll to position [465, 0]
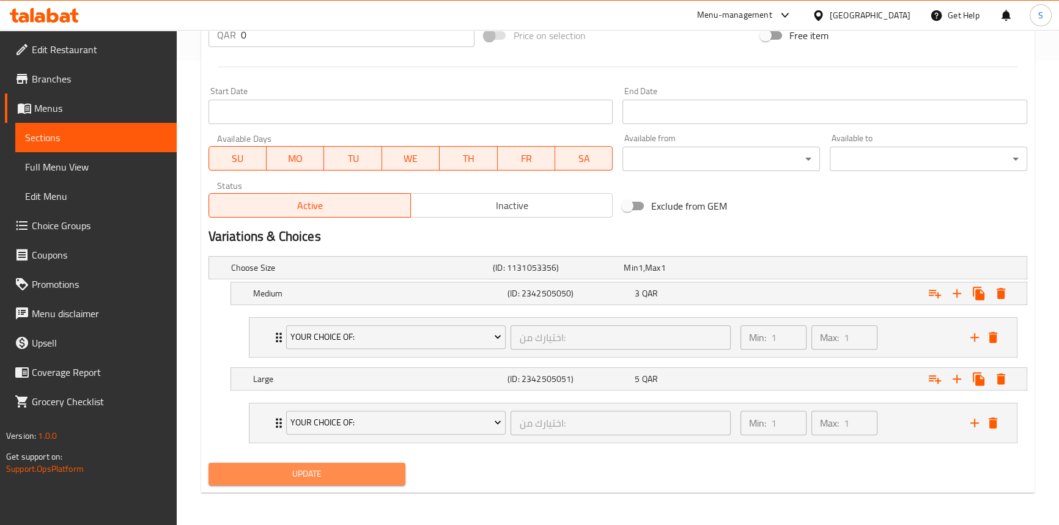
click at [246, 471] on span "Update" at bounding box center [307, 473] width 178 height 15
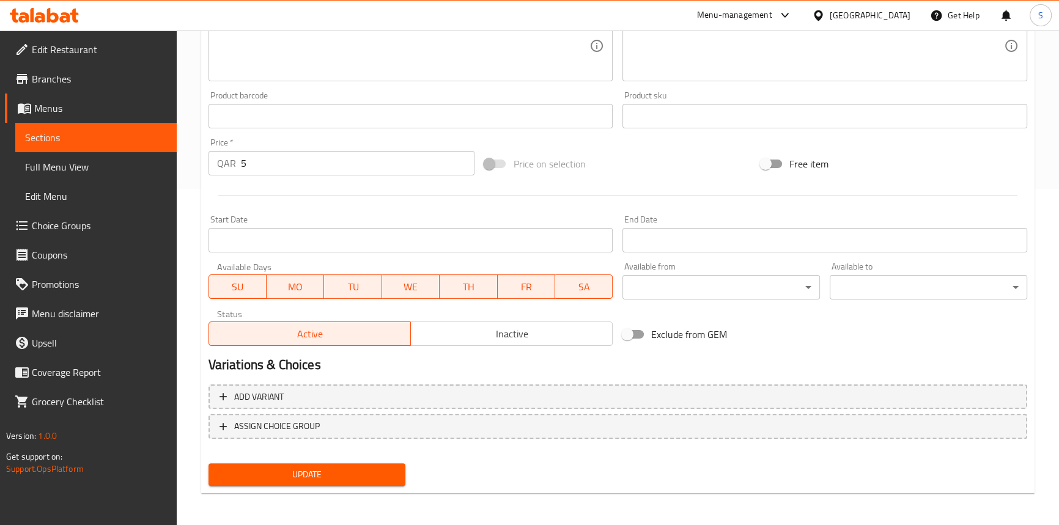
scroll to position [337, 0]
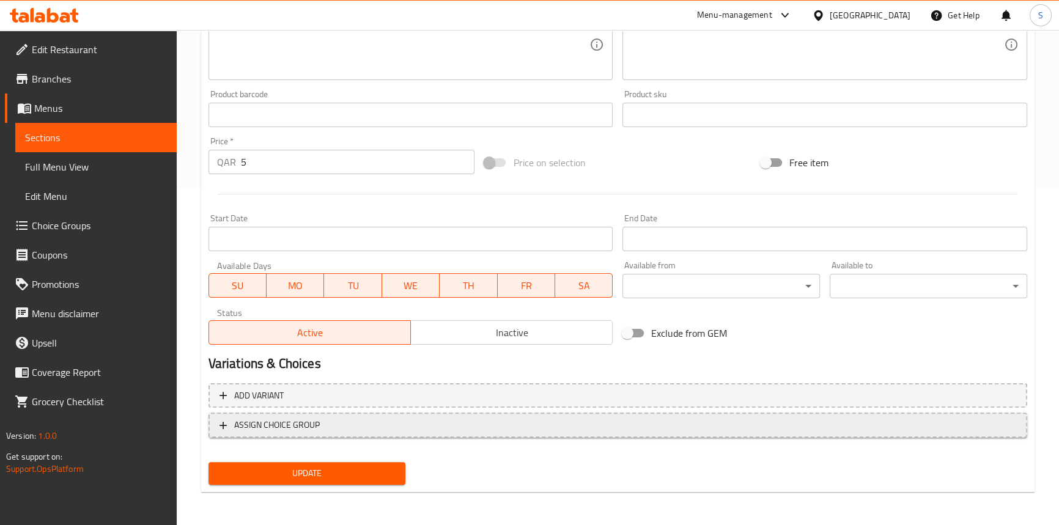
click at [317, 433] on button "ASSIGN CHOICE GROUP" at bounding box center [617, 425] width 819 height 25
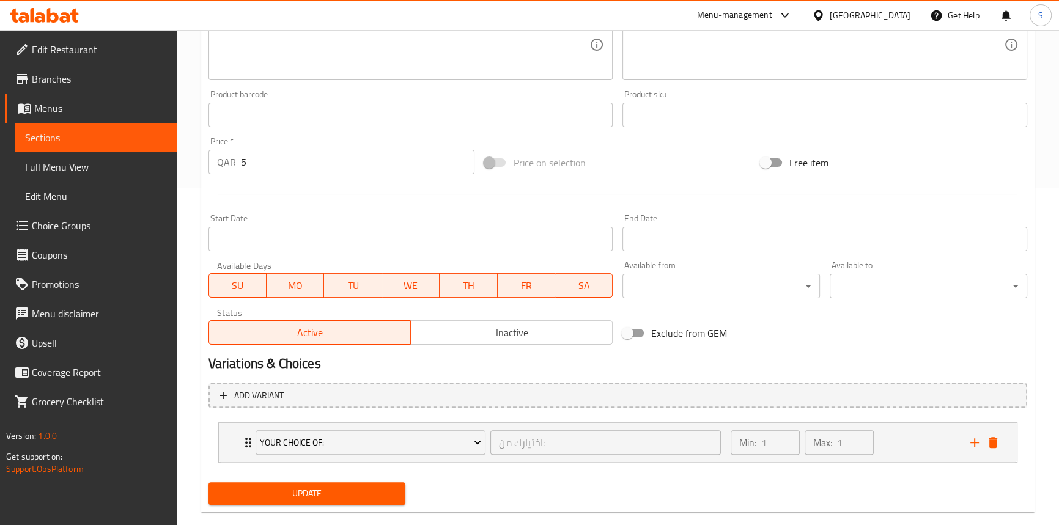
scroll to position [358, 0]
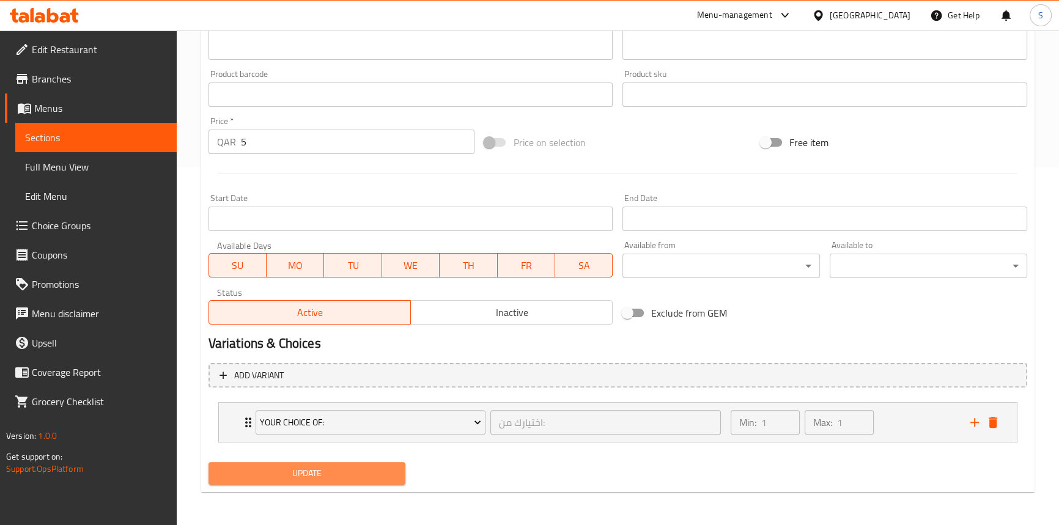
click at [287, 476] on span "Update" at bounding box center [307, 473] width 178 height 15
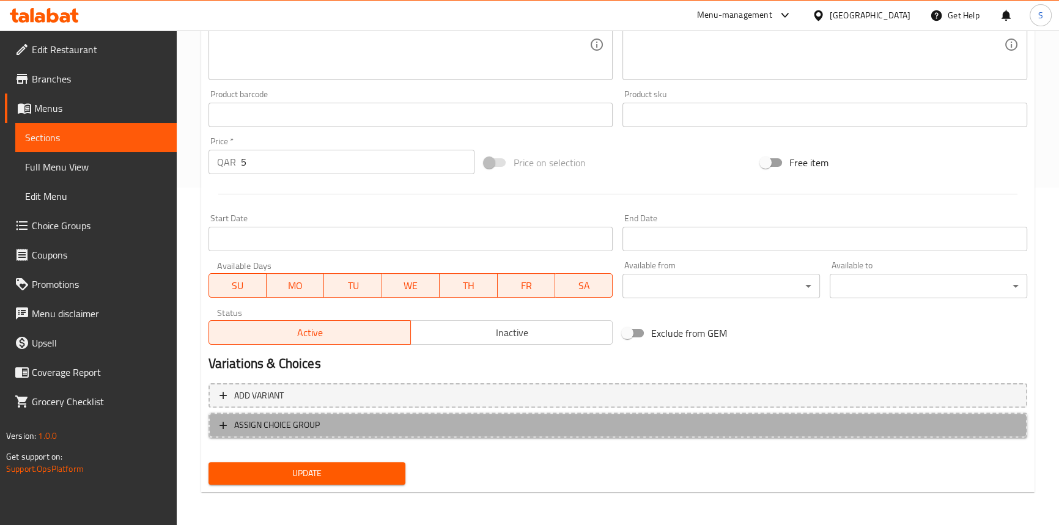
click at [257, 426] on span "ASSIGN CHOICE GROUP" at bounding box center [277, 425] width 86 height 15
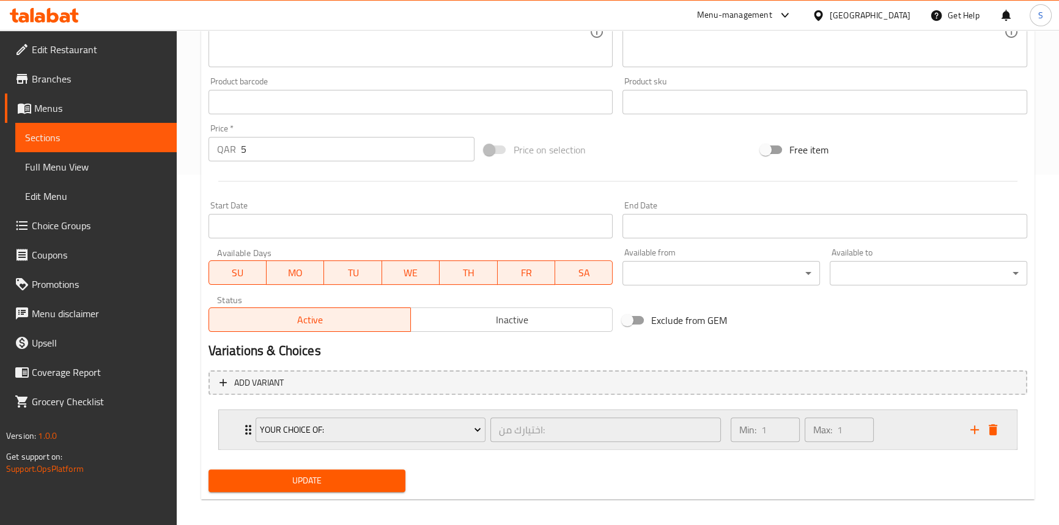
scroll to position [358, 0]
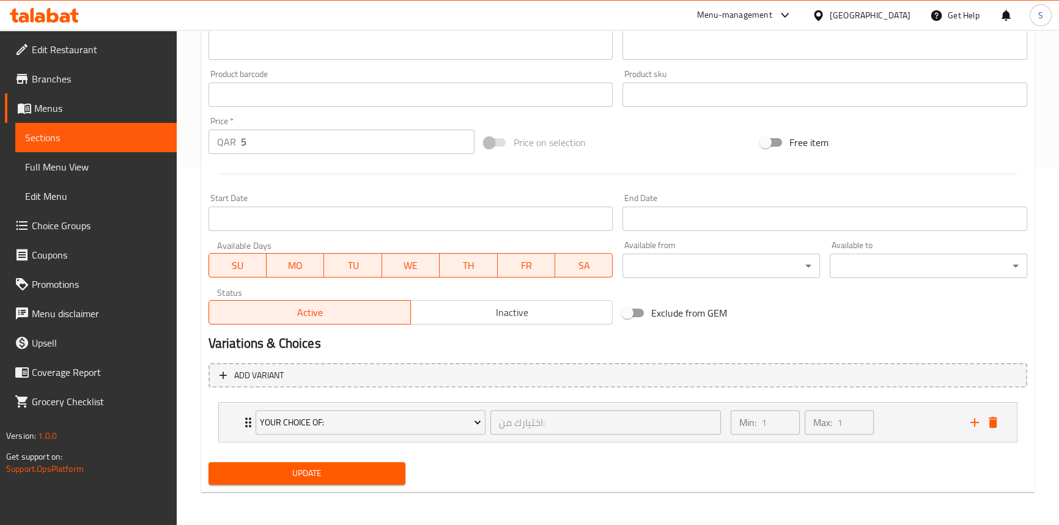
click at [255, 472] on span "Update" at bounding box center [307, 473] width 178 height 15
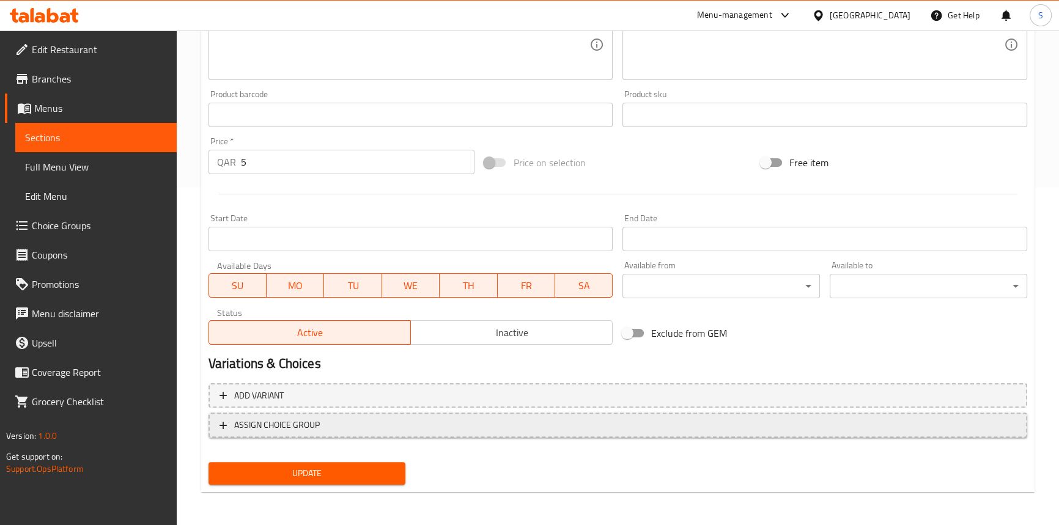
click at [262, 428] on span "ASSIGN CHOICE GROUP" at bounding box center [277, 425] width 86 height 15
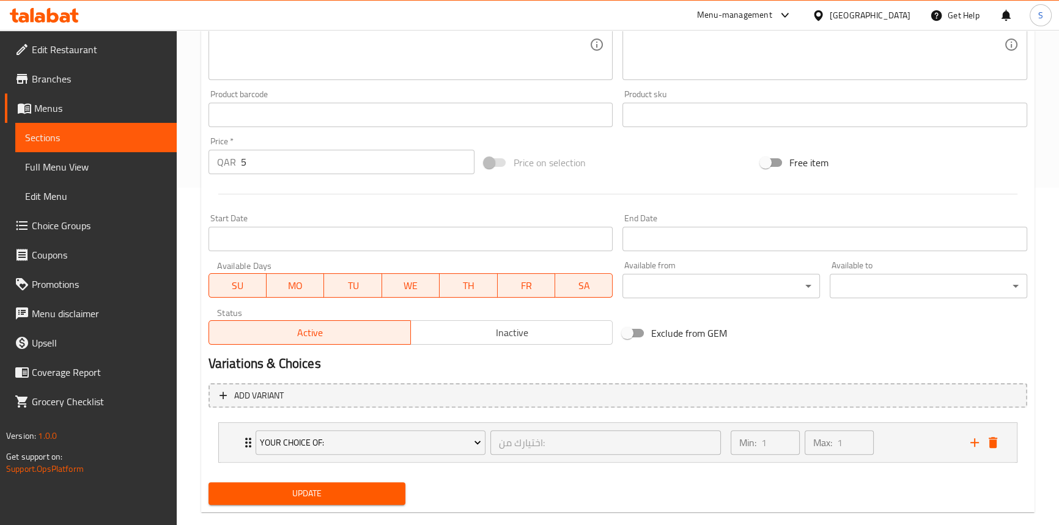
scroll to position [358, 0]
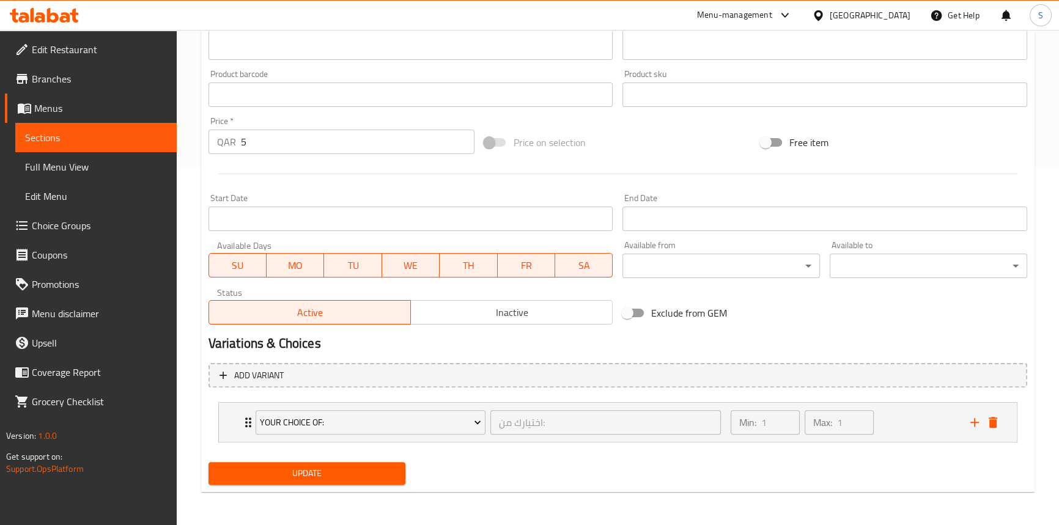
click at [256, 471] on span "Update" at bounding box center [307, 473] width 178 height 15
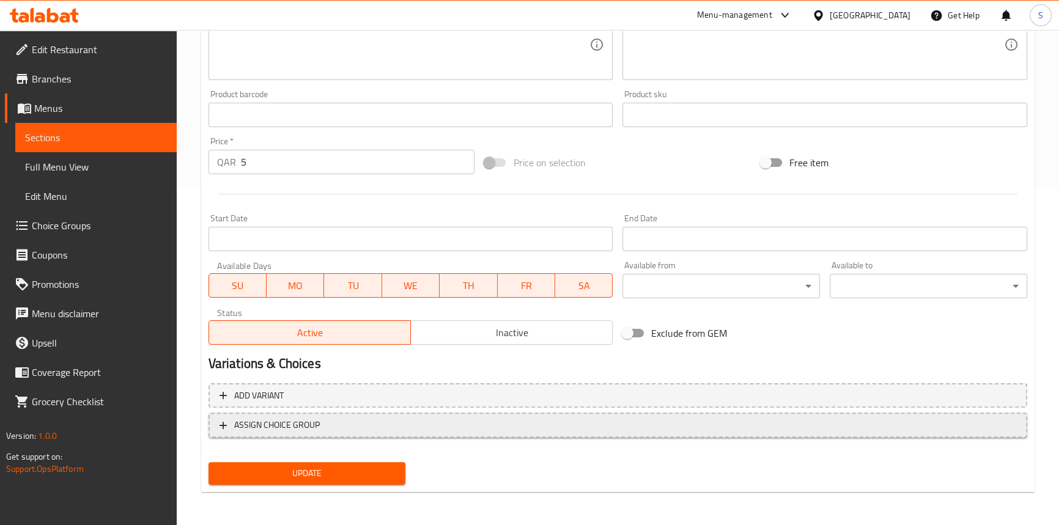
click at [247, 421] on span "ASSIGN CHOICE GROUP" at bounding box center [277, 425] width 86 height 15
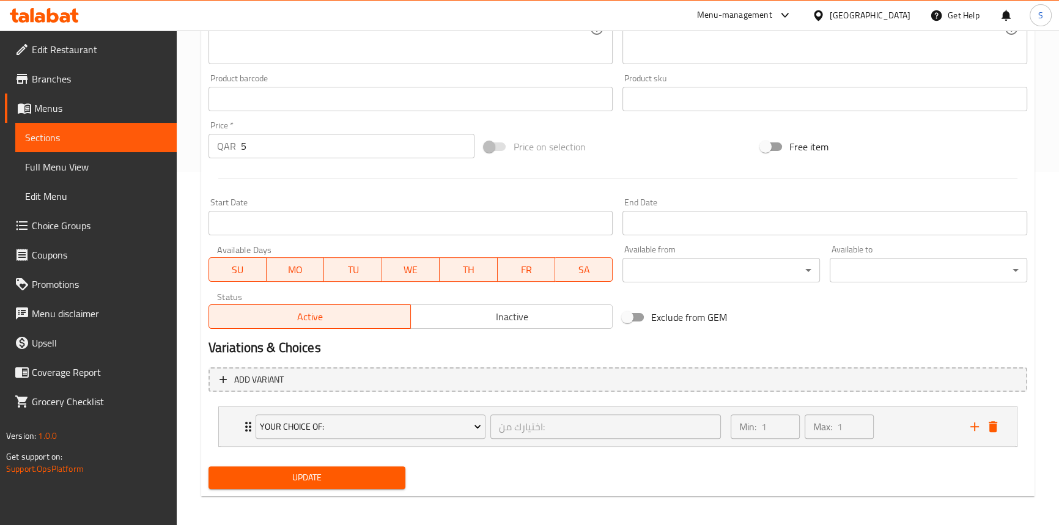
scroll to position [358, 0]
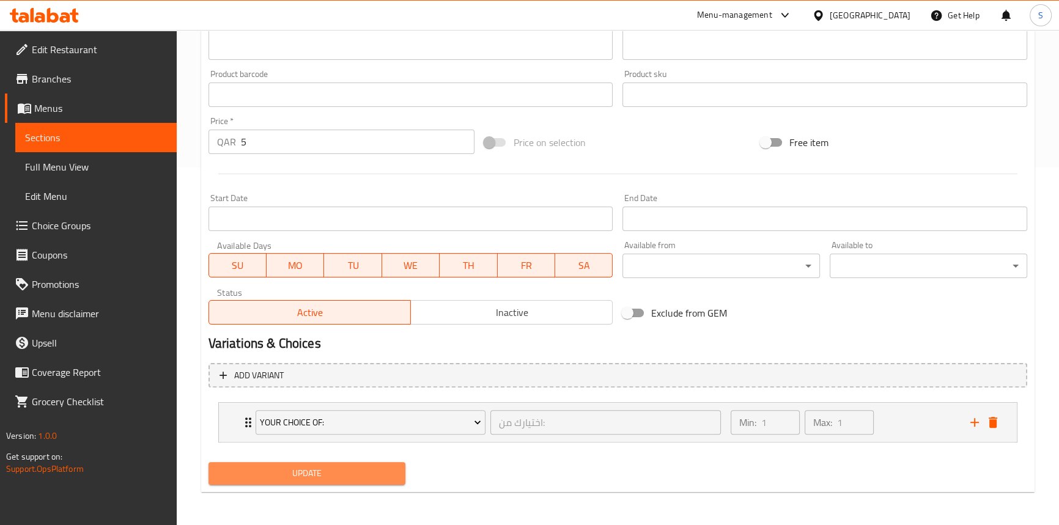
click at [243, 471] on span "Update" at bounding box center [307, 473] width 178 height 15
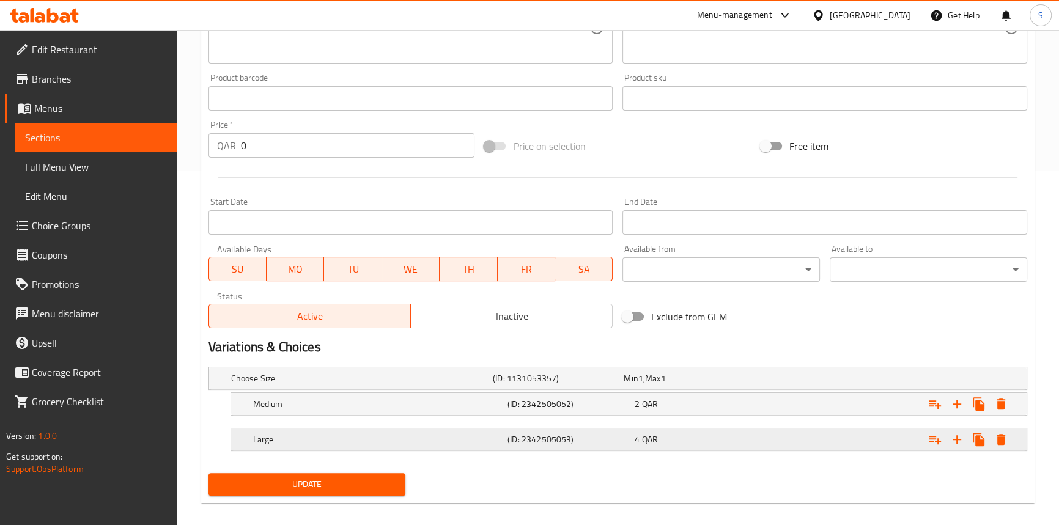
scroll to position [365, 0]
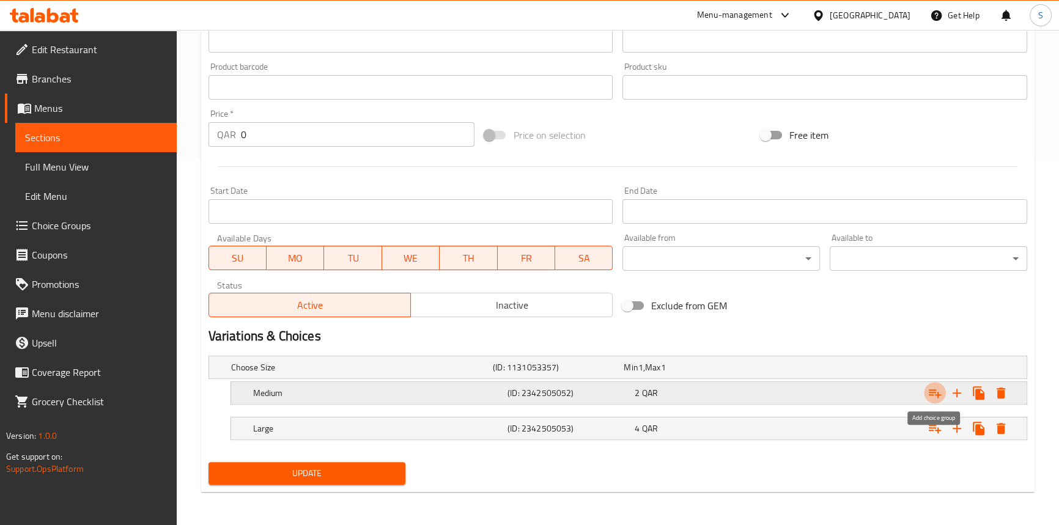
click at [931, 389] on icon "Expand" at bounding box center [935, 393] width 12 height 9
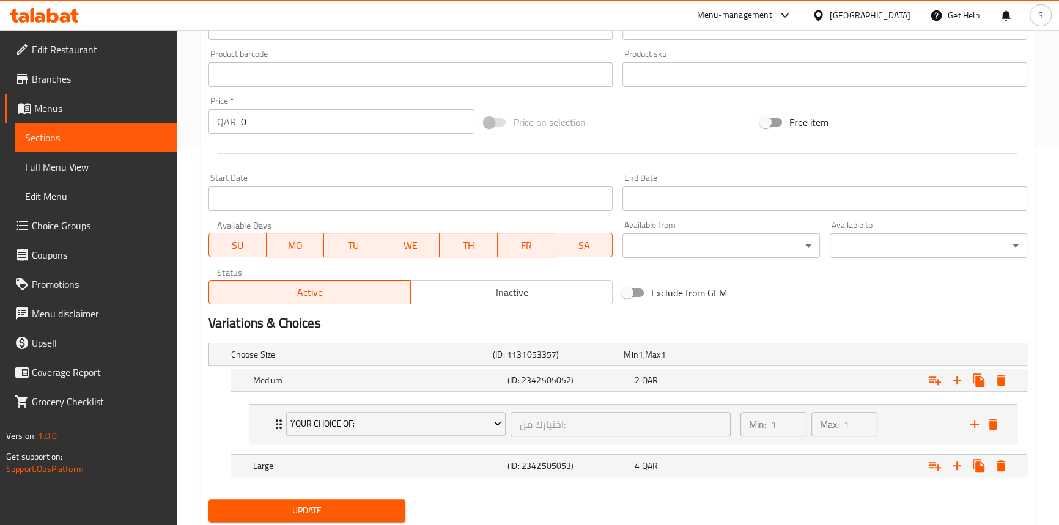
scroll to position [415, 0]
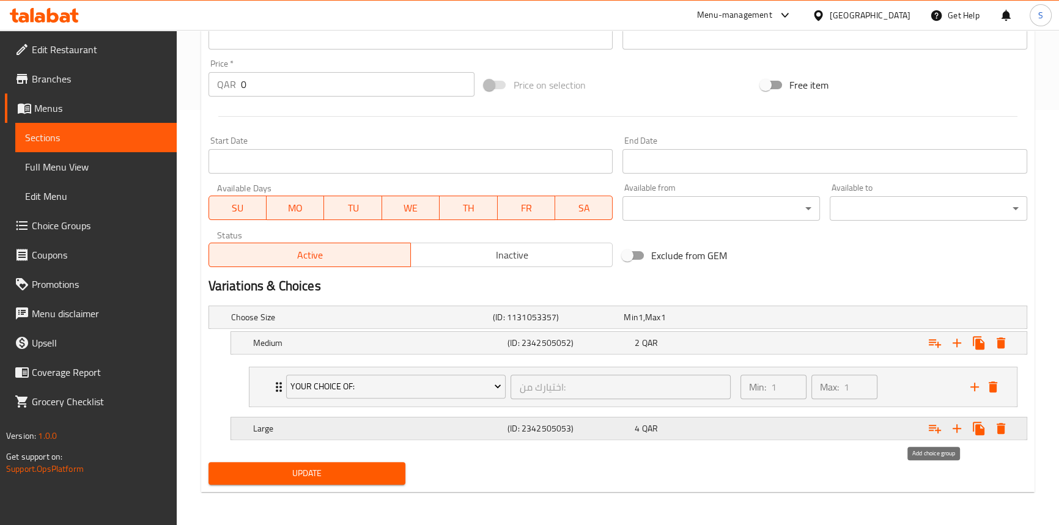
click at [929, 425] on icon "Expand" at bounding box center [935, 429] width 12 height 9
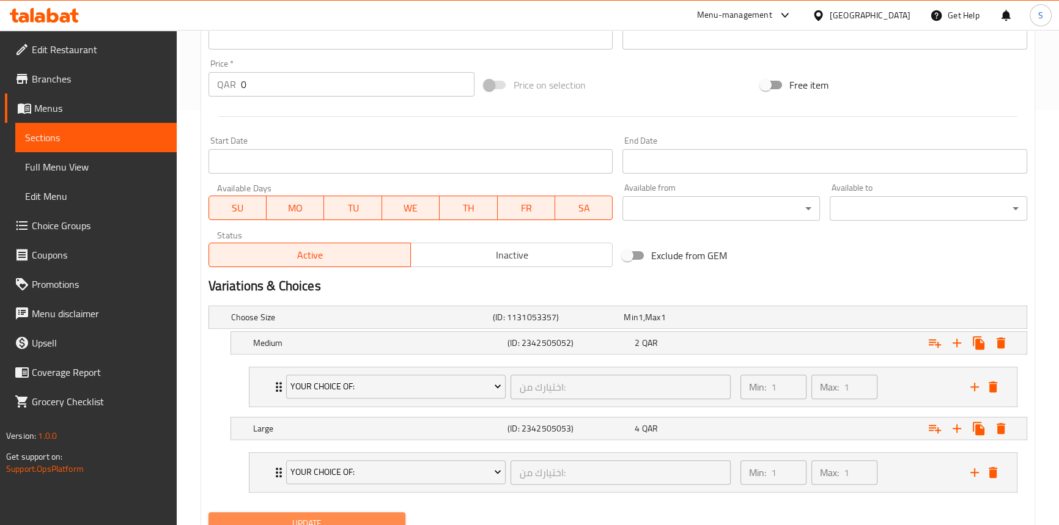
click at [309, 520] on span "Update" at bounding box center [307, 523] width 178 height 15
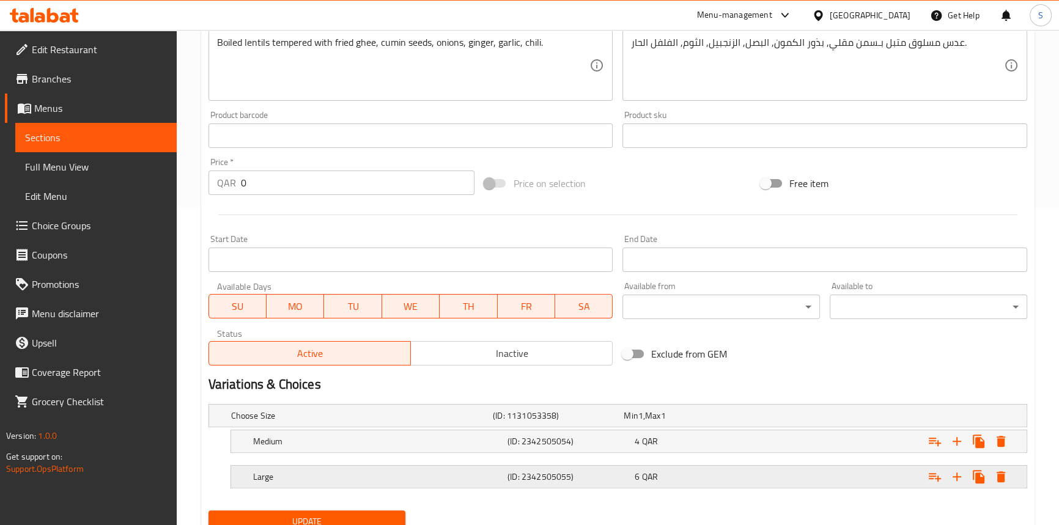
scroll to position [365, 0]
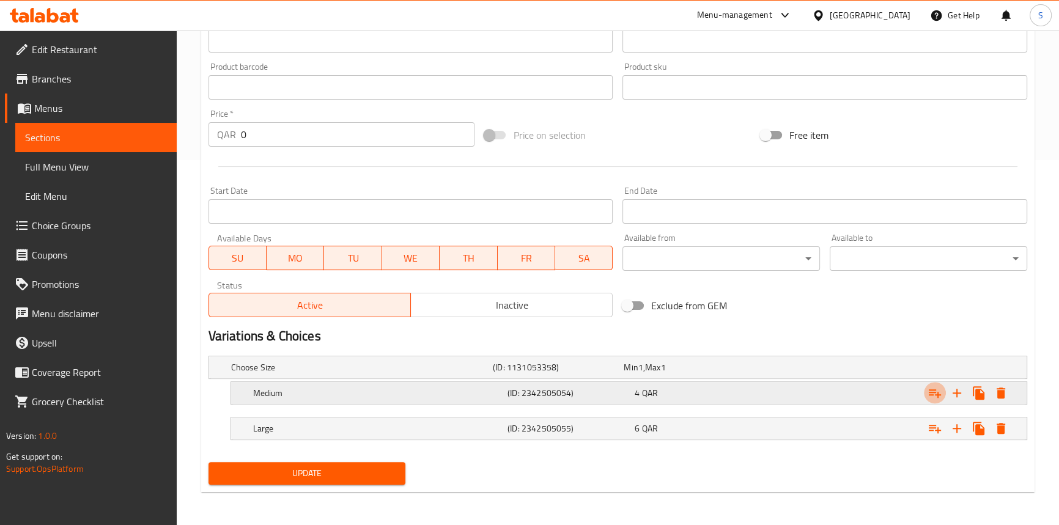
click at [932, 389] on icon "Expand" at bounding box center [934, 393] width 15 height 15
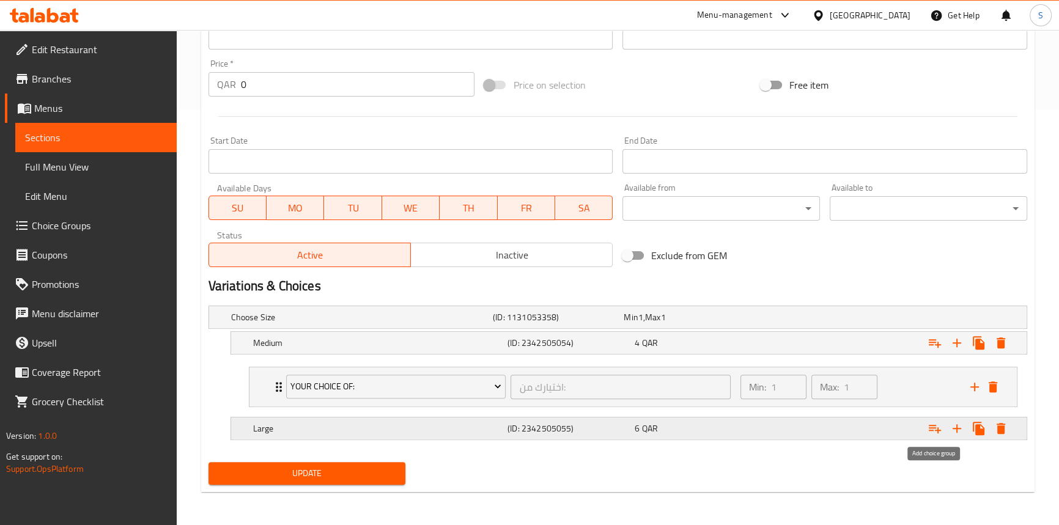
click at [939, 427] on icon "Expand" at bounding box center [934, 428] width 15 height 15
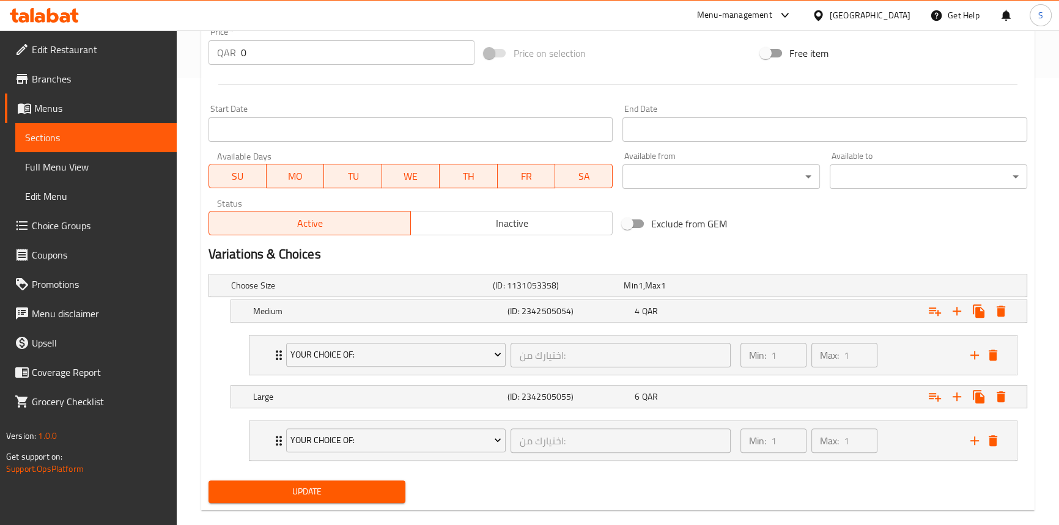
scroll to position [465, 0]
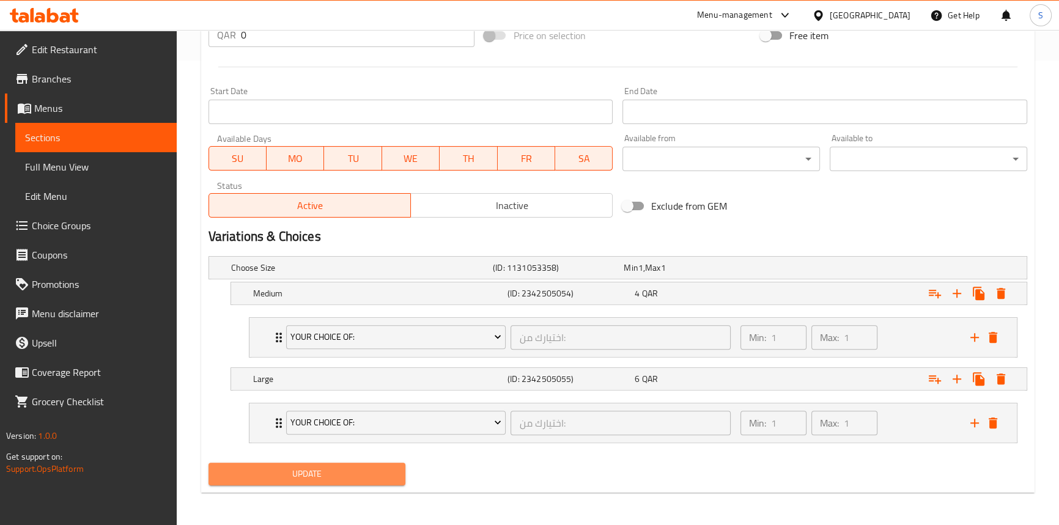
click at [317, 477] on span "Update" at bounding box center [307, 473] width 178 height 15
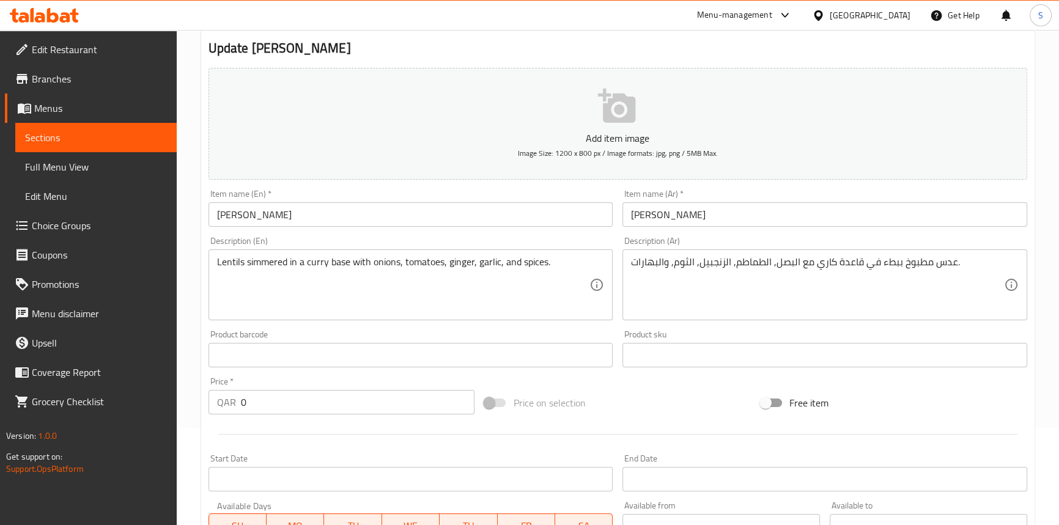
scroll to position [333, 0]
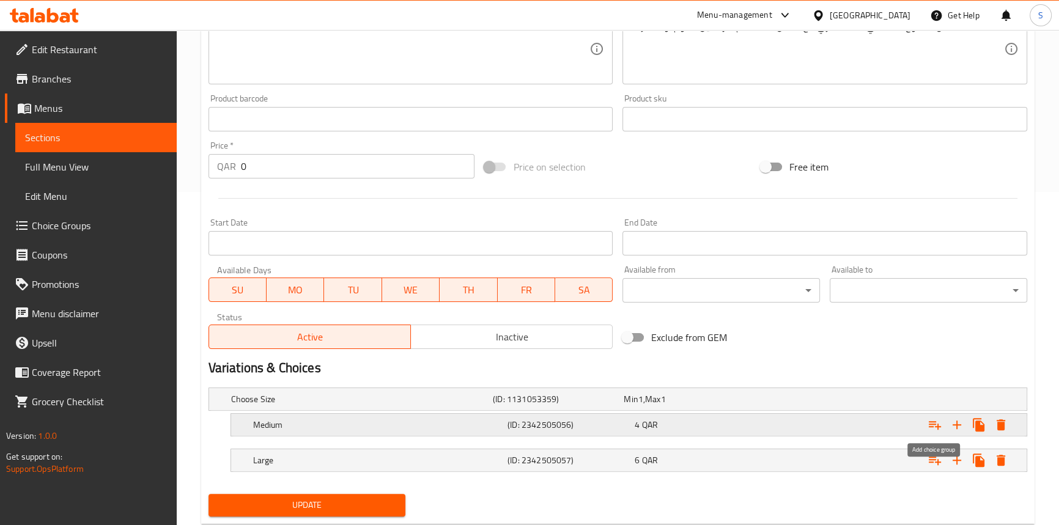
click at [936, 421] on icon "Expand" at bounding box center [934, 425] width 15 height 15
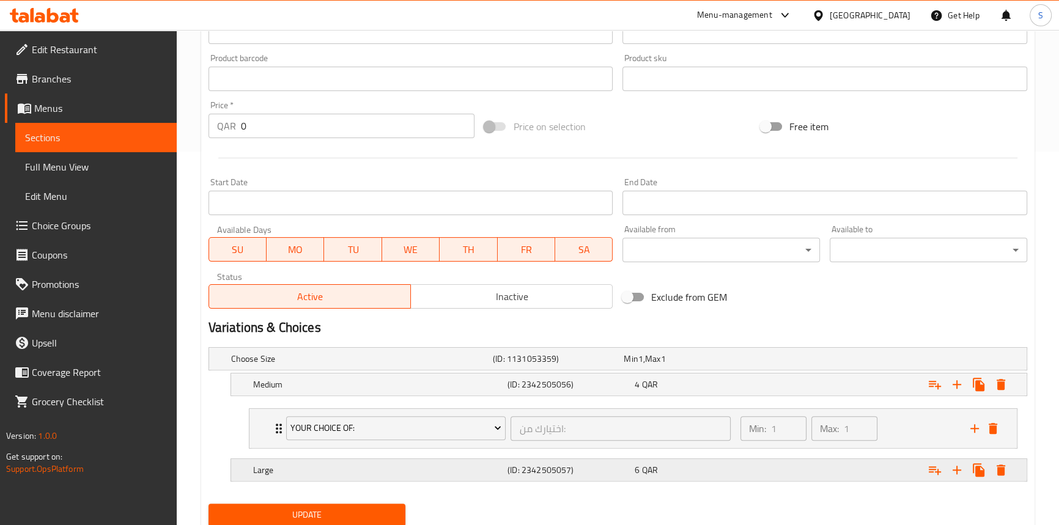
scroll to position [415, 0]
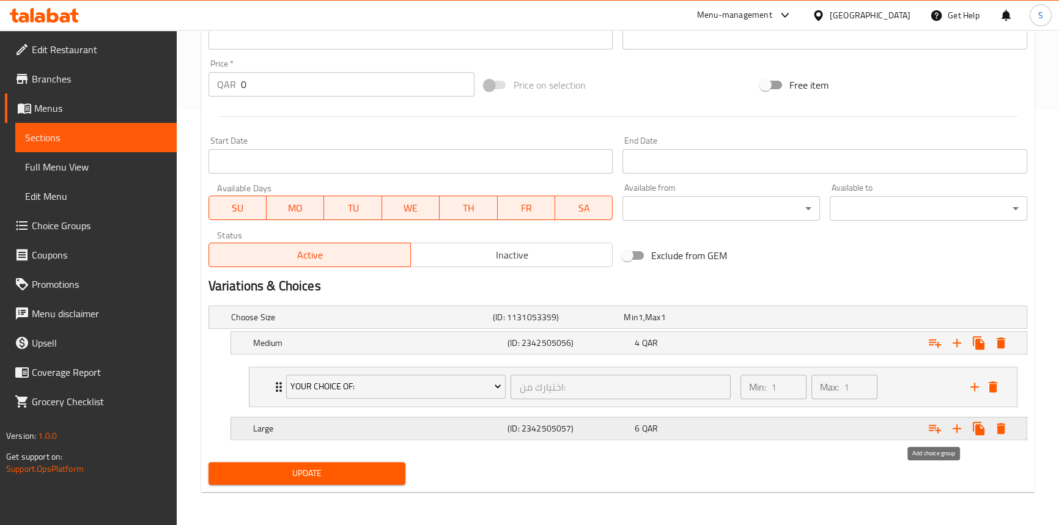
click at [940, 427] on icon "Expand" at bounding box center [934, 428] width 15 height 15
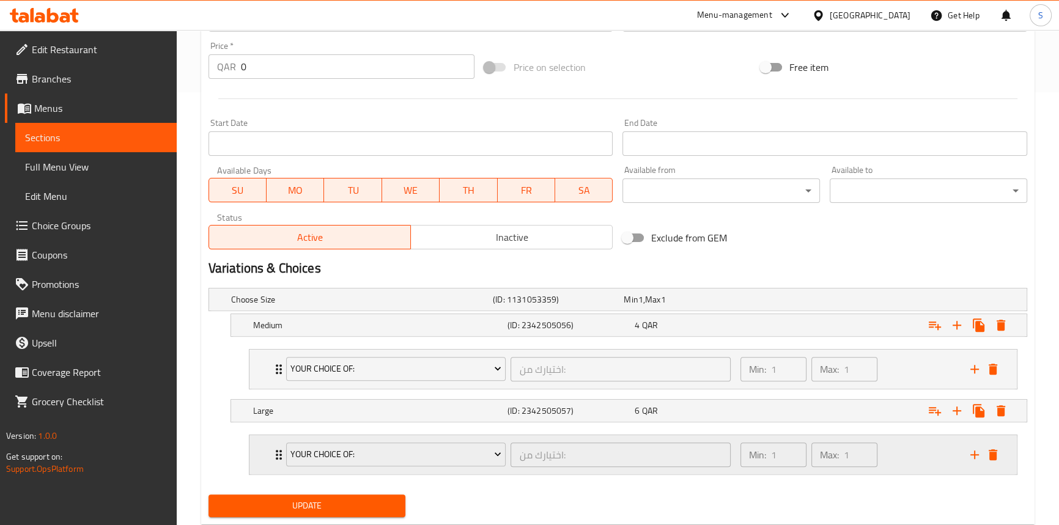
scroll to position [465, 0]
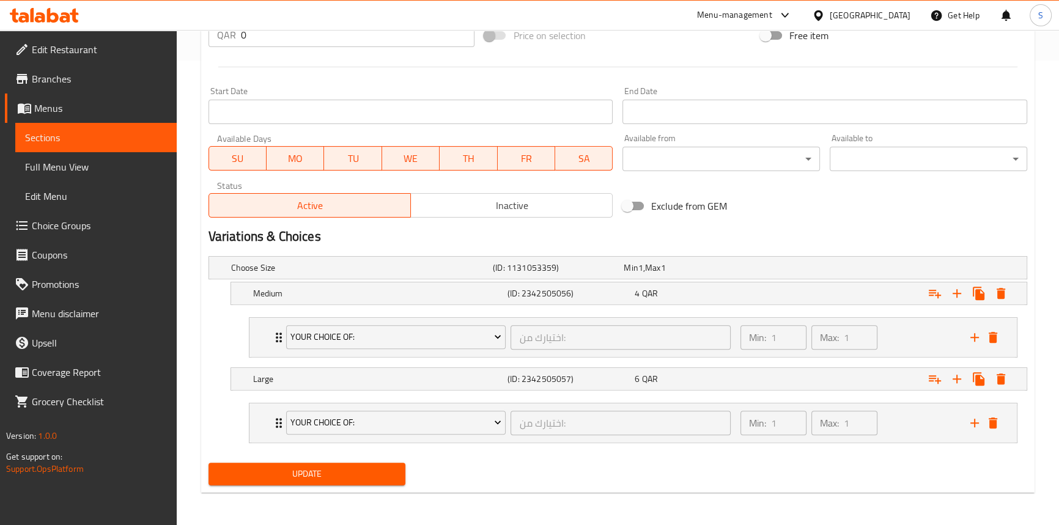
click at [341, 471] on span "Update" at bounding box center [307, 473] width 178 height 15
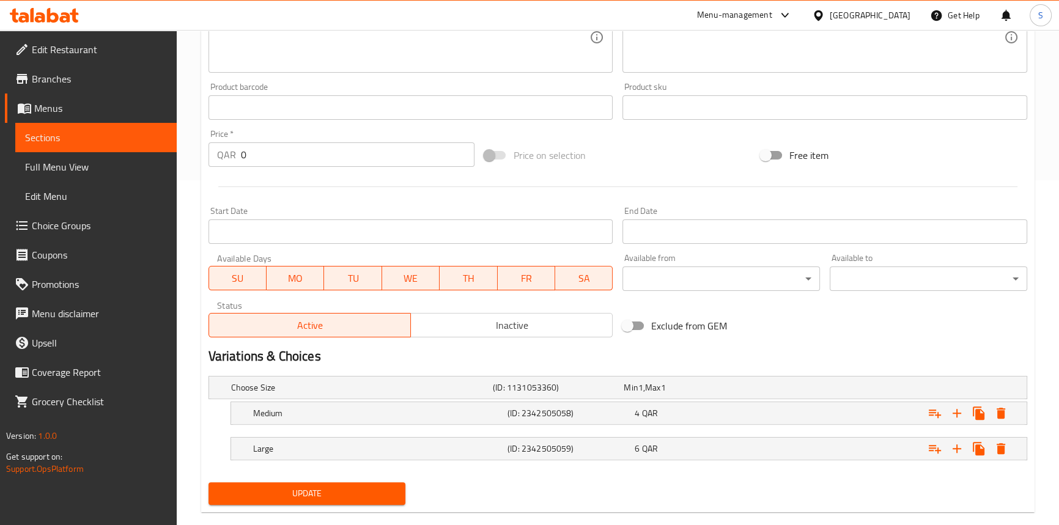
scroll to position [365, 0]
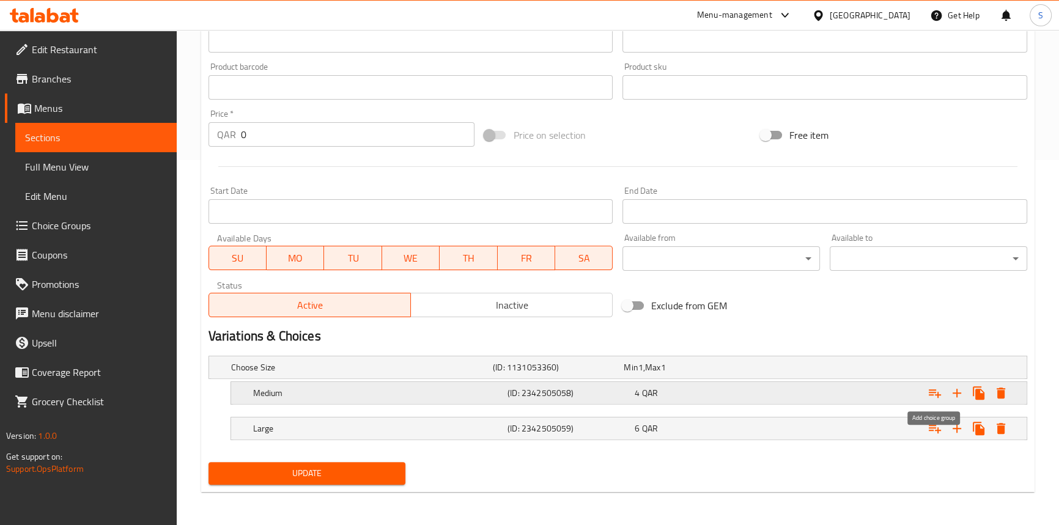
click at [930, 391] on icon "Expand" at bounding box center [935, 393] width 12 height 9
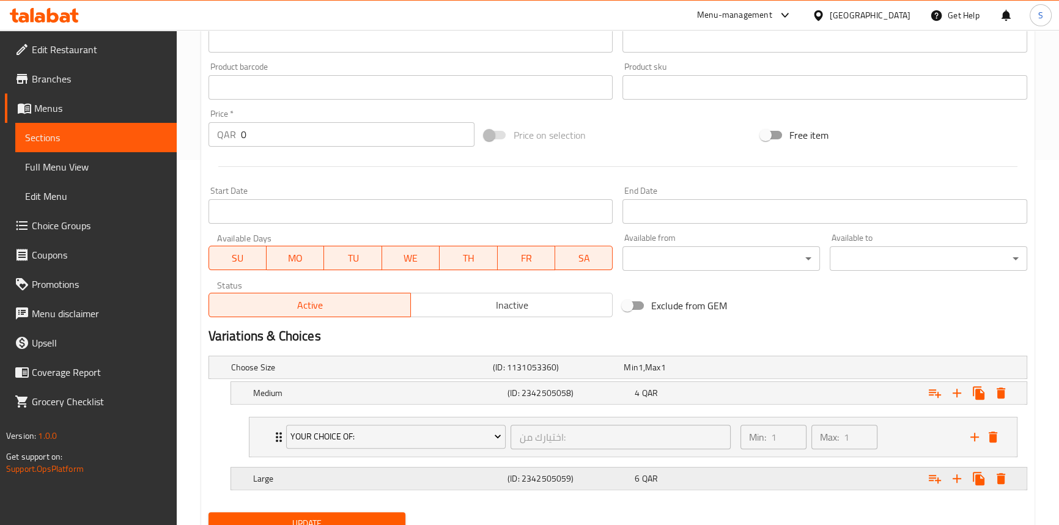
scroll to position [415, 0]
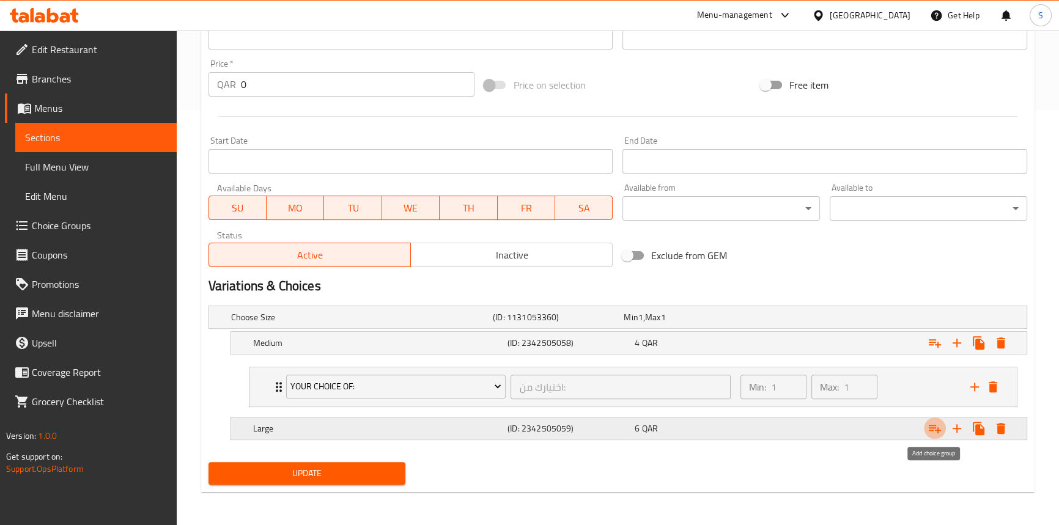
click at [937, 424] on icon "Expand" at bounding box center [934, 428] width 15 height 15
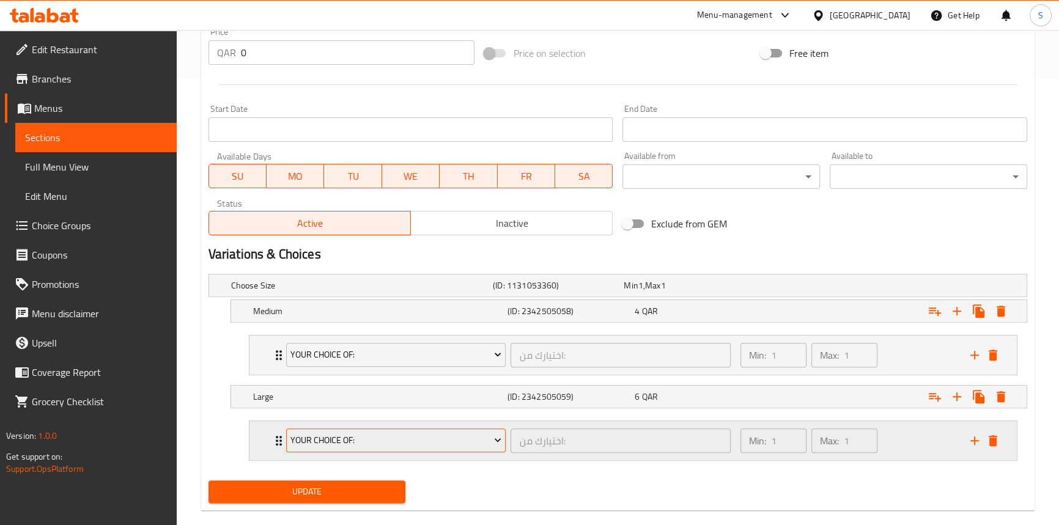
scroll to position [465, 0]
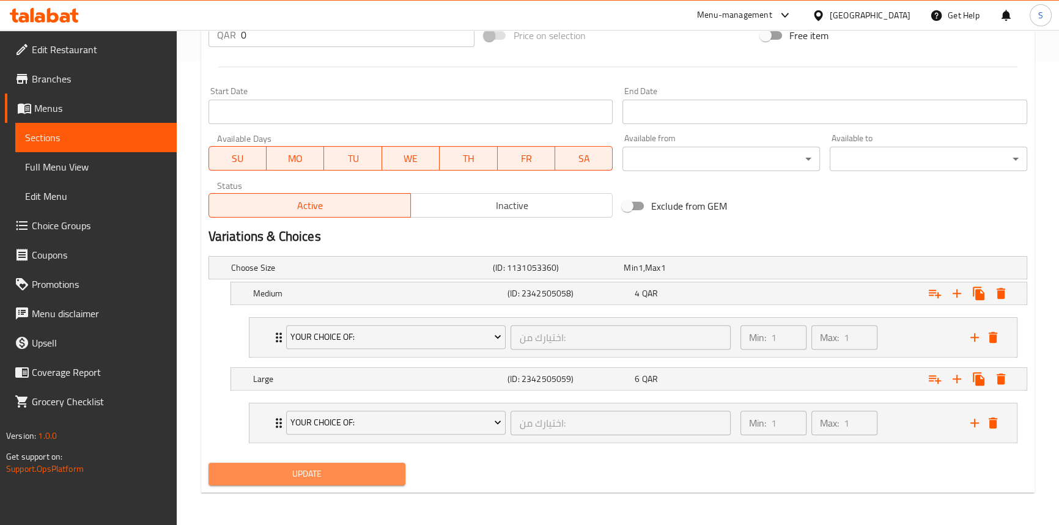
click at [288, 476] on span "Update" at bounding box center [307, 473] width 178 height 15
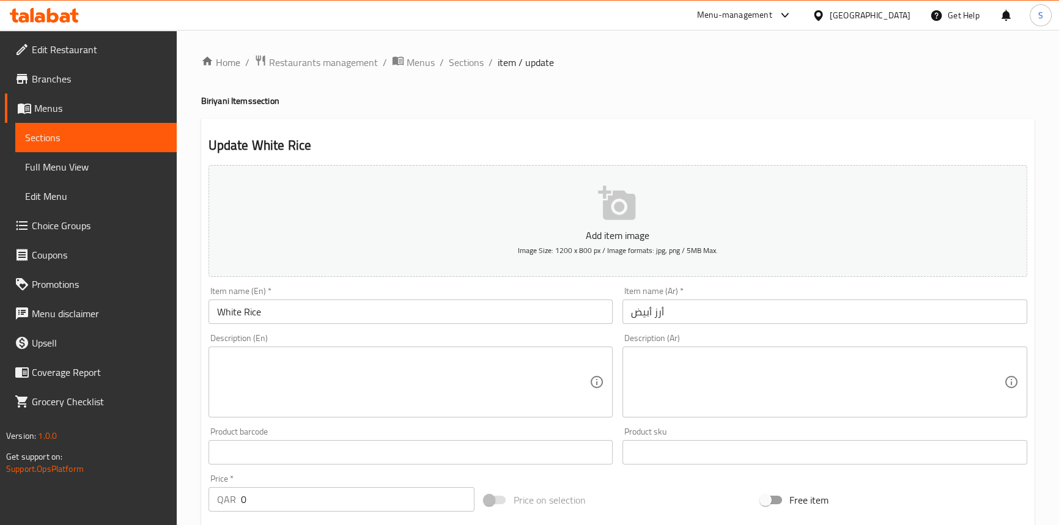
click at [282, 359] on textarea at bounding box center [403, 382] width 373 height 58
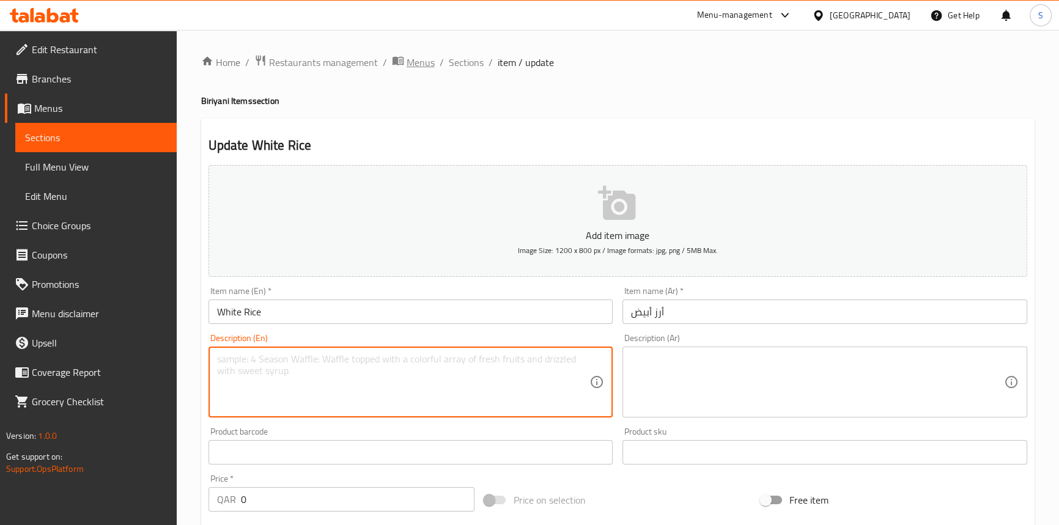
paste textarea "Made from premium quality long-grain rice"
type textarea "Made from premium quality long-grain rice"
click at [692, 383] on textarea at bounding box center [817, 382] width 373 height 58
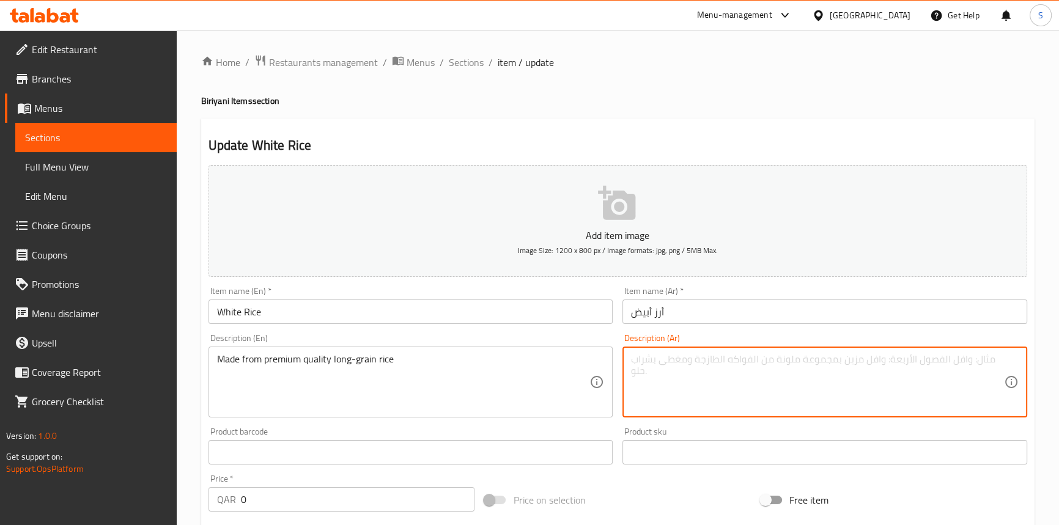
paste textarea "مصنوع من أرز طويل الحبة عالي الجودة"
type textarea "مصنوع من أرز طويل الحبة عالي الجودة"
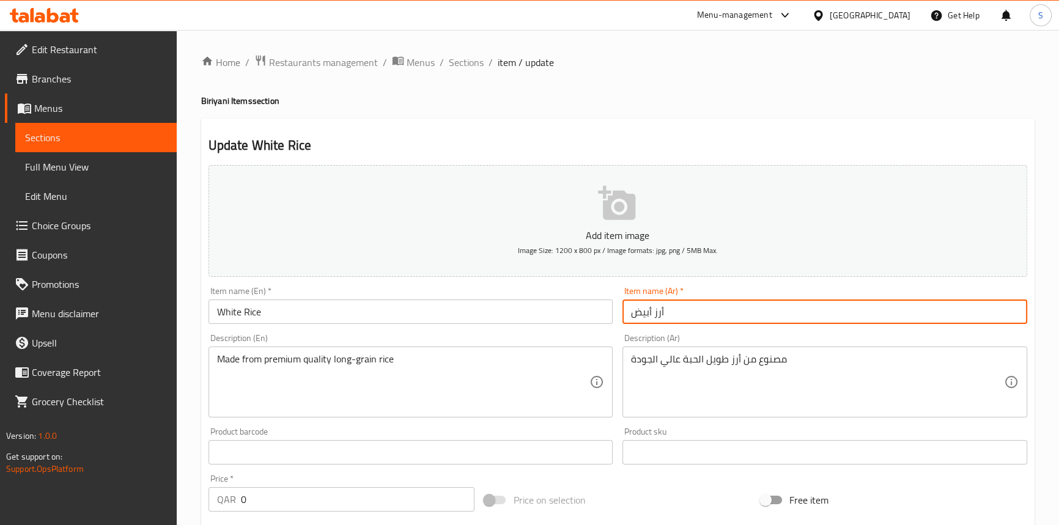
click at [742, 318] on input "أرز أبيض" at bounding box center [824, 312] width 405 height 24
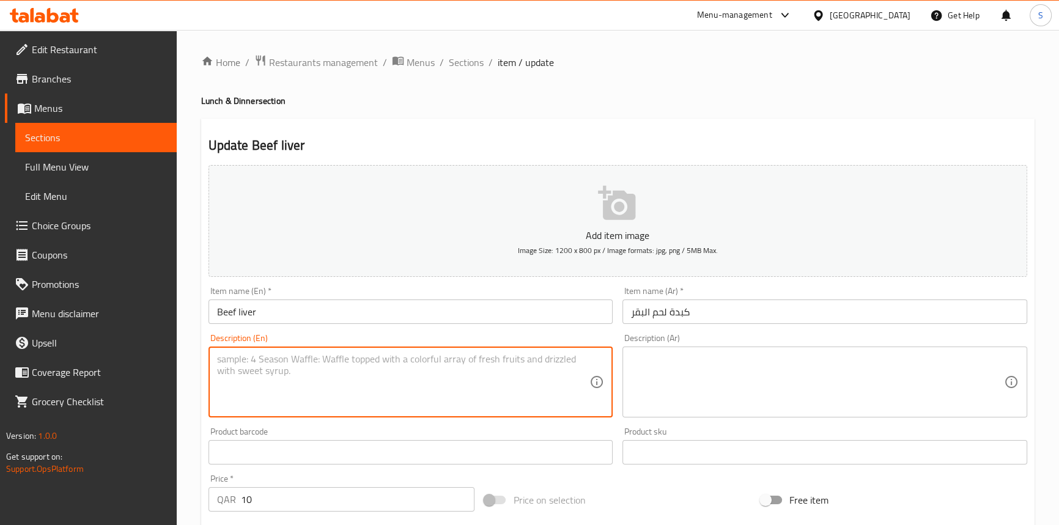
click at [422, 366] on textarea at bounding box center [403, 382] width 373 height 58
paste textarea "Tender beef liver"
type textarea "Tender beef liver"
click at [691, 381] on textarea at bounding box center [817, 382] width 373 height 58
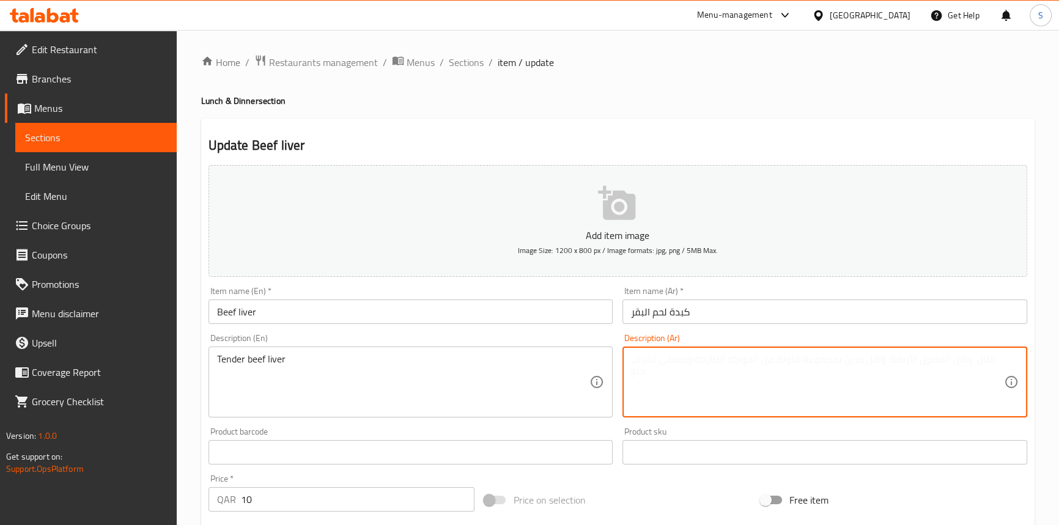
paste textarea "كبدة لحم بقري تندر"
type textarea "كبدة لحم بقري تندر"
click at [549, 308] on input "Beef liver" at bounding box center [410, 312] width 405 height 24
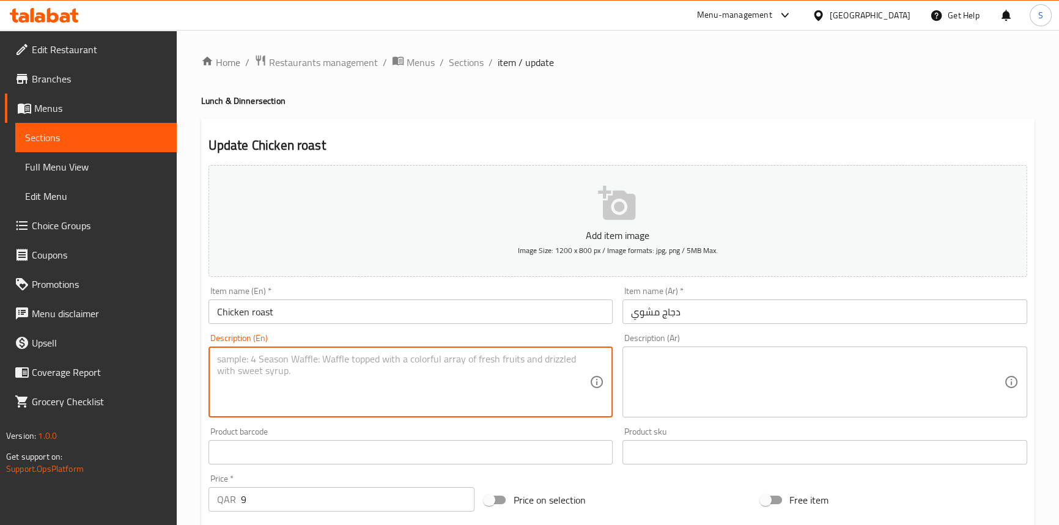
click at [278, 383] on textarea at bounding box center [403, 382] width 373 height 58
paste textarea "Roasted chicken, seasoned to perfection with blend of herbs and spices"
type textarea "Roasted chicken, seasoned to perfection with blend of herbs and spices"
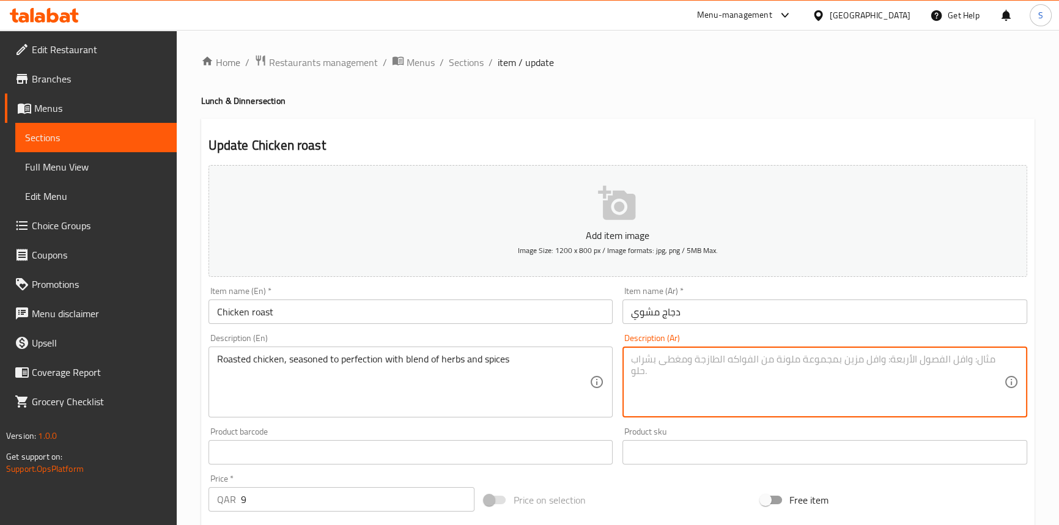
click at [660, 370] on textarea at bounding box center [817, 382] width 373 height 58
paste textarea "دجاج مشوي، متبل بشكل مثالي بمزيج من الأعشاب والتوابل"
type textarea "دجاج مشوي، متبل بشكل مثالي بمزيج من الأعشاب والتوابل"
click at [562, 300] on input "Chicken roast" at bounding box center [410, 312] width 405 height 24
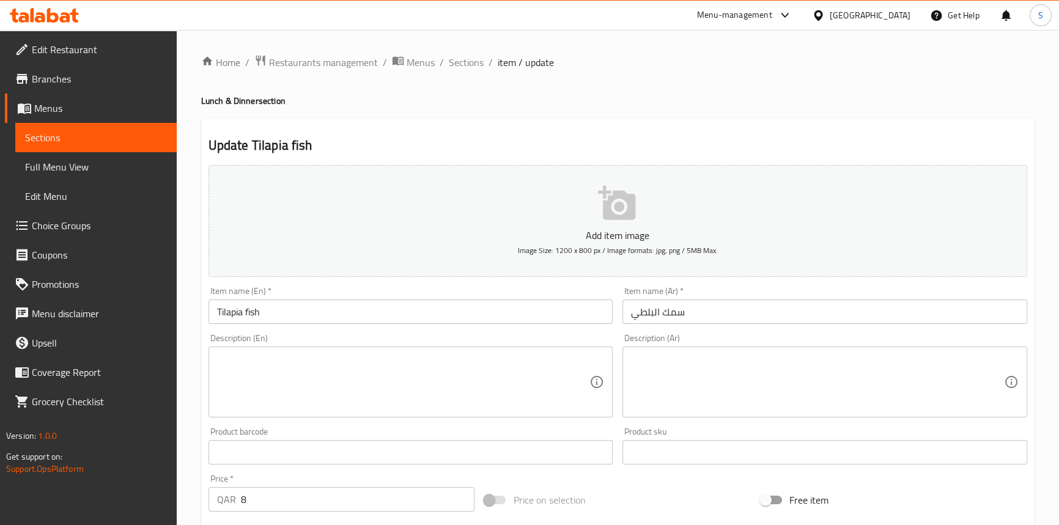
click at [357, 386] on textarea at bounding box center [403, 382] width 373 height 58
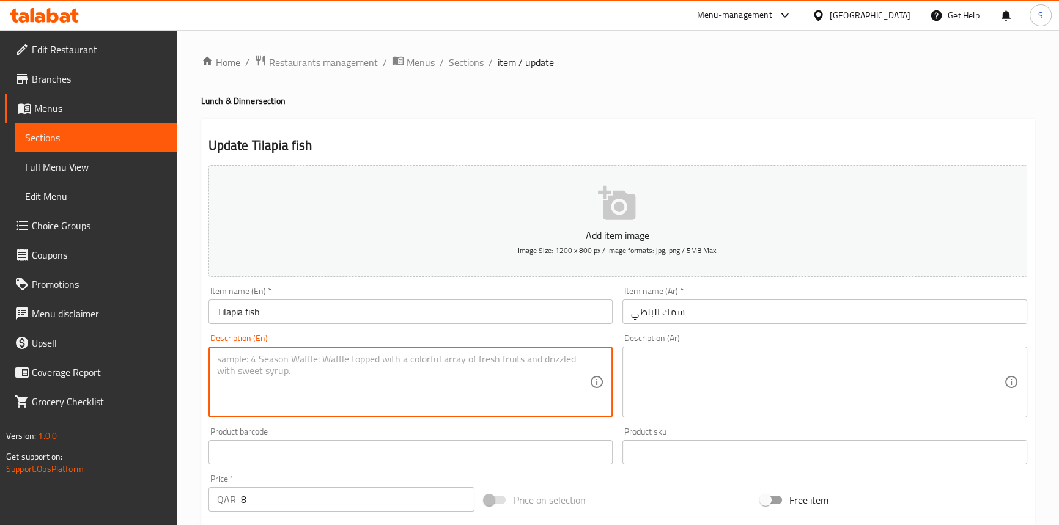
paste textarea "Seasoned with a blend of herbs and spices"
type textarea "Seasoned with a blend of herbs and spices"
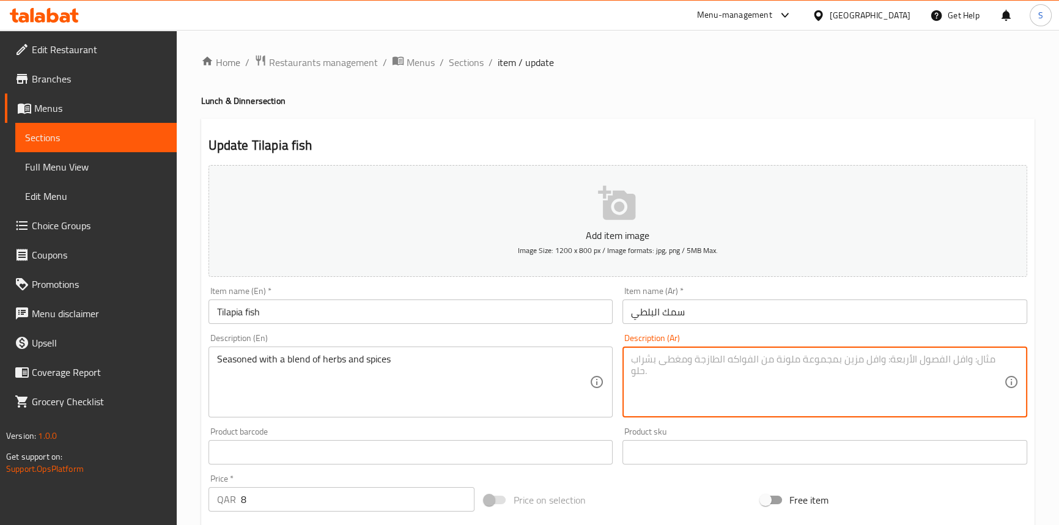
click at [702, 364] on textarea at bounding box center [817, 382] width 373 height 58
paste textarea "متبل بمزيج يسيل اللعاب من الأعشاب والتوابل"
drag, startPoint x: 715, startPoint y: 361, endPoint x: 764, endPoint y: 361, distance: 48.3
click at [764, 361] on textarea "متبل بمزيج يسيل اللعاب من الأعشاب والتوابل" at bounding box center [817, 382] width 373 height 58
type textarea "متبل بمزيج من الأعشاب والتوابل"
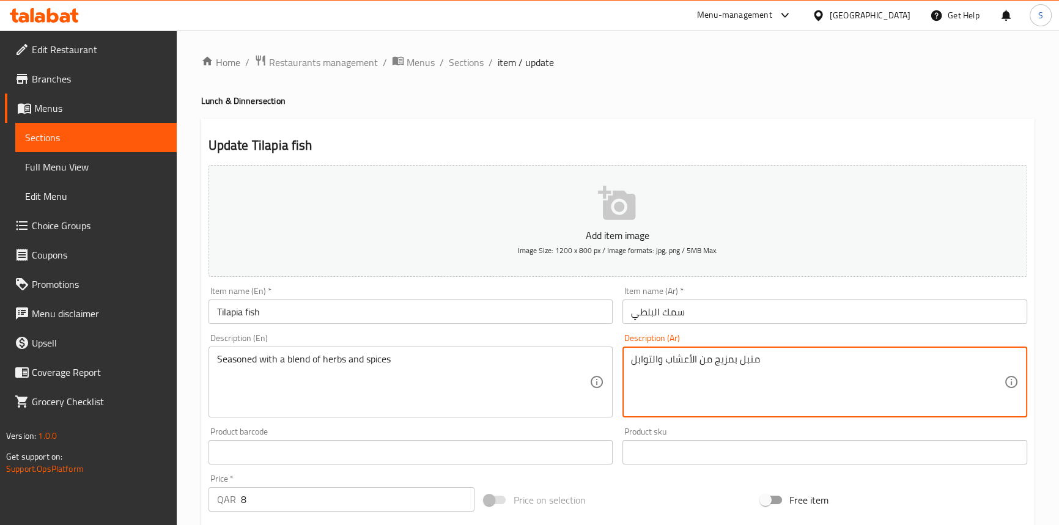
click at [356, 309] on input "Tilapia fish" at bounding box center [410, 312] width 405 height 24
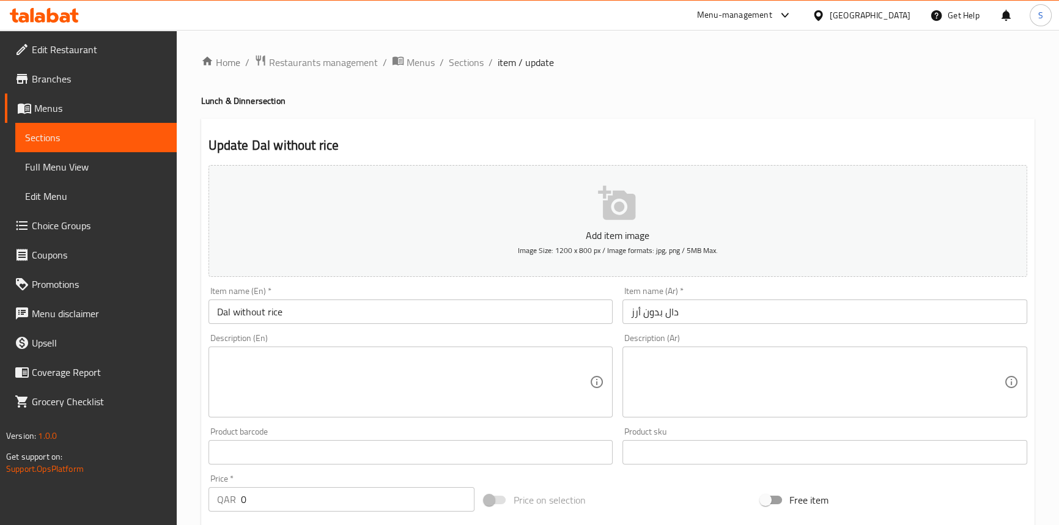
click at [309, 368] on textarea at bounding box center [403, 382] width 373 height 58
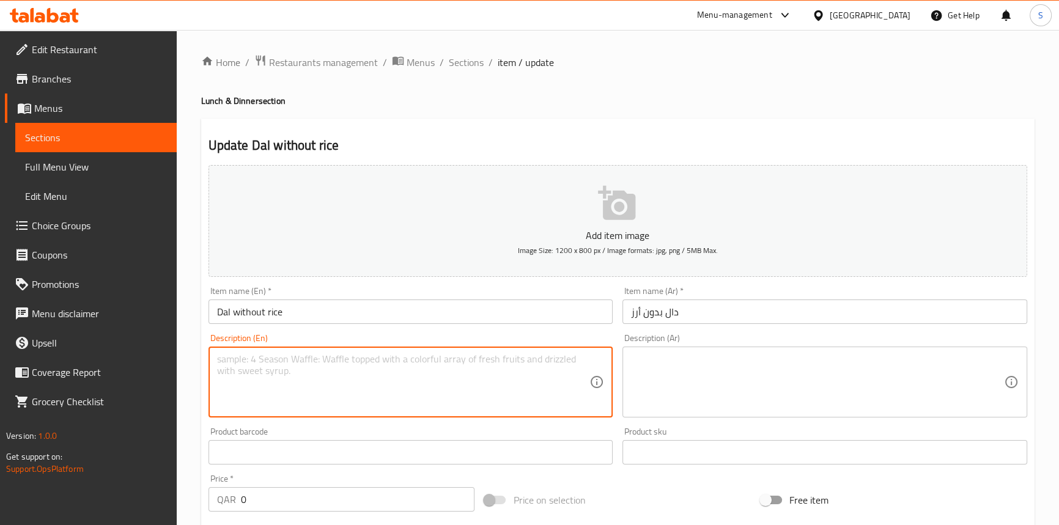
paste textarea "lentils, onions, garlic, ginger, turmeric powder, red chili powder, salt, oil, …"
type textarea "lentils, onions, garlic, ginger, turmeric powder, red chili powder, salt, oil, …"
click at [776, 377] on textarea at bounding box center [817, 382] width 373 height 58
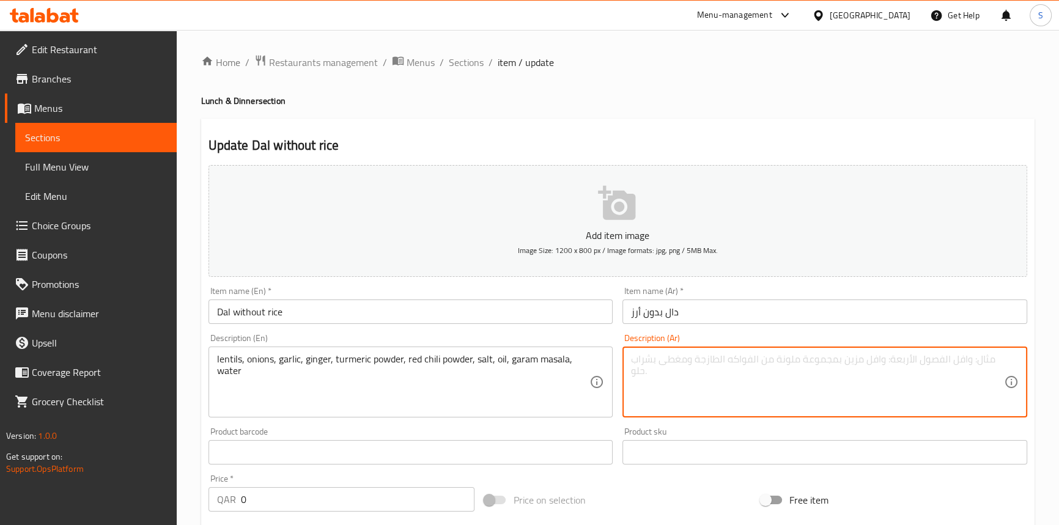
paste textarea "عدس، بصل، [PERSON_NAME]، زنجبيل، كركم، فلفل أحمر، ملح، زيت، جارام ماسالا، ماء"
click at [808, 355] on textarea "عدس، بصل، [PERSON_NAME]، زنجبيل، كركم، فلفل أحمر، ملح، زيت، جارام ماسالا، ماء" at bounding box center [817, 382] width 373 height 58
click at [781, 358] on textarea "عدس، بصل، [PERSON_NAME]، [PERSON_NAME]، بودرة كركم، فلفل أحمر، ملح، زيت، جارام …" at bounding box center [817, 382] width 373 height 58
click at [740, 361] on textarea "عدس، بصل، [PERSON_NAME]، [PERSON_NAME]، بودرة كركم، بودرة فلفل أحمر، ملح، زيت، …" at bounding box center [817, 382] width 373 height 58
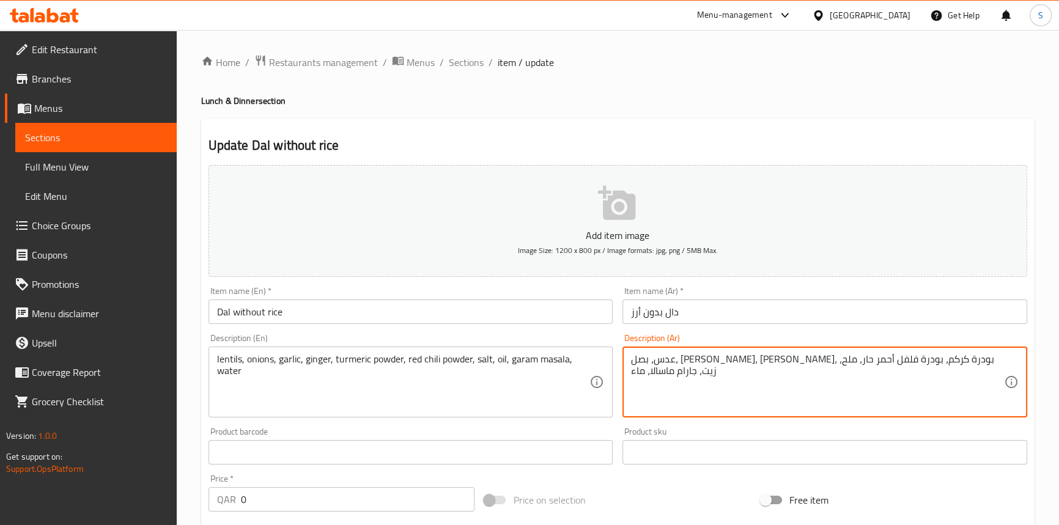
type textarea "عدس، بصل، [PERSON_NAME]، [PERSON_NAME]، بودرة كركم، بودرة فلفل أحمر حار، ملح، ز…"
click at [467, 303] on input "Dal without rice" at bounding box center [410, 312] width 405 height 24
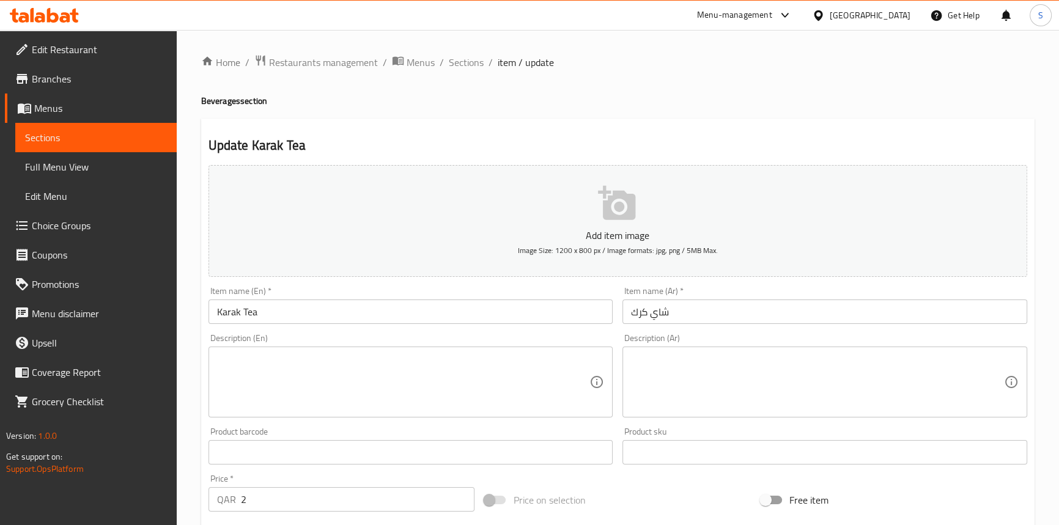
click at [314, 404] on textarea at bounding box center [403, 382] width 373 height 58
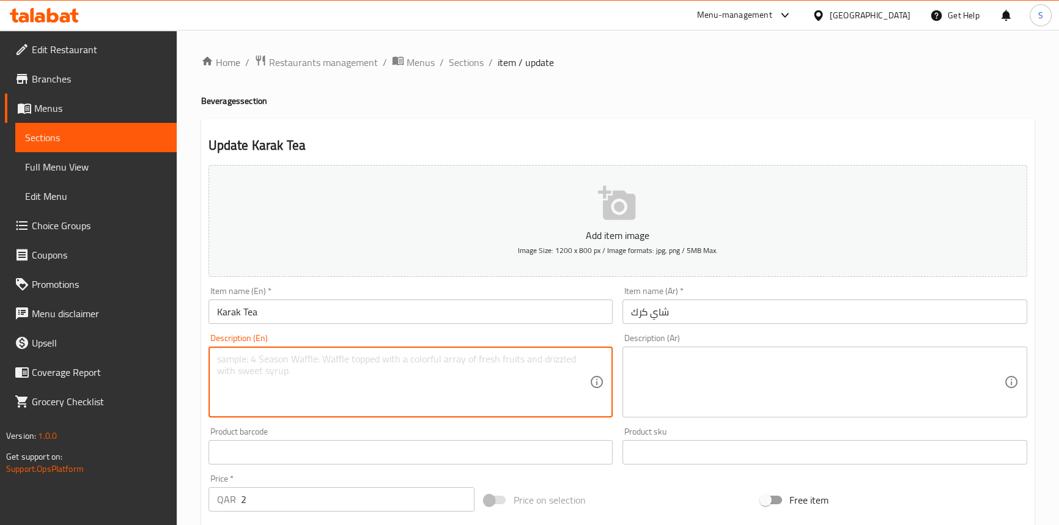
paste textarea "Black Tea, Milk, Sugar, and Spices, Such as Cardamom and Ginger"
type textarea "Black Tea, Milk, Sugar, and Spices, Such as Cardamom and Ginger"
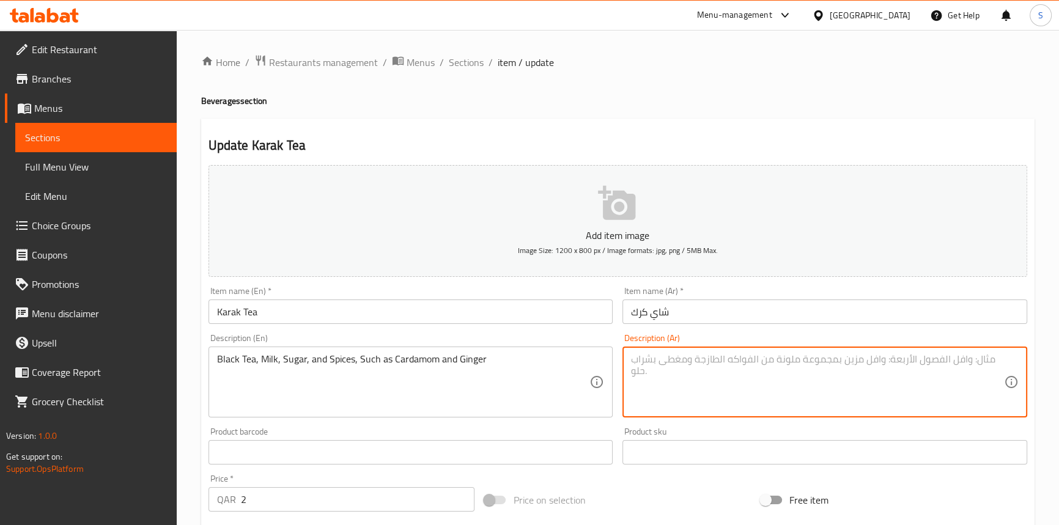
click at [699, 398] on textarea at bounding box center [817, 382] width 373 height 58
paste textarea "الشاي الأسود والحليب والسكر والتوابل مثل الهيل والزنجبيل"
type textarea "الشاي الأسود والحليب والسكر والتوابل مثل الهيل والزنجبيل"
drag, startPoint x: 434, startPoint y: 404, endPoint x: 421, endPoint y: 360, distance: 45.3
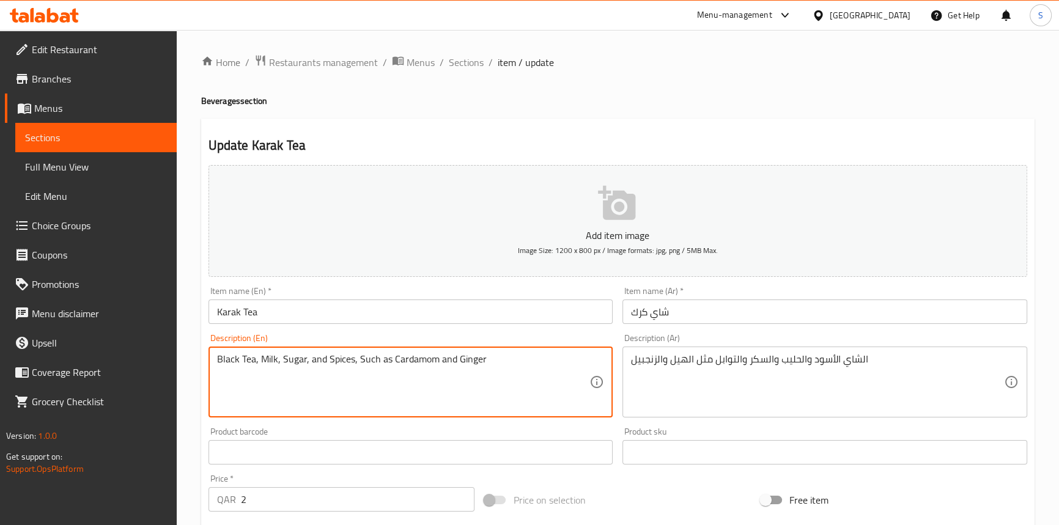
click at [421, 360] on textarea "Black Tea, Milk, Sugar, and Spices, Such as Cardamom and Ginger" at bounding box center [403, 382] width 373 height 58
paste textarea "Water, Black tea leaves, Sugar, Cardamom pods, Ginger, Milk"
type textarea "Water, Black tea leaves, Sugar, Cardamom pods, Ginger, Milk"
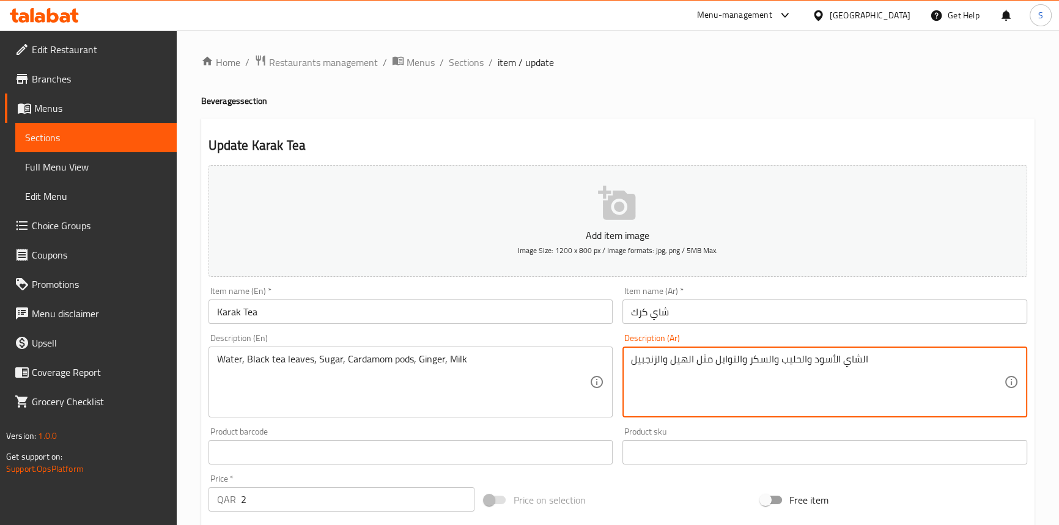
click at [691, 366] on textarea "الشاي الأسود والحليب والسكر والتوابل مثل الهيل والزنجبيل" at bounding box center [817, 382] width 373 height 58
paste textarea "ماء, أوراق الشاي الأسود, سكر, حبات الهيل, زنجبيل, حليب"
click at [297, 311] on input "Karak Tea" at bounding box center [410, 312] width 405 height 24
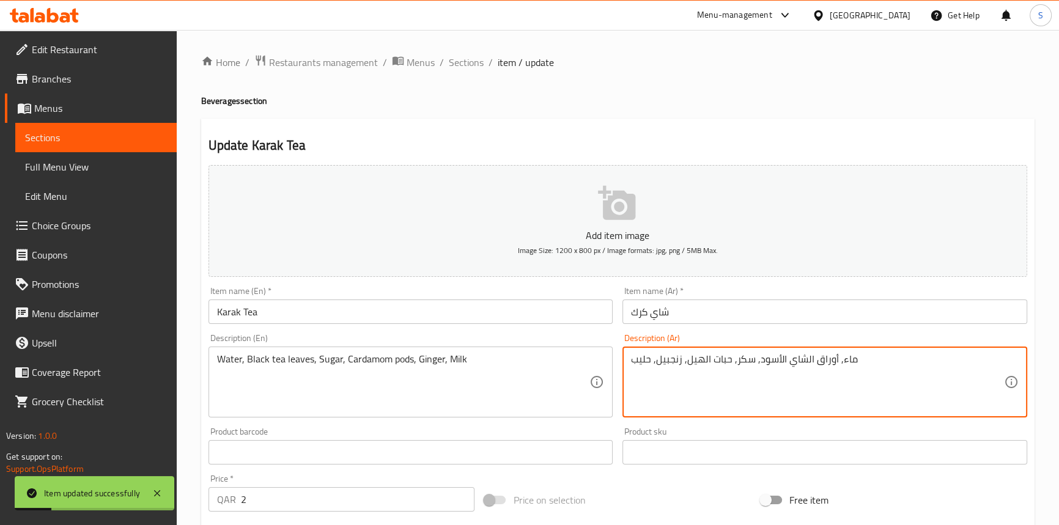
click at [723, 358] on textarea "ماء, أوراق الشاي الأسود, سكر, حبات الهيل, زنجبيل, حليب" at bounding box center [817, 382] width 373 height 58
type textarea "ماء, أوراق الشاي الأسود, سكر, بودز الهيل, زنجبيل, حليب"
click at [308, 314] on input "Karak Tea" at bounding box center [410, 312] width 405 height 24
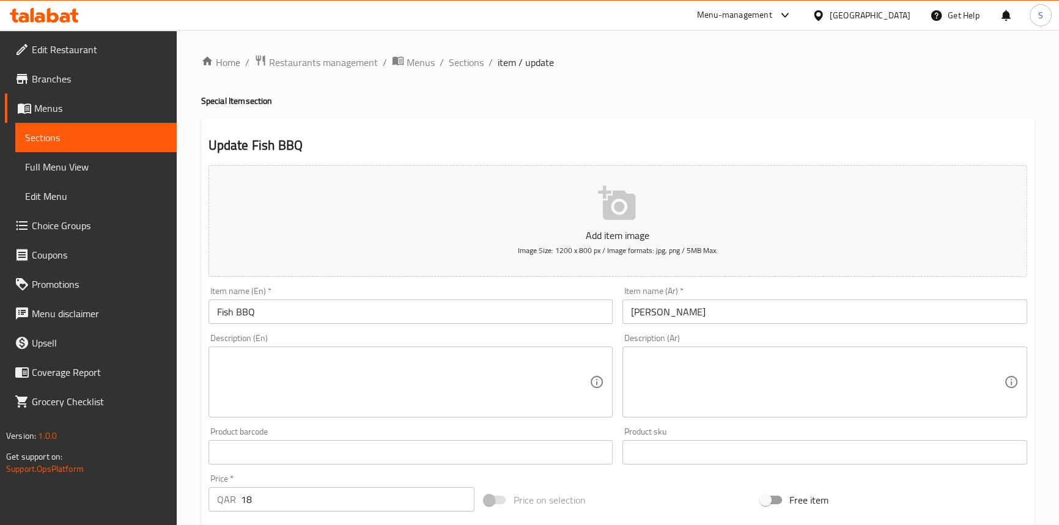
click at [361, 386] on textarea at bounding box center [403, 382] width 373 height 58
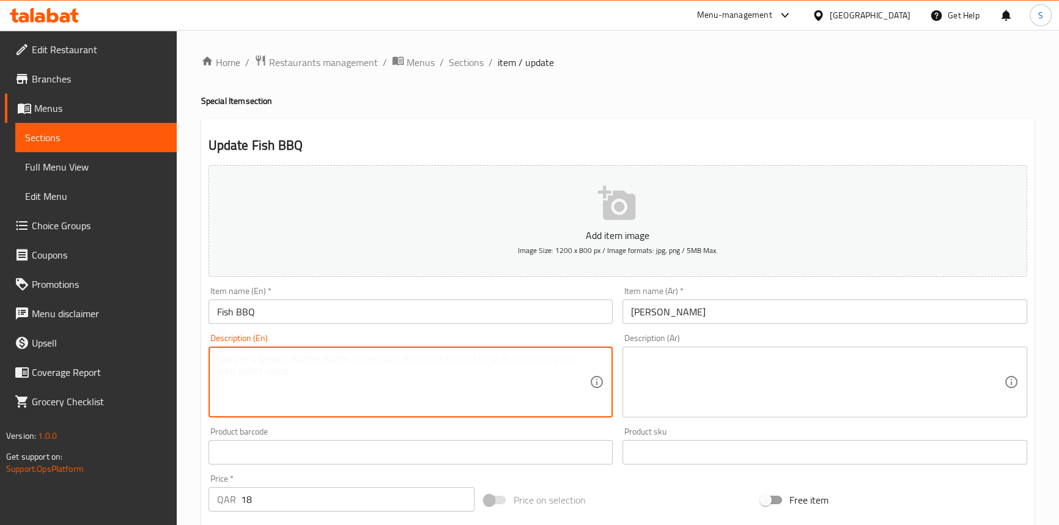
paste textarea "Fish fillets, olive oil, lemon juice, salt, pepper, garlic powder, onion powder…"
type textarea "Fish fillets, olive oil, lemon juice, salt, pepper, garlic powder, onion powder…"
click at [666, 358] on textarea at bounding box center [817, 382] width 373 height 58
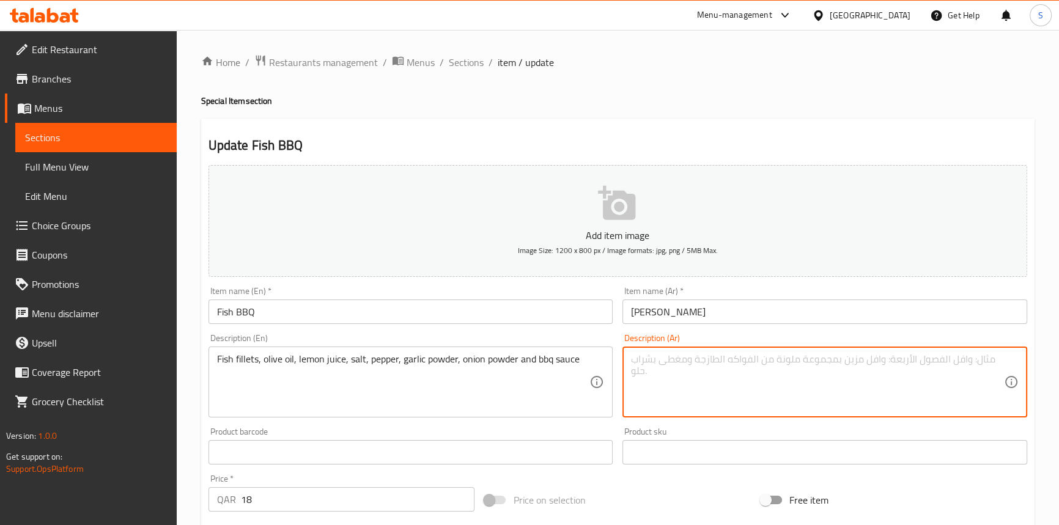
paste textarea "سمك فيليه، [PERSON_NAME]، عصير ليمون، [PERSON_NAME]، فلفل، بودرة ثوم، بودرة بصل…"
type textarea "سمك فيليه، [PERSON_NAME]، عصير ليمون، [PERSON_NAME]، فلفل، بودرة ثوم، بودرة بصل…"
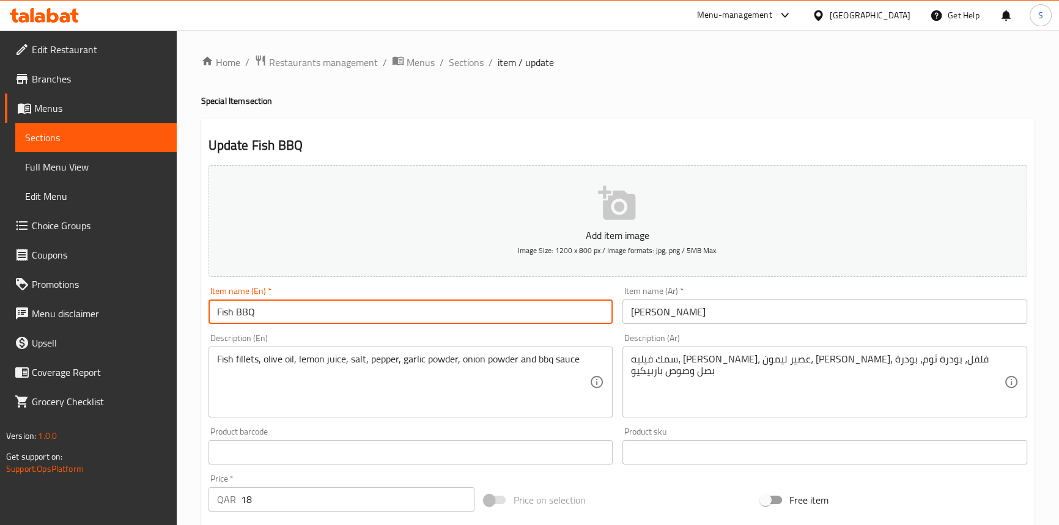
click at [488, 320] on input "Fish BBQ" at bounding box center [410, 312] width 405 height 24
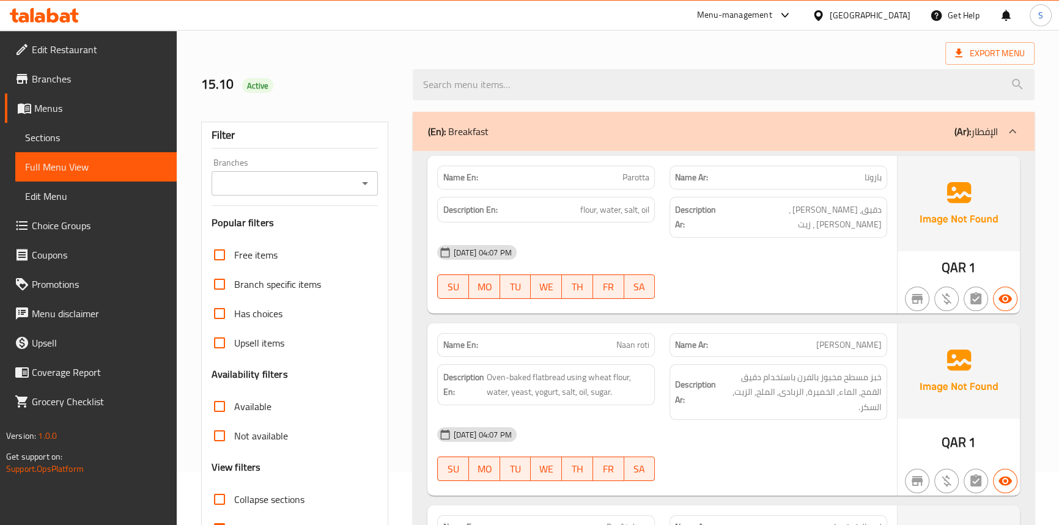
scroll to position [166, 0]
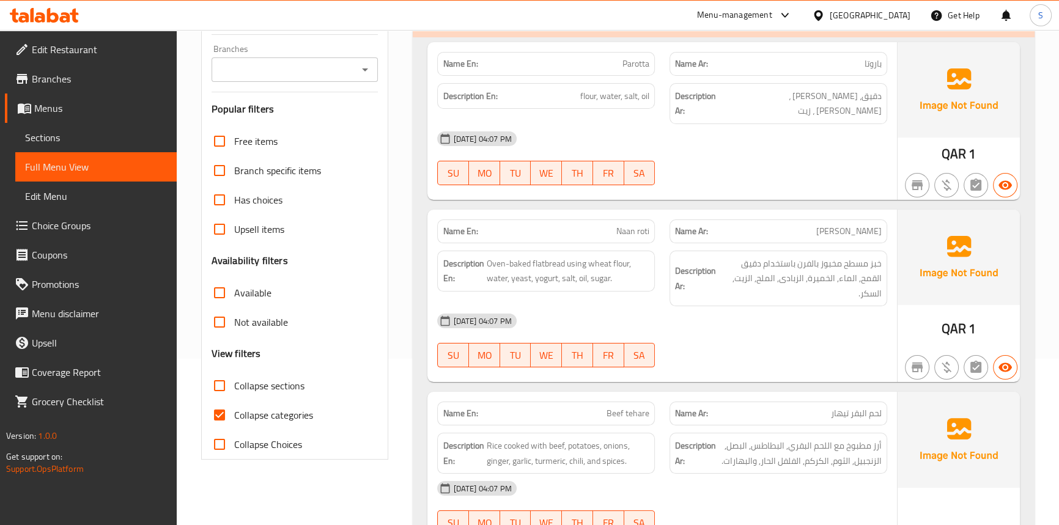
click at [243, 422] on span "Collapse categories" at bounding box center [273, 415] width 79 height 15
click at [234, 422] on input "Collapse categories" at bounding box center [219, 414] width 29 height 29
checkbox input "false"
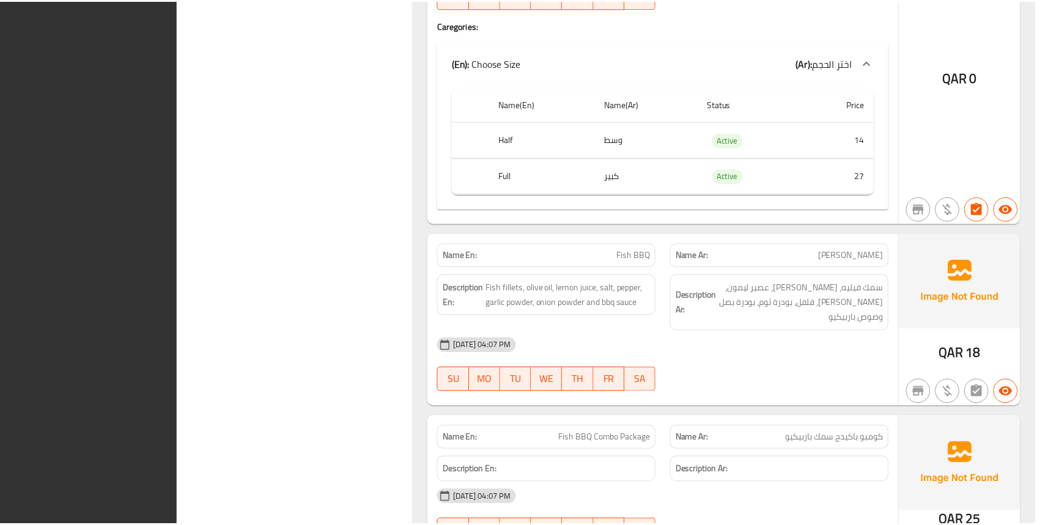
scroll to position [23038, 0]
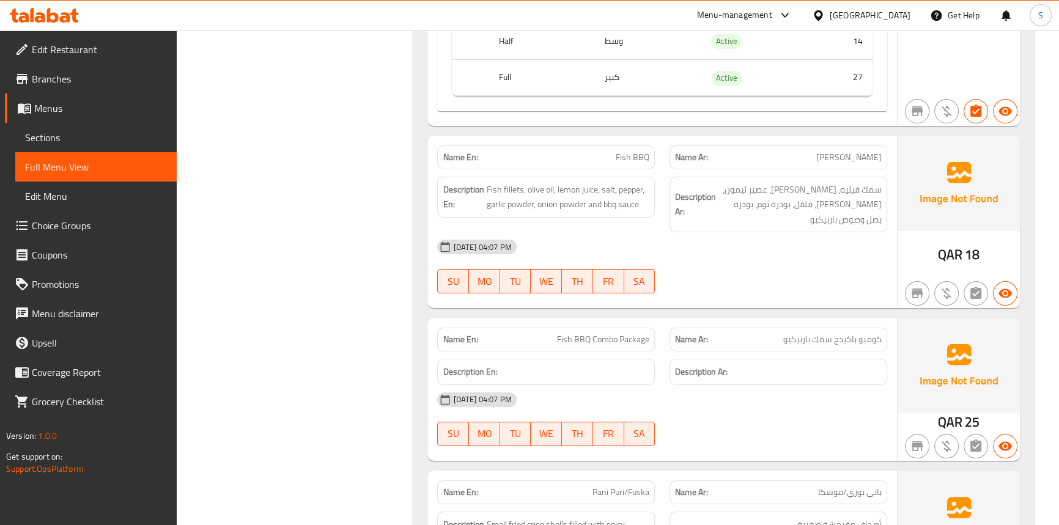
click at [72, 131] on span "Sections" at bounding box center [96, 137] width 142 height 15
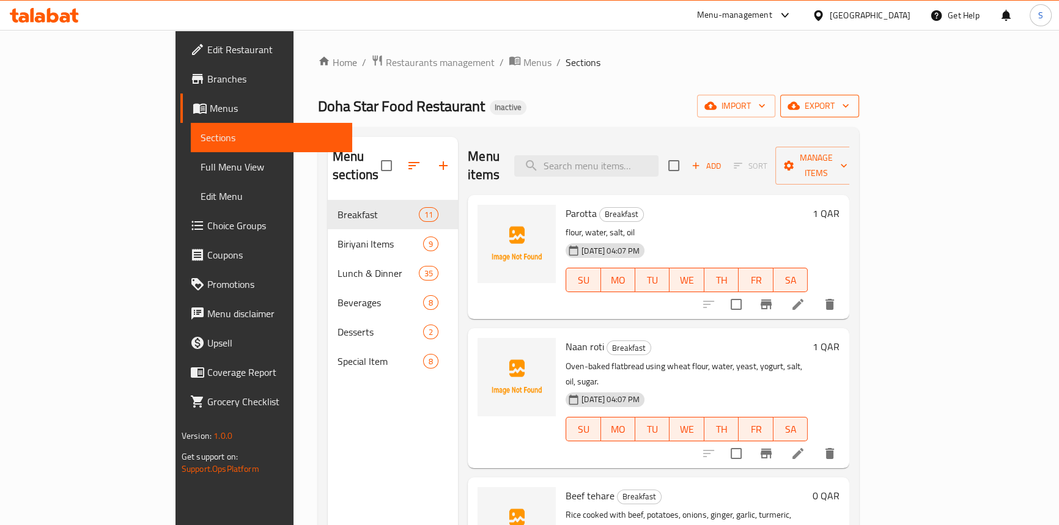
click at [849, 104] on span "export" at bounding box center [819, 105] width 59 height 15
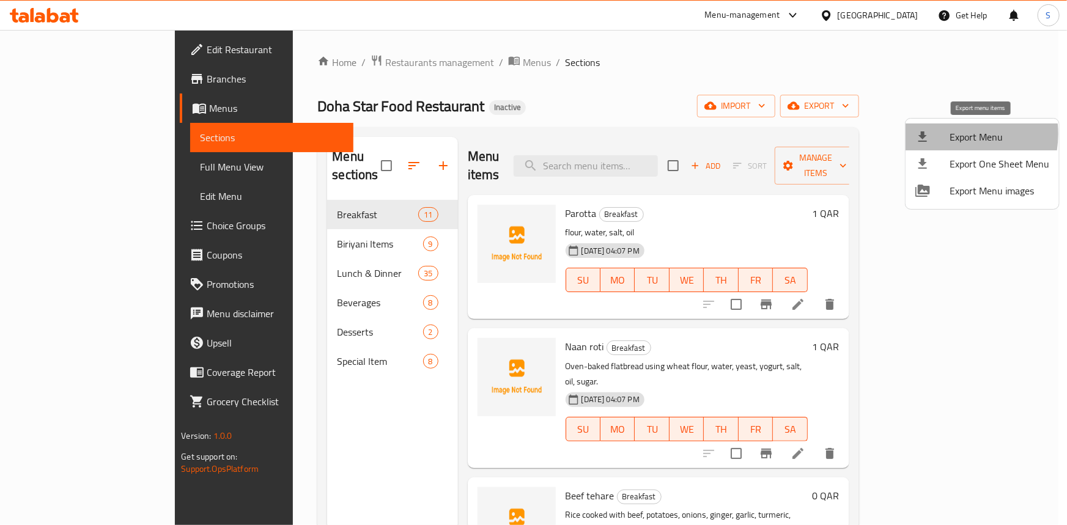
click at [945, 134] on div at bounding box center [932, 137] width 34 height 15
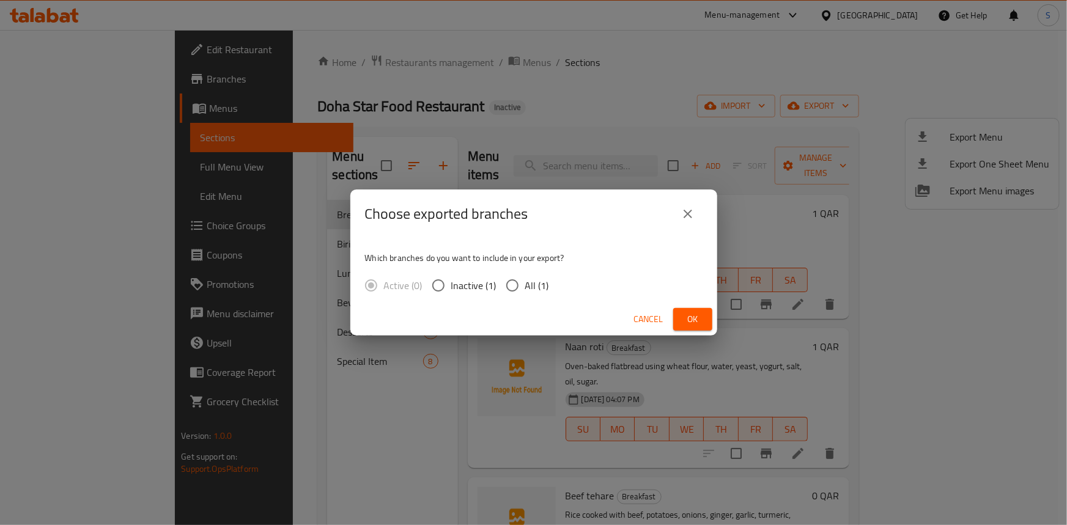
click at [536, 287] on span "All (1)" at bounding box center [537, 285] width 24 height 15
click at [525, 287] on input "All (1)" at bounding box center [512, 286] width 26 height 26
radio input "true"
click at [702, 319] on span "Ok" at bounding box center [693, 319] width 20 height 15
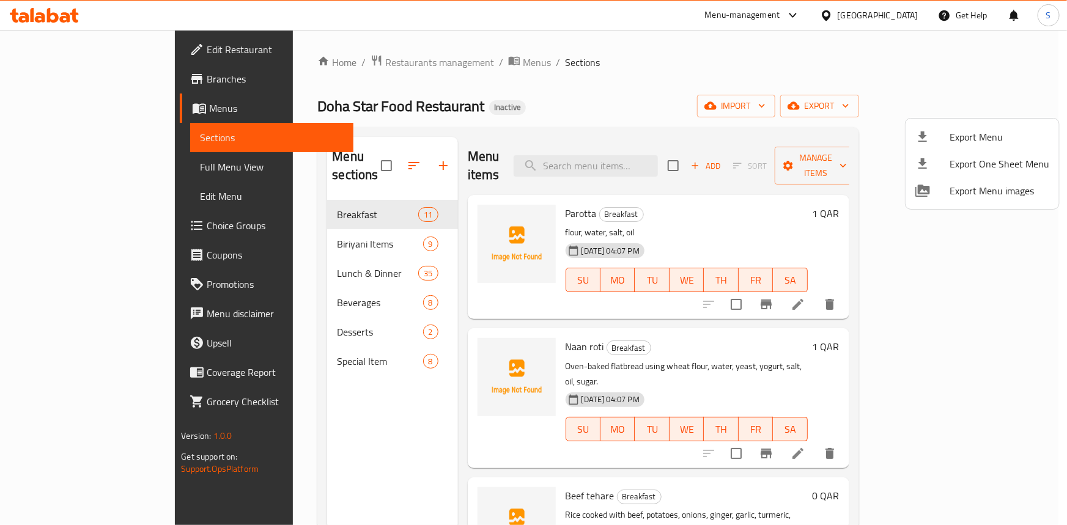
drag, startPoint x: 509, startPoint y: 92, endPoint x: 453, endPoint y: 118, distance: 62.1
click at [509, 92] on div at bounding box center [533, 262] width 1067 height 525
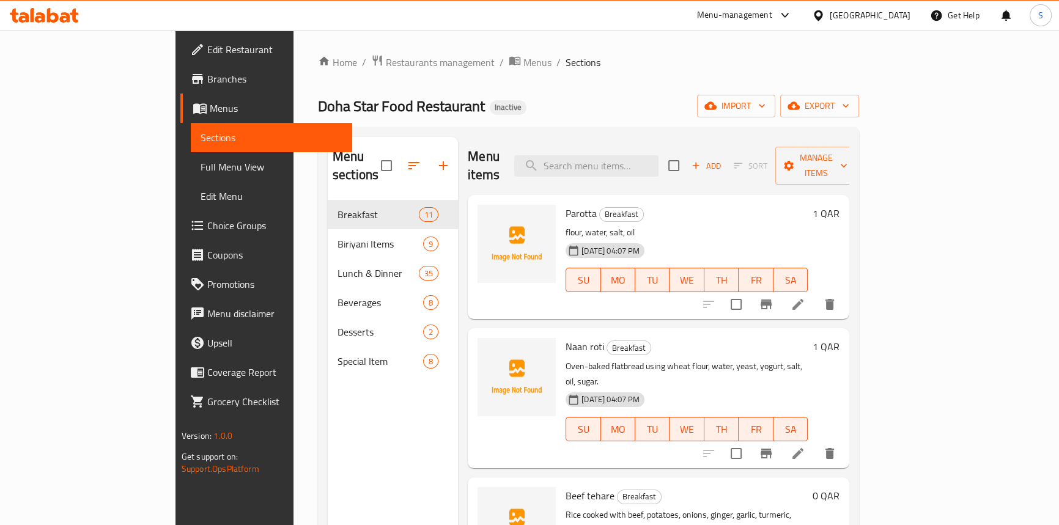
click at [710, 69] on ol "Home / Restaurants management / Menus / Sections" at bounding box center [588, 62] width 541 height 16
